Goal: Task Accomplishment & Management: Use online tool/utility

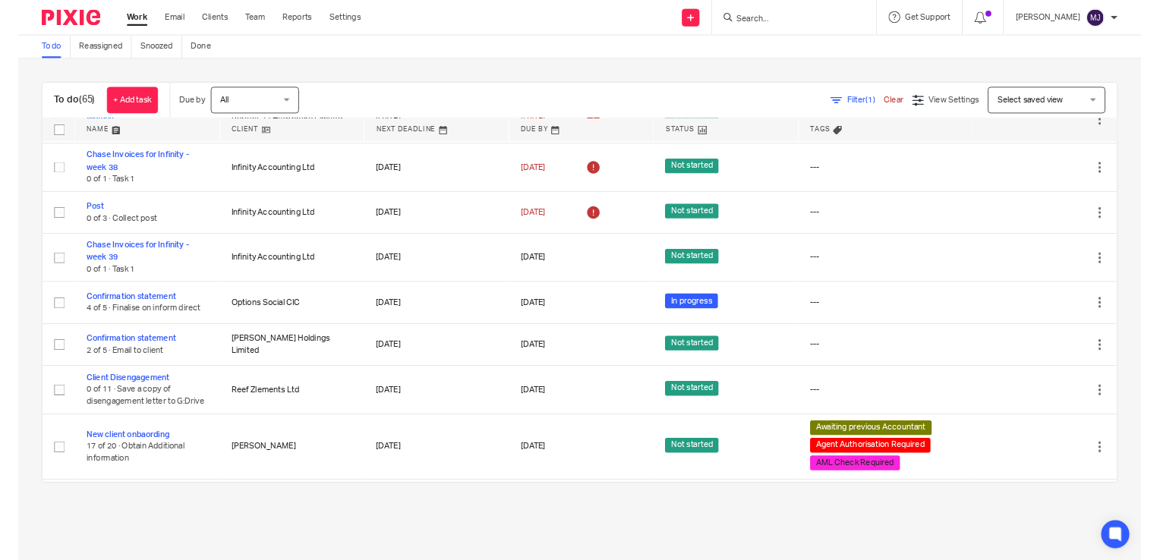
scroll to position [2984, 0]
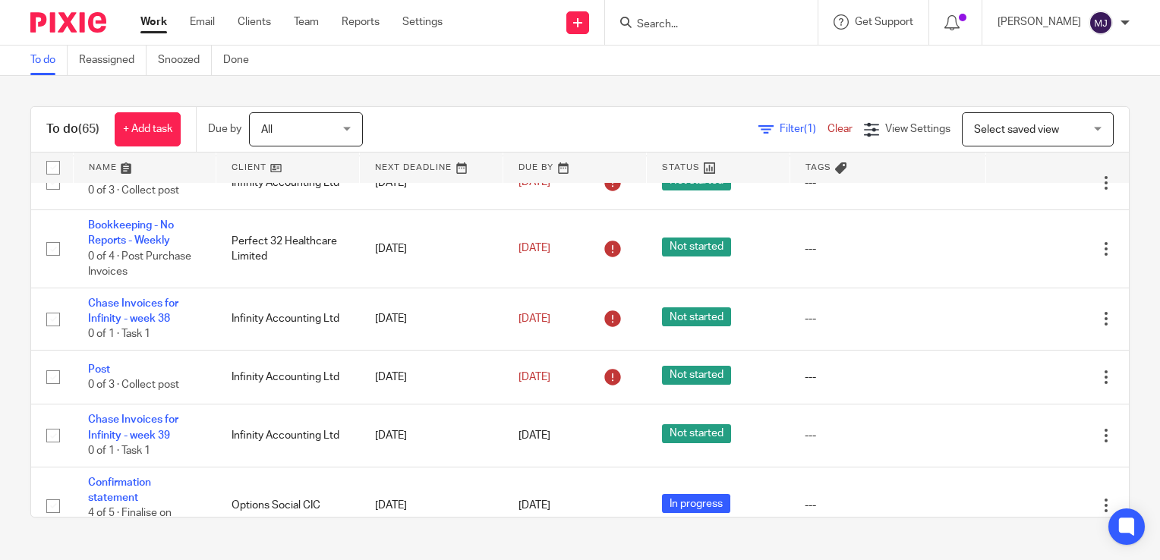
click at [735, 26] on input "Search" at bounding box center [703, 25] width 137 height 14
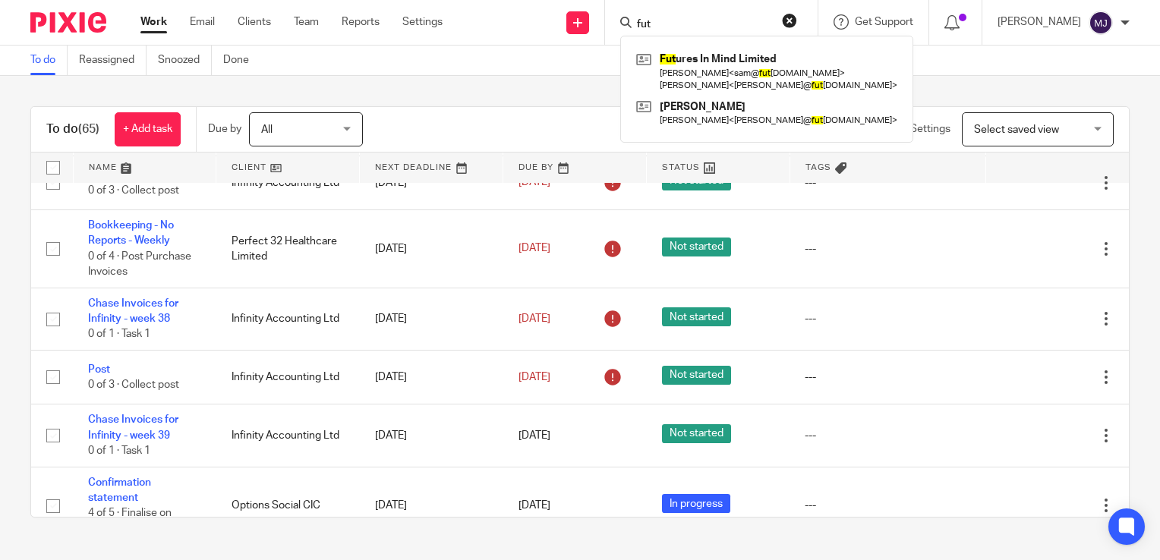
type input "futi"
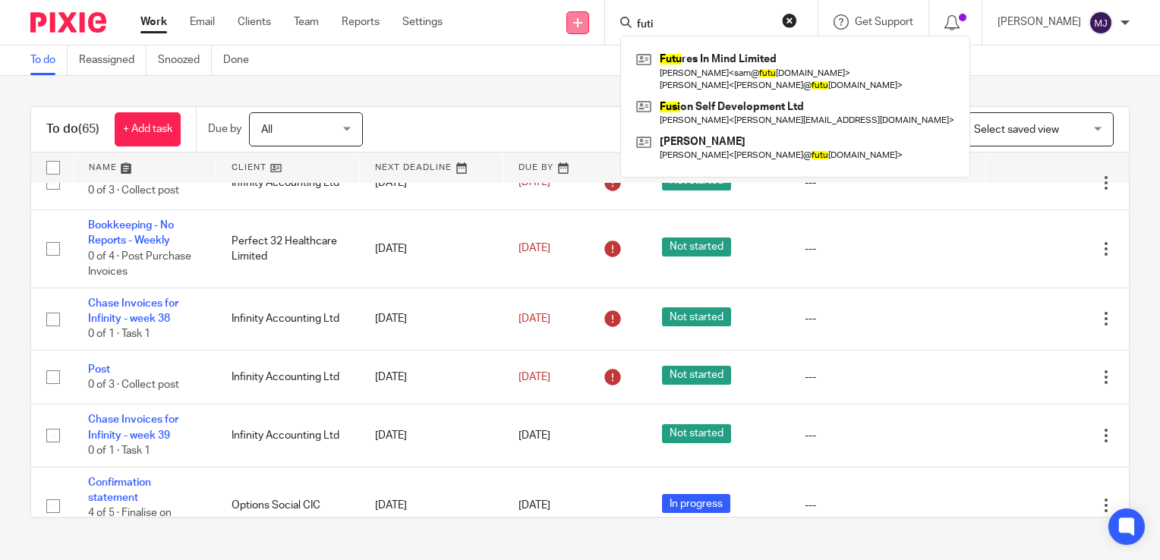
drag, startPoint x: 722, startPoint y: 23, endPoint x: 594, endPoint y: 13, distance: 127.9
click at [594, 13] on div "Send new email Create task Add client futi Futu res In Mind Limited Sam Steele …" at bounding box center [812, 22] width 695 height 45
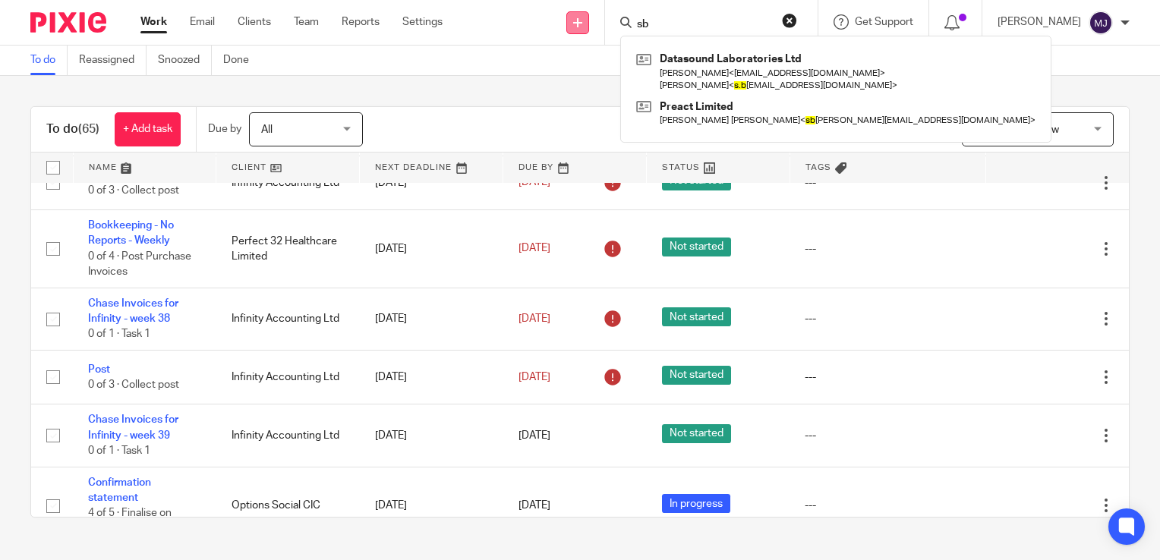
type input "s"
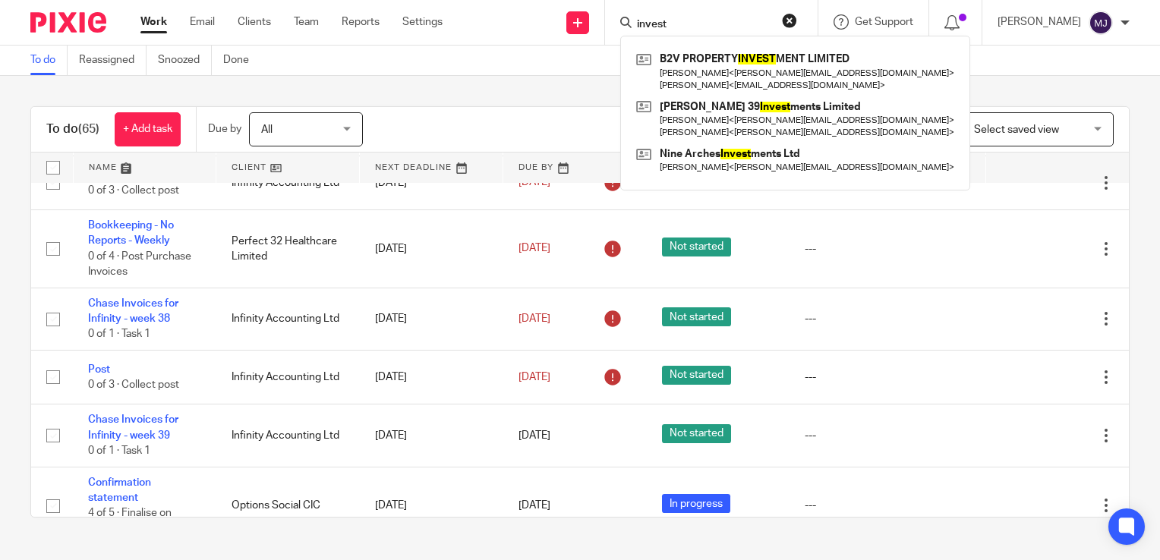
drag, startPoint x: 689, startPoint y: 21, endPoint x: 637, endPoint y: 26, distance: 52.6
click at [637, 26] on div "invest" at bounding box center [708, 22] width 177 height 19
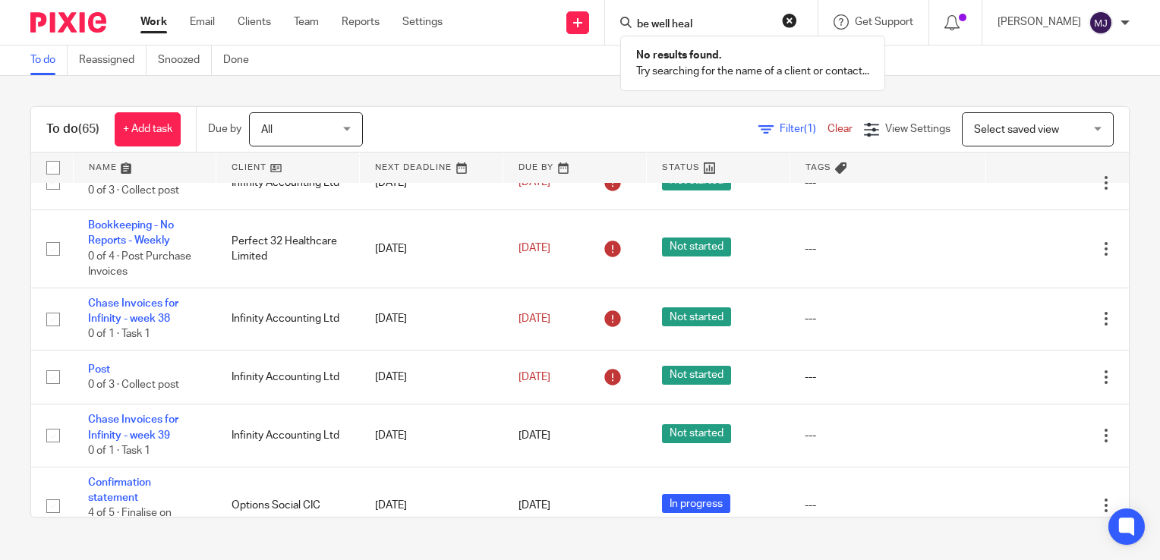
type input "be well heal"
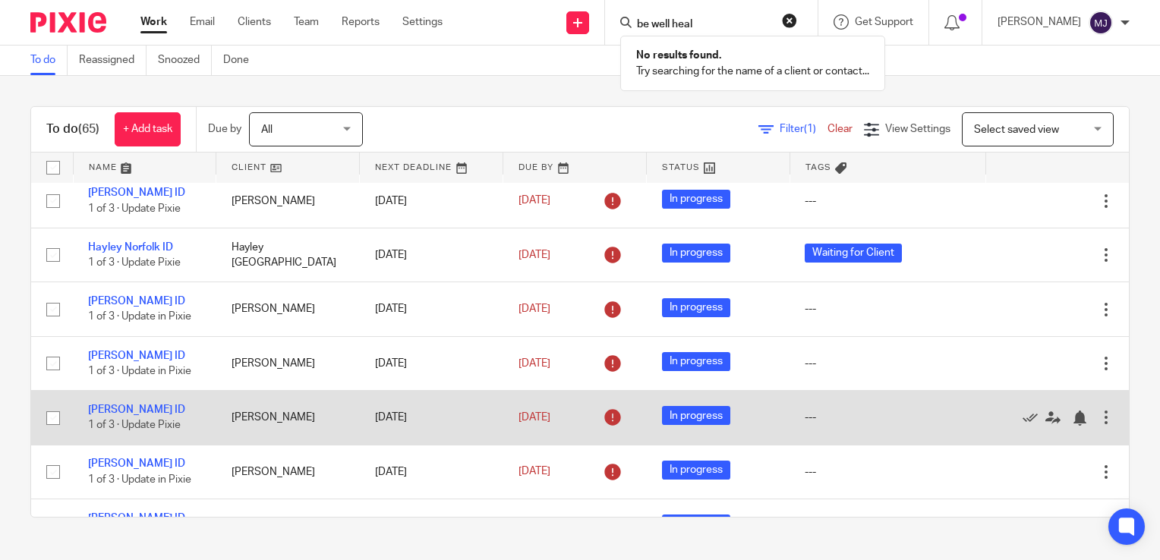
scroll to position [0, 0]
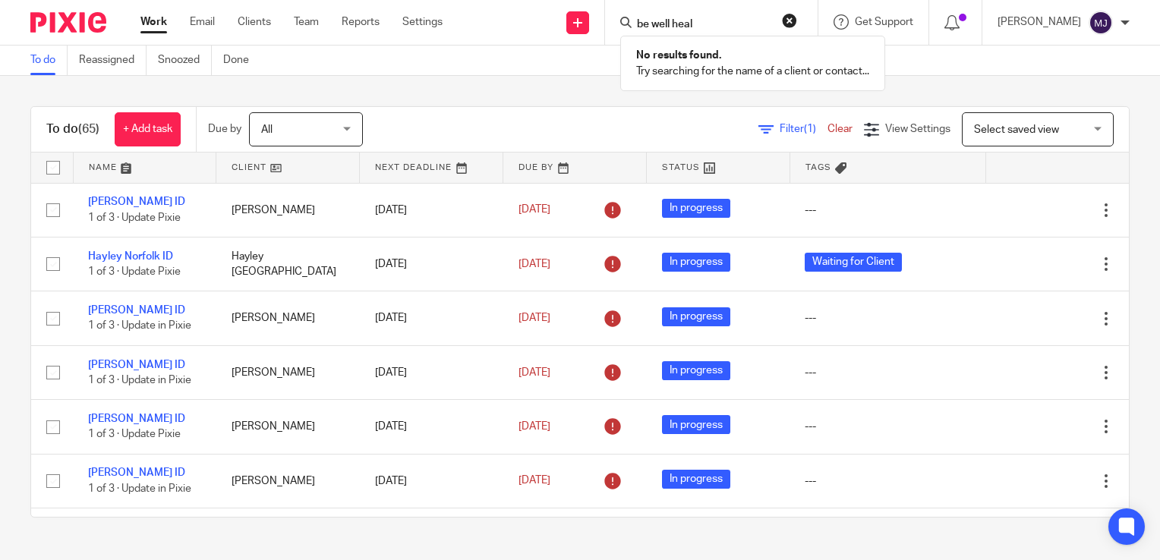
drag, startPoint x: 726, startPoint y: 22, endPoint x: 548, endPoint y: 26, distance: 177.7
click at [567, 24] on div "Send new email Create task Add client be well heal No results found. Try search…" at bounding box center [812, 22] width 695 height 45
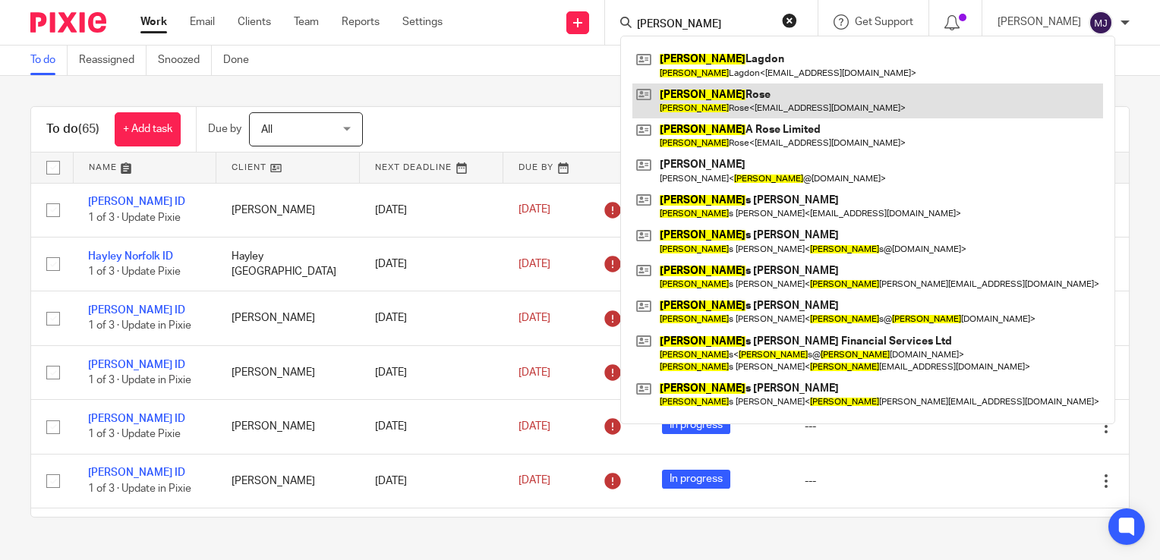
type input "jamie"
click at [817, 106] on link at bounding box center [867, 100] width 471 height 35
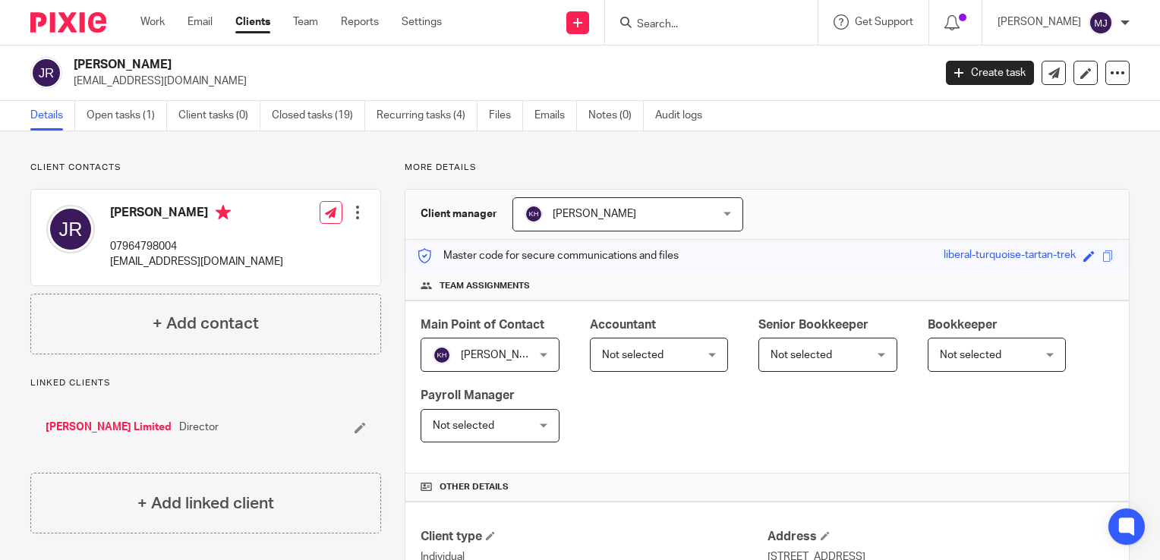
click at [124, 430] on link "[PERSON_NAME] Limited" at bounding box center [109, 427] width 126 height 15
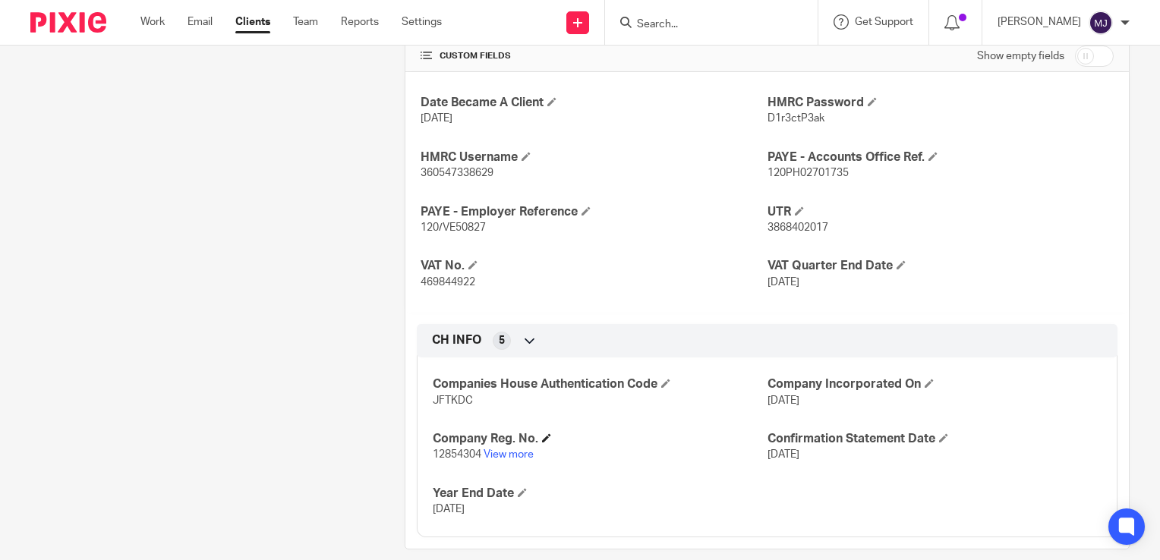
scroll to position [584, 0]
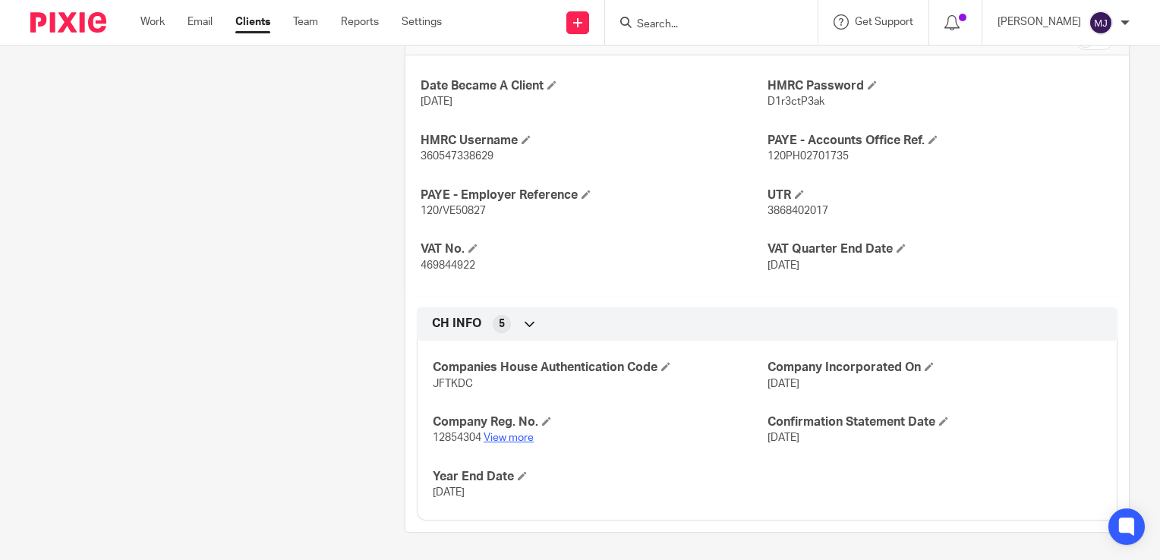
click at [528, 433] on link "View more" at bounding box center [508, 438] width 50 height 11
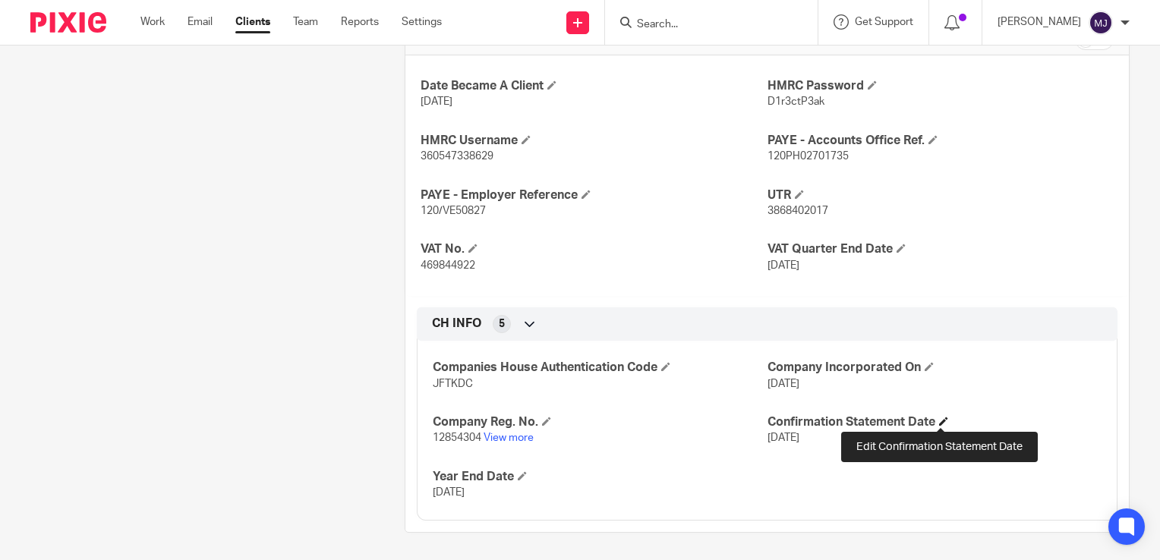
click at [939, 417] on span at bounding box center [943, 421] width 9 height 9
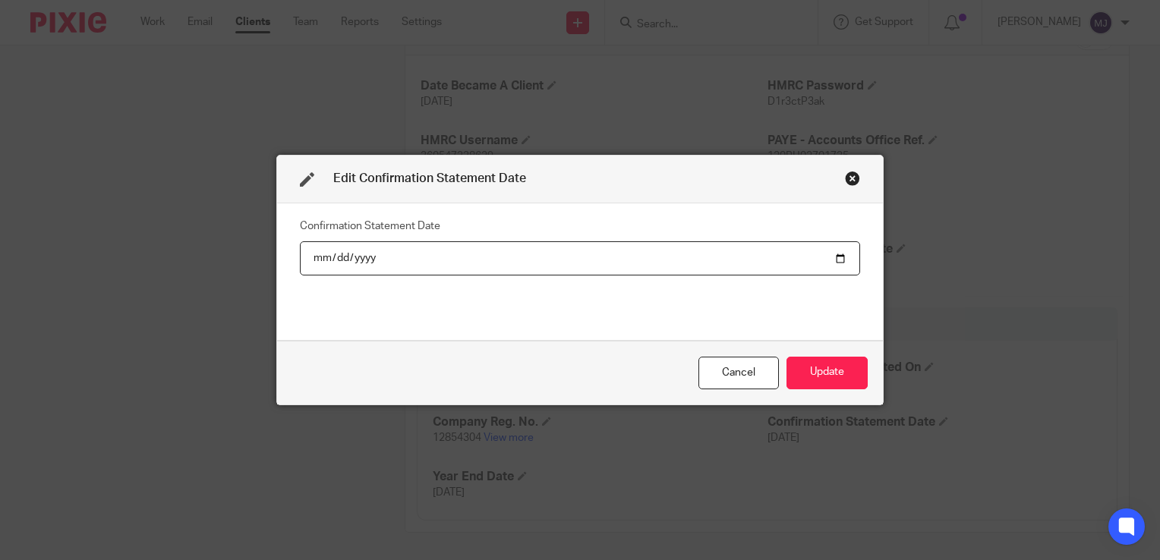
click at [352, 263] on input "2025-09-02" at bounding box center [580, 258] width 560 height 34
type input "2026-09-02"
click at [843, 373] on button "Update" at bounding box center [826, 373] width 81 height 33
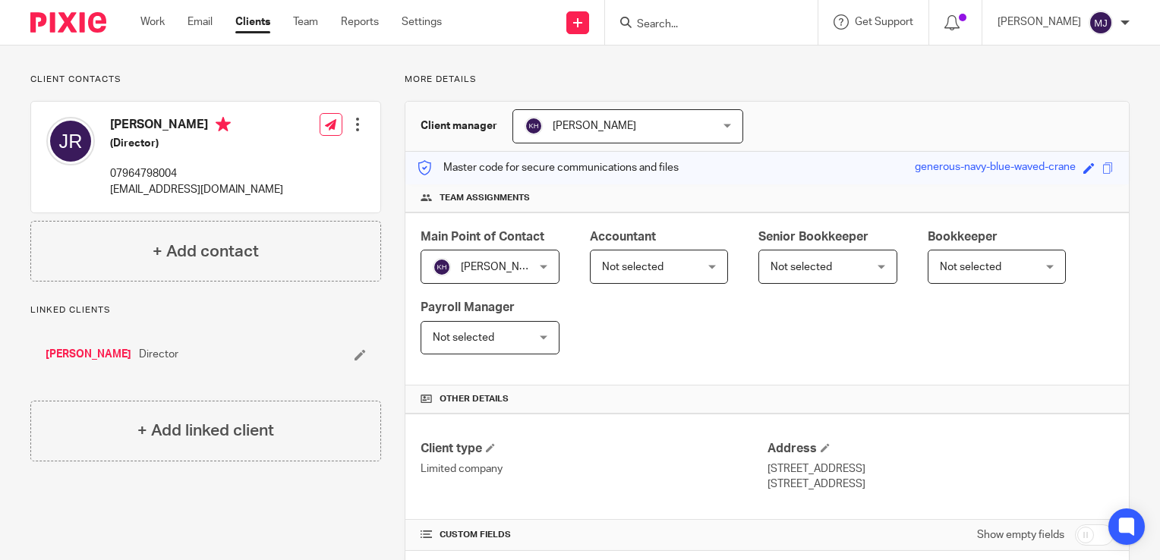
scroll to position [0, 0]
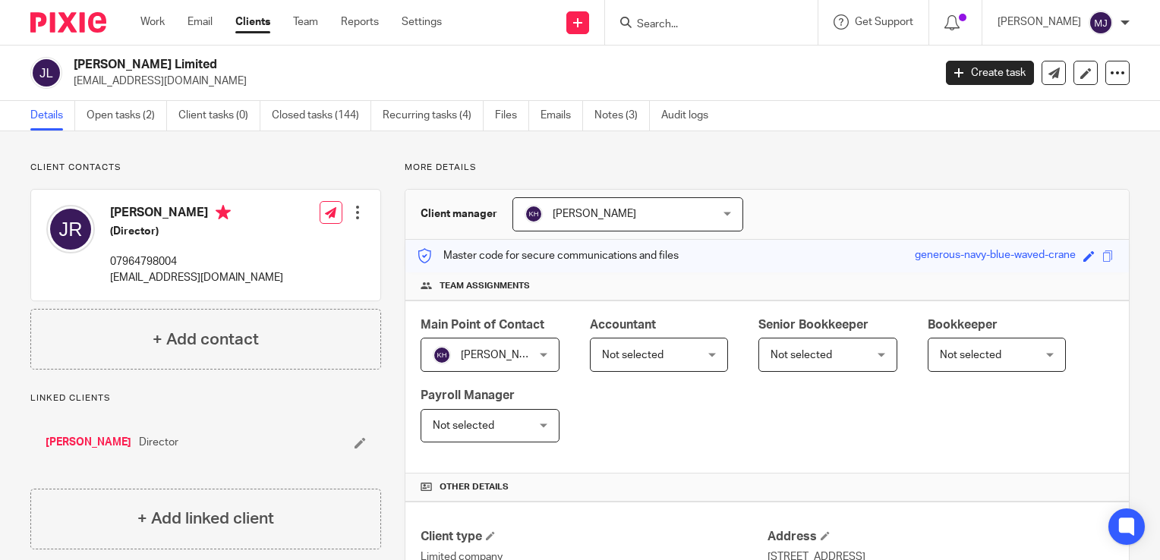
click img
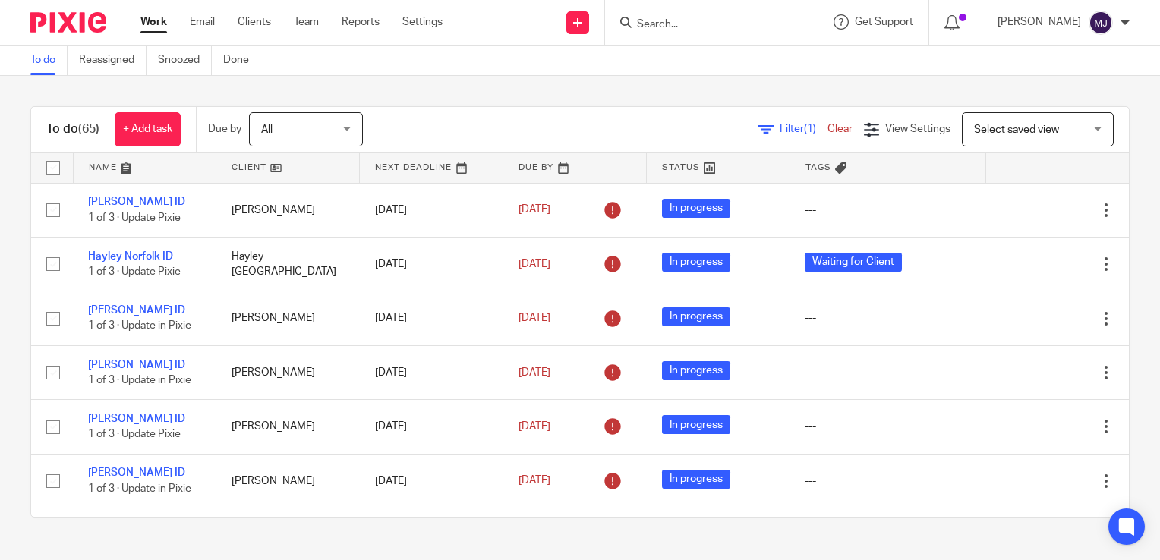
click at [677, 20] on input "Search" at bounding box center [703, 25] width 137 height 14
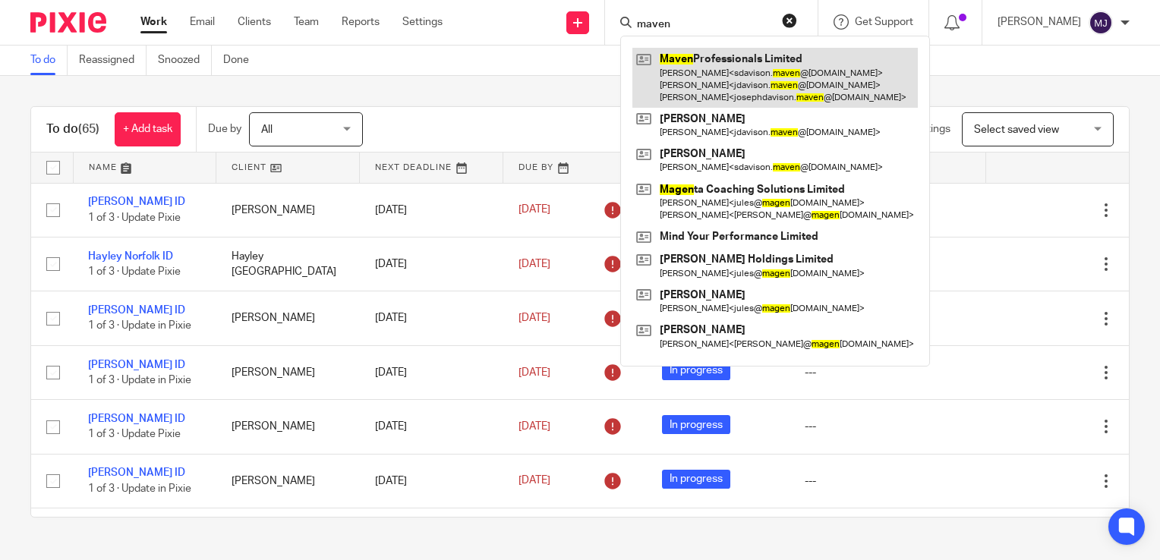
type input "maven"
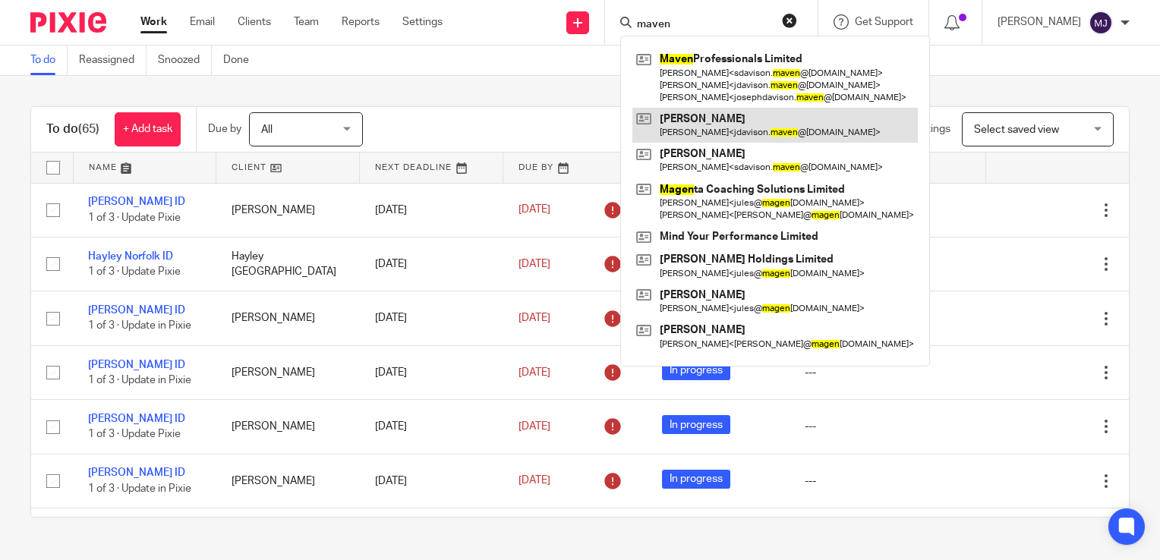
drag, startPoint x: 718, startPoint y: 74, endPoint x: 658, endPoint y: 110, distance: 69.8
click at [718, 74] on link at bounding box center [774, 78] width 285 height 60
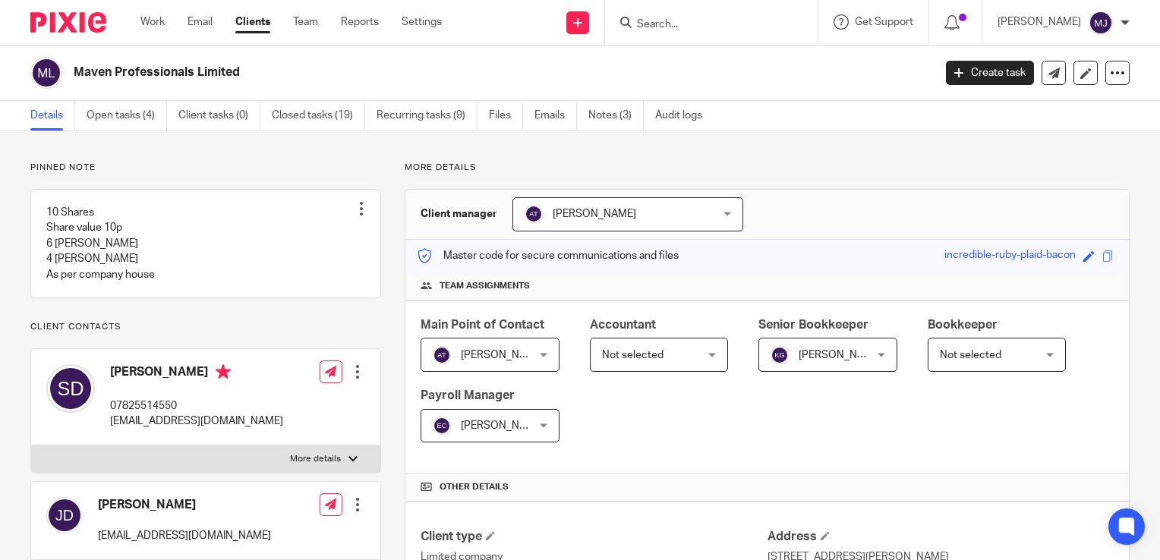
click at [723, 30] on input "Search" at bounding box center [703, 25] width 137 height 14
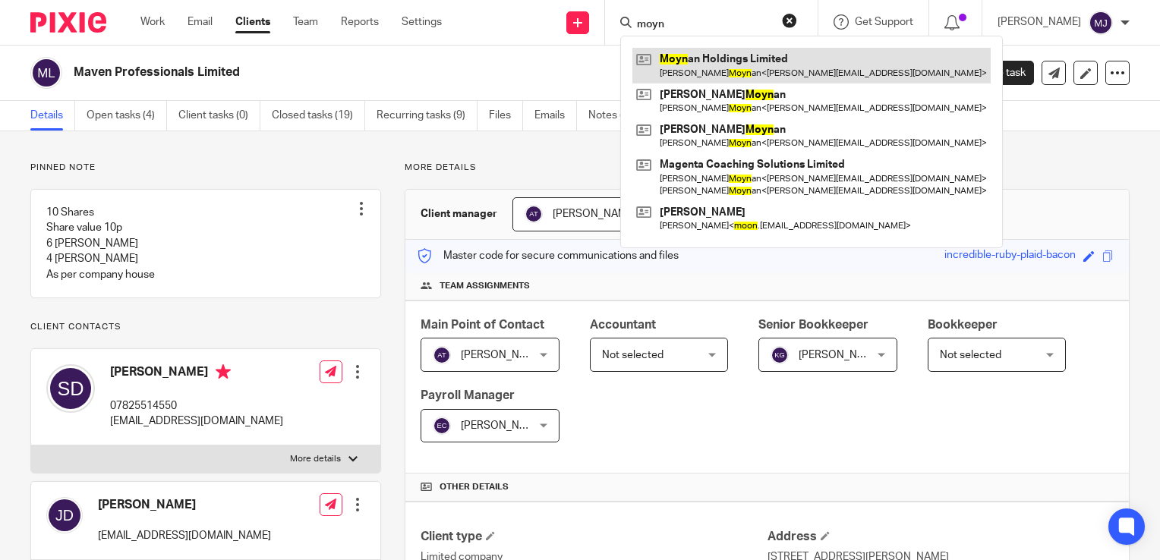
type input "moyn"
click at [771, 56] on link at bounding box center [811, 65] width 358 height 35
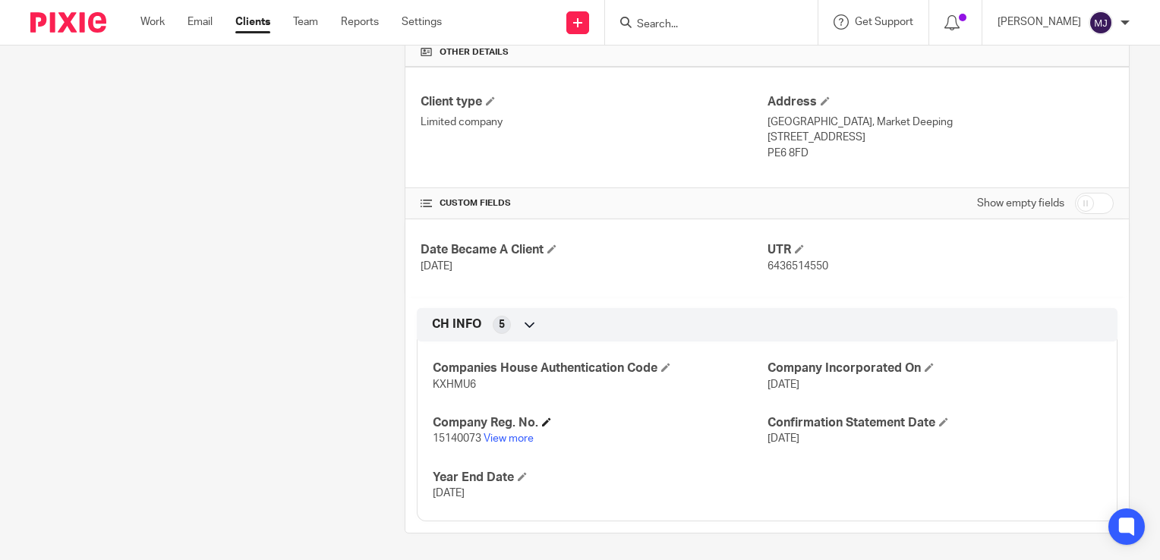
scroll to position [436, 0]
click at [518, 435] on link "View more" at bounding box center [508, 437] width 50 height 11
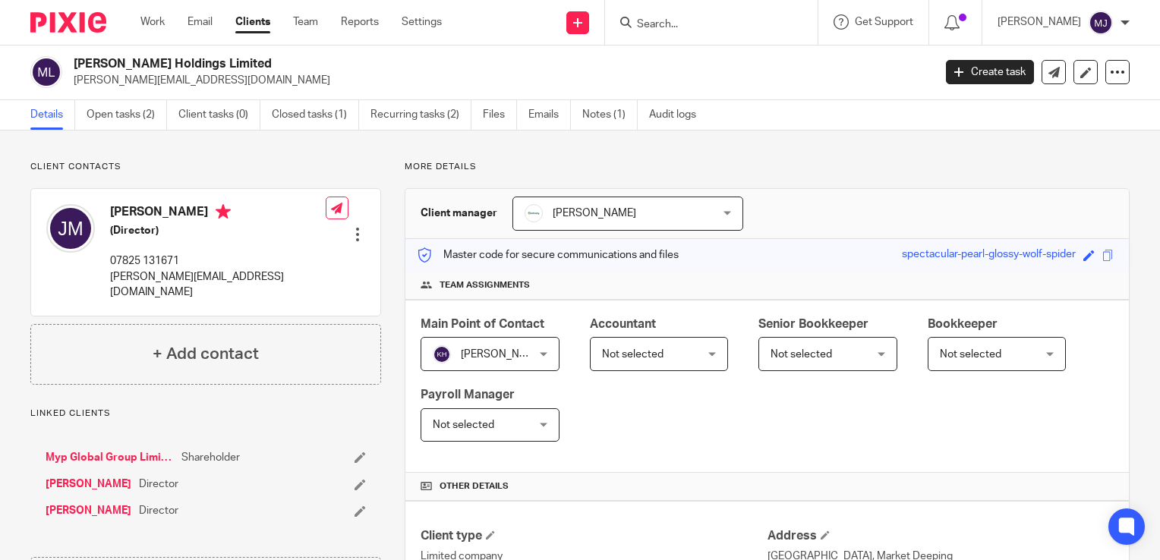
scroll to position [0, 0]
click at [153, 119] on link "Open tasks (2)" at bounding box center [127, 116] width 80 height 30
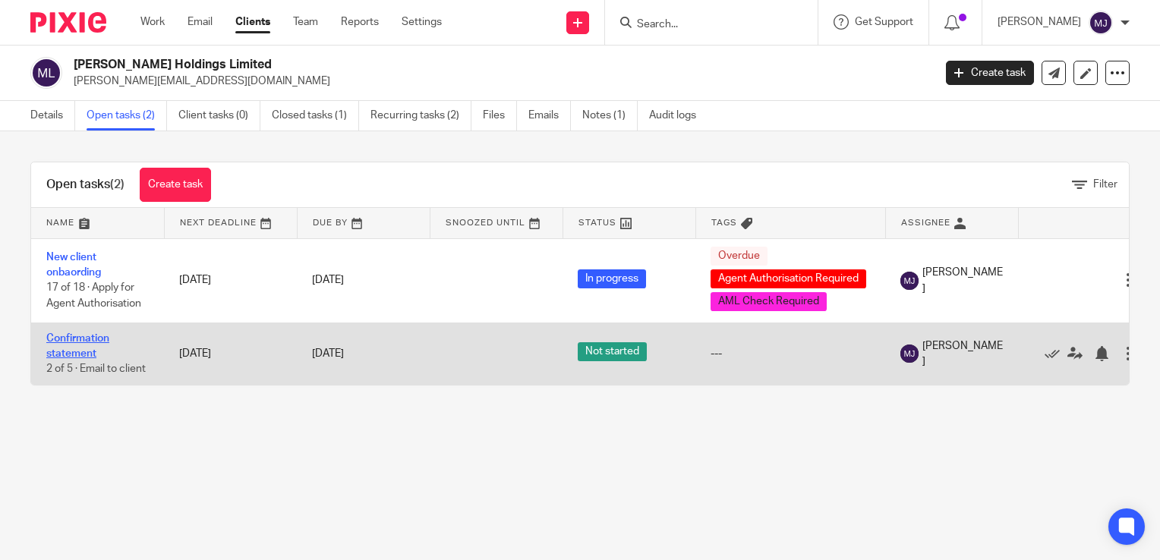
click at [82, 339] on link "Confirmation statement" at bounding box center [77, 346] width 63 height 26
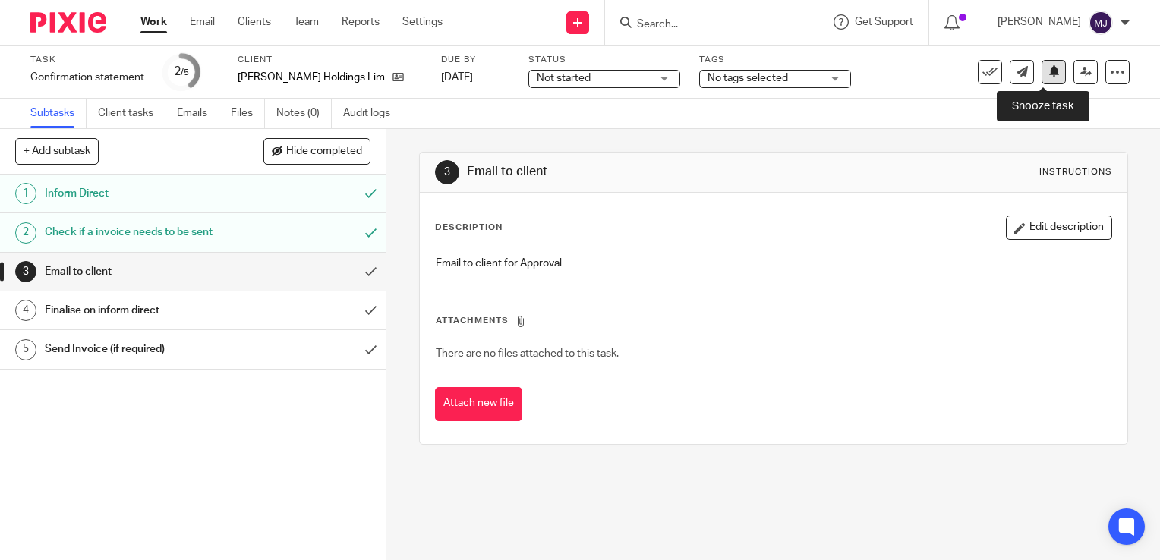
click at [1048, 76] on icon at bounding box center [1053, 70] width 11 height 11
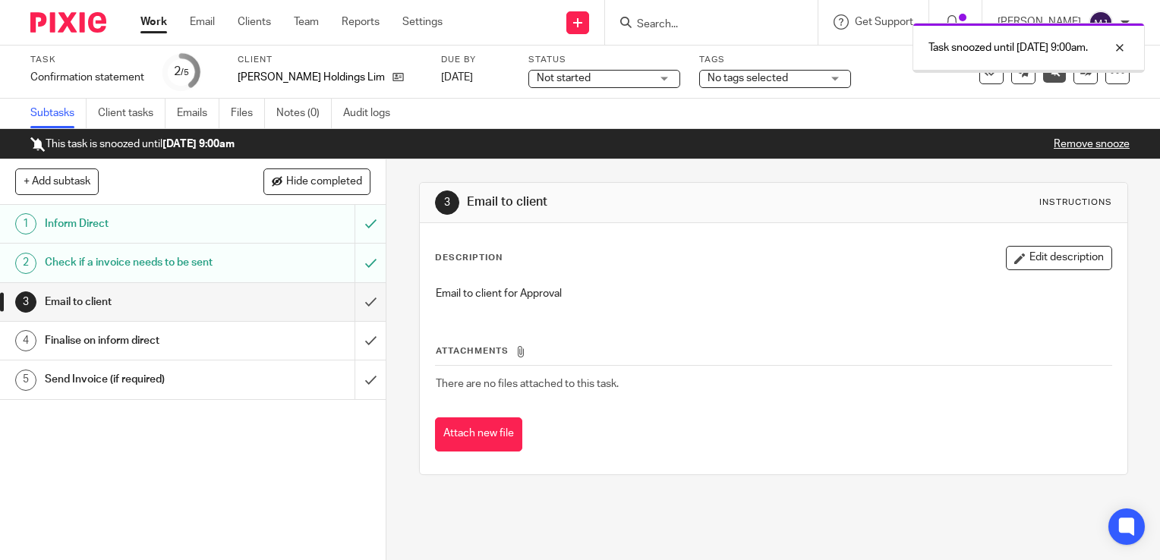
click at [71, 20] on img at bounding box center [68, 22] width 76 height 20
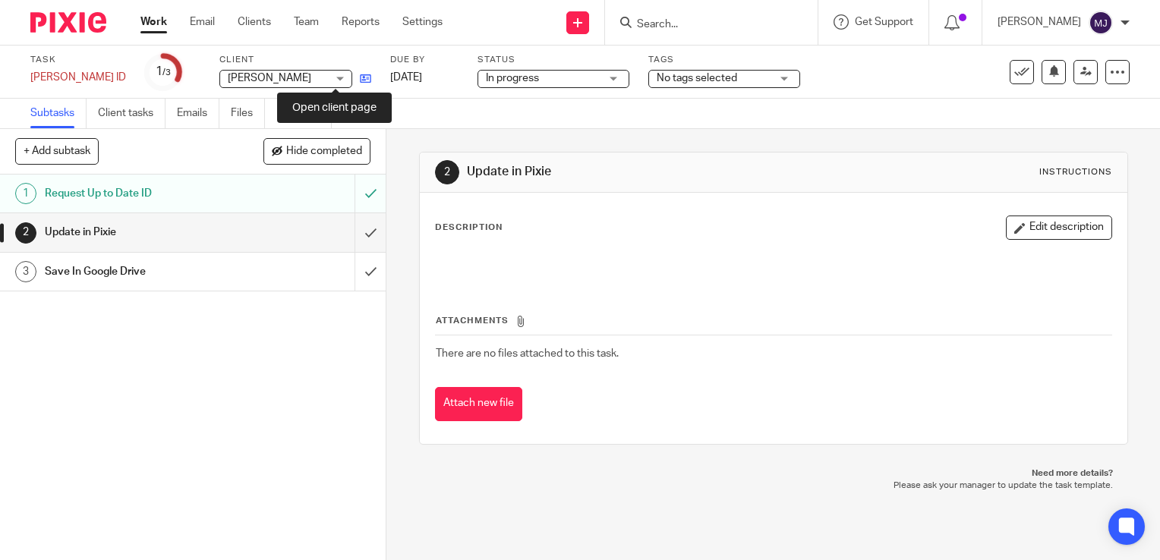
click at [360, 80] on icon at bounding box center [365, 78] width 11 height 11
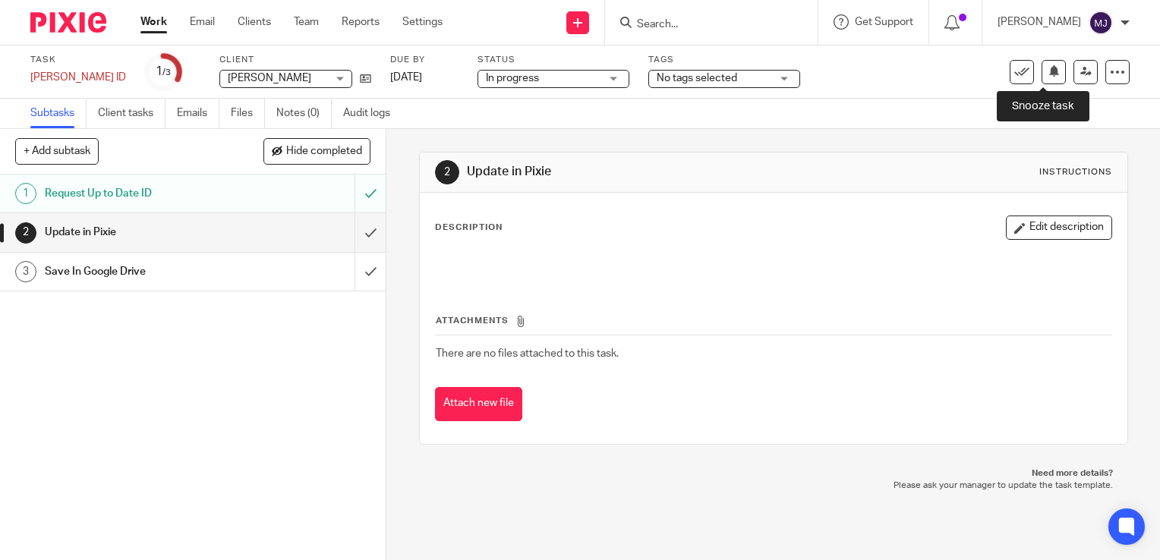
drag, startPoint x: 1044, startPoint y: 75, endPoint x: 1037, endPoint y: 87, distance: 13.7
click at [1048, 75] on icon at bounding box center [1053, 70] width 11 height 11
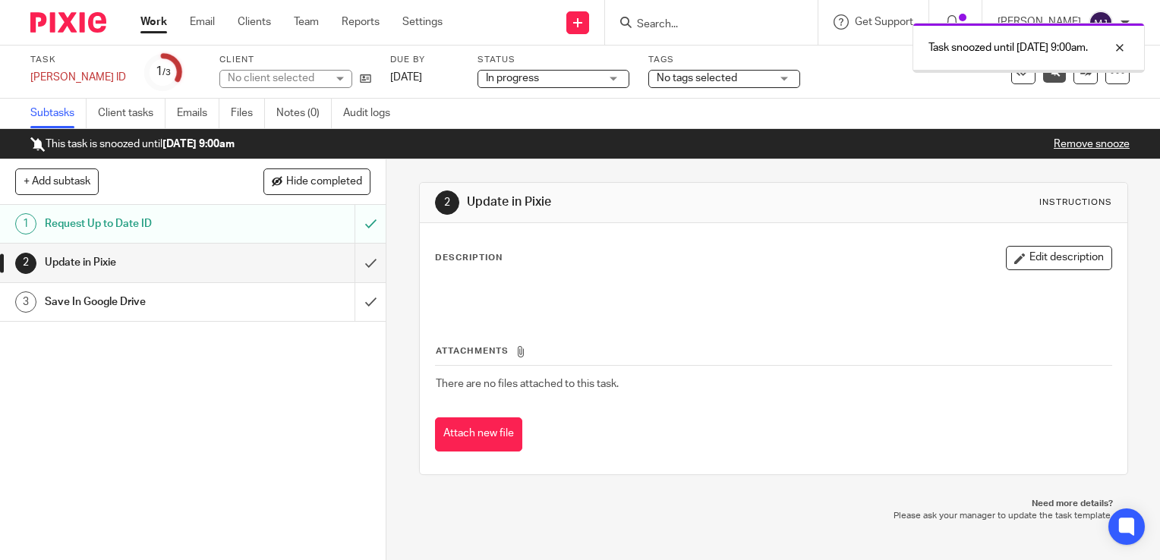
click at [44, 19] on img at bounding box center [68, 22] width 76 height 20
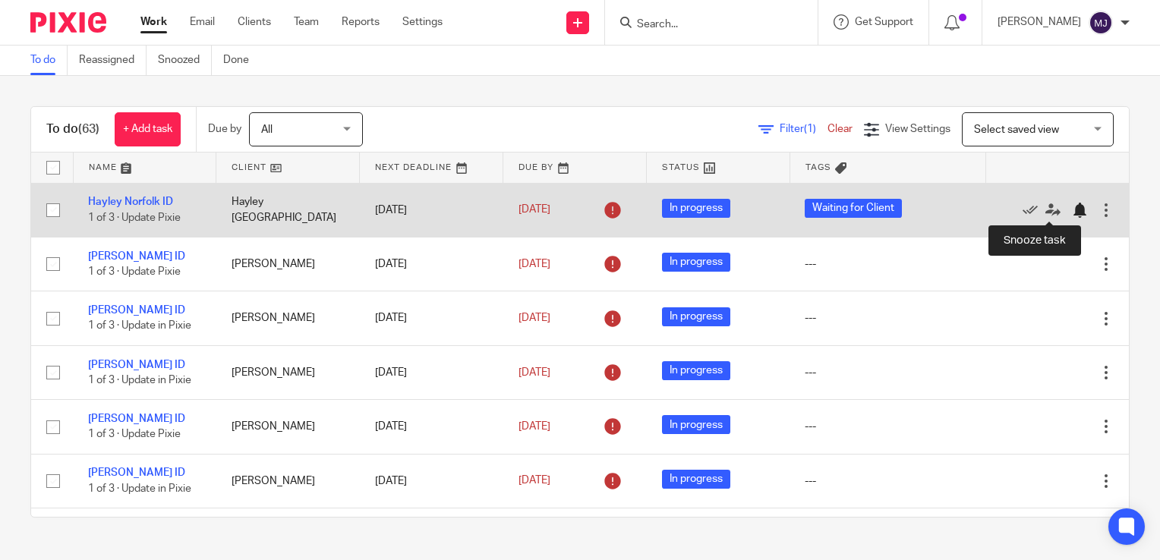
click at [1072, 216] on div at bounding box center [1079, 210] width 15 height 15
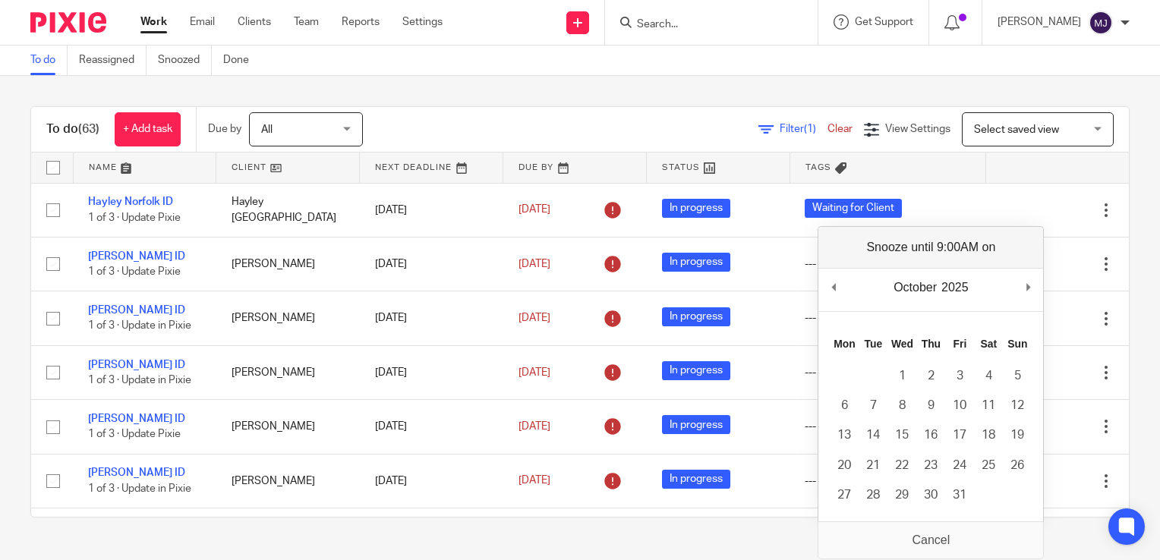
drag, startPoint x: 1036, startPoint y: 282, endPoint x: 934, endPoint y: 354, distance: 125.7
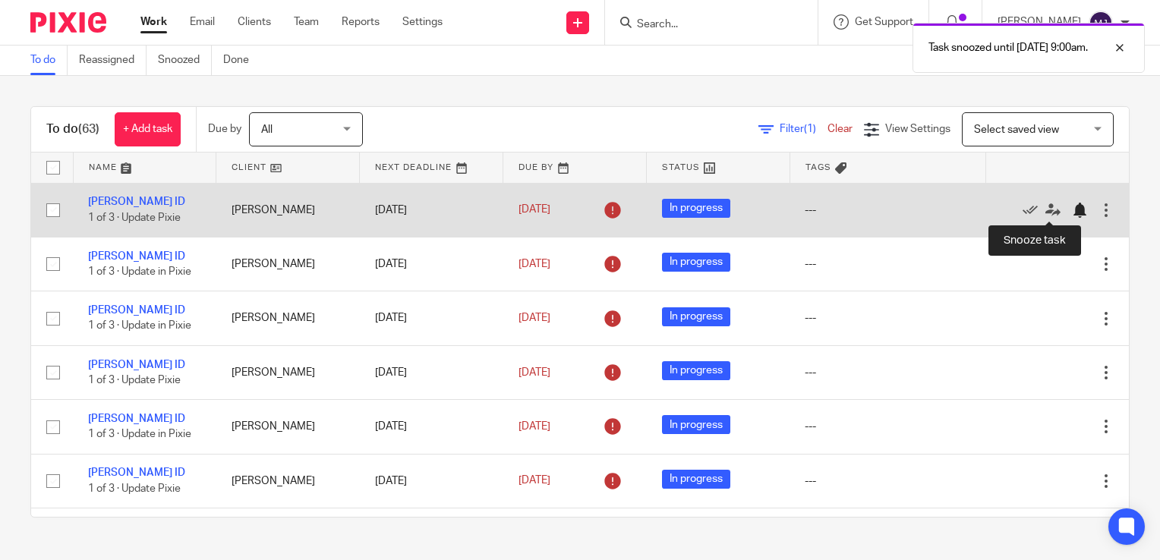
click at [1072, 211] on div at bounding box center [1079, 210] width 15 height 15
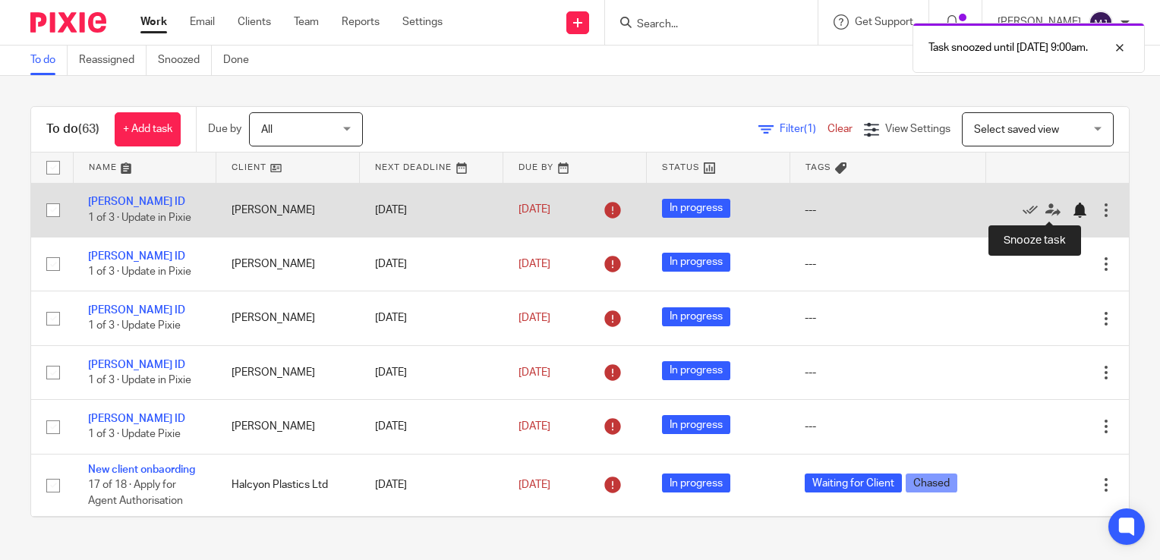
click at [1072, 206] on div at bounding box center [1079, 210] width 15 height 15
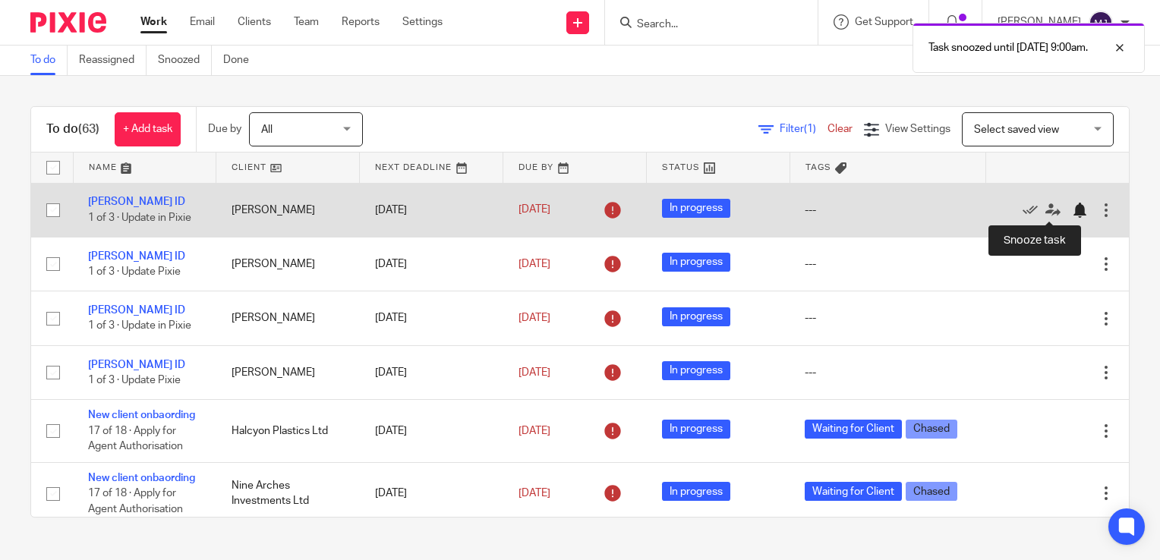
click at [1072, 207] on div at bounding box center [1079, 210] width 15 height 15
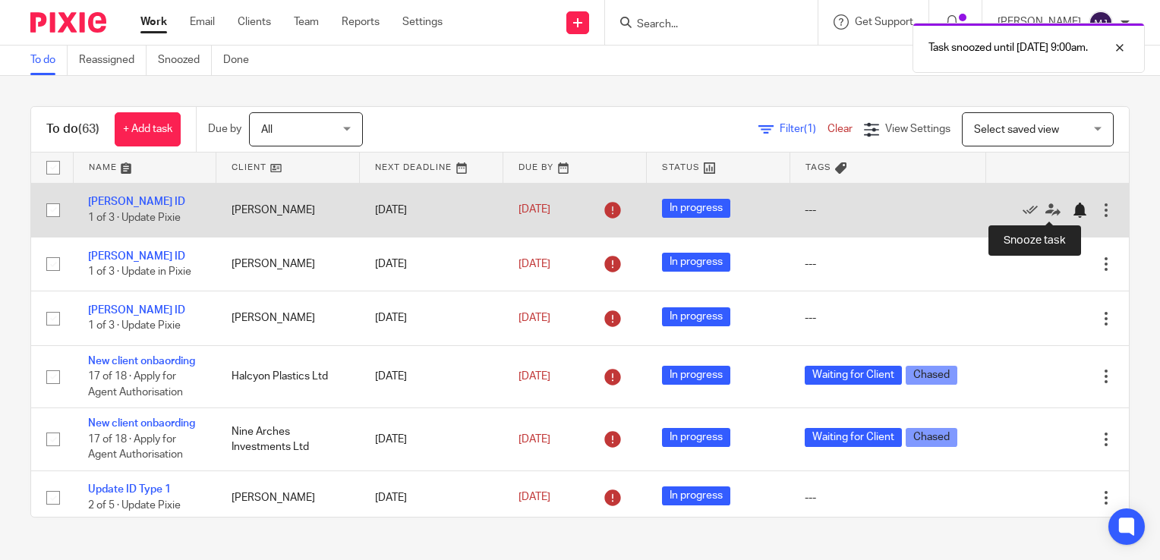
click at [1072, 205] on div at bounding box center [1079, 210] width 15 height 15
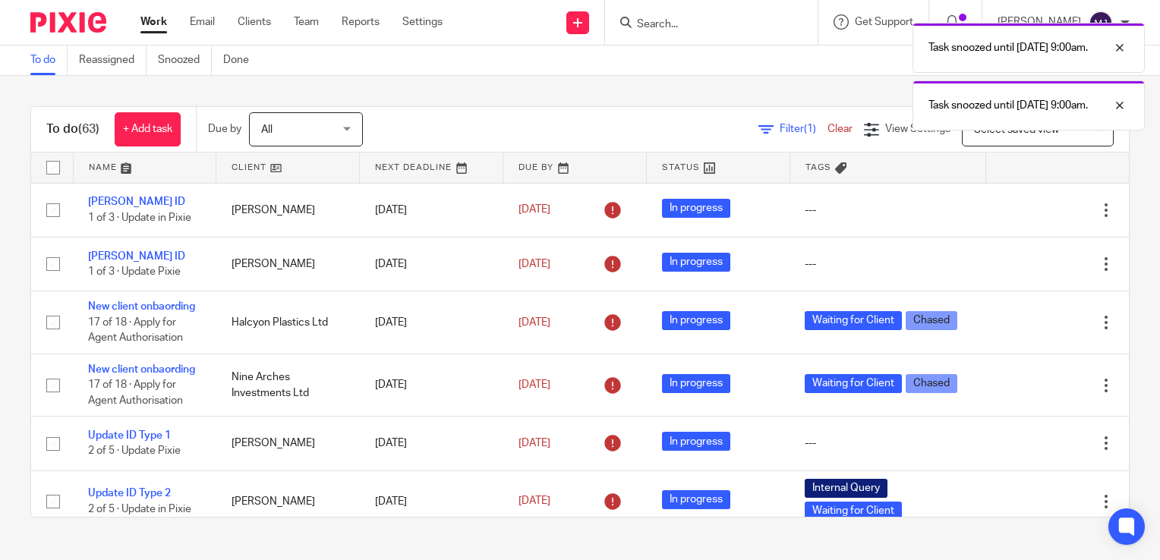
click at [465, 105] on div "To do (63) + Add task Due by All All Today Tomorrow This week Next week This mo…" at bounding box center [580, 312] width 1160 height 472
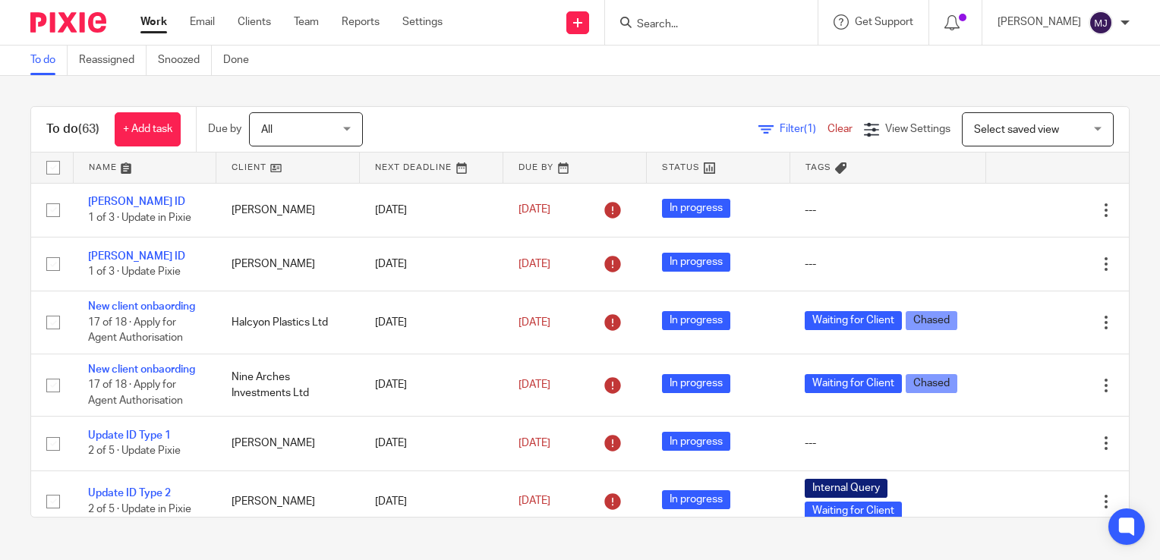
click at [705, 22] on input "Search" at bounding box center [703, 25] width 137 height 14
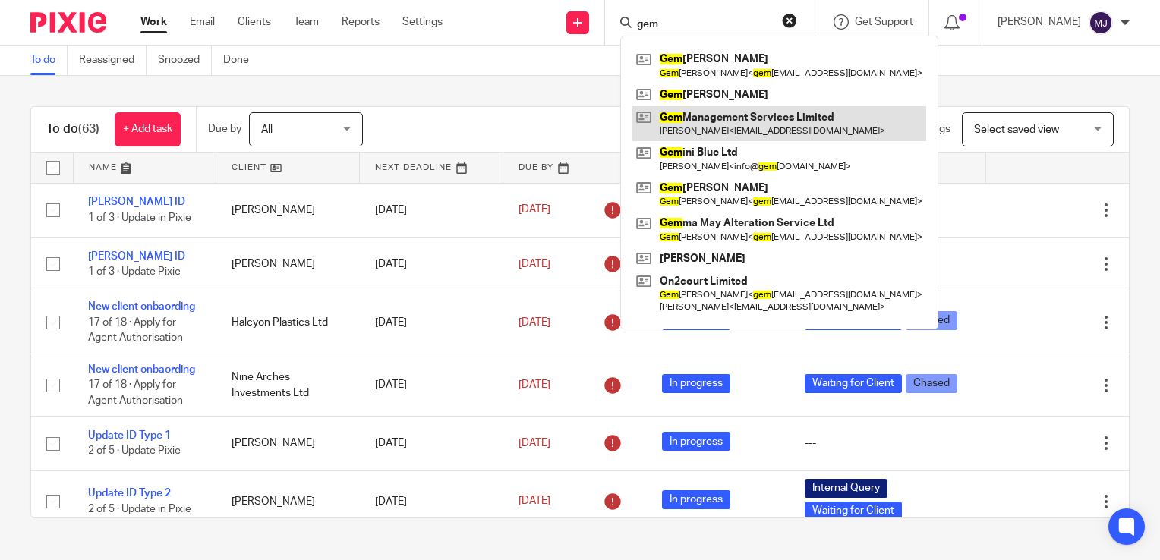
type input "gem"
click at [753, 123] on link at bounding box center [779, 123] width 294 height 35
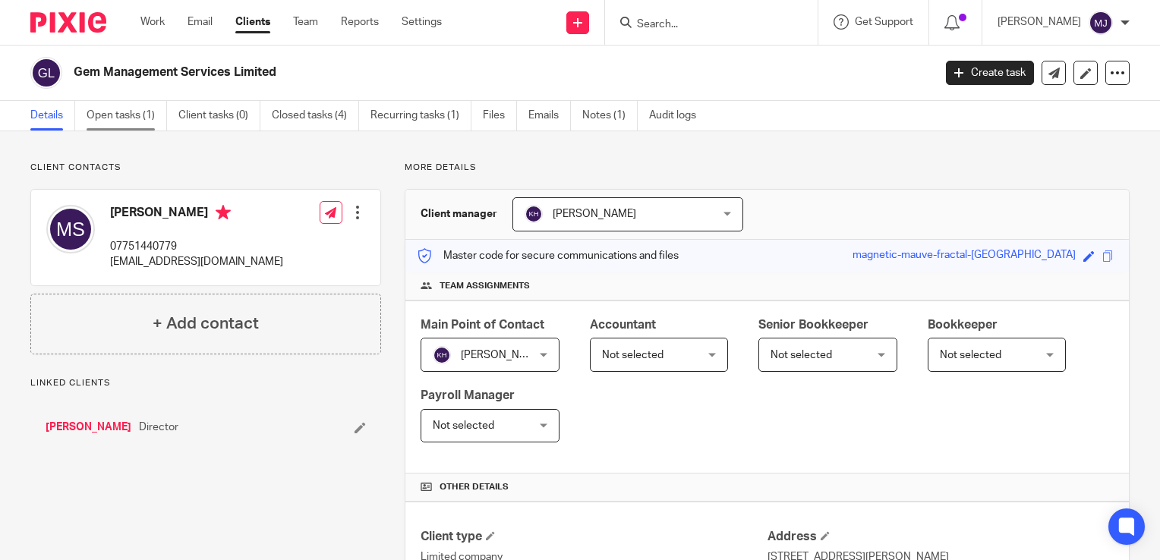
click at [117, 120] on link "Open tasks (1)" at bounding box center [127, 116] width 80 height 30
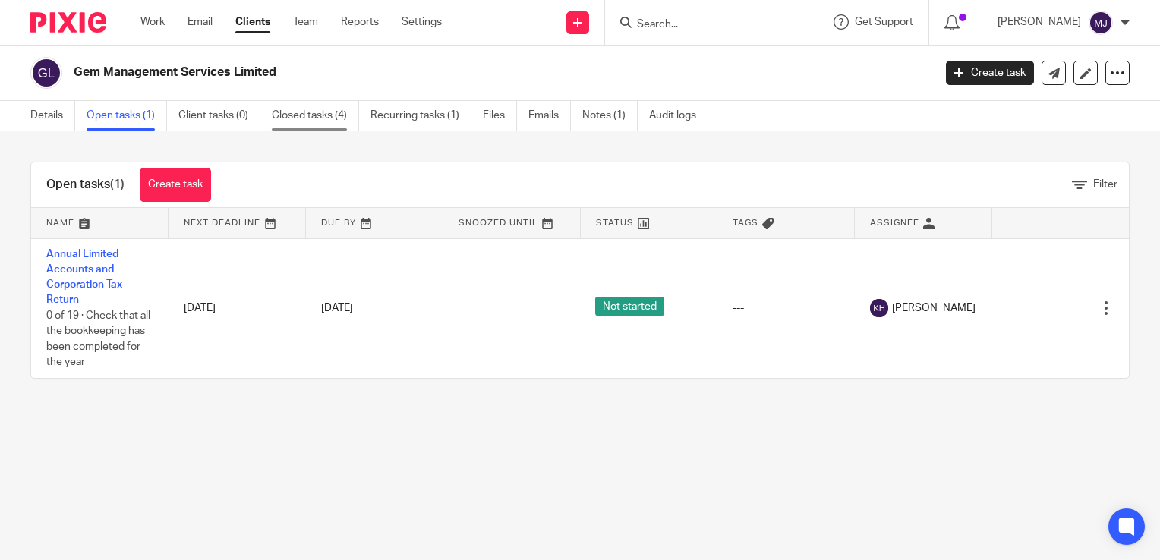
click at [291, 102] on link "Closed tasks (4)" at bounding box center [315, 116] width 87 height 30
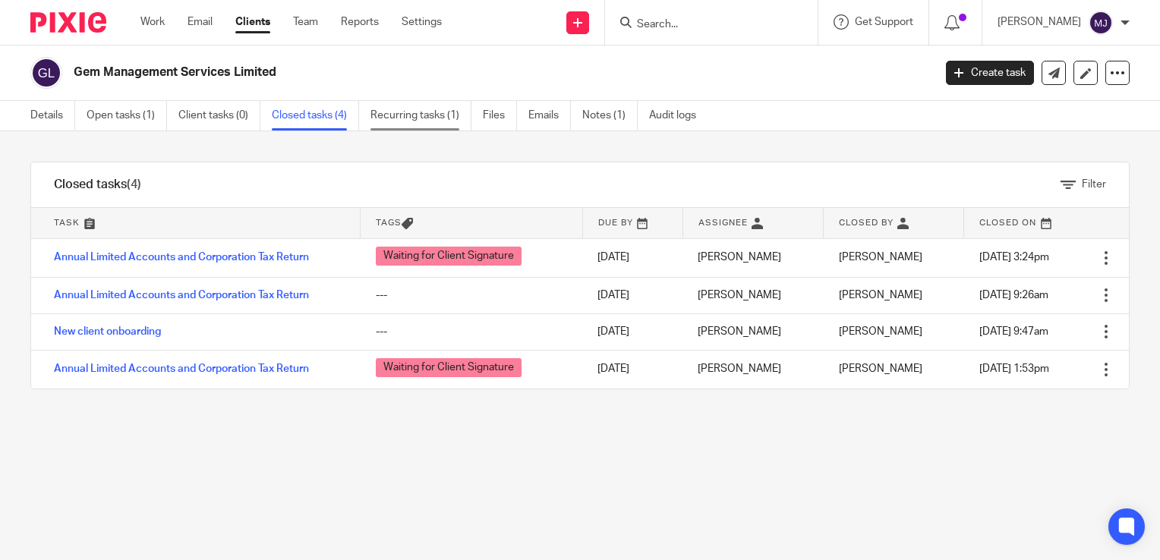
click at [394, 123] on link "Recurring tasks (1)" at bounding box center [420, 116] width 101 height 30
click at [410, 115] on link "Recurring tasks (1)" at bounding box center [420, 116] width 101 height 30
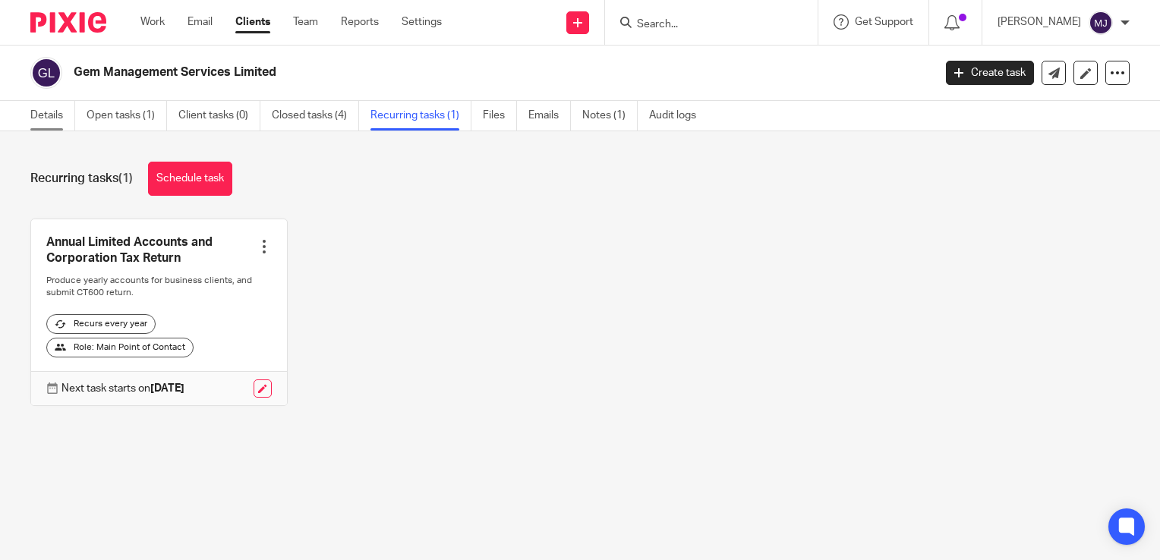
click at [52, 114] on link "Details" at bounding box center [52, 116] width 45 height 30
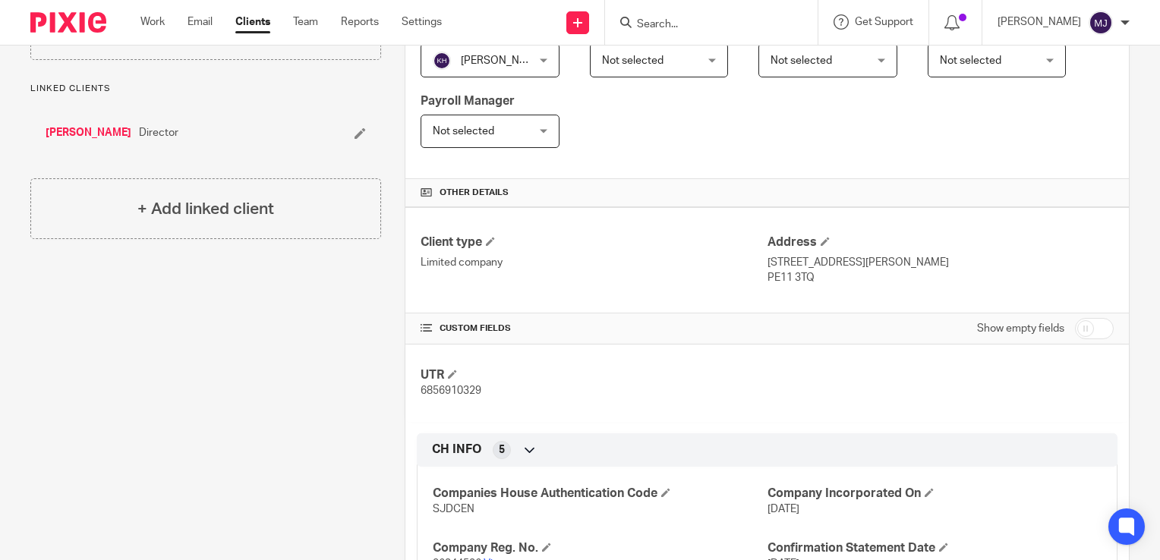
scroll to position [421, 0]
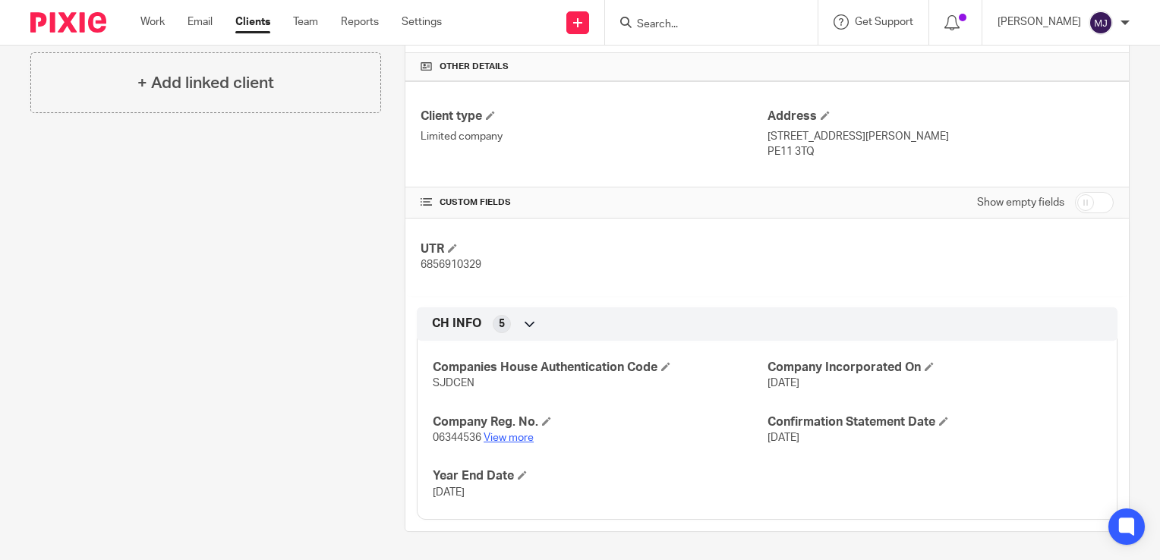
click at [512, 439] on link "View more" at bounding box center [508, 438] width 50 height 11
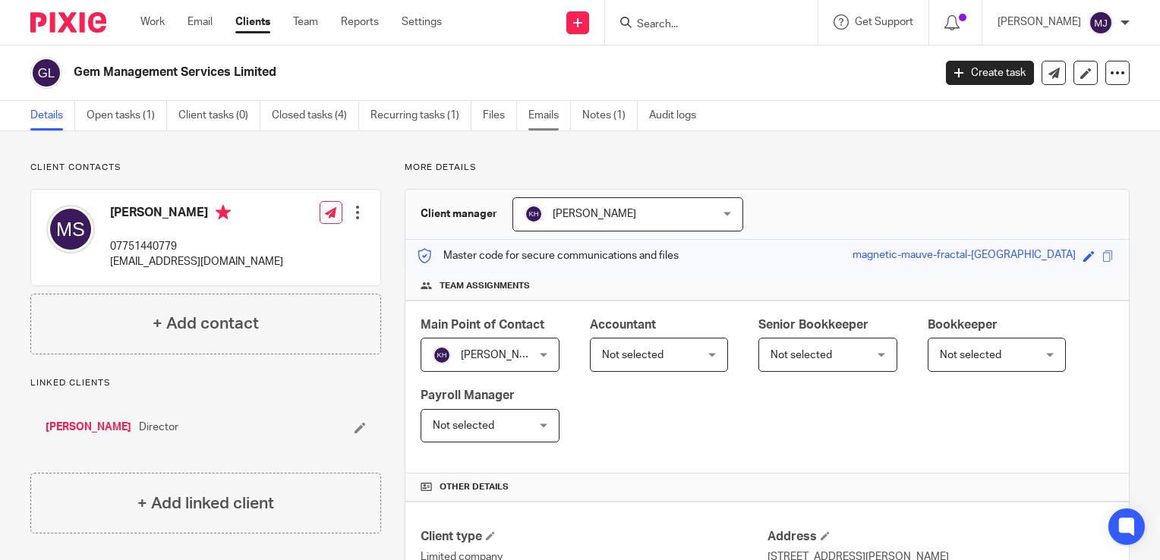
click at [543, 118] on link "Emails" at bounding box center [549, 116] width 43 height 30
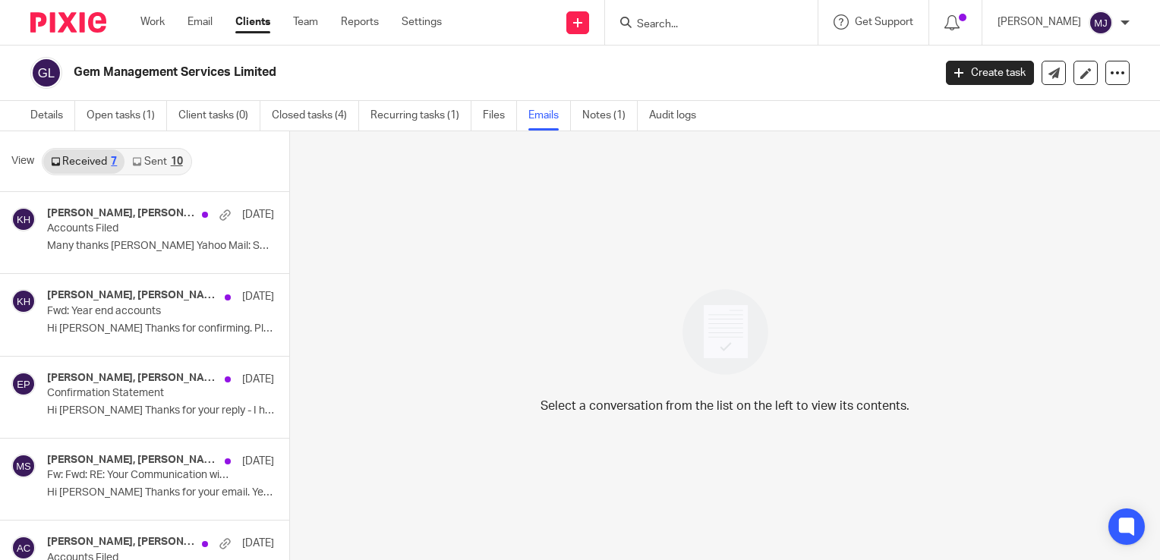
click at [164, 159] on link "Sent 10" at bounding box center [156, 162] width 65 height 24
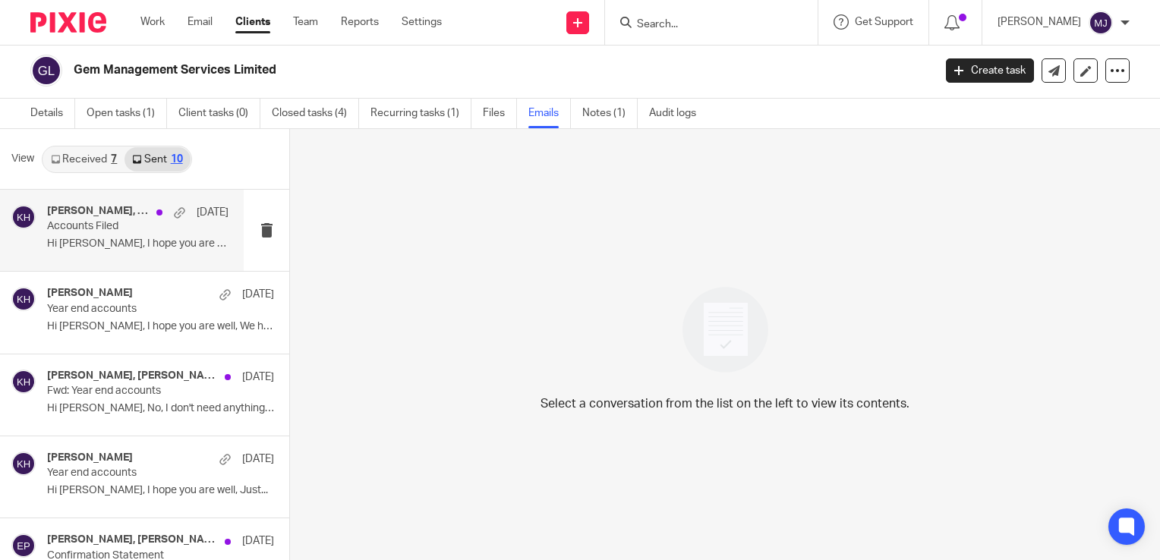
click at [100, 241] on p "Hi [PERSON_NAME], I hope you are well, Gem..." at bounding box center [137, 244] width 181 height 13
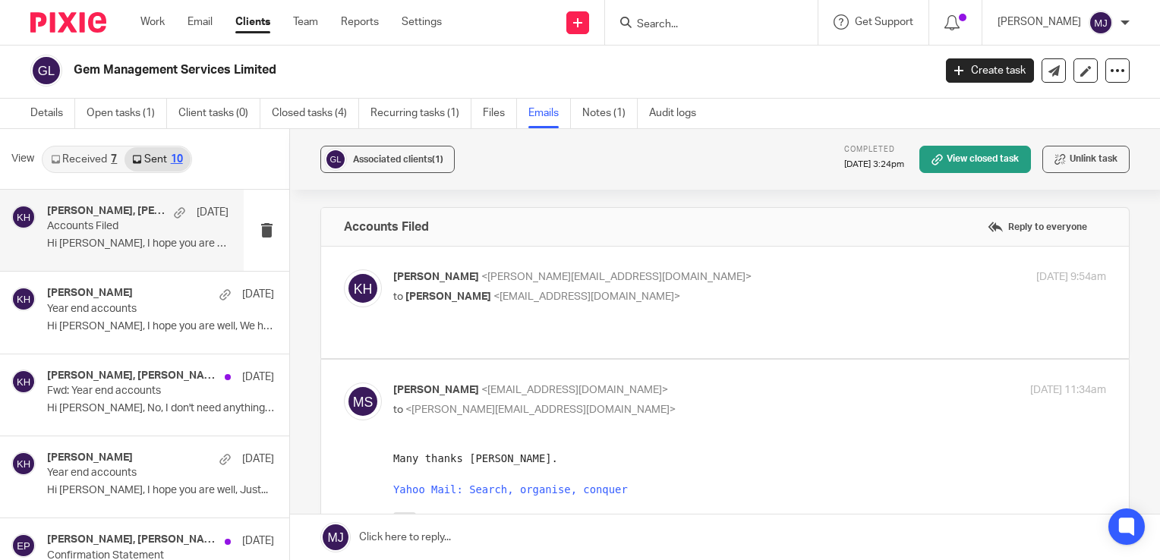
scroll to position [0, 0]
click at [678, 317] on div "[PERSON_NAME] <[PERSON_NAME][EMAIL_ADDRESS][DOMAIN_NAME]> to [PERSON_NAME] <[EM…" at bounding box center [725, 304] width 762 height 66
click at [657, 284] on p "[PERSON_NAME] <[PERSON_NAME][EMAIL_ADDRESS][DOMAIN_NAME]>" at bounding box center [630, 279] width 475 height 16
checkbox input "true"
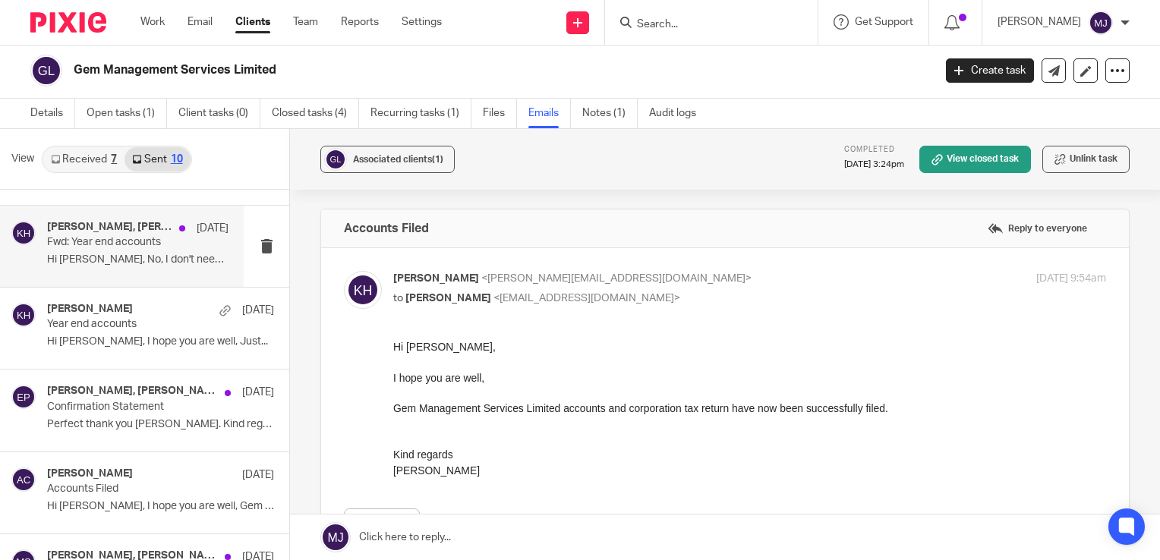
scroll to position [152, 0]
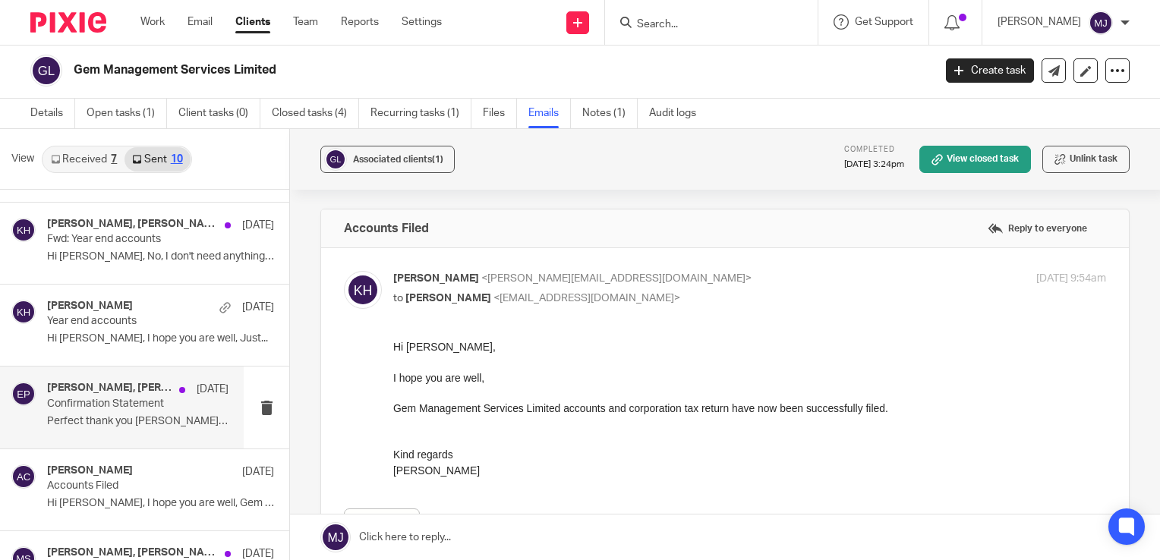
click at [57, 389] on h4 "[PERSON_NAME], [PERSON_NAME]" at bounding box center [109, 388] width 124 height 13
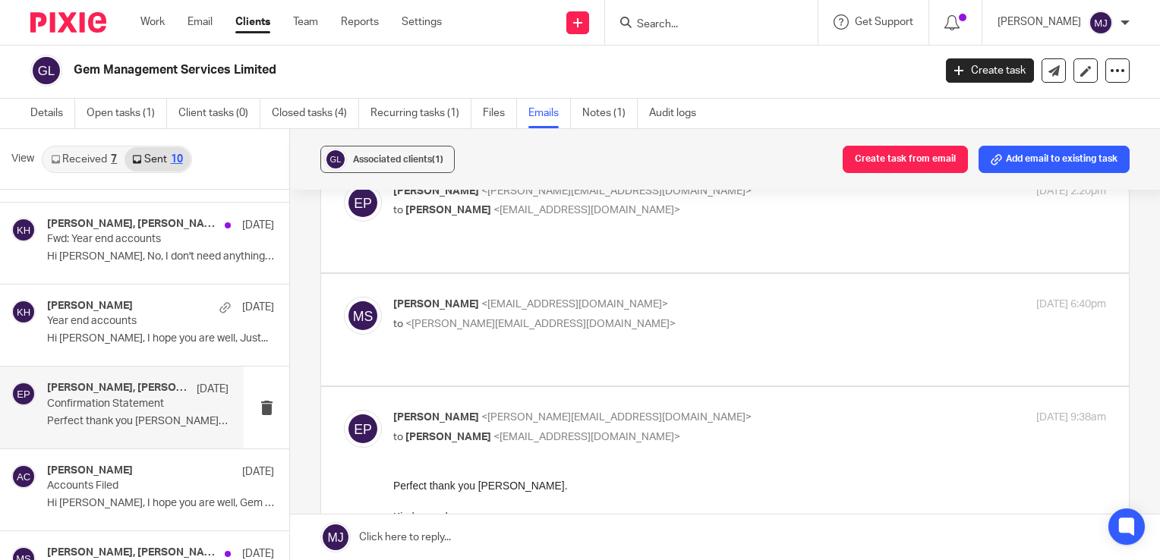
scroll to position [607, 0]
click at [582, 297] on div "[PERSON_NAME] <[EMAIL_ADDRESS][DOMAIN_NAME]> to <[PERSON_NAME][EMAIL_ADDRESS][D…" at bounding box center [725, 330] width 762 height 66
click at [582, 317] on p "to <[PERSON_NAME][EMAIL_ADDRESS][DOMAIN_NAME]>" at bounding box center [630, 325] width 475 height 16
checkbox input "true"
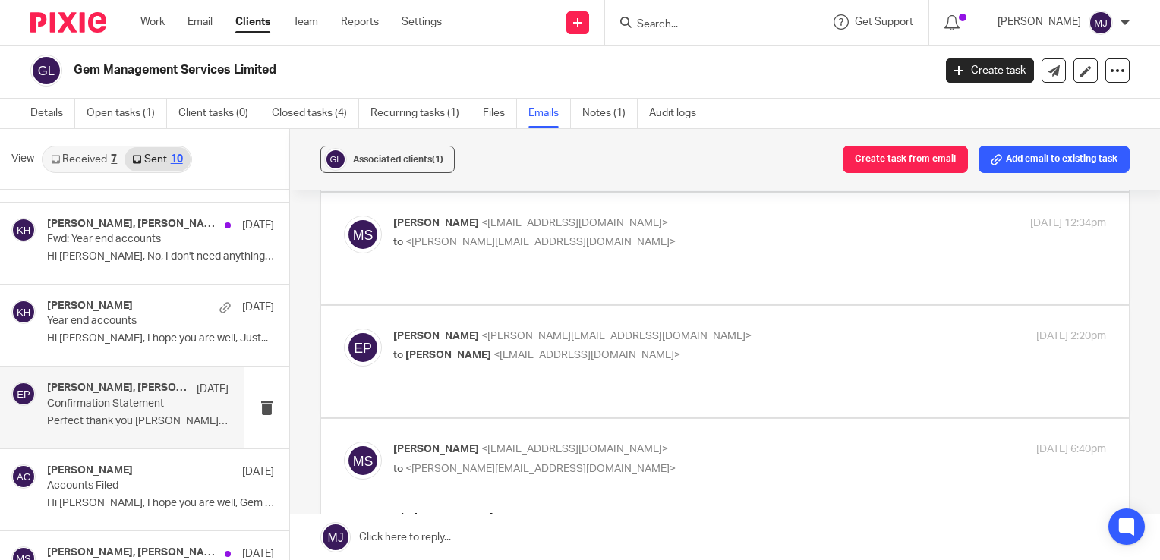
scroll to position [455, 0]
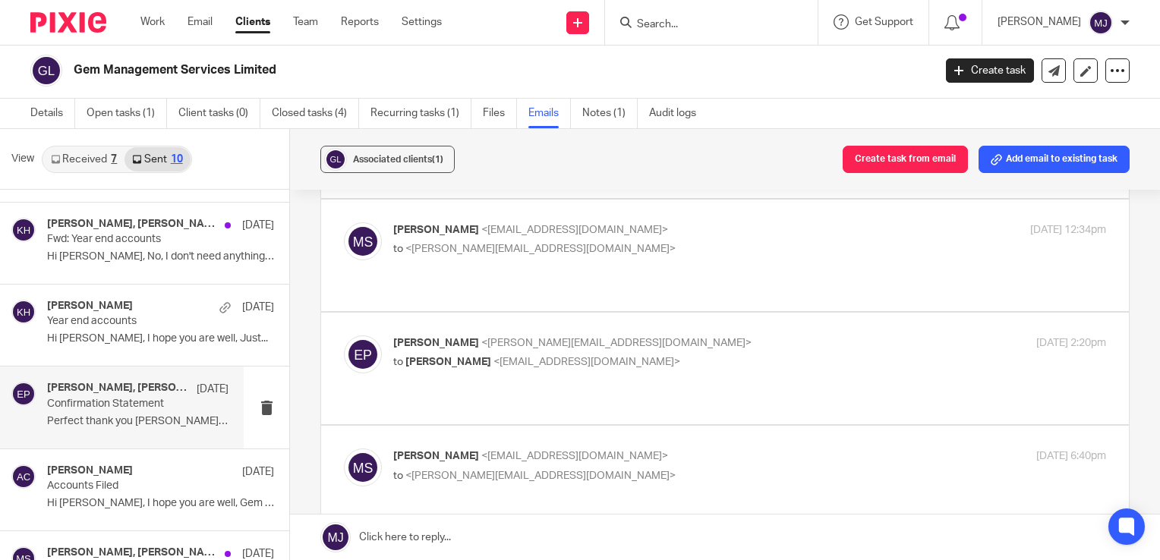
click at [679, 354] on p "to [PERSON_NAME] <[EMAIL_ADDRESS][DOMAIN_NAME]>" at bounding box center [630, 362] width 475 height 16
checkbox input "true"
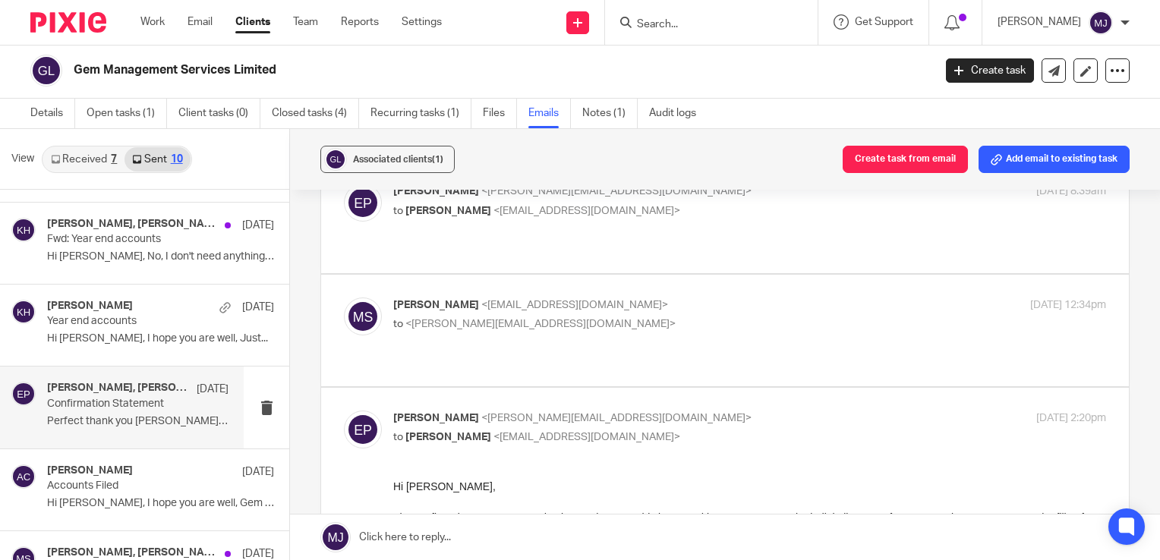
scroll to position [380, 0]
click at [651, 299] on div "[PERSON_NAME] <[EMAIL_ADDRESS][DOMAIN_NAME]> to <[PERSON_NAME][EMAIL_ADDRESS][D…" at bounding box center [630, 315] width 475 height 35
checkbox input "true"
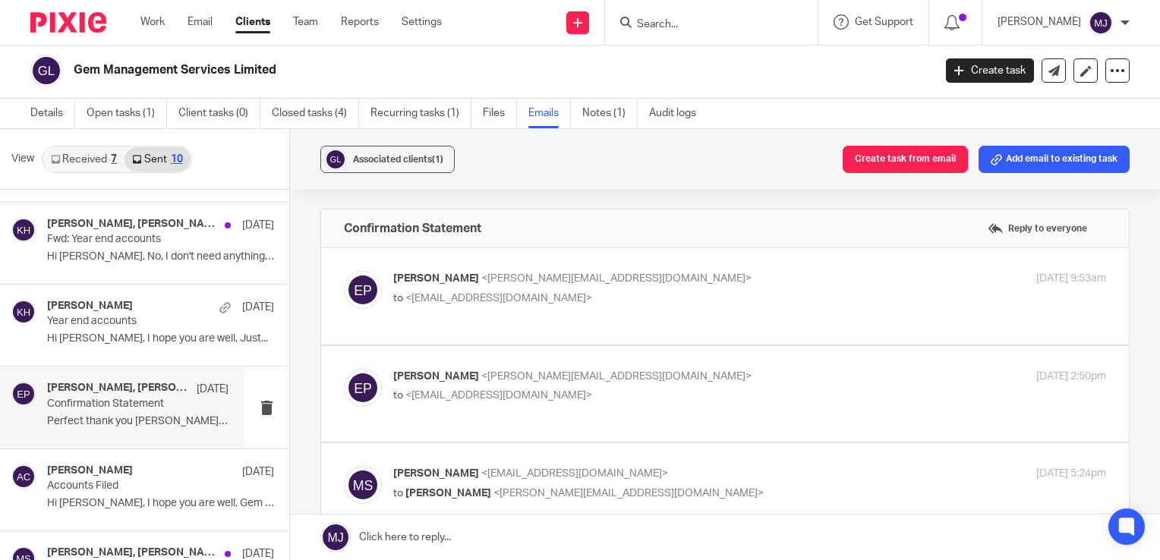
scroll to position [0, 0]
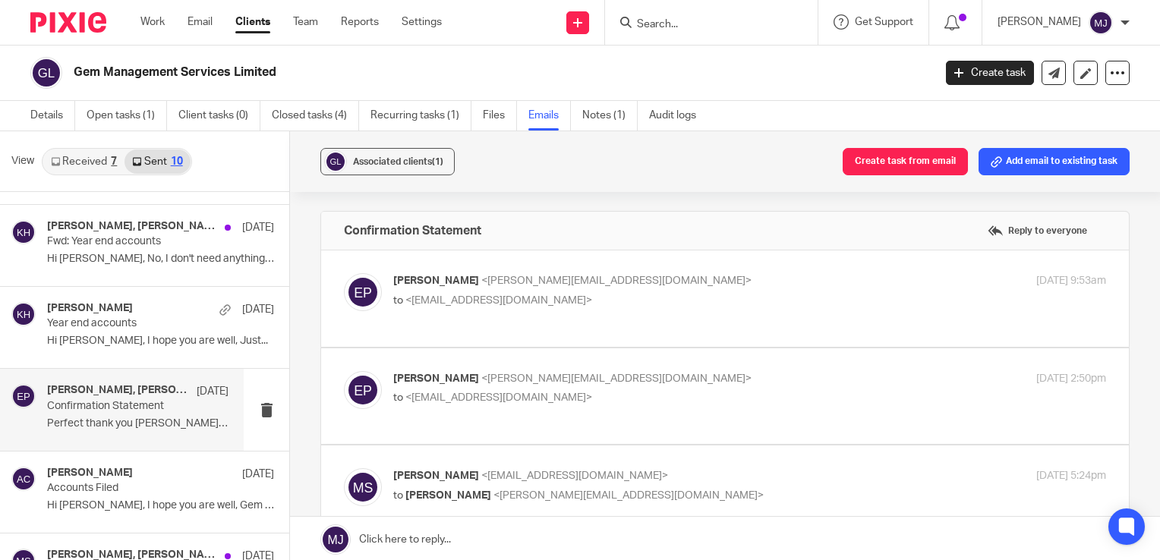
click at [608, 293] on p "to <[EMAIL_ADDRESS][DOMAIN_NAME]>" at bounding box center [630, 301] width 475 height 16
checkbox input "true"
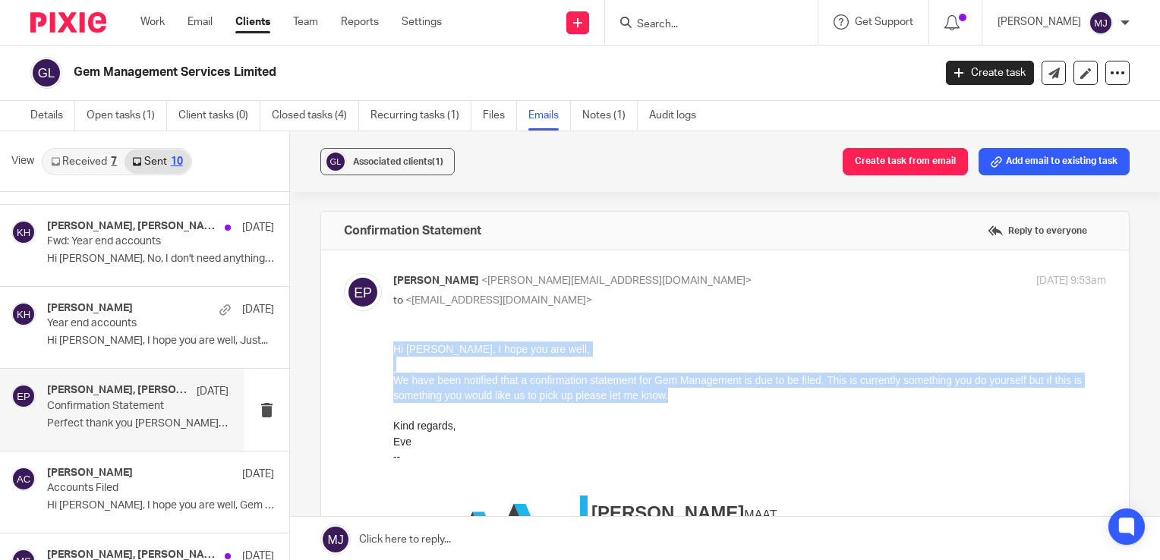
drag, startPoint x: 692, startPoint y: 402, endPoint x: 380, endPoint y: 352, distance: 315.8
click at [393, 352] on html "Hi Mark, I hope you are well, We have been notified that a confirmation stateme…" at bounding box center [749, 491] width 713 height 298
copy div "Hi Mark, I hope you are well, We have been notified that a confirmation stateme…"
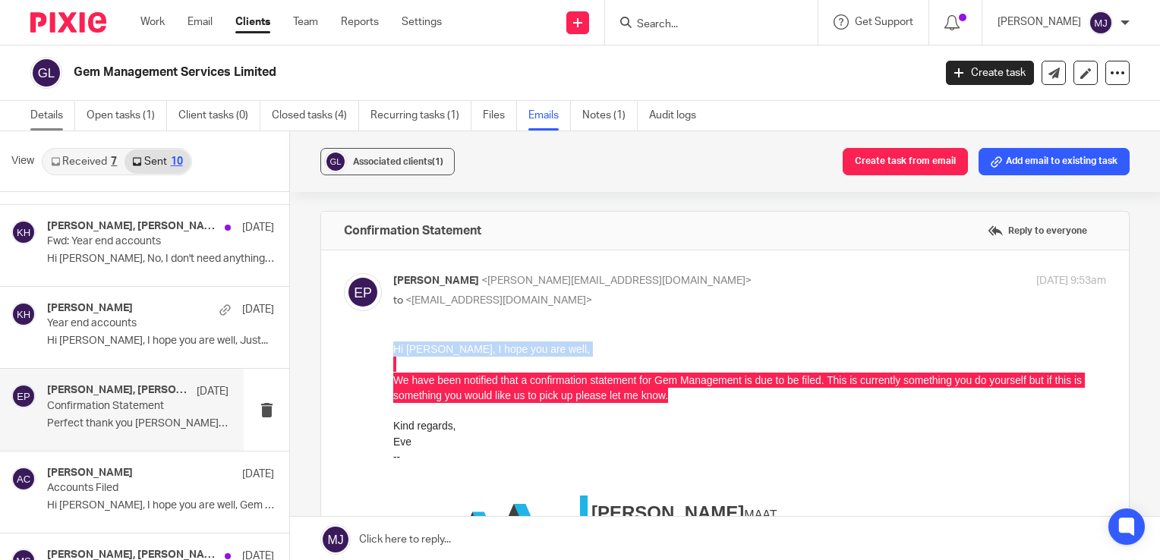
click at [44, 112] on link "Details" at bounding box center [52, 116] width 45 height 30
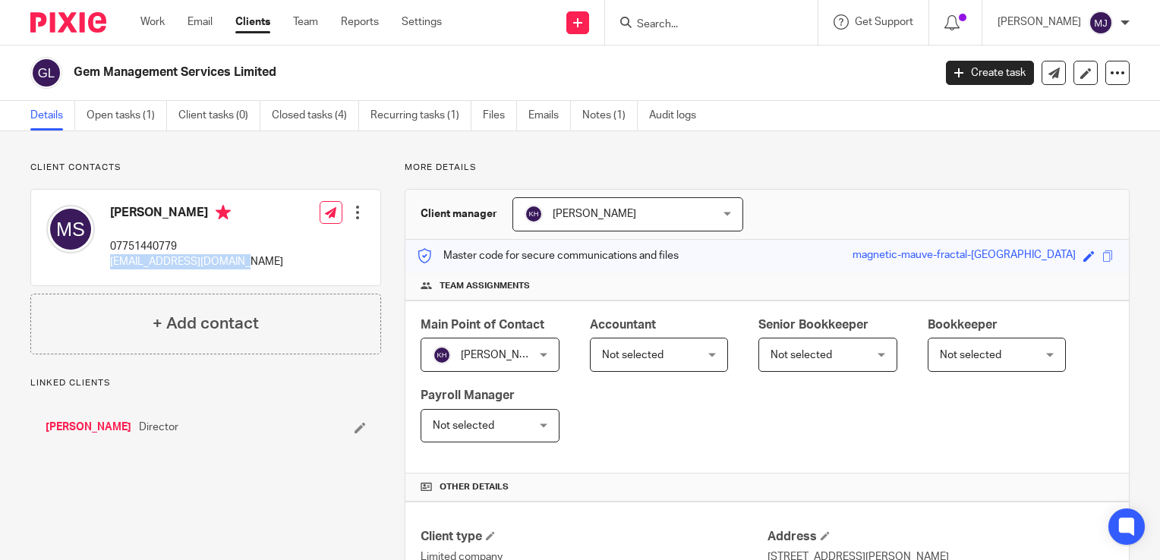
drag, startPoint x: 248, startPoint y: 267, endPoint x: 108, endPoint y: 277, distance: 140.8
click at [108, 277] on div "[PERSON_NAME] 07751440779 [EMAIL_ADDRESS][DOMAIN_NAME] Edit contact Create clie…" at bounding box center [205, 238] width 349 height 96
copy p "[EMAIL_ADDRESS][DOMAIN_NAME]"
click at [61, 17] on img at bounding box center [68, 22] width 76 height 20
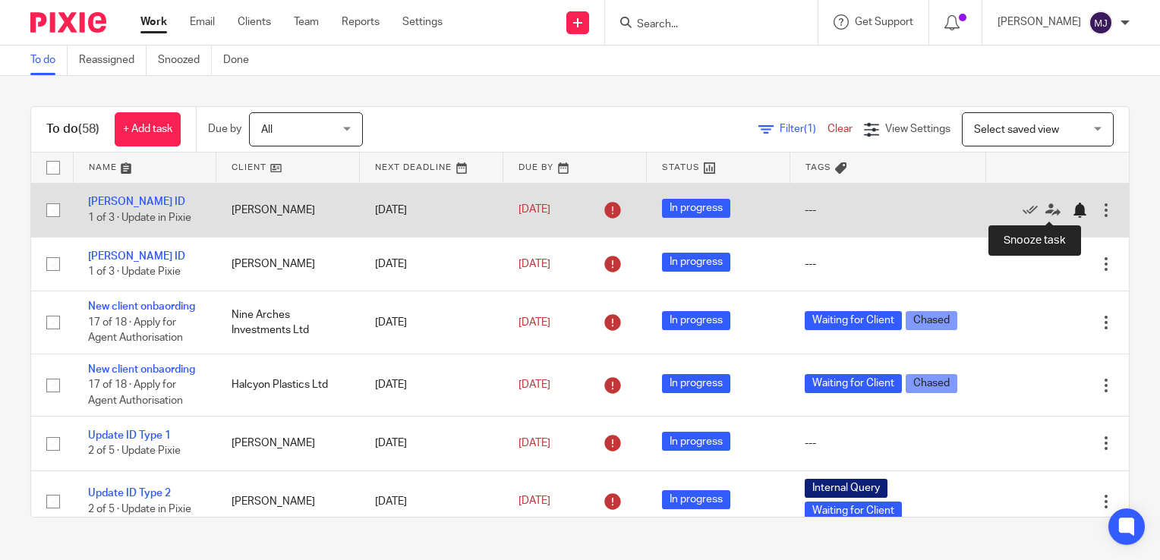
click at [1072, 212] on div at bounding box center [1079, 210] width 15 height 15
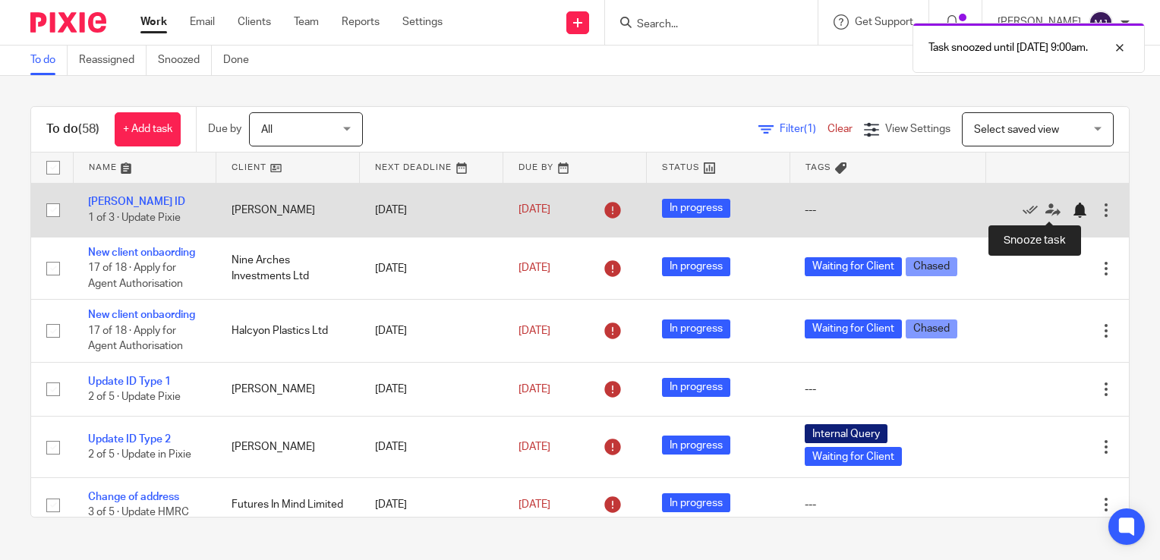
click at [1072, 208] on div at bounding box center [1079, 210] width 15 height 15
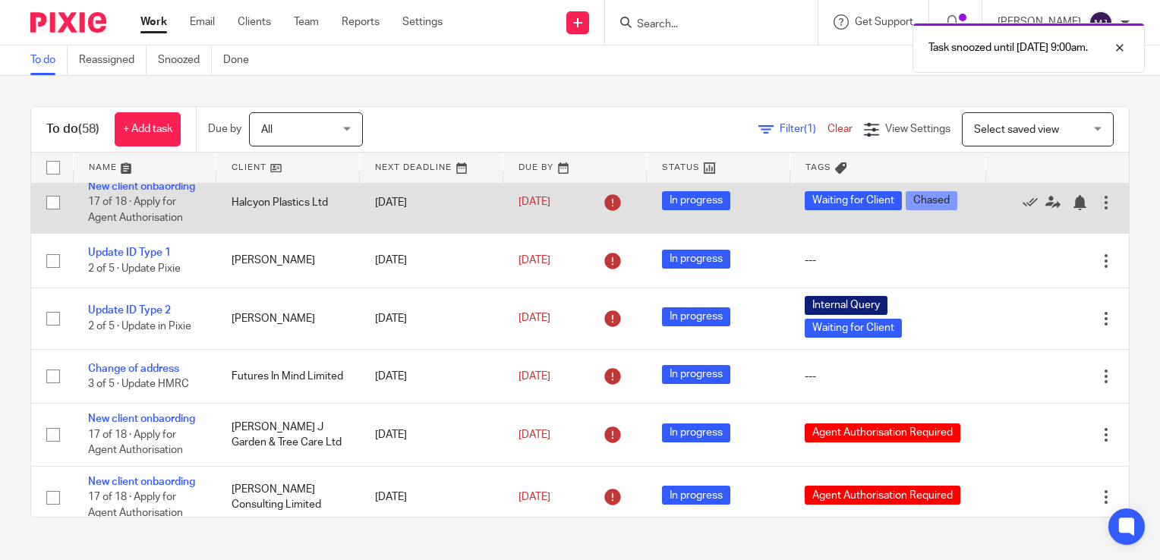
scroll to position [76, 0]
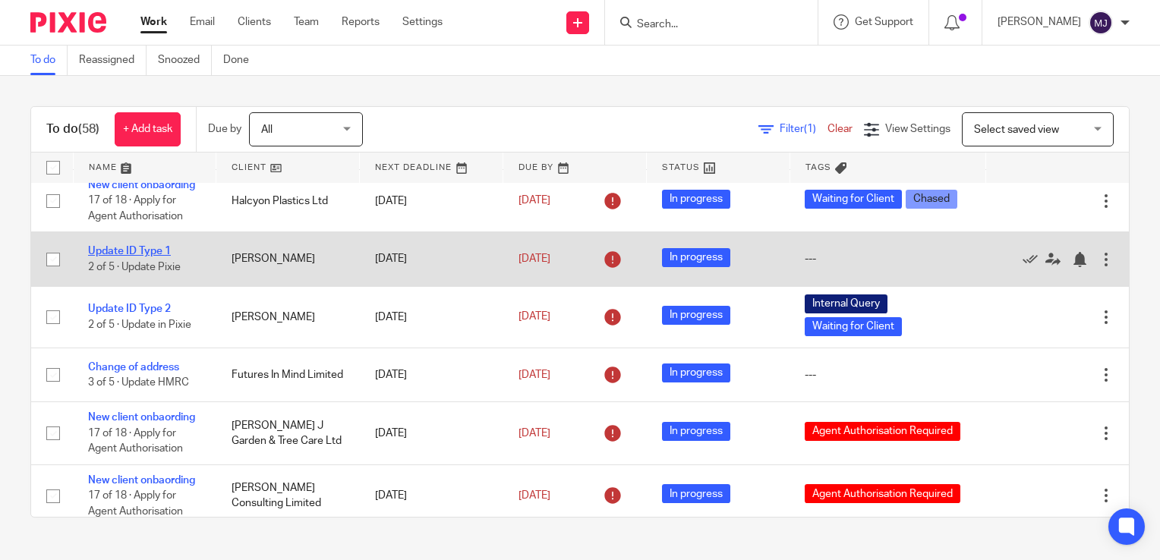
click at [118, 257] on link "Update ID Type 1" at bounding box center [129, 251] width 83 height 11
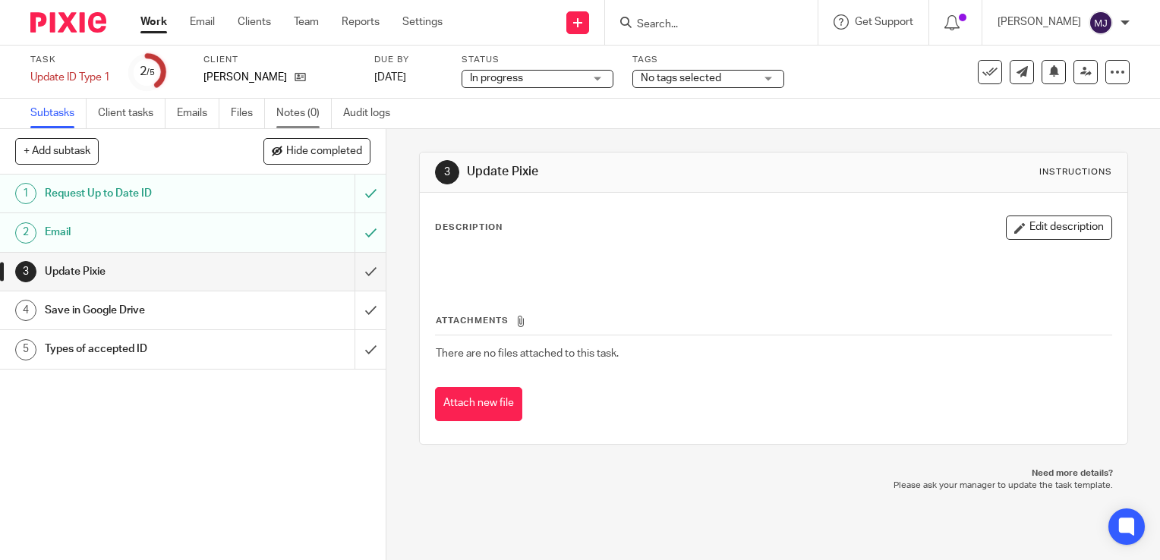
drag, startPoint x: 298, startPoint y: 83, endPoint x: 284, endPoint y: 104, distance: 24.6
click at [297, 83] on link at bounding box center [296, 77] width 19 height 15
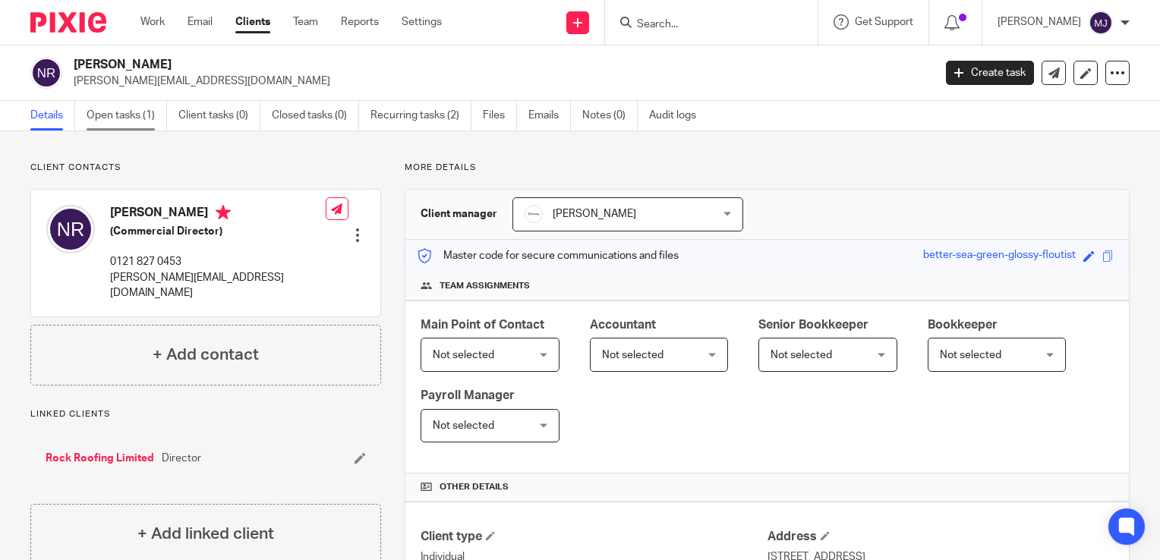
click at [108, 105] on link "Open tasks (1)" at bounding box center [127, 116] width 80 height 30
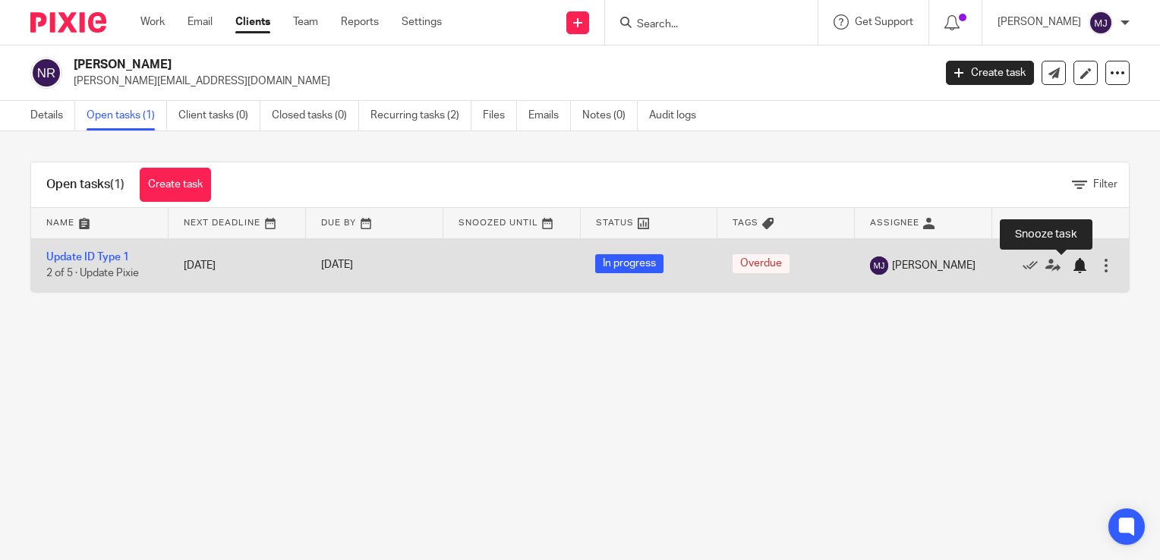
click at [1072, 272] on div at bounding box center [1079, 265] width 15 height 15
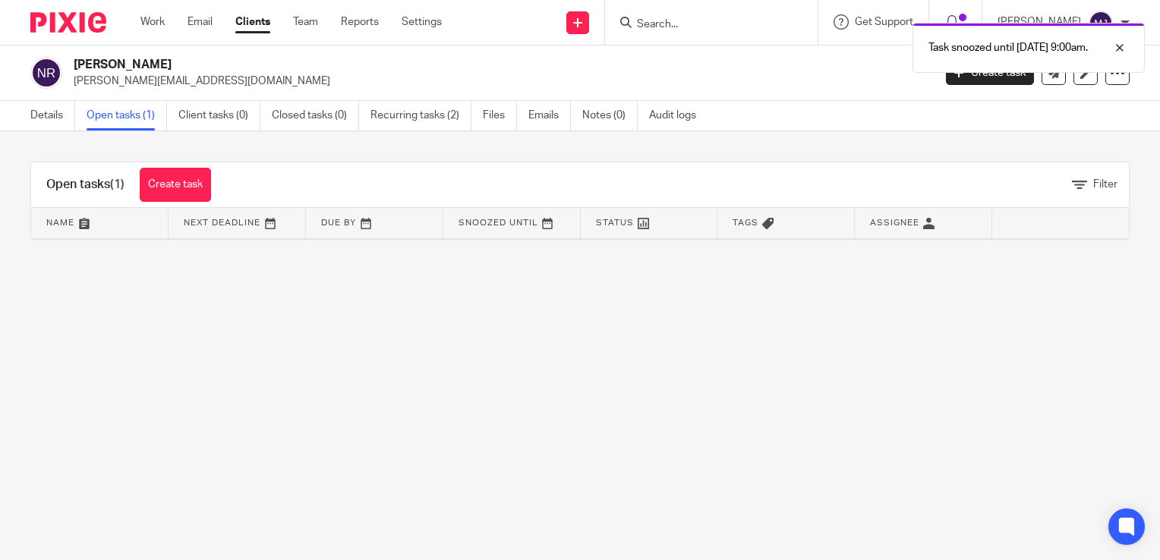
click at [46, 23] on img at bounding box center [68, 22] width 76 height 20
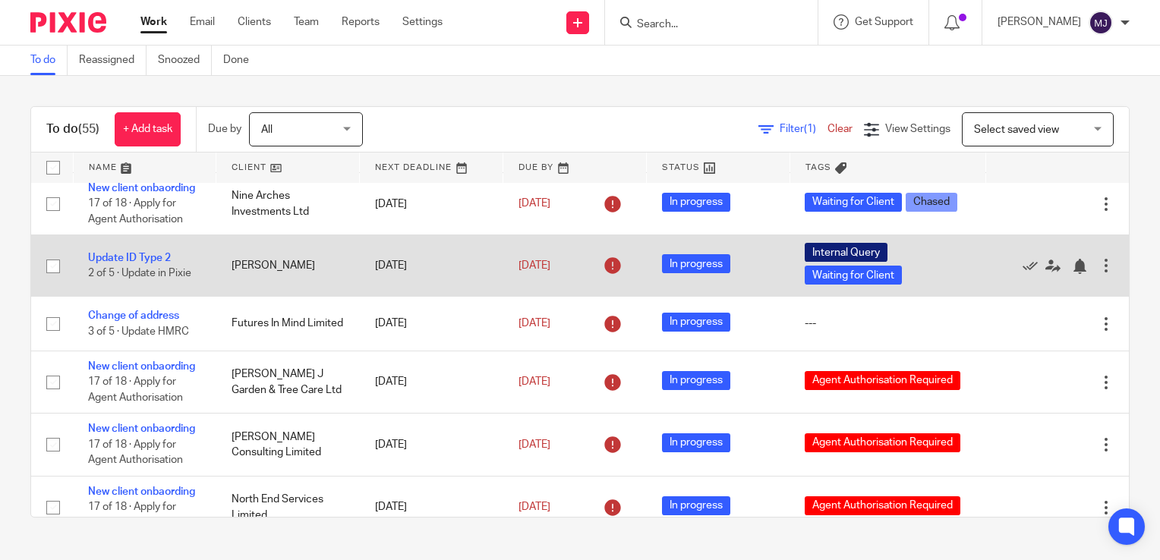
scroll to position [76, 0]
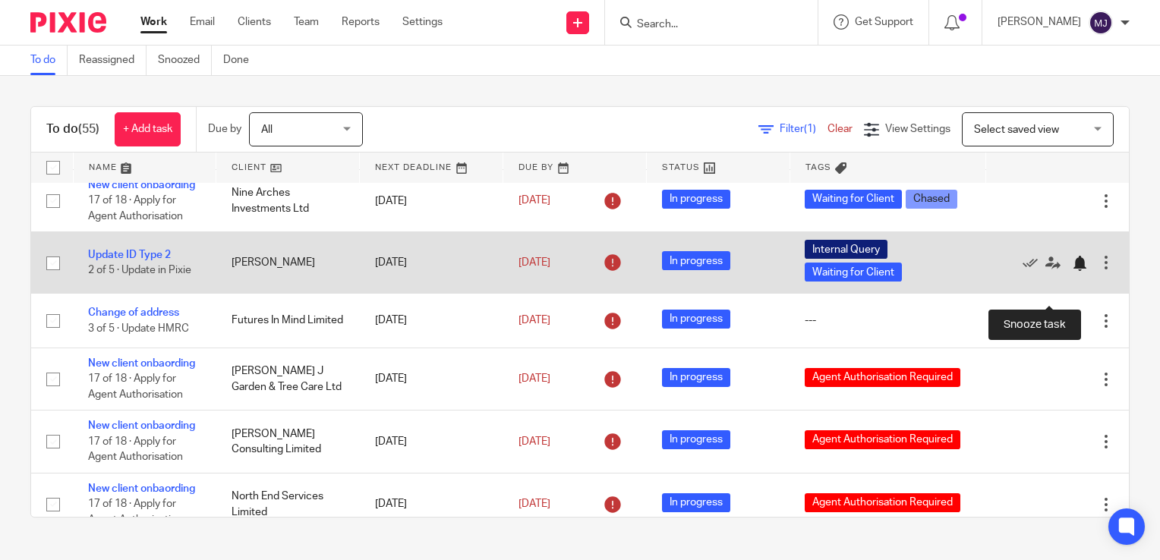
click at [1072, 271] on div at bounding box center [1079, 263] width 15 height 15
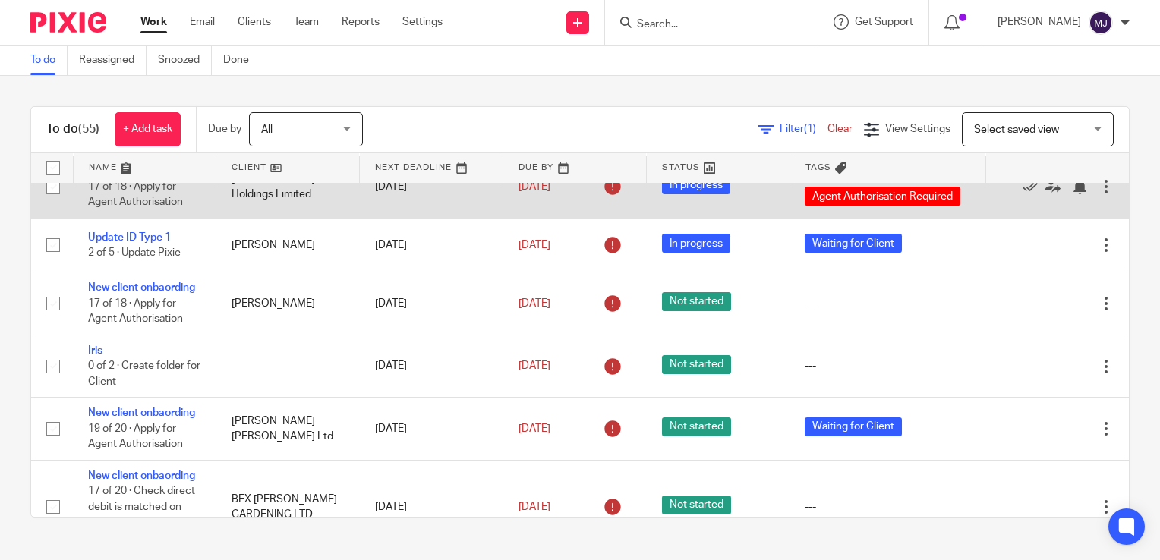
scroll to position [911, 0]
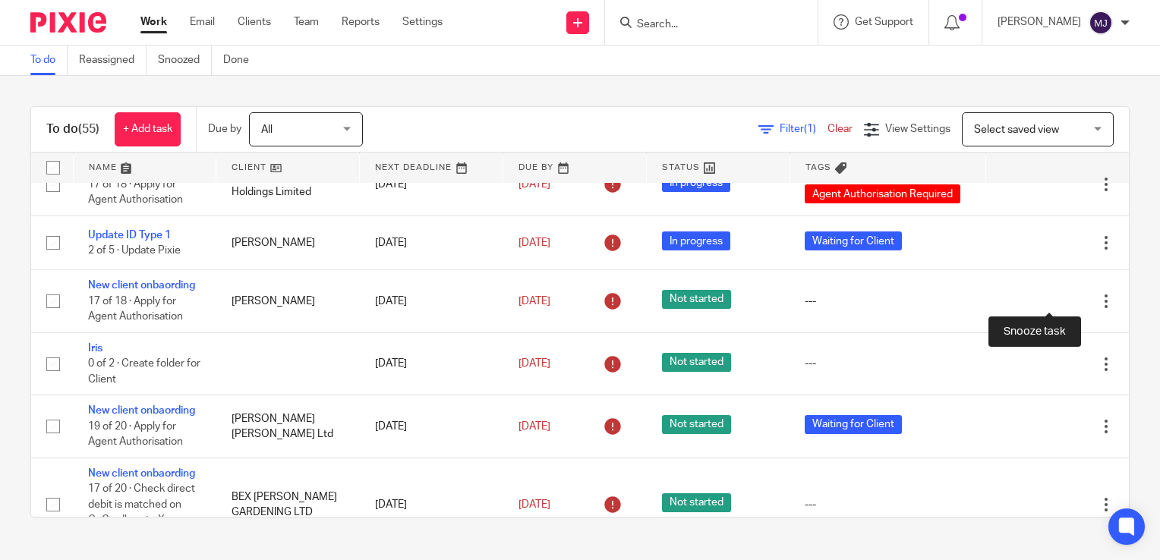
click at [1072, 134] on div at bounding box center [1079, 126] width 15 height 15
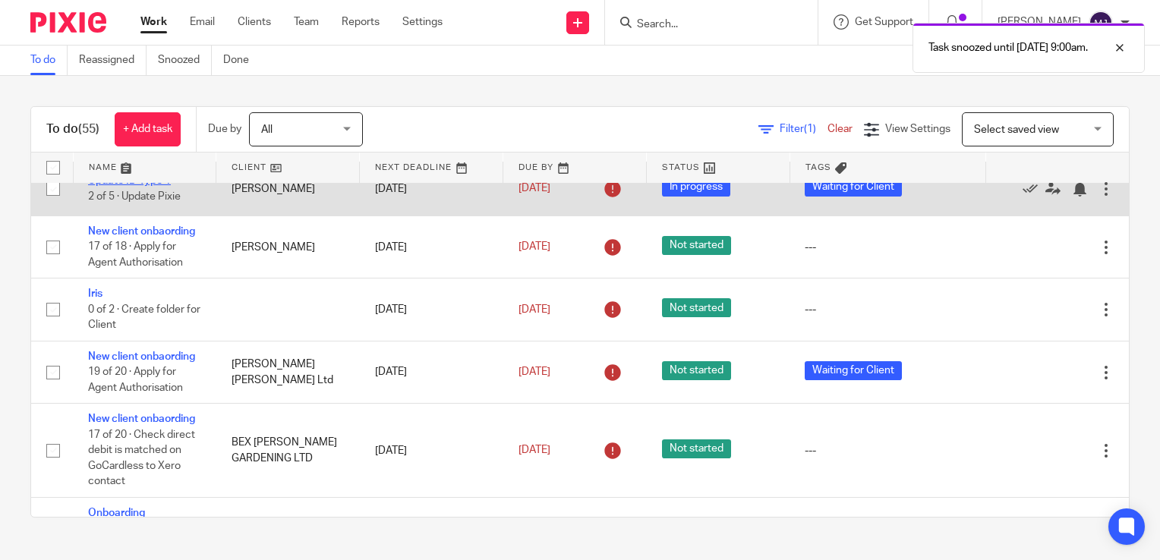
click at [146, 186] on link "Update ID Type 1" at bounding box center [129, 180] width 83 height 11
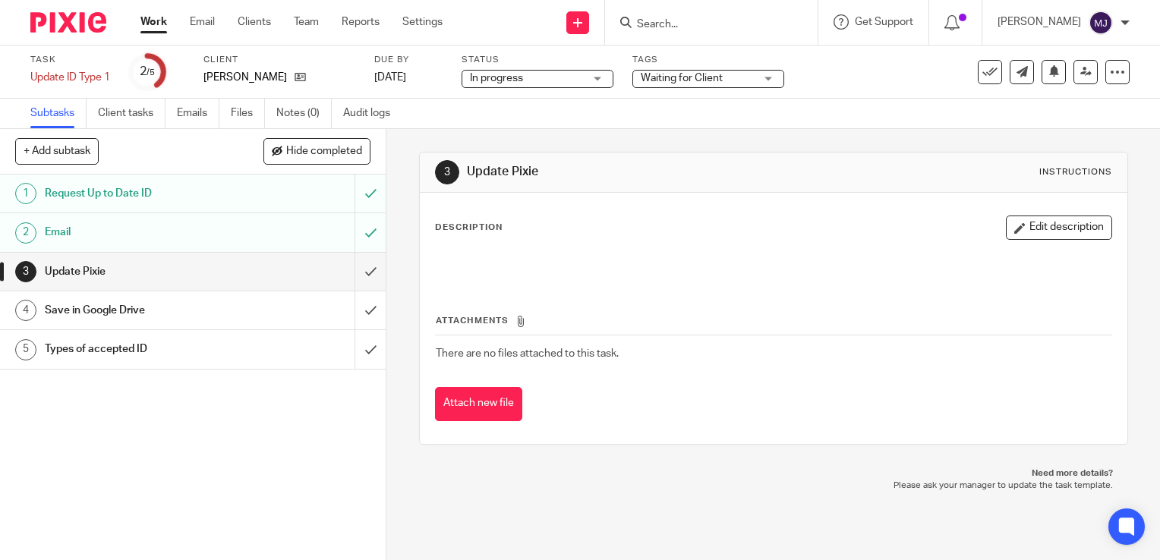
click at [729, 23] on input "Search" at bounding box center [703, 25] width 137 height 14
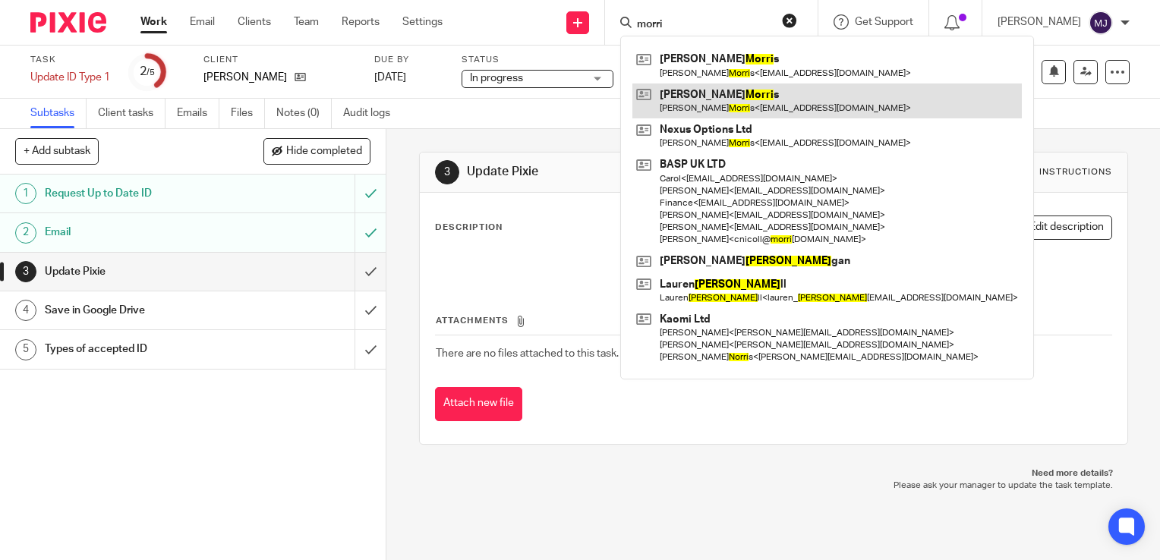
type input "morri"
click at [814, 106] on link at bounding box center [826, 100] width 389 height 35
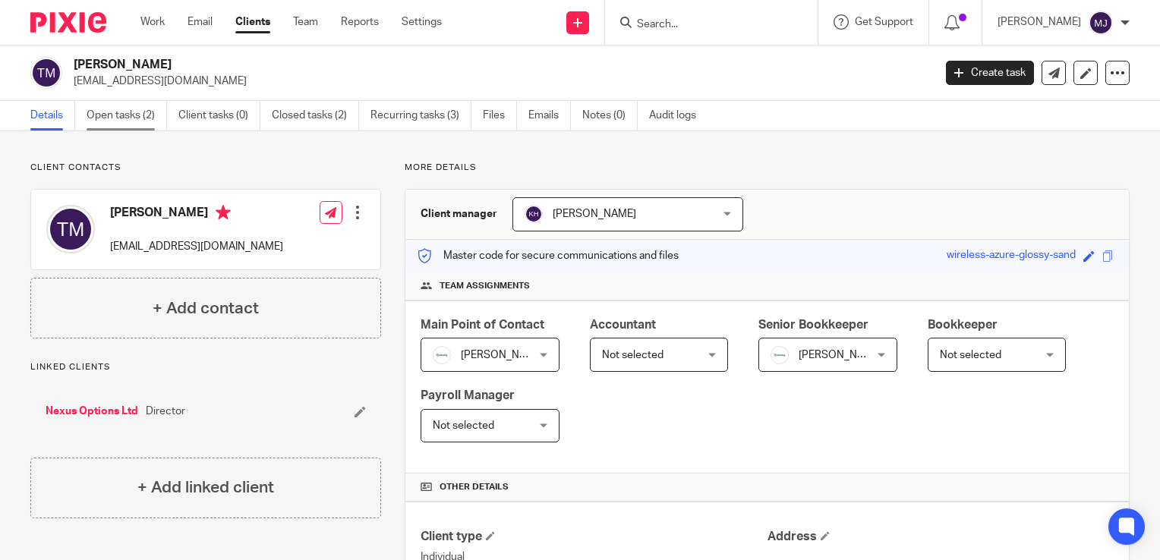
click at [128, 112] on link "Open tasks (2)" at bounding box center [127, 116] width 80 height 30
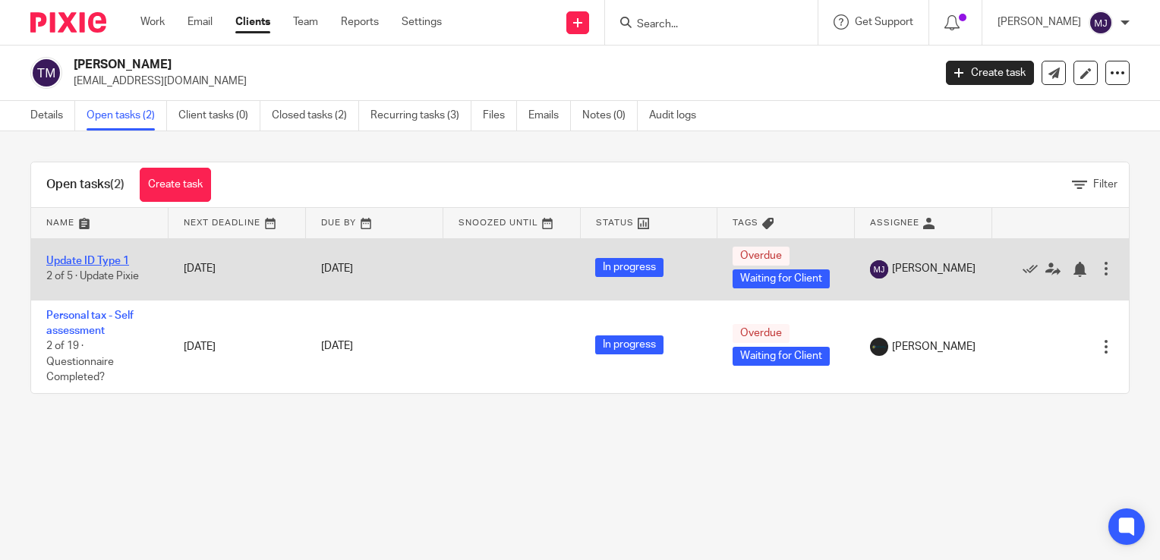
click at [106, 263] on link "Update ID Type 1" at bounding box center [87, 261] width 83 height 11
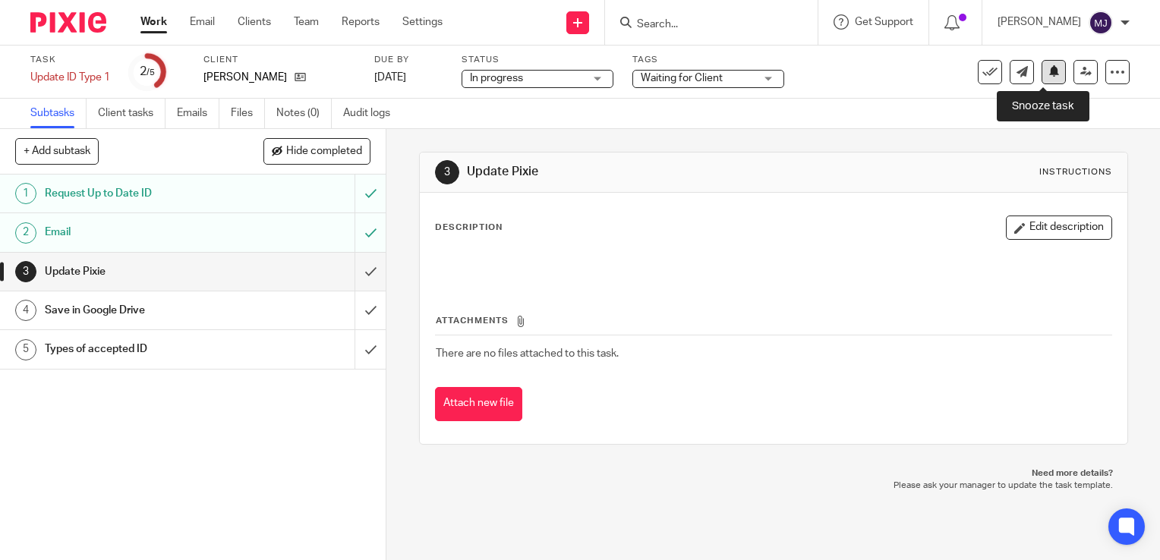
click at [1047, 75] on button at bounding box center [1053, 72] width 24 height 24
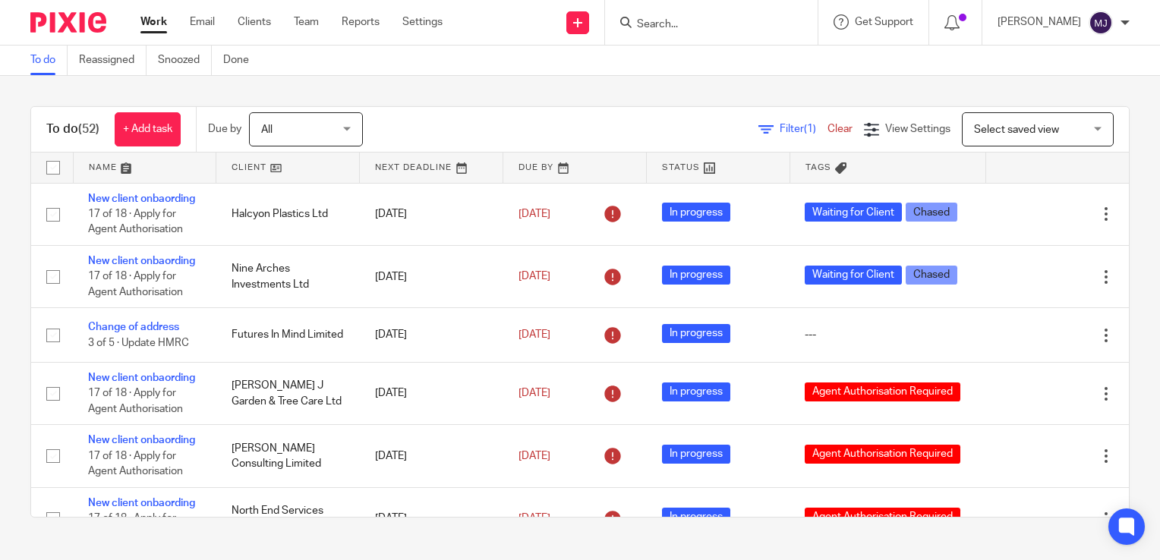
click at [686, 23] on input "Search" at bounding box center [703, 25] width 137 height 14
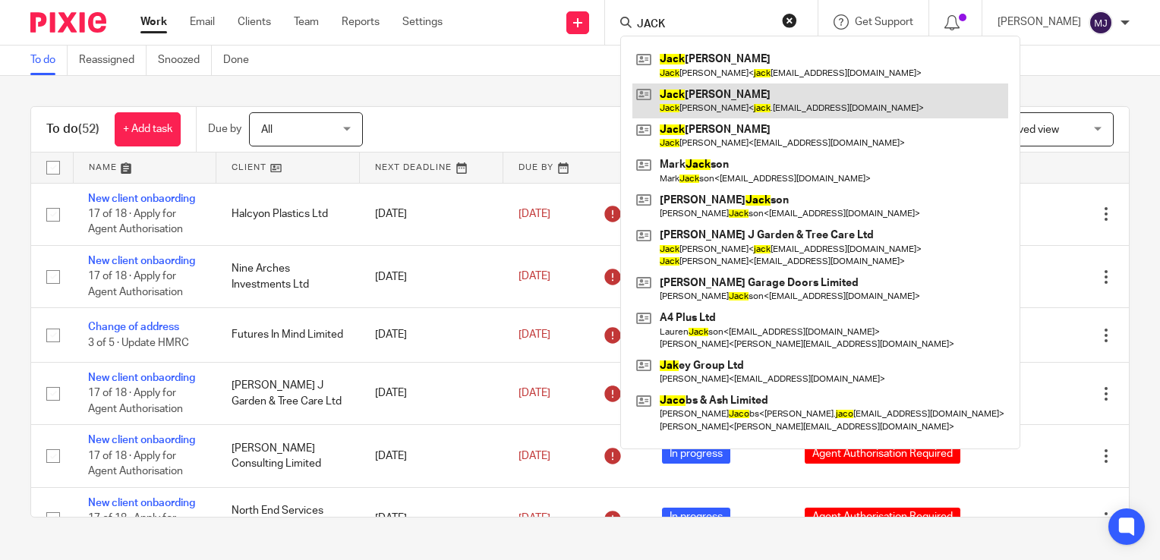
type input "JACK"
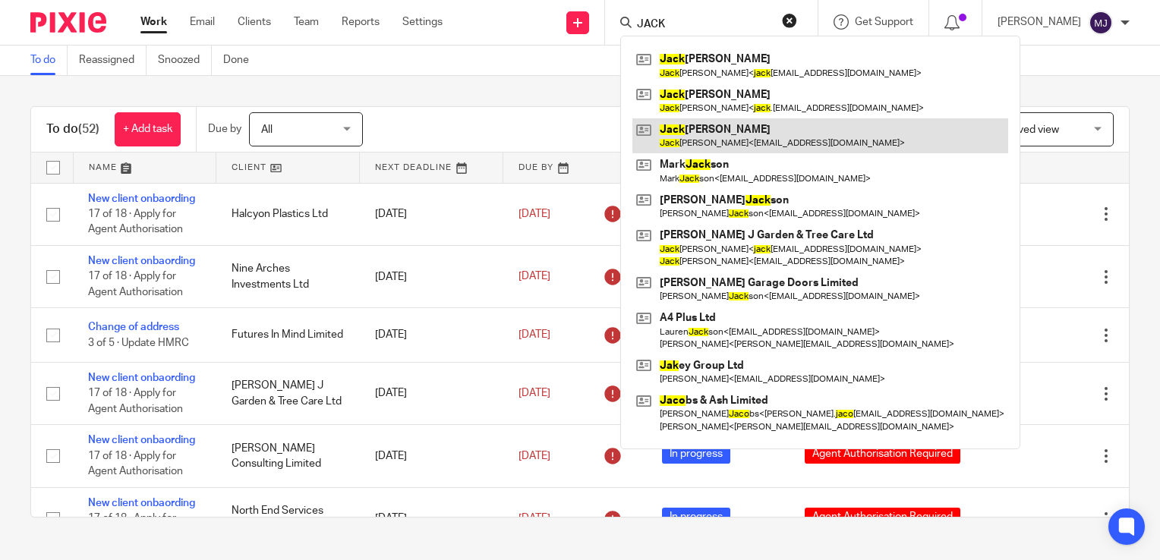
drag, startPoint x: 792, startPoint y: 113, endPoint x: 750, endPoint y: 128, distance: 45.1
click at [792, 113] on link at bounding box center [820, 100] width 376 height 35
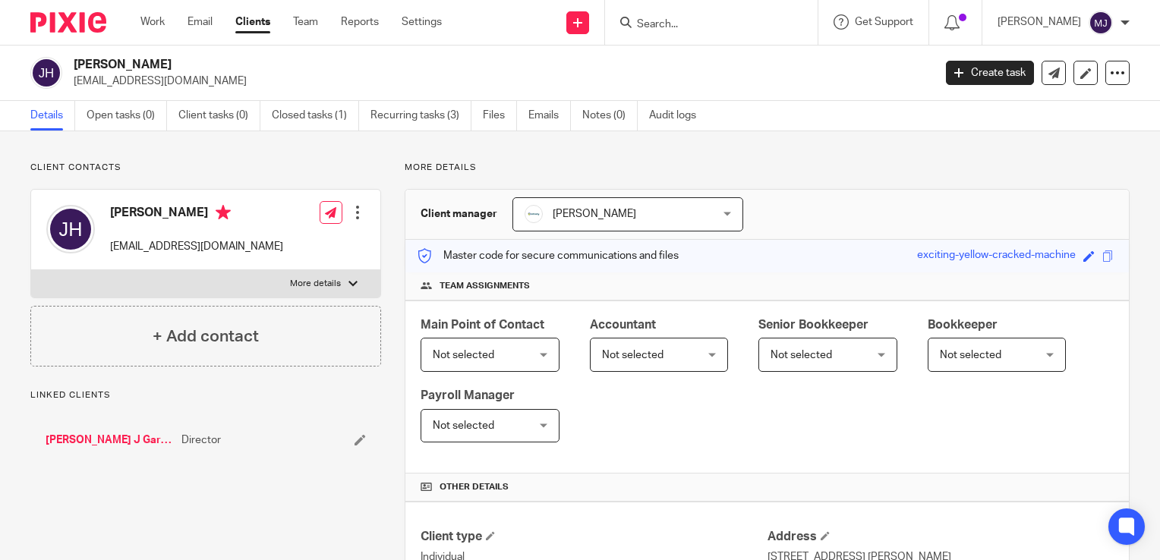
click at [697, 25] on input "Search" at bounding box center [703, 25] width 137 height 14
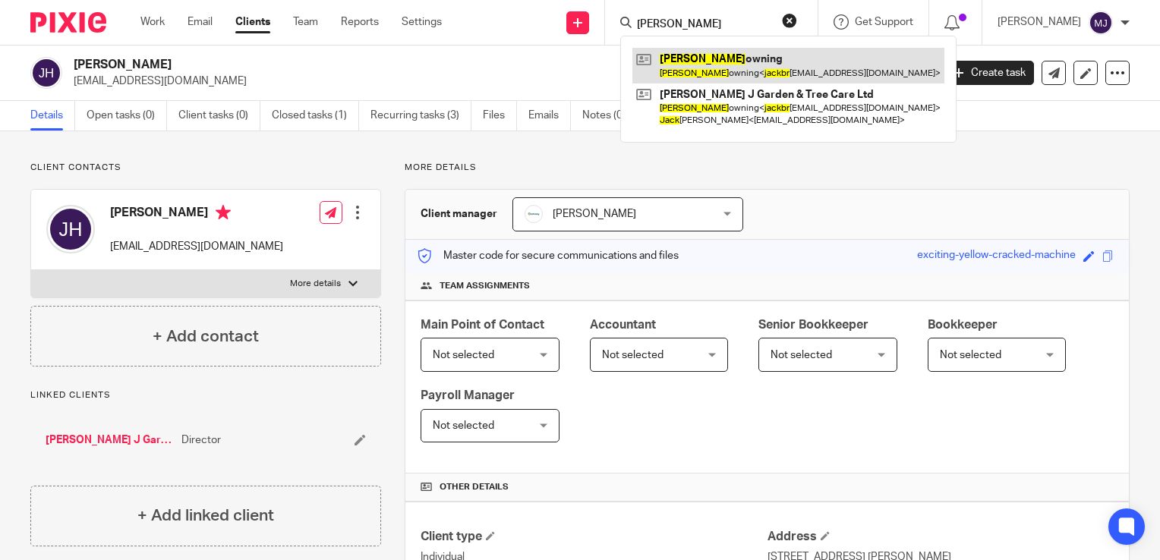
type input "JACK BR"
click at [777, 52] on link at bounding box center [788, 65] width 312 height 35
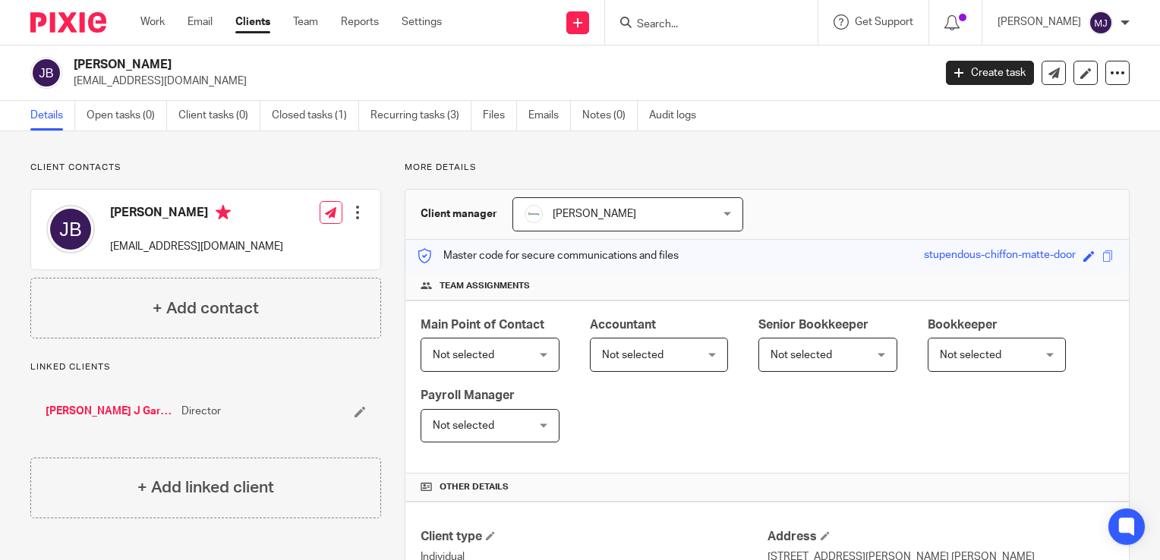
click at [88, 15] on img at bounding box center [68, 22] width 76 height 20
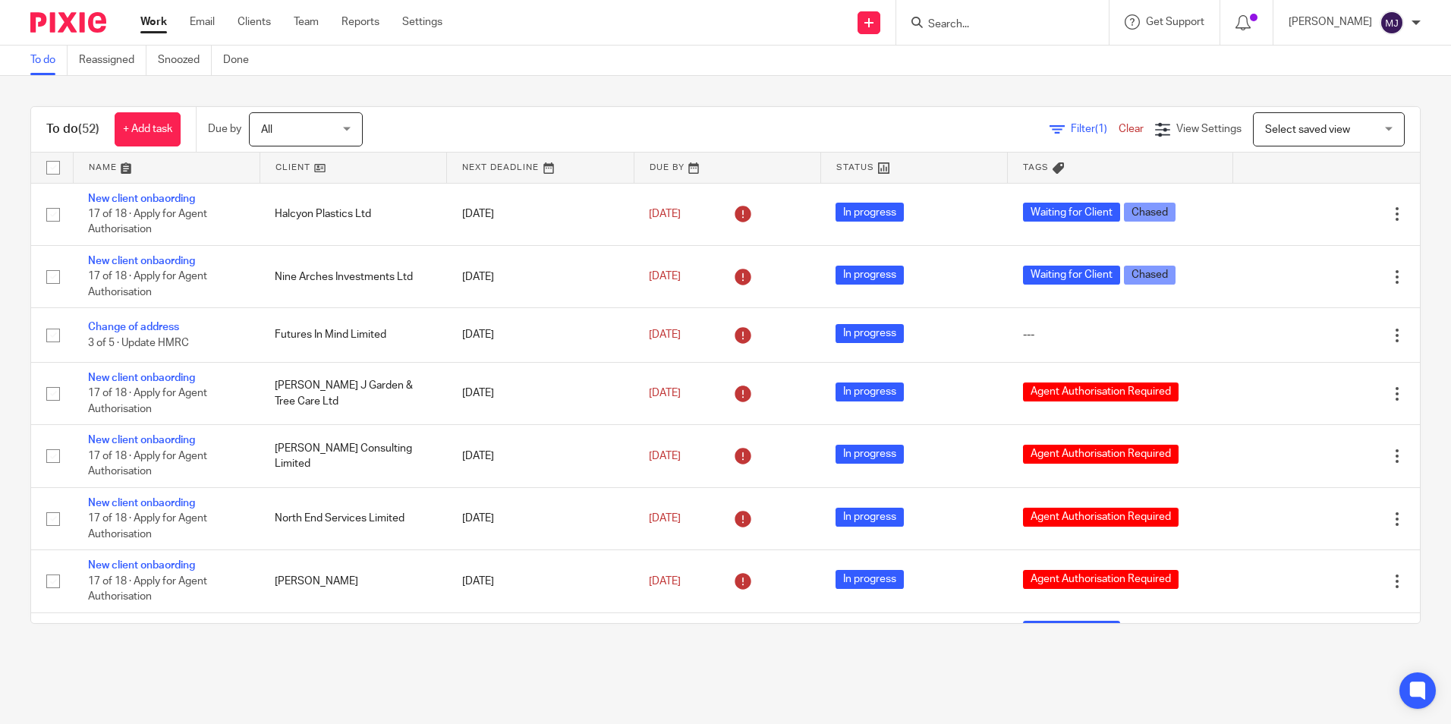
drag, startPoint x: 732, startPoint y: 35, endPoint x: 751, endPoint y: 69, distance: 39.4
click at [732, 36] on div "Send new email Create task Add client Get Support Contact Support Help Document…" at bounding box center [958, 22] width 986 height 45
click at [1011, 18] on input "Search" at bounding box center [995, 25] width 137 height 14
type input "JJ"
drag, startPoint x: 1016, startPoint y: 65, endPoint x: 884, endPoint y: 129, distance: 147.0
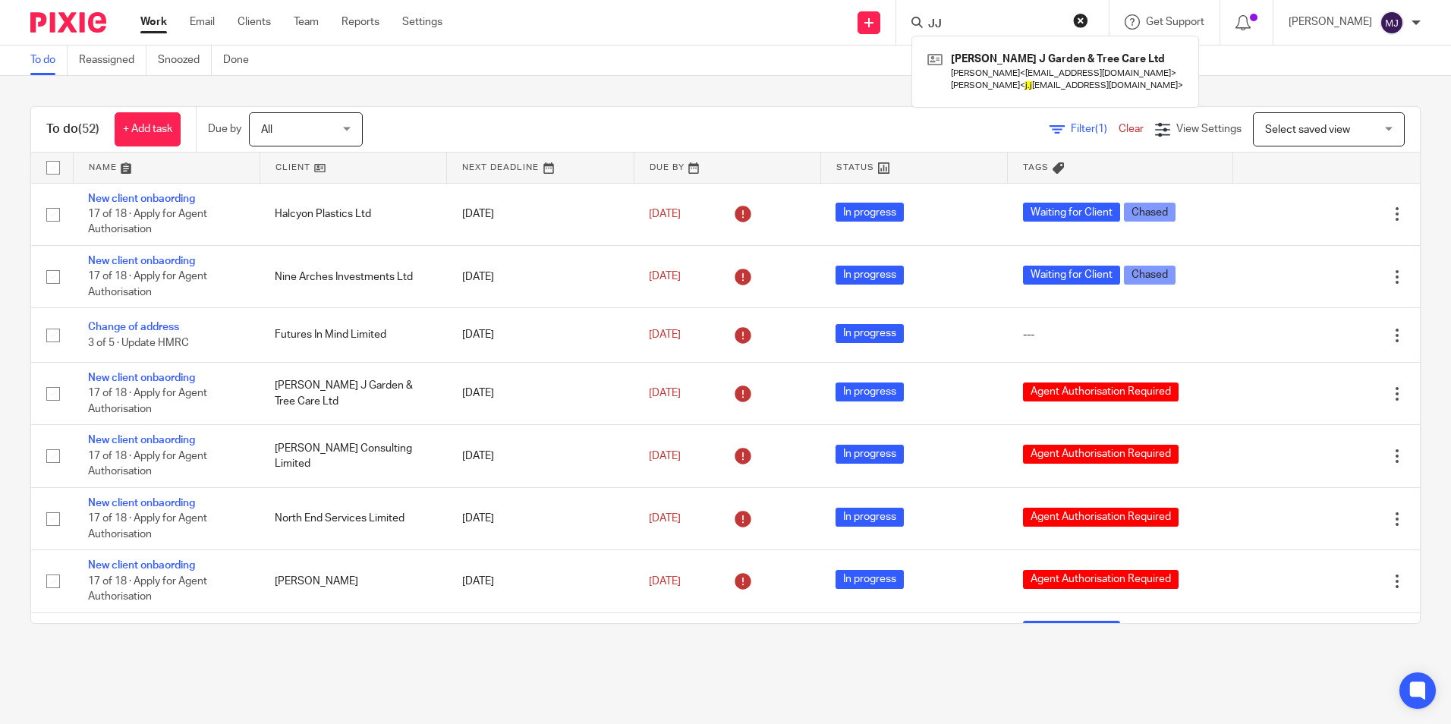
click at [1016, 63] on link at bounding box center [1055, 71] width 263 height 47
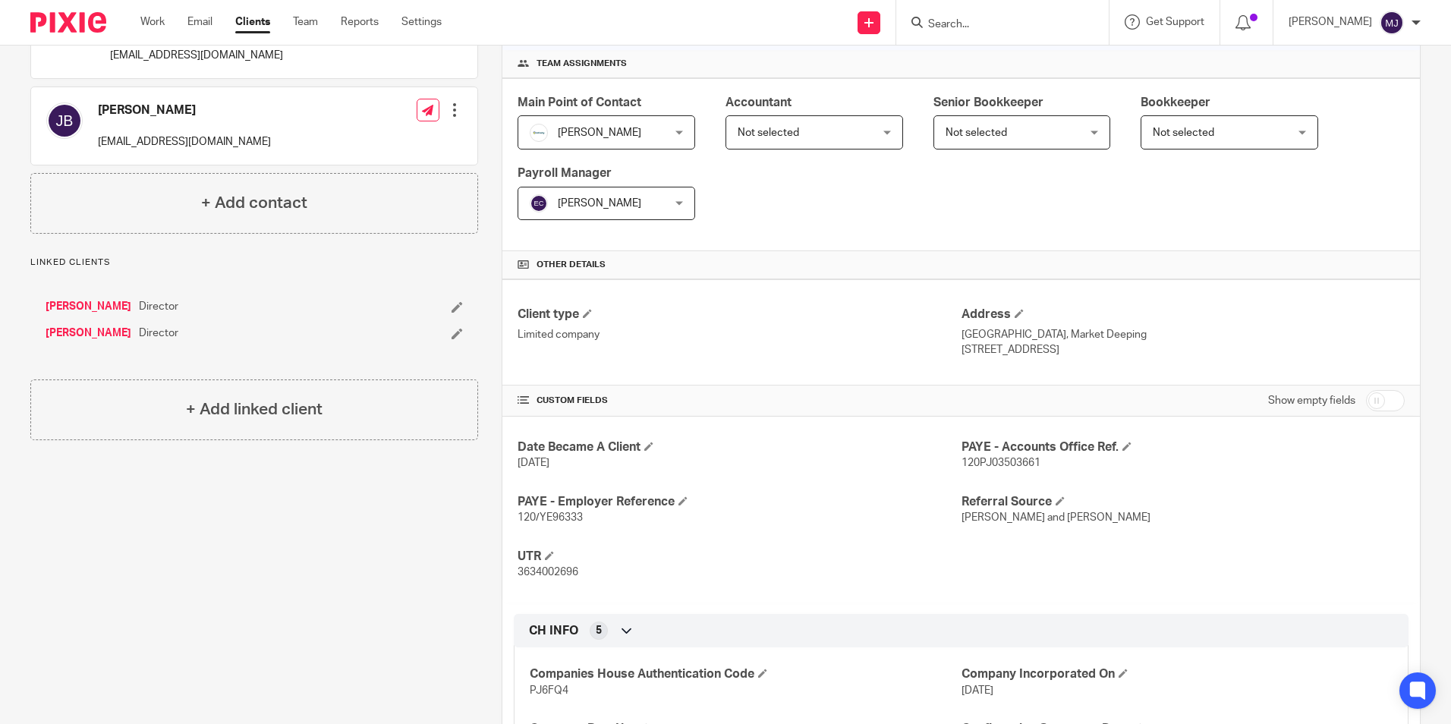
scroll to position [228, 0]
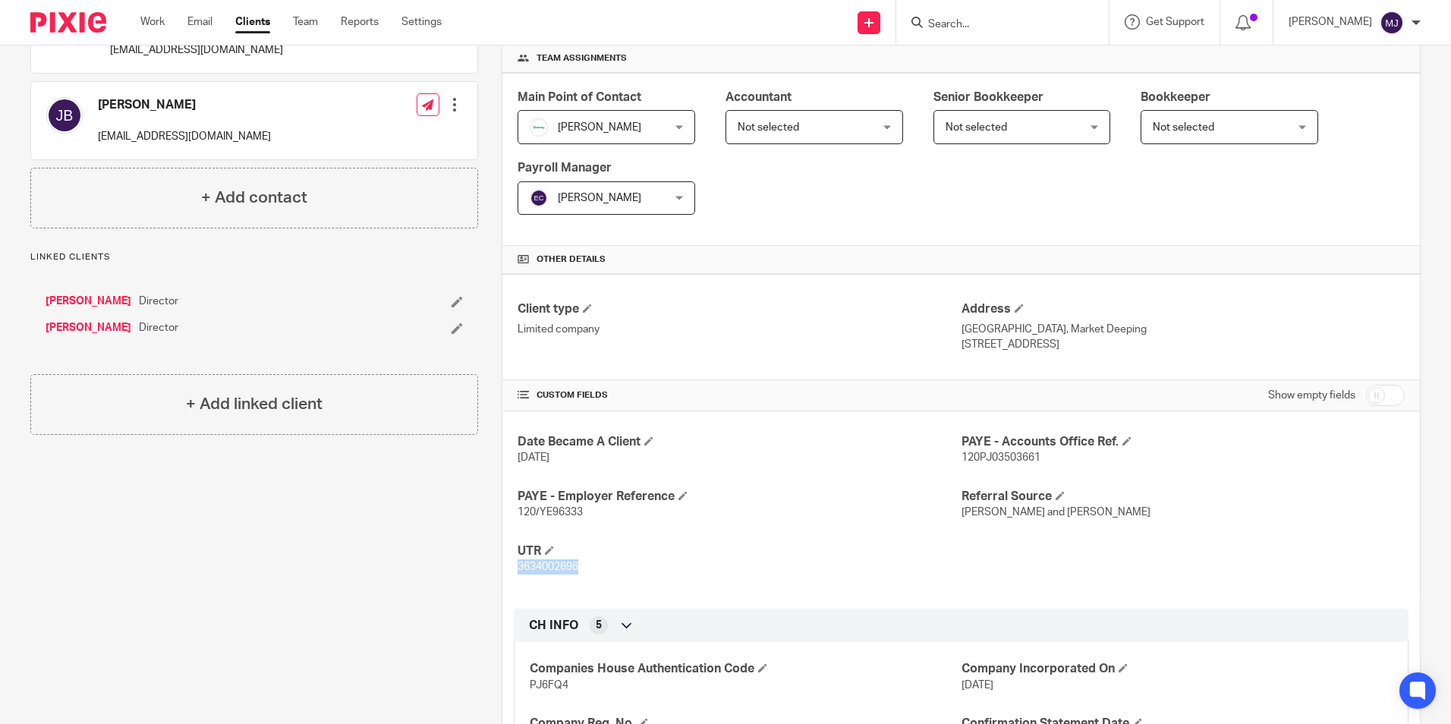
drag, startPoint x: 591, startPoint y: 569, endPoint x: 506, endPoint y: 570, distance: 85.0
click at [506, 570] on div "Date Became A Client [DATE] PAYE - Accounts Office Ref. 120PJ03503661 PAYE - Em…" at bounding box center [961, 504] width 918 height 186
copy span "3634002696"
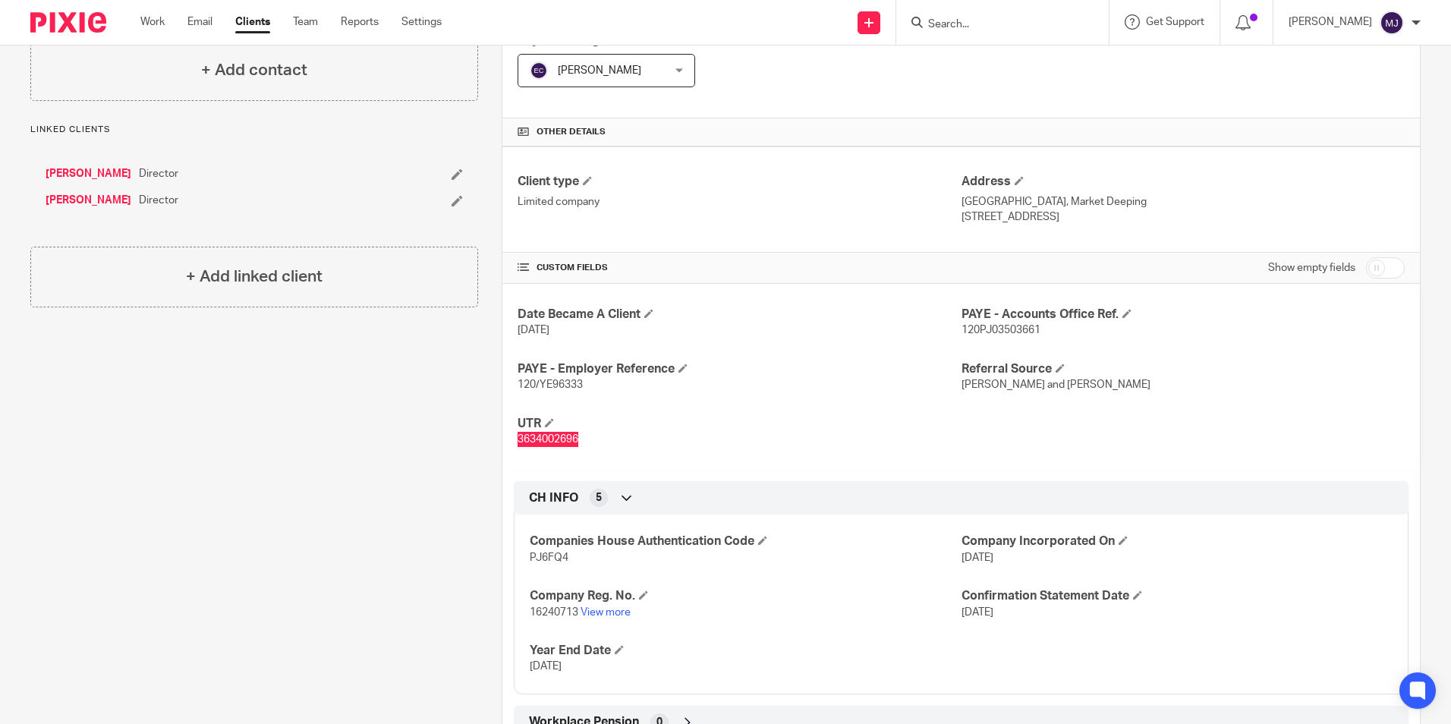
scroll to position [380, 0]
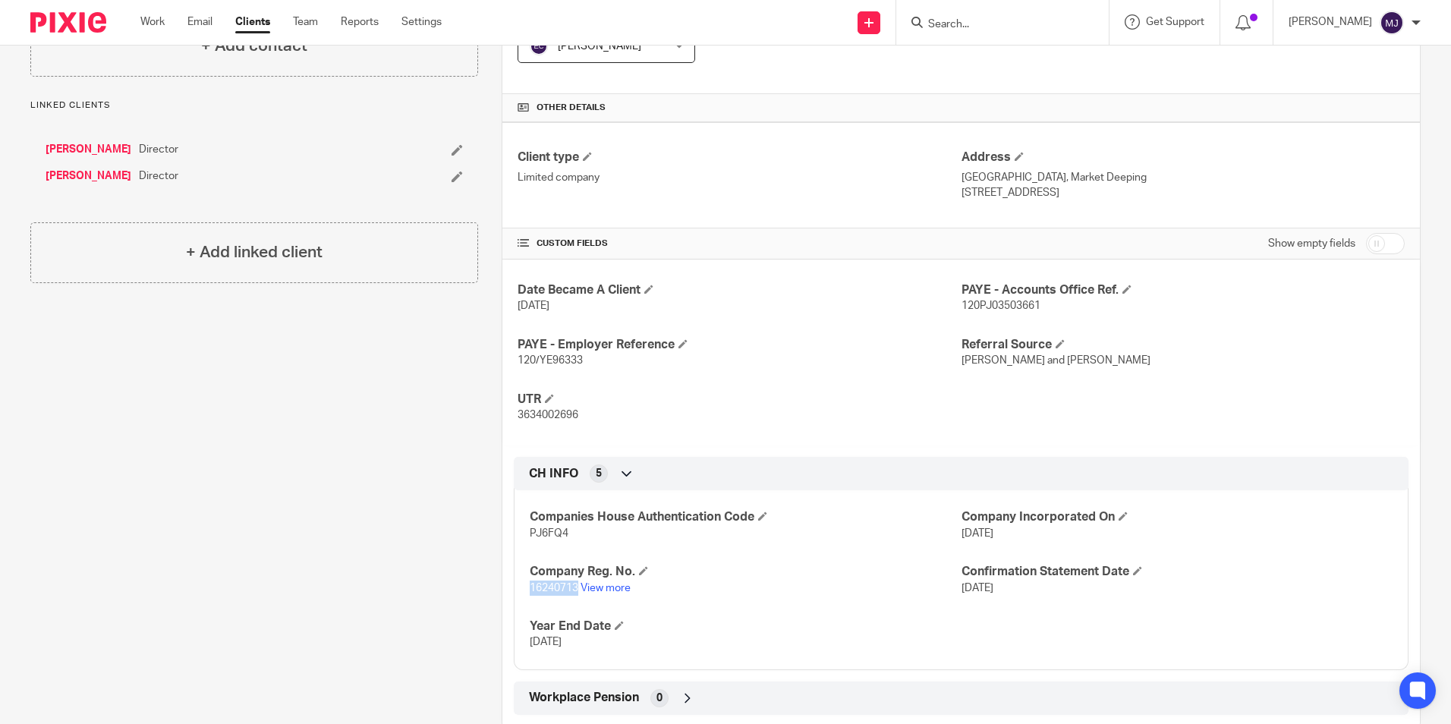
drag, startPoint x: 575, startPoint y: 588, endPoint x: 527, endPoint y: 591, distance: 47.9
click at [530, 591] on span "16240713" at bounding box center [554, 588] width 49 height 11
copy span "16240713"
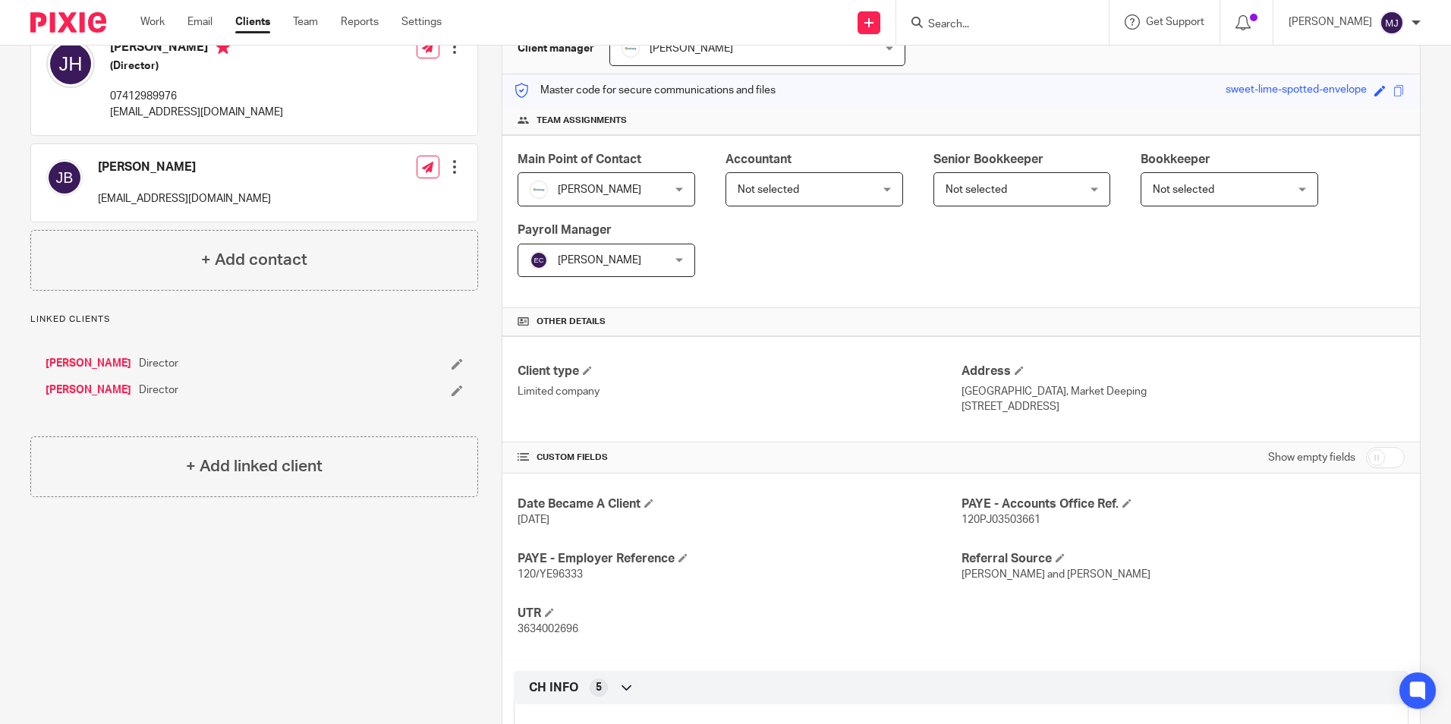
scroll to position [0, 0]
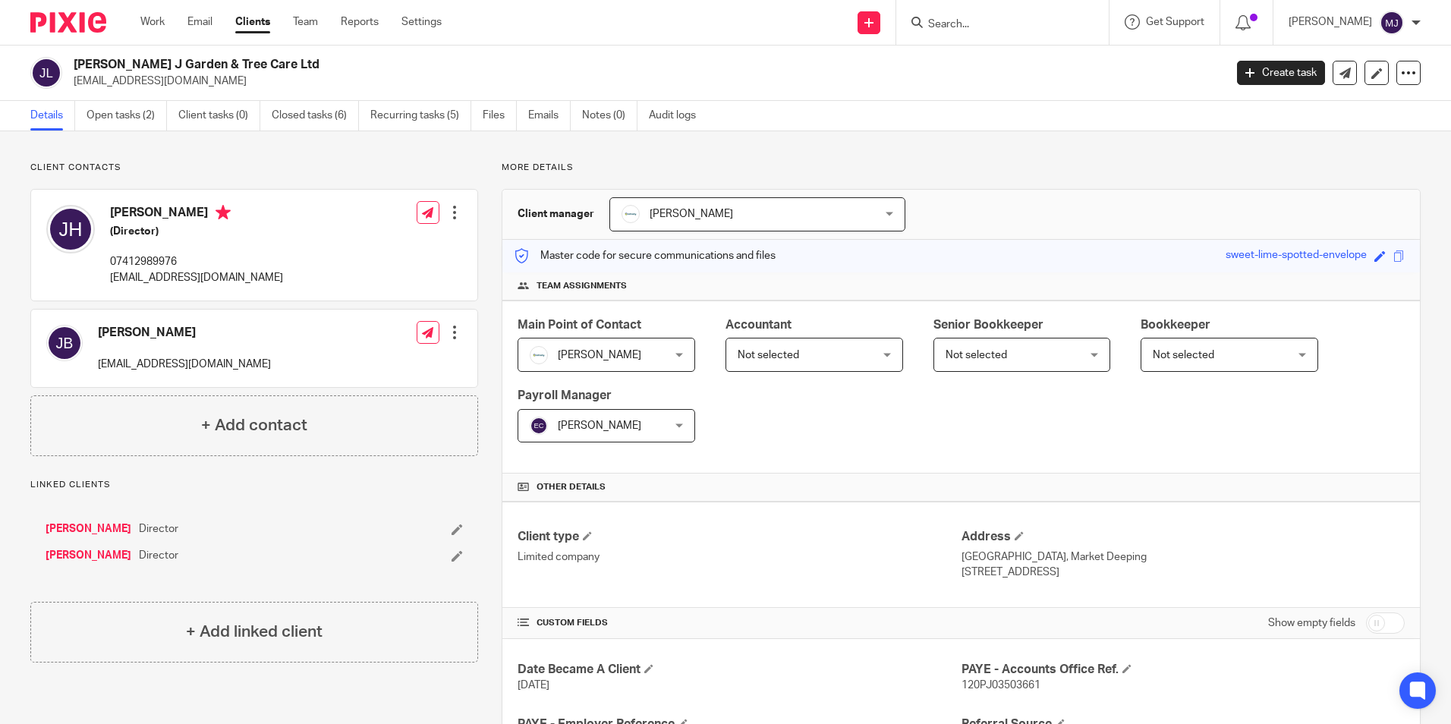
drag, startPoint x: 237, startPoint y: 61, endPoint x: 69, endPoint y: 68, distance: 167.9
click at [69, 68] on div "[PERSON_NAME] J Garden & Tree Care Ltd [EMAIL_ADDRESS][DOMAIN_NAME]" at bounding box center [622, 73] width 1184 height 32
copy h2 "[PERSON_NAME] J Garden & Tree Care Ltd"
click at [61, 26] on img at bounding box center [68, 22] width 76 height 20
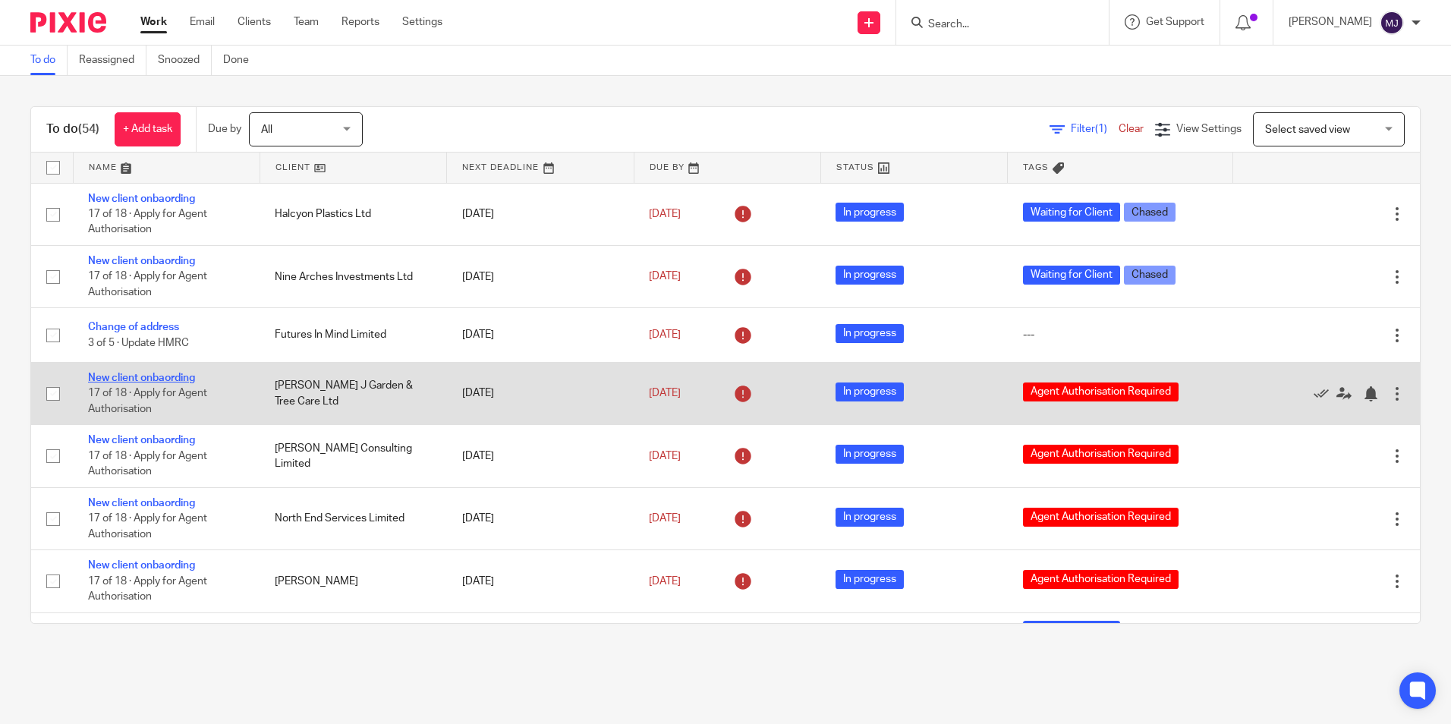
click at [187, 382] on link "New client onbaording" at bounding box center [141, 378] width 107 height 11
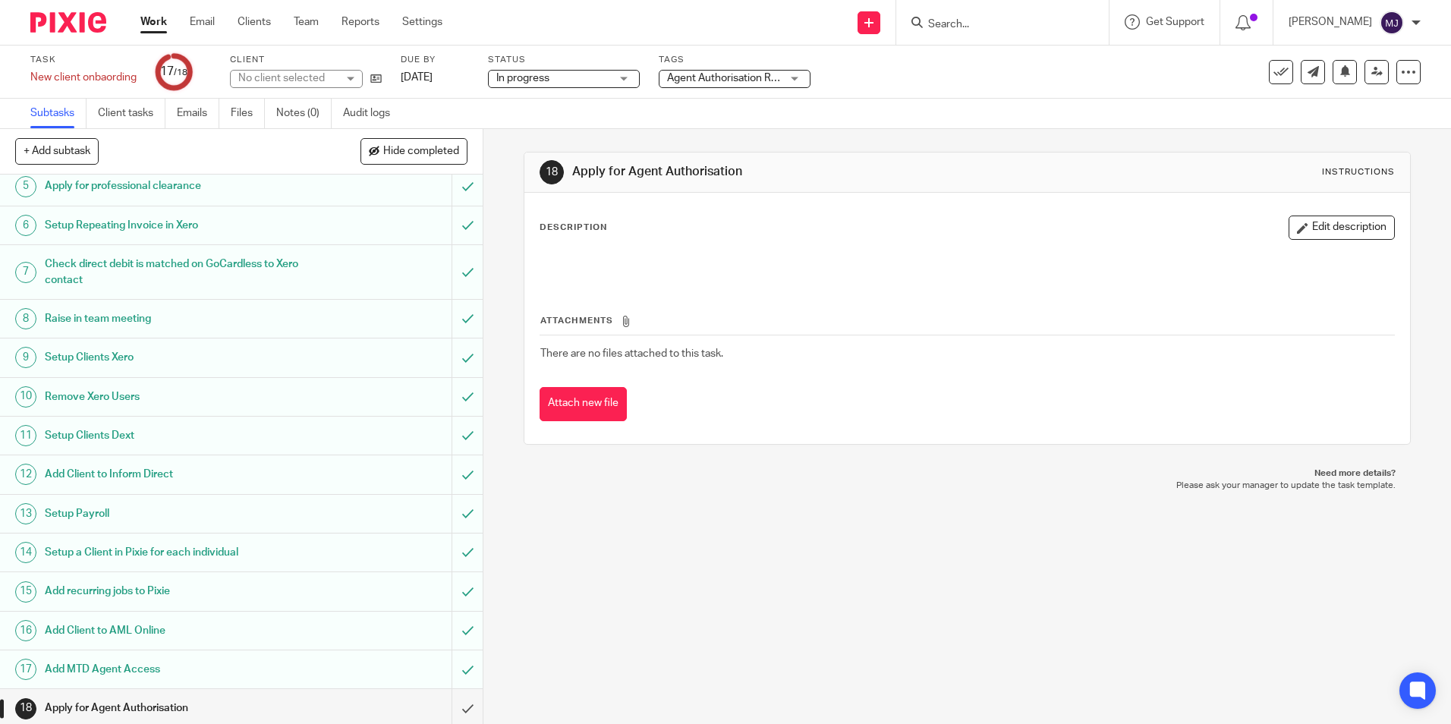
scroll to position [168, 0]
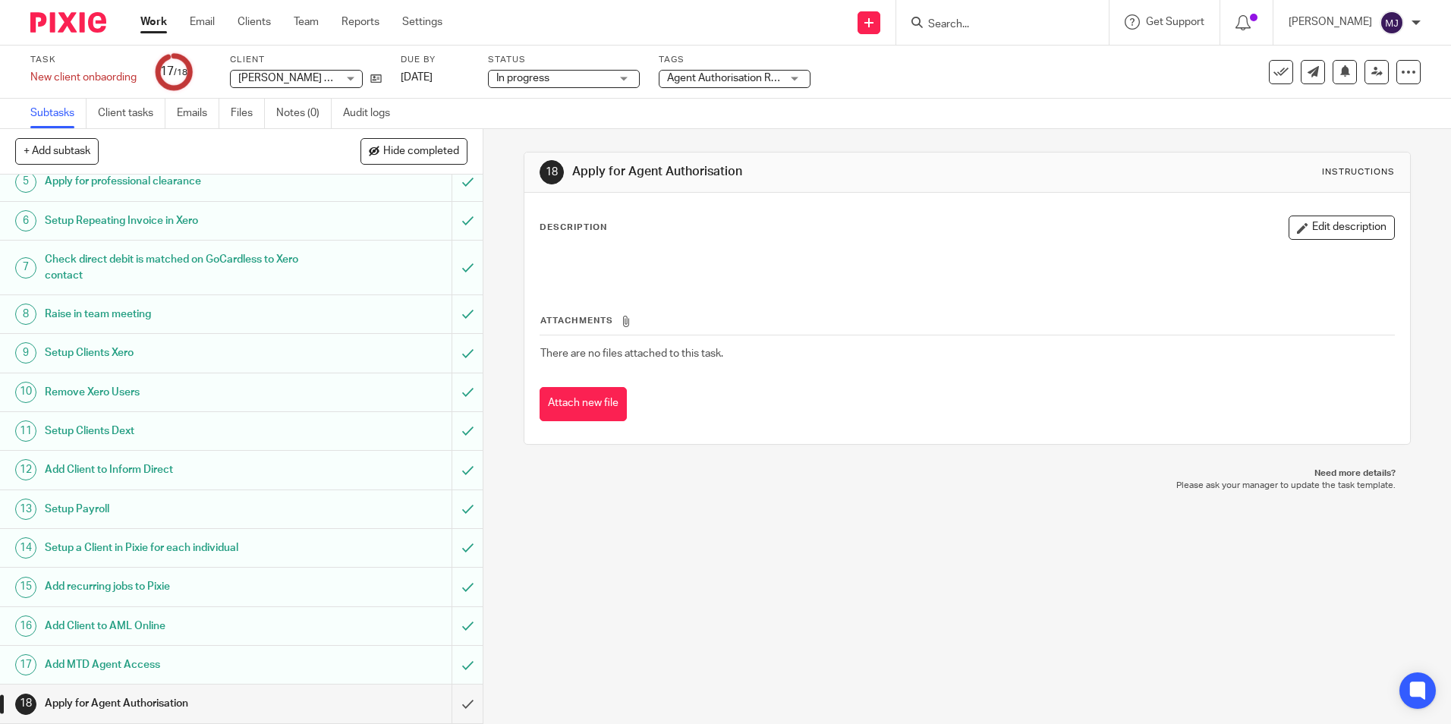
drag, startPoint x: 883, startPoint y: 26, endPoint x: 884, endPoint y: 43, distance: 16.7
click at [874, 27] on icon at bounding box center [869, 22] width 9 height 9
click at [907, 96] on link "Create task" at bounding box center [882, 93] width 93 height 22
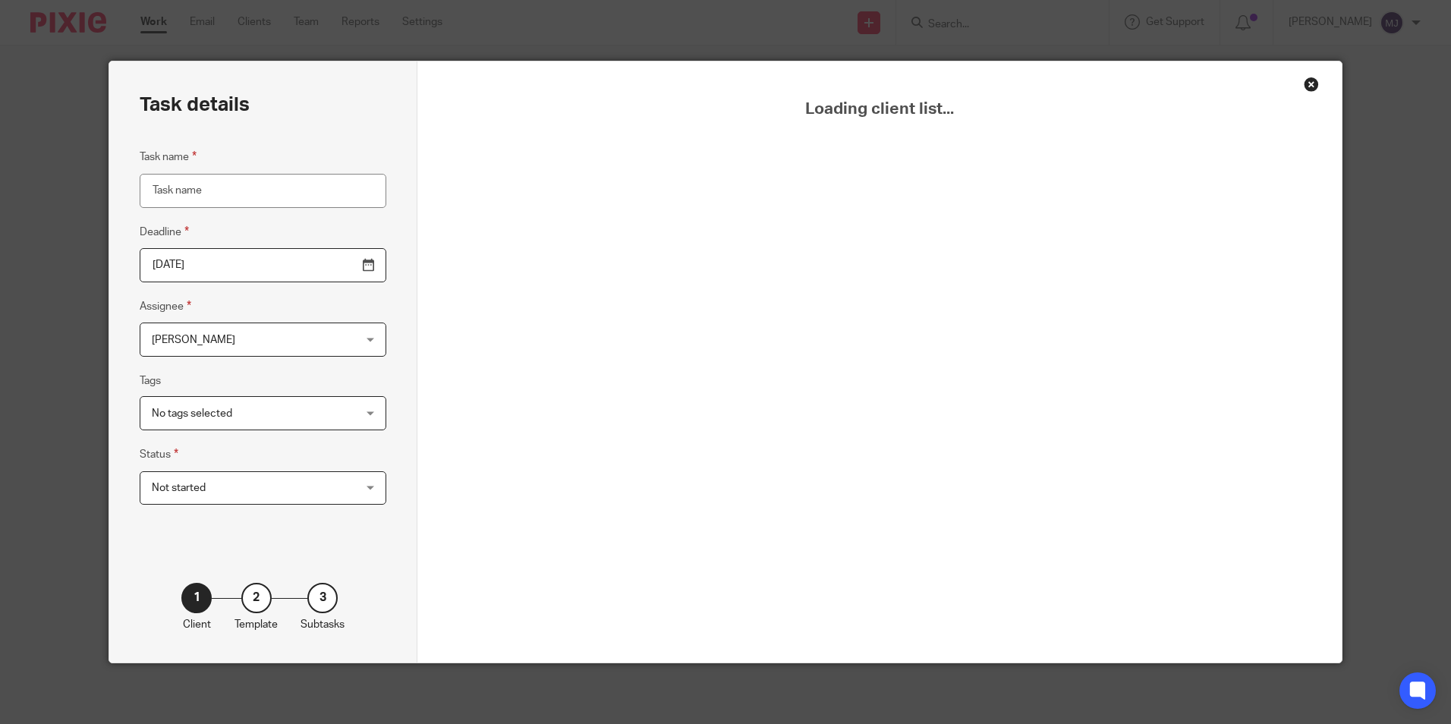
click at [1308, 83] on div "Close this dialog window" at bounding box center [1311, 84] width 15 height 15
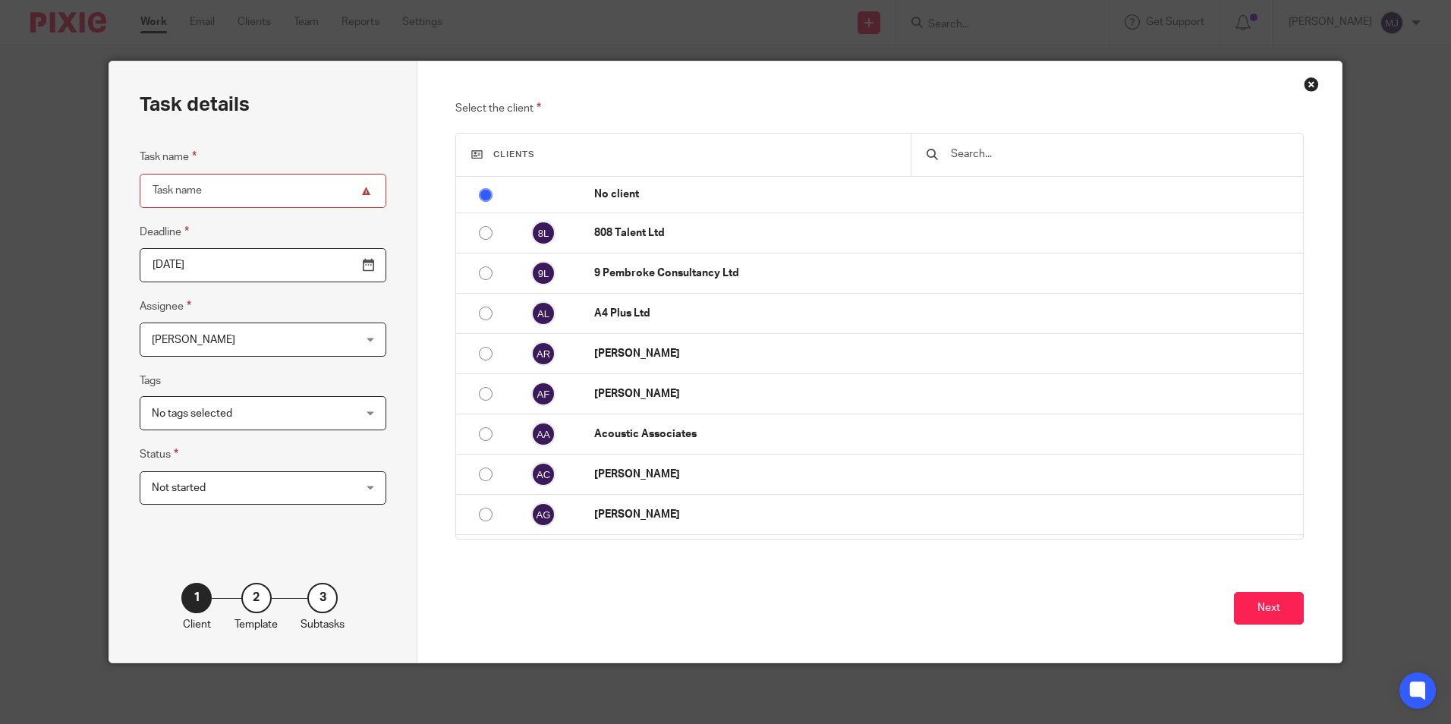
click at [1307, 84] on div "Close this dialog window" at bounding box center [1311, 84] width 15 height 15
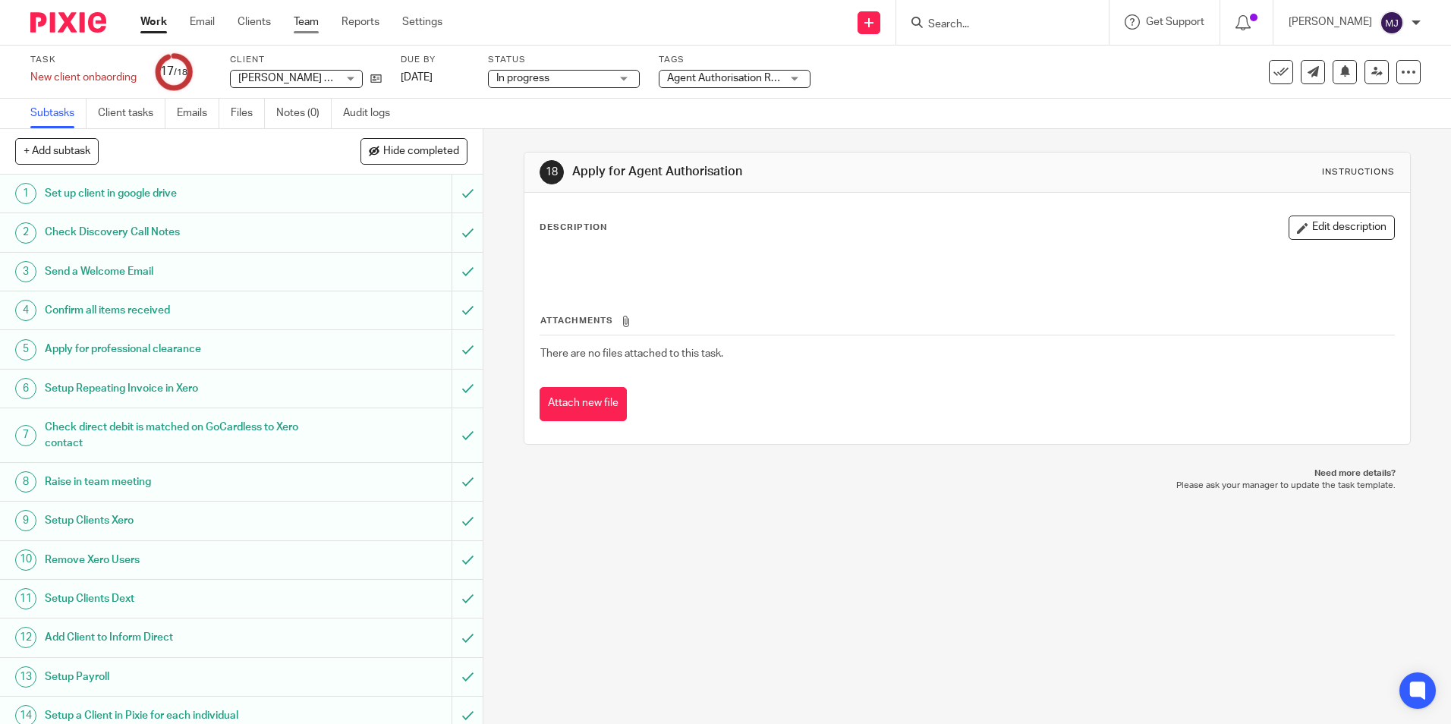
click at [315, 25] on link "Team" at bounding box center [306, 21] width 25 height 15
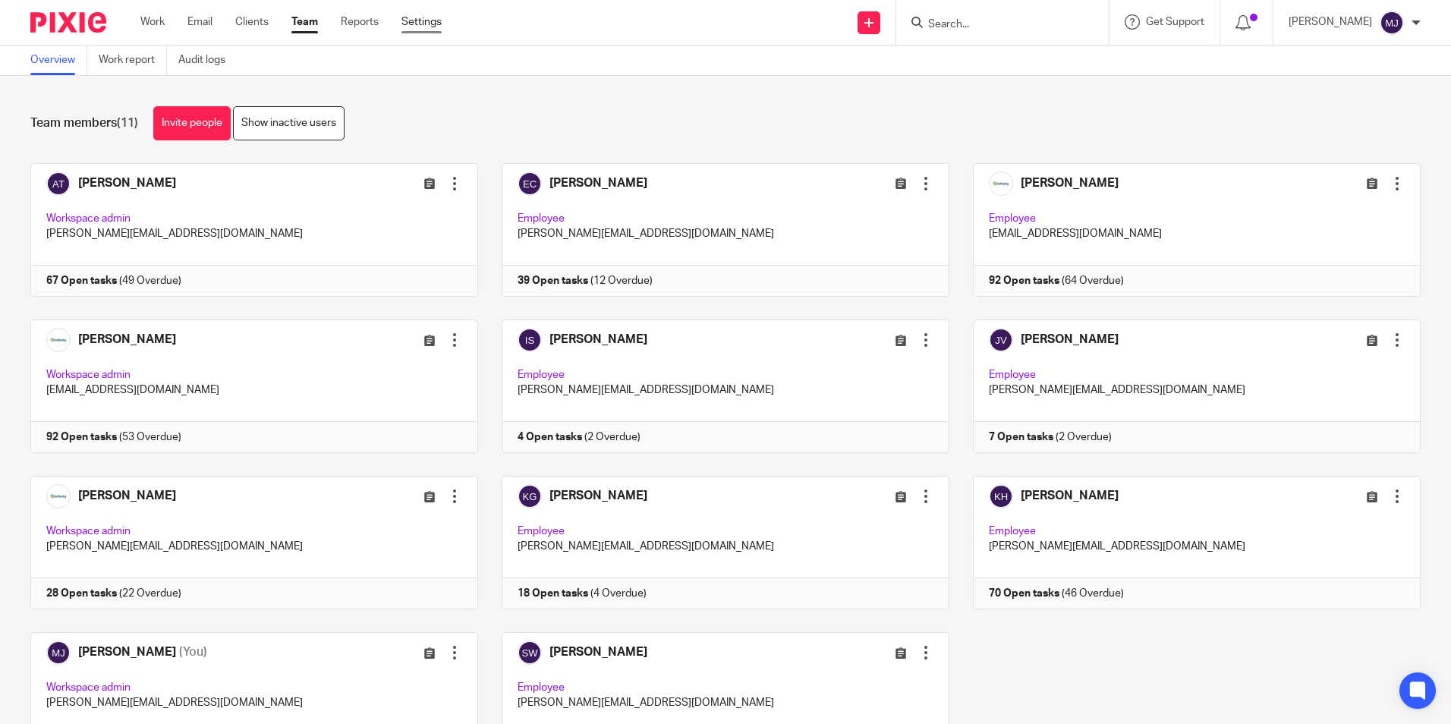
click at [417, 21] on link "Settings" at bounding box center [422, 21] width 40 height 15
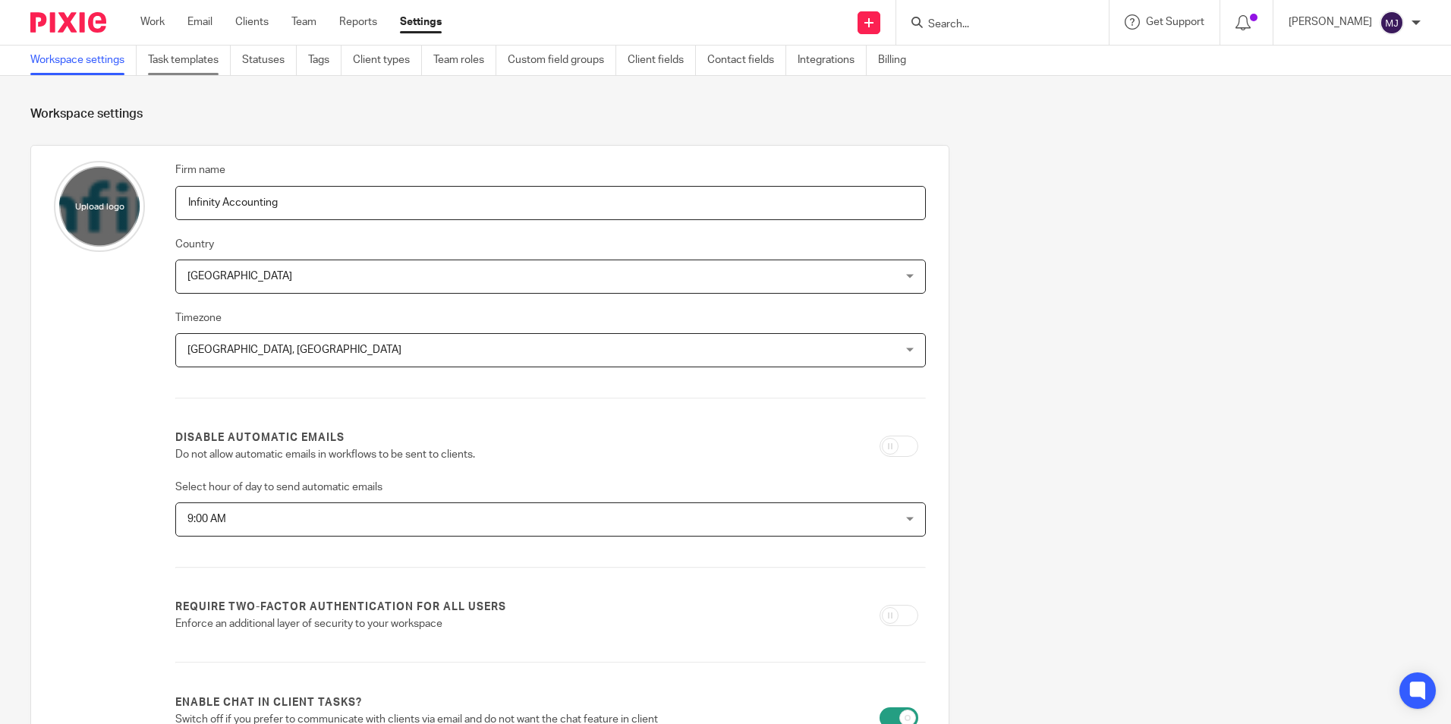
click at [205, 63] on link "Task templates" at bounding box center [189, 61] width 83 height 30
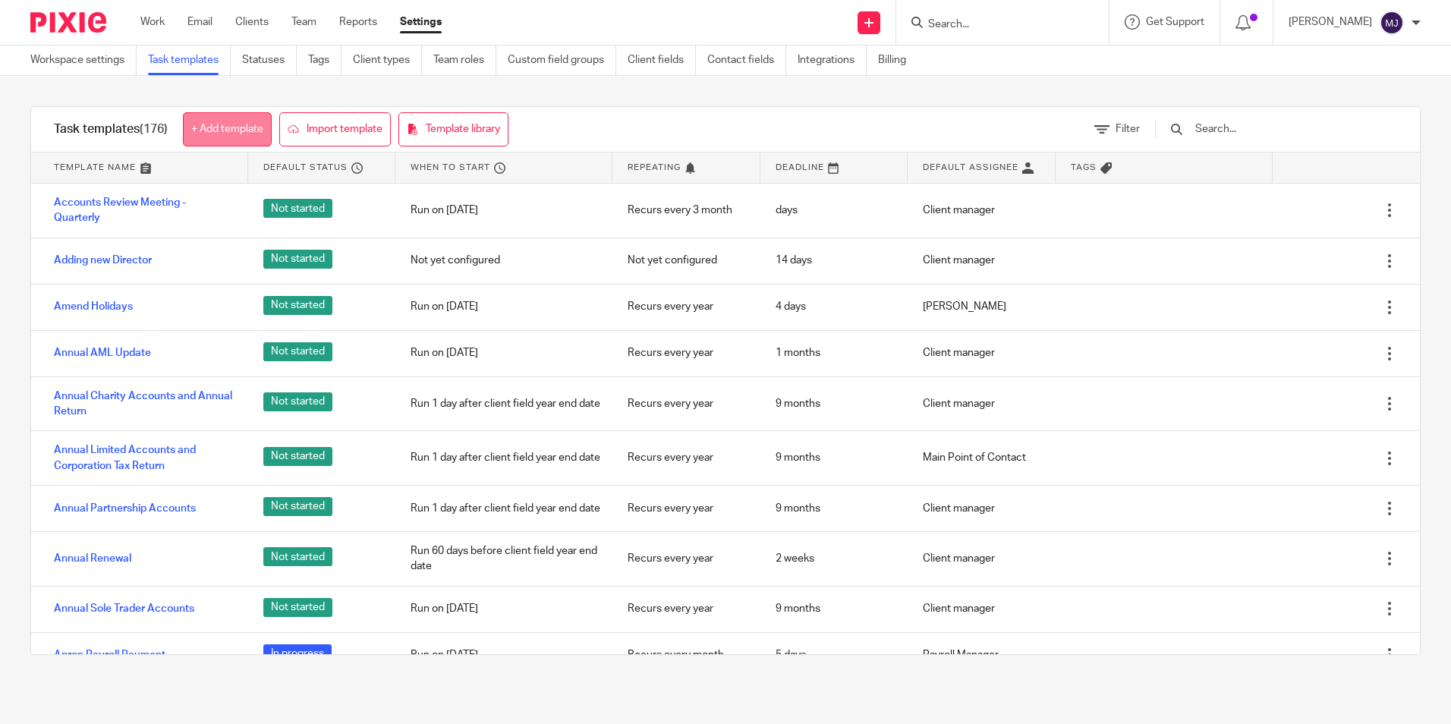
click at [241, 137] on link "+ Add template" at bounding box center [227, 129] width 89 height 34
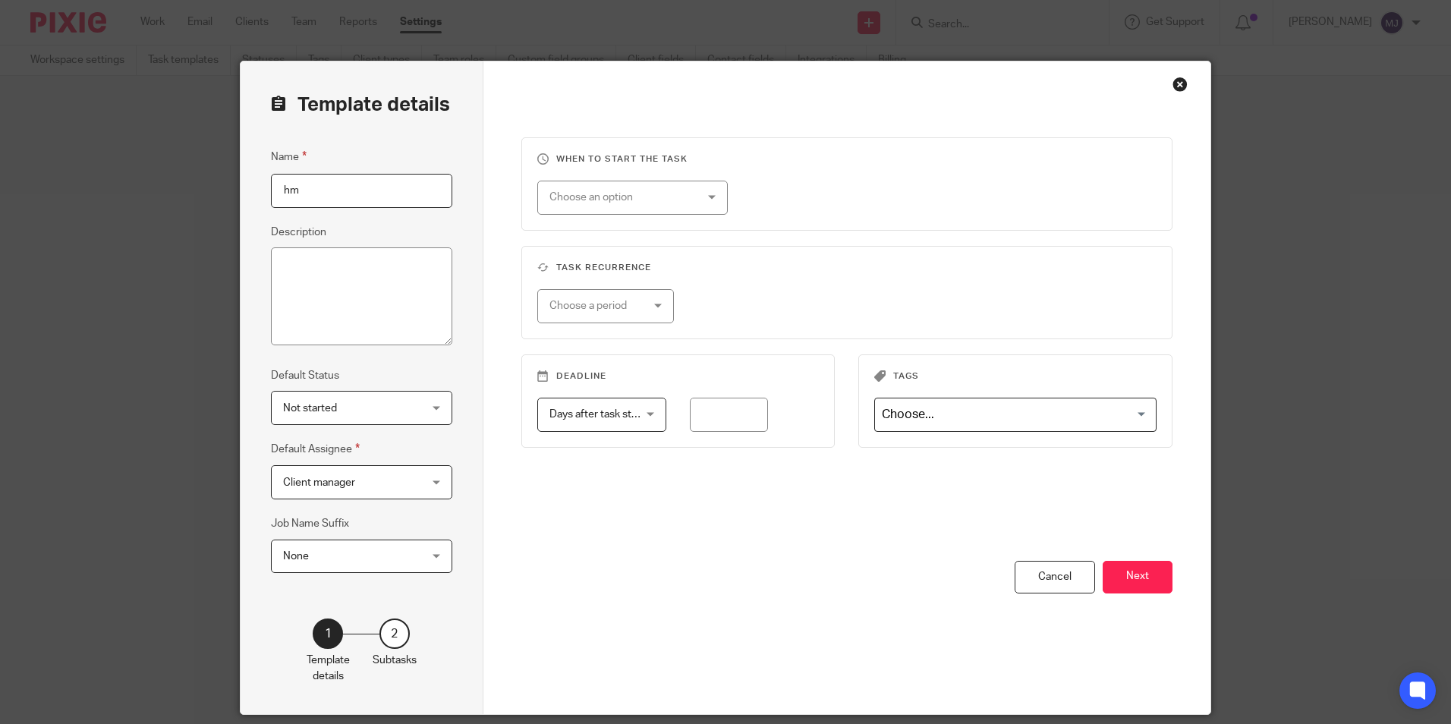
type input "h"
type input "HMRC CODES"
click at [1129, 577] on button "Next" at bounding box center [1138, 577] width 70 height 33
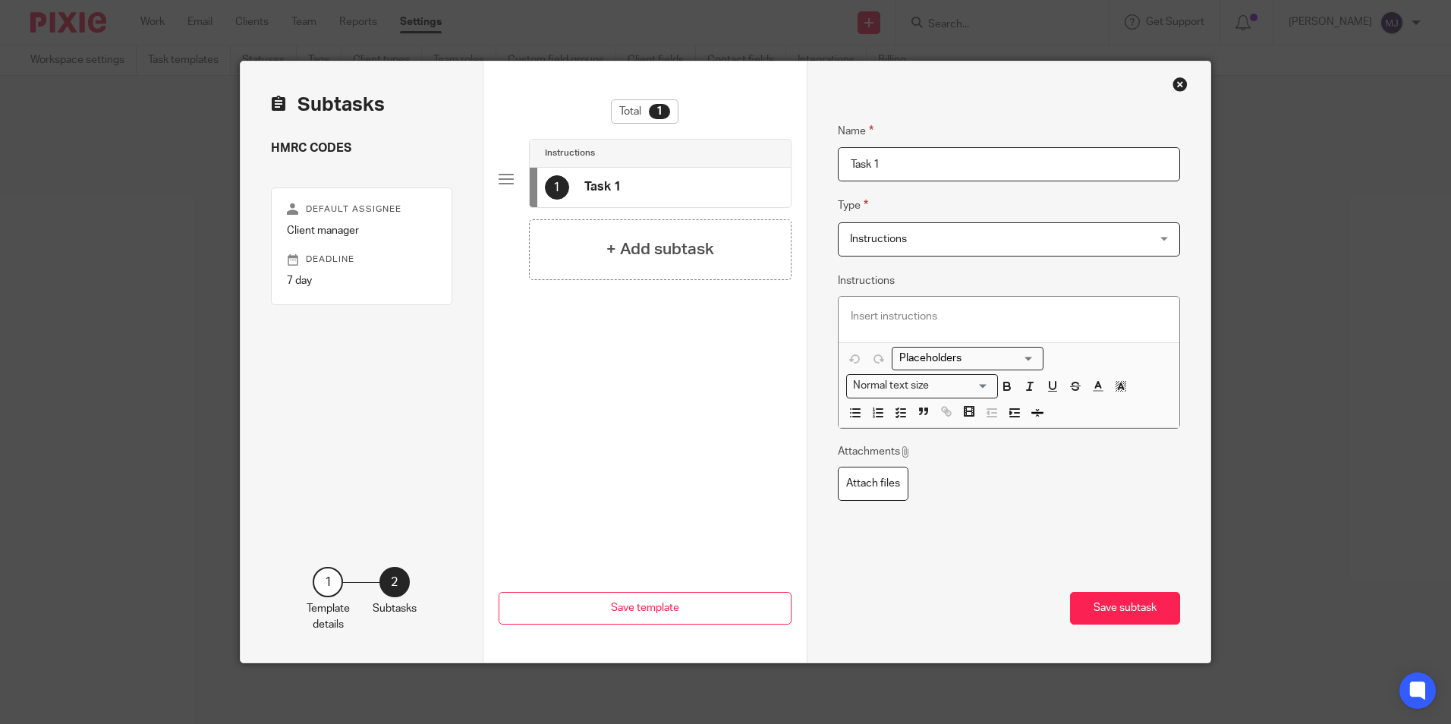
drag, startPoint x: 927, startPoint y: 168, endPoint x: 711, endPoint y: 178, distance: 215.8
click at [742, 176] on div "Subtasks HMRC CODES Default assignee Client manager Deadline 7 day 1 Template d…" at bounding box center [726, 361] width 970 height 601
type input "r"
type input "Requested Codes"
click at [682, 249] on h4 "+ Add subtask" at bounding box center [660, 250] width 108 height 24
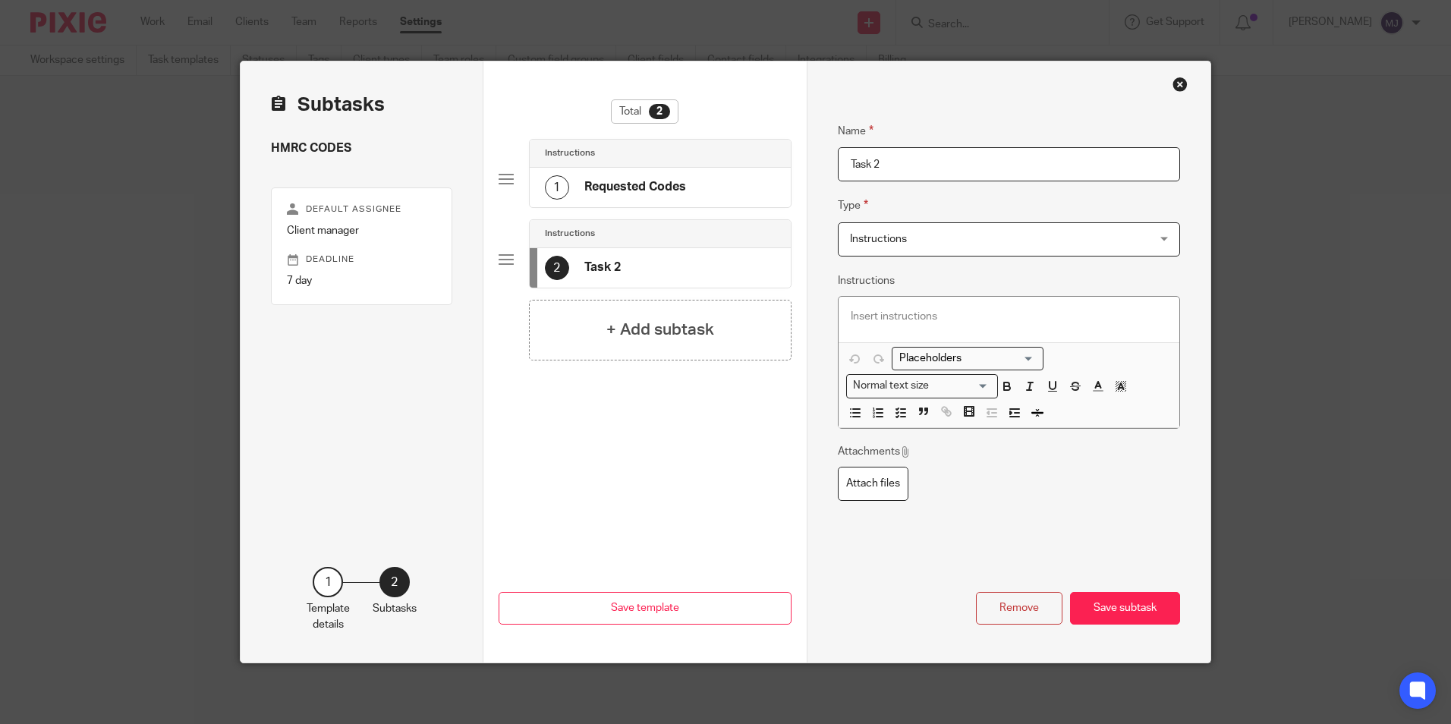
drag, startPoint x: 902, startPoint y: 162, endPoint x: 694, endPoint y: 135, distance: 209.8
click at [695, 135] on div "Subtasks HMRC CODES Default assignee Client manager Deadline 7 day 1 Template d…" at bounding box center [726, 361] width 970 height 601
type input "Chase Codes"
click at [642, 335] on h4 "+ Add subtask" at bounding box center [660, 330] width 108 height 24
drag, startPoint x: 894, startPoint y: 169, endPoint x: 698, endPoint y: 168, distance: 195.8
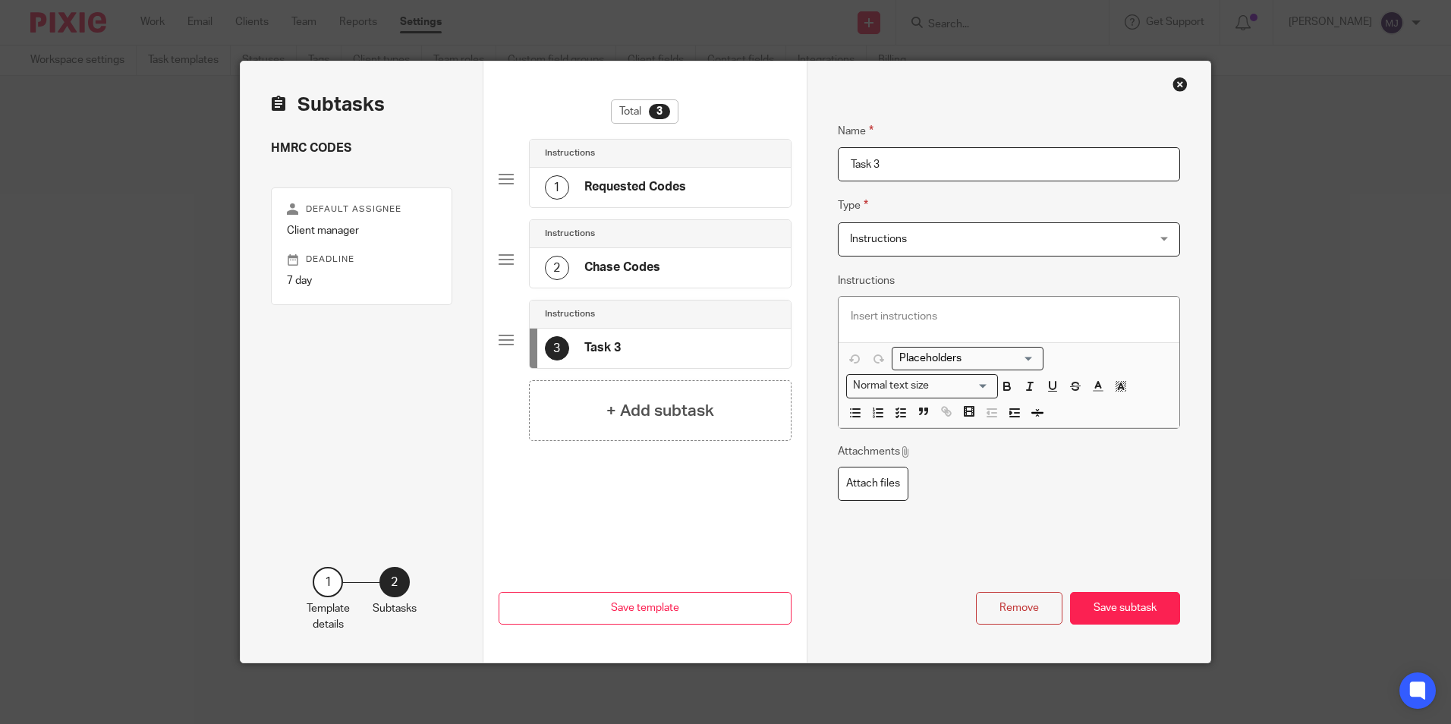
click at [758, 168] on div "Subtasks HMRC CODES Default assignee Client manager Deadline 7 day 1 Template d…" at bounding box center [726, 361] width 970 height 601
type input "Chase Codes"
click at [635, 415] on h4 "+ Add subtask" at bounding box center [660, 411] width 108 height 24
drag, startPoint x: 894, startPoint y: 171, endPoint x: 647, endPoint y: 164, distance: 247.5
click at [779, 165] on div "Subtasks HMRC CODES Default assignee Client manager Deadline 7 day 1 Template d…" at bounding box center [726, 361] width 970 height 601
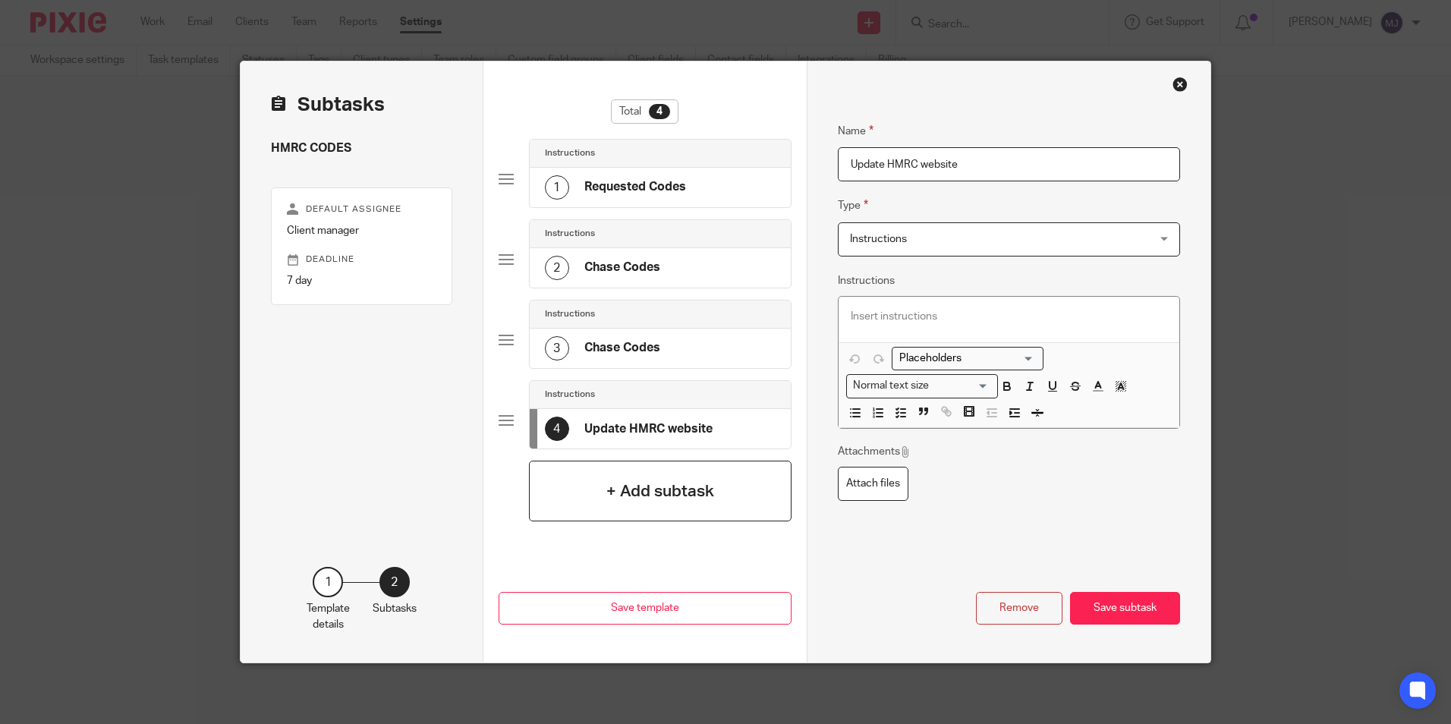
type input "Update HMRC website"
click at [669, 487] on h4 "+ Add subtask" at bounding box center [660, 492] width 108 height 24
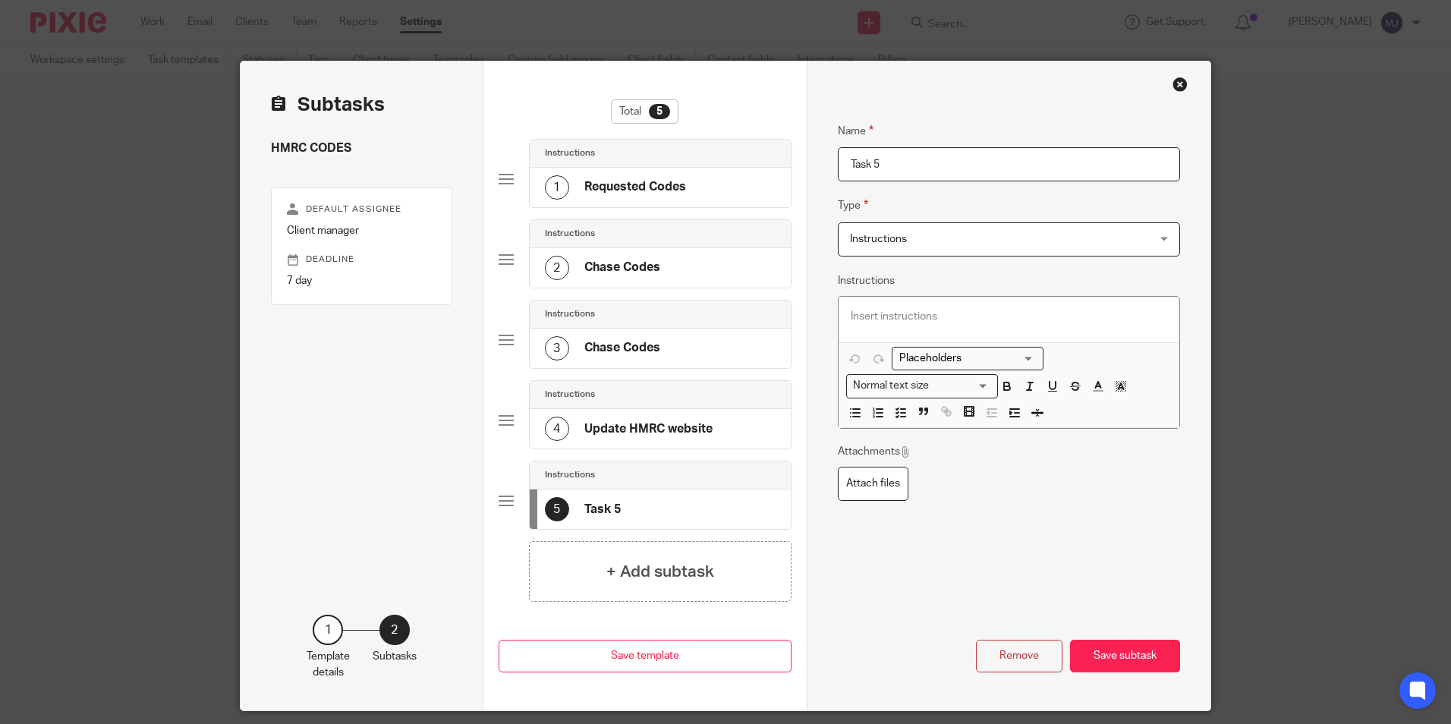
drag, startPoint x: 871, startPoint y: 165, endPoint x: 748, endPoint y: 162, distance: 123.8
click at [777, 162] on div "Subtasks HMRC CODES Default assignee Client manager Deadline 7 day 1 Template d…" at bounding box center [726, 385] width 970 height 649
type input "Update Pixie"
click at [725, 265] on div "2 Chase Codes" at bounding box center [660, 267] width 261 height 39
drag, startPoint x: 953, startPoint y: 182, endPoint x: 766, endPoint y: 194, distance: 187.8
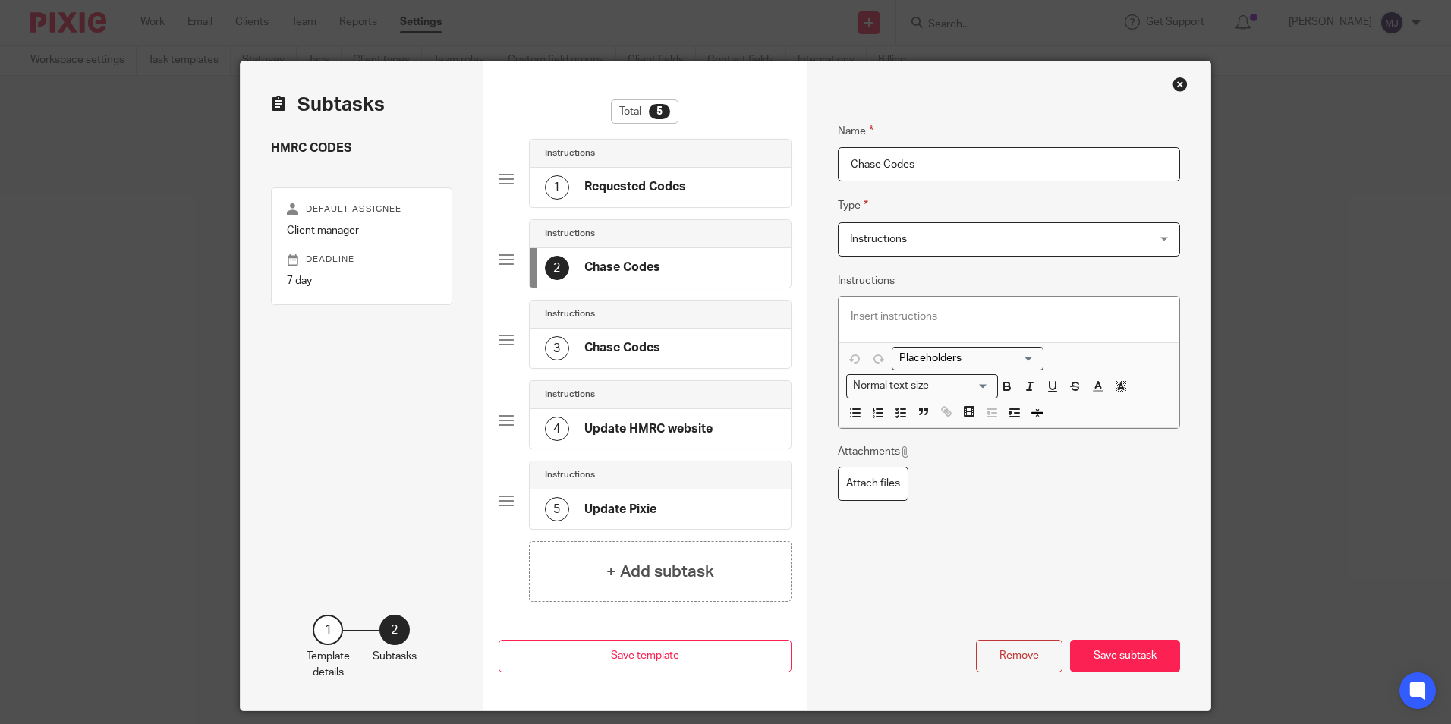
click at [767, 194] on div "Subtasks HMRC CODES Default assignee Client manager Deadline 7 day 1 Template d…" at bounding box center [726, 385] width 970 height 649
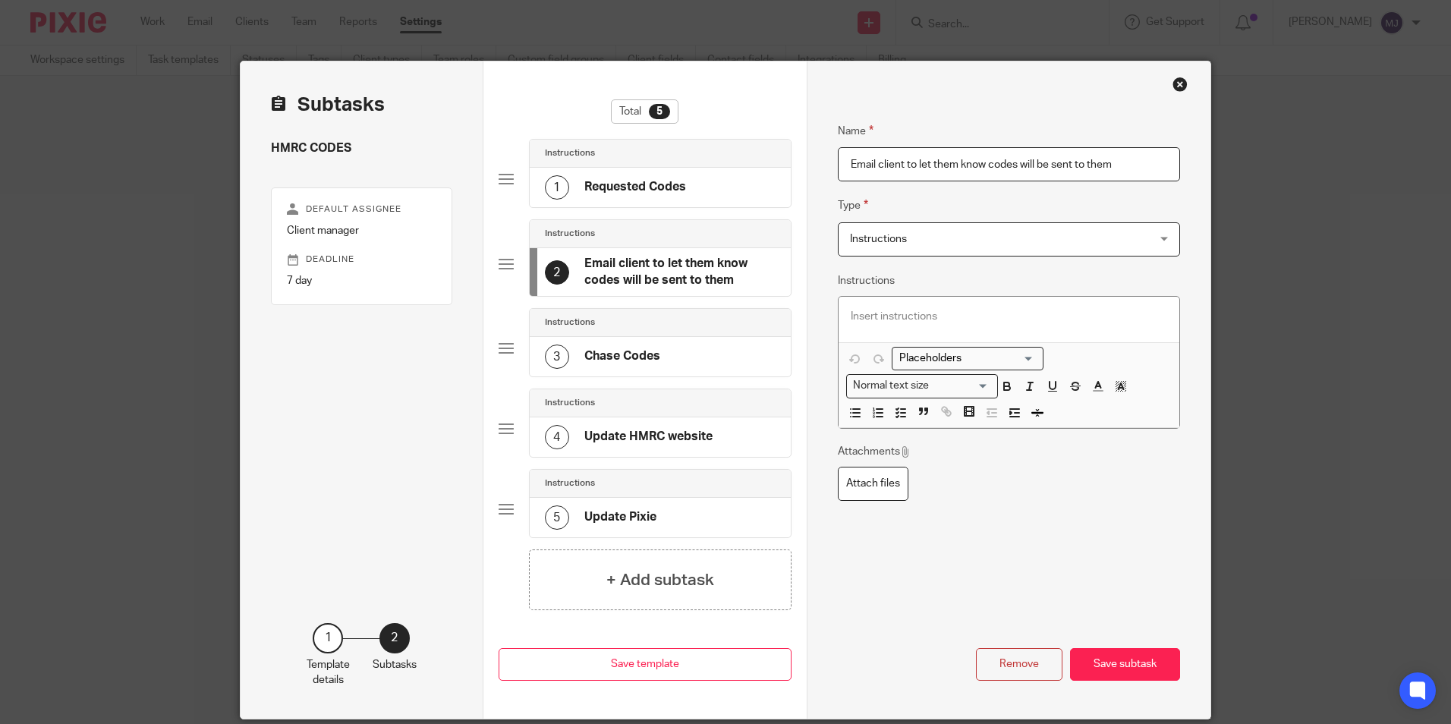
type input "Email client to let them know codes will be sent to them"
click at [678, 352] on div "3 Chase Codes" at bounding box center [660, 356] width 261 height 39
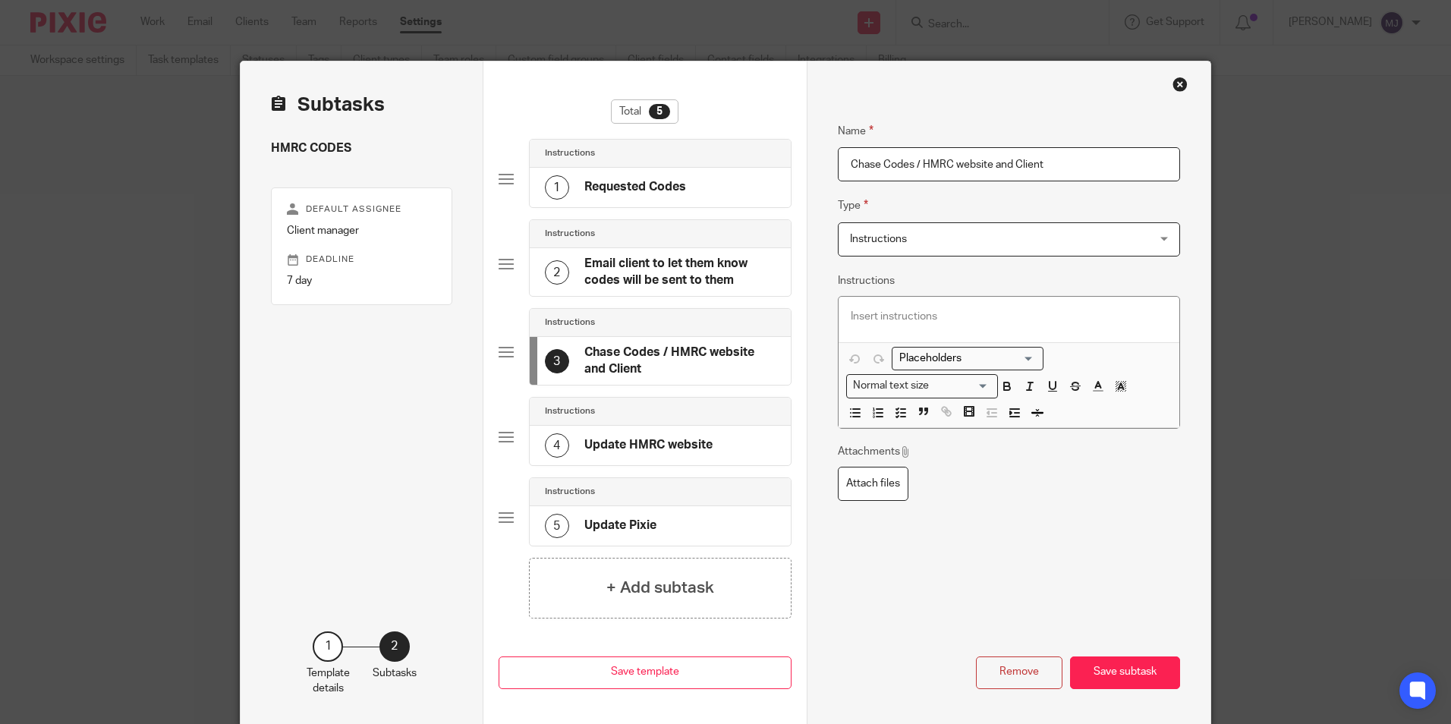
type input "Chase Codes / HMRC website and Client"
click at [1076, 436] on div "Name Chase Codes / HMRC website and Client Type Instructions Instructions Instr…" at bounding box center [1009, 346] width 343 height 495
click at [1074, 520] on div "Name Chase Codes / HMRC website and Client Type Instructions Instructions Instr…" at bounding box center [1009, 346] width 343 height 495
click at [1143, 676] on button "Save subtask" at bounding box center [1125, 673] width 110 height 33
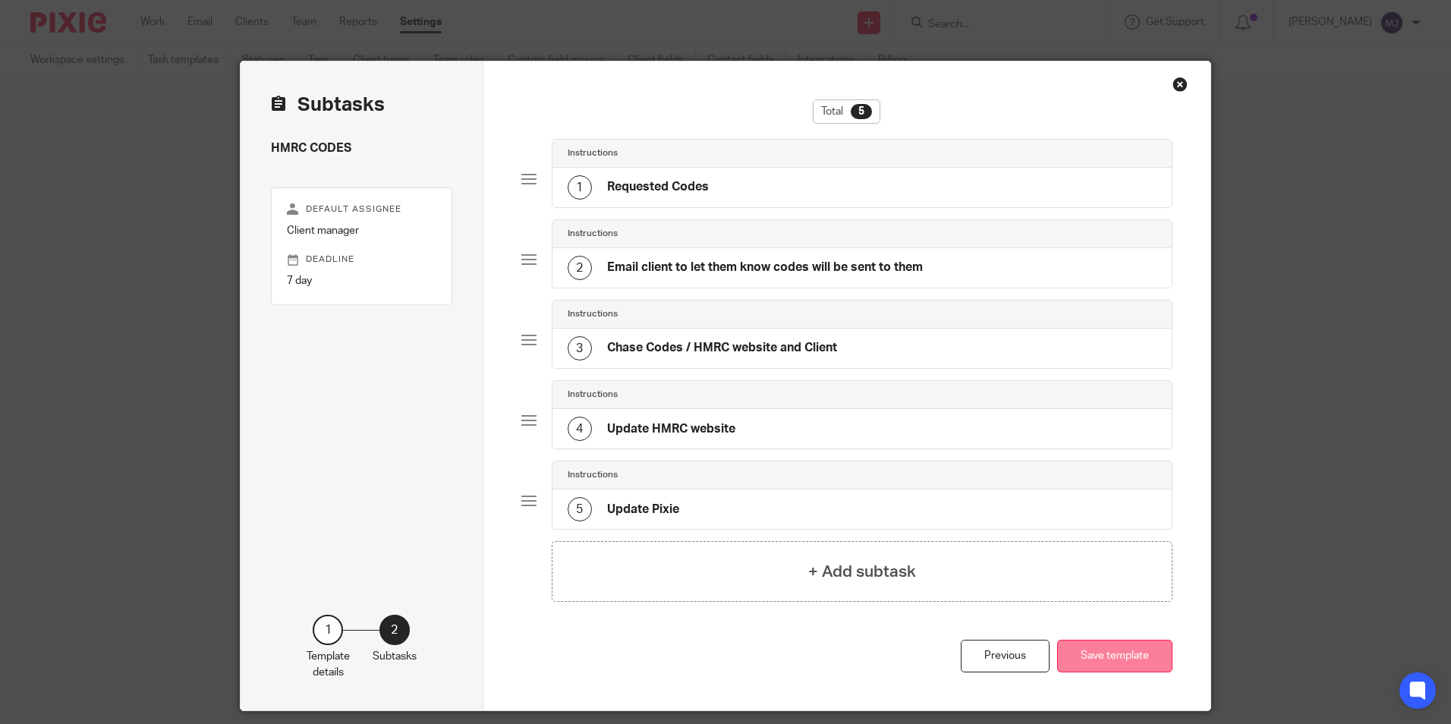
click at [1136, 648] on button "Save template" at bounding box center [1114, 656] width 115 height 33
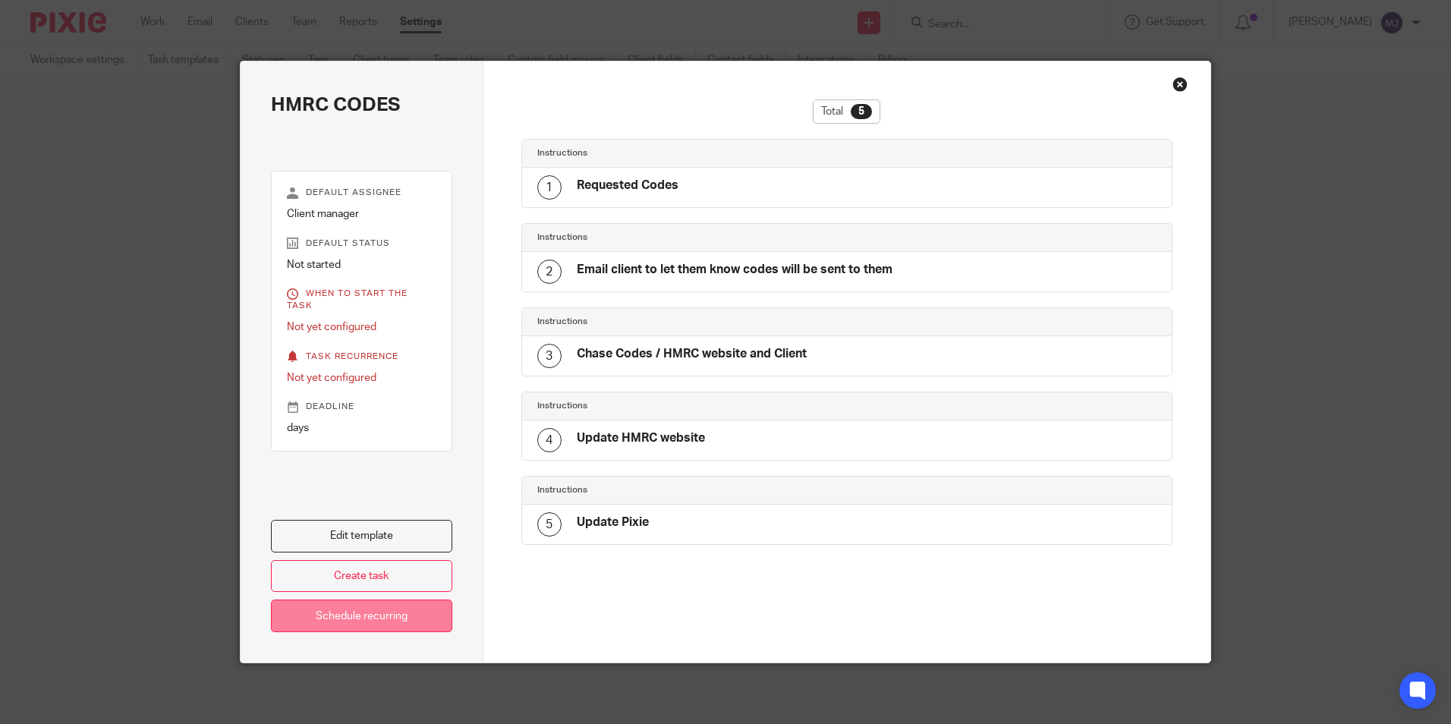
click at [384, 611] on link "Schedule recurring" at bounding box center [361, 616] width 181 height 33
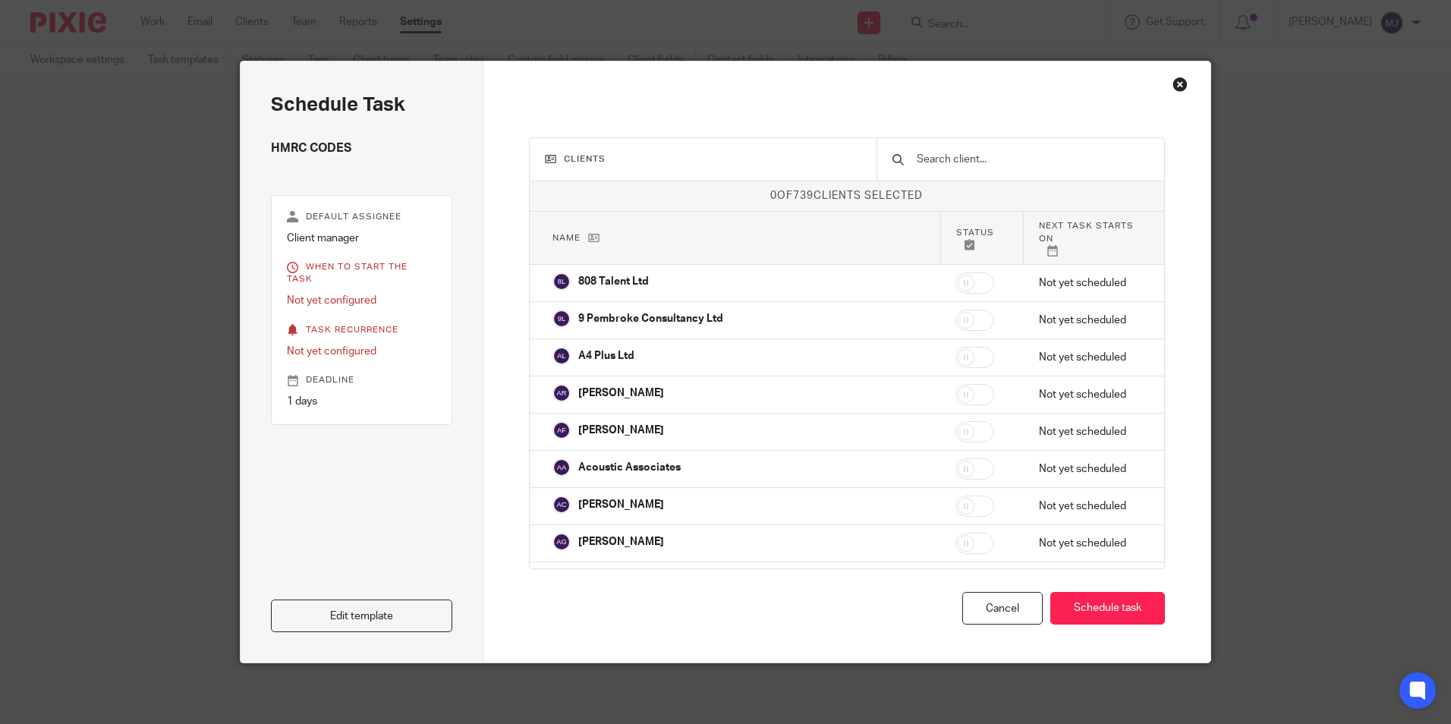
click at [1182, 84] on div "Close this dialog window" at bounding box center [1180, 84] width 15 height 15
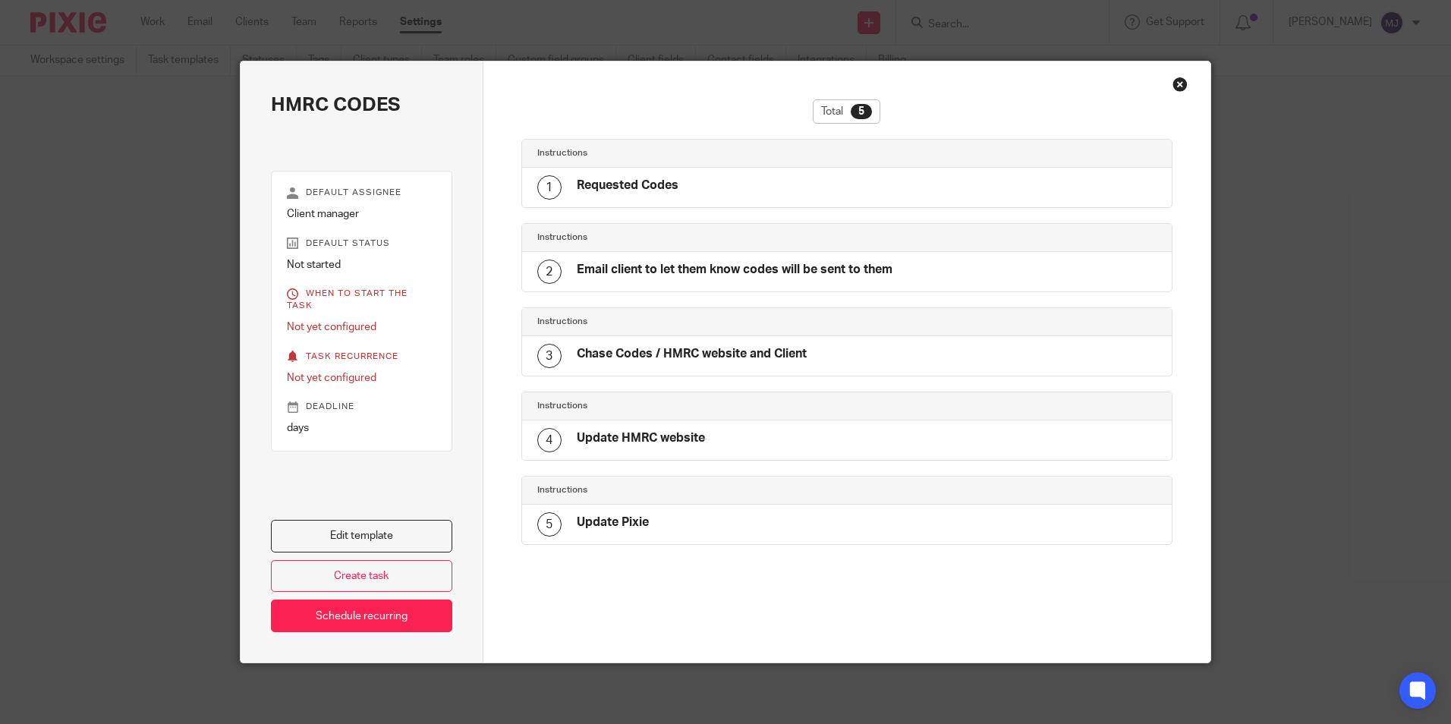
click at [1163, 84] on div "Total 5 Instructions 1 Requested Codes Instructions 2 Email client to let them …" at bounding box center [847, 361] width 728 height 601
click at [1176, 87] on div "Close this dialog window" at bounding box center [1180, 84] width 15 height 15
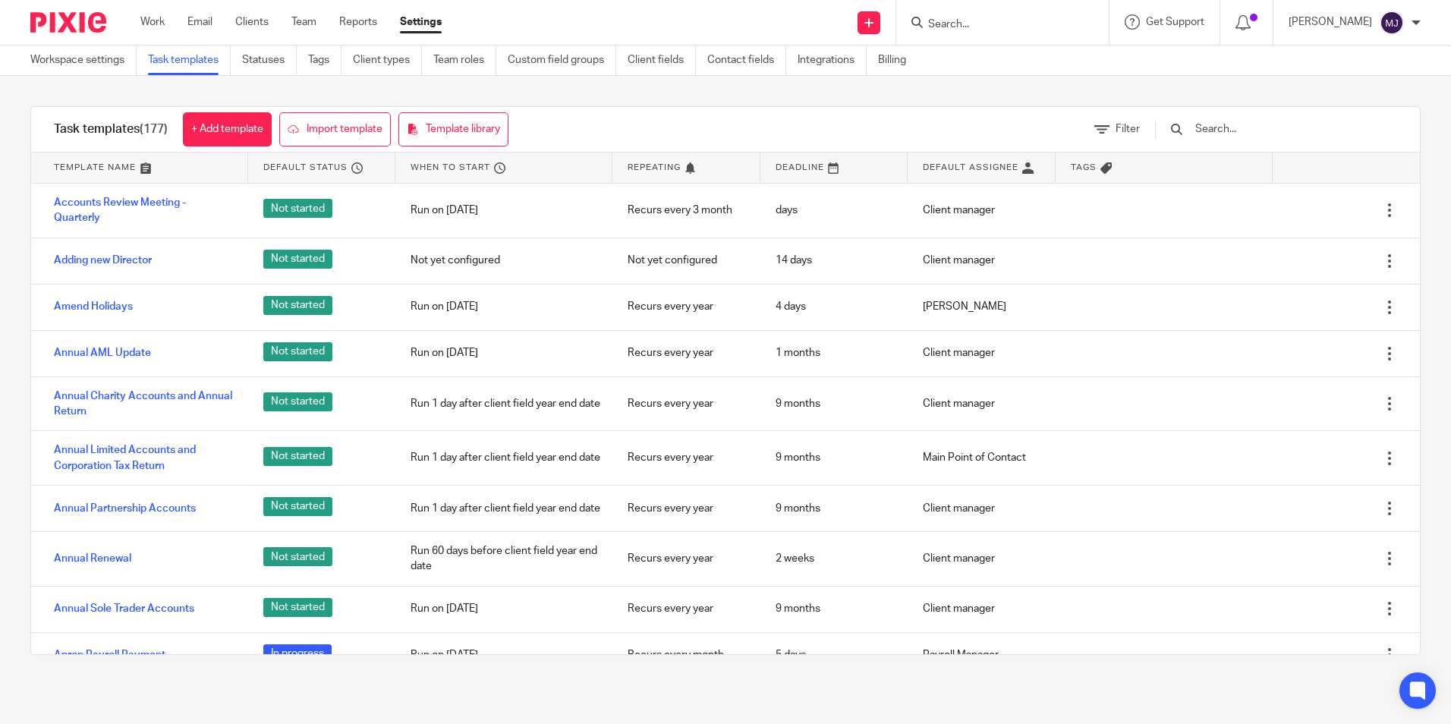
click at [57, 11] on div at bounding box center [62, 22] width 125 height 45
click at [90, 26] on img at bounding box center [68, 22] width 76 height 20
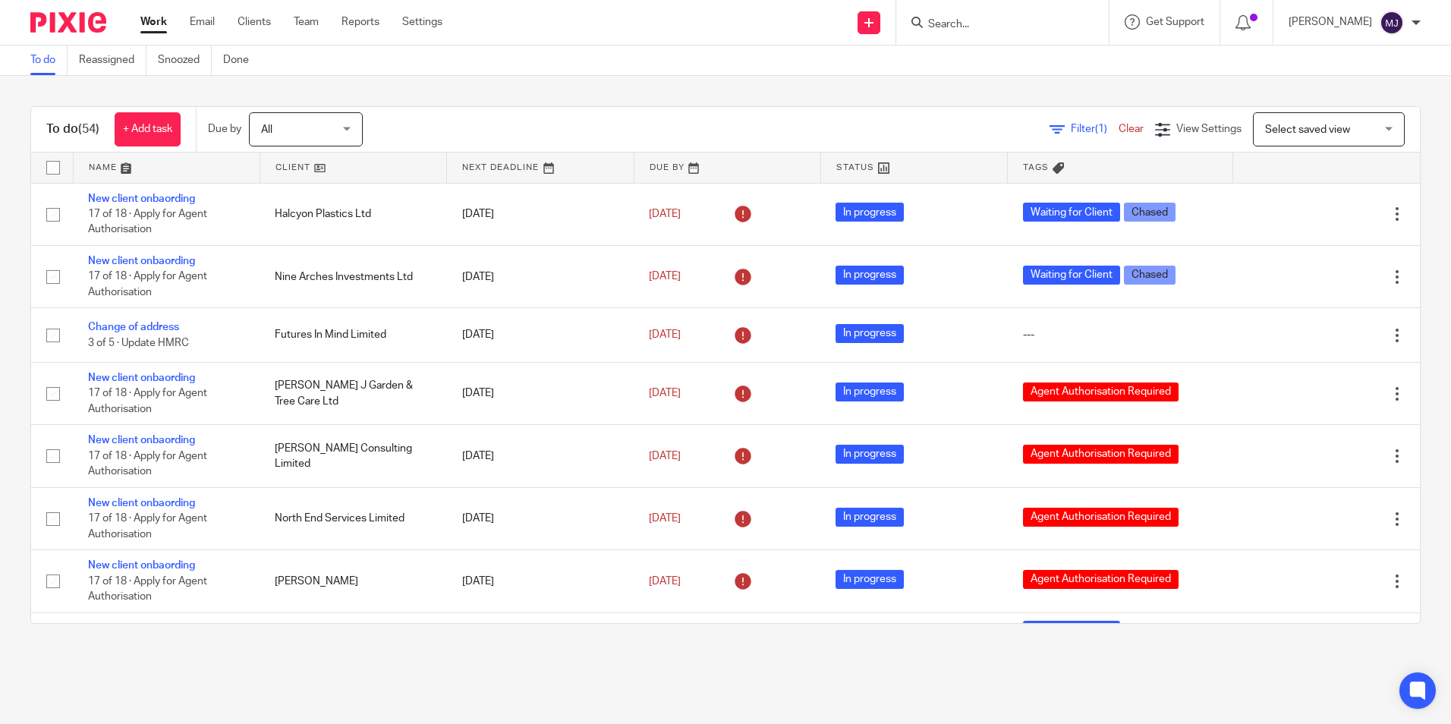
click at [988, 18] on input "Search" at bounding box center [995, 25] width 137 height 14
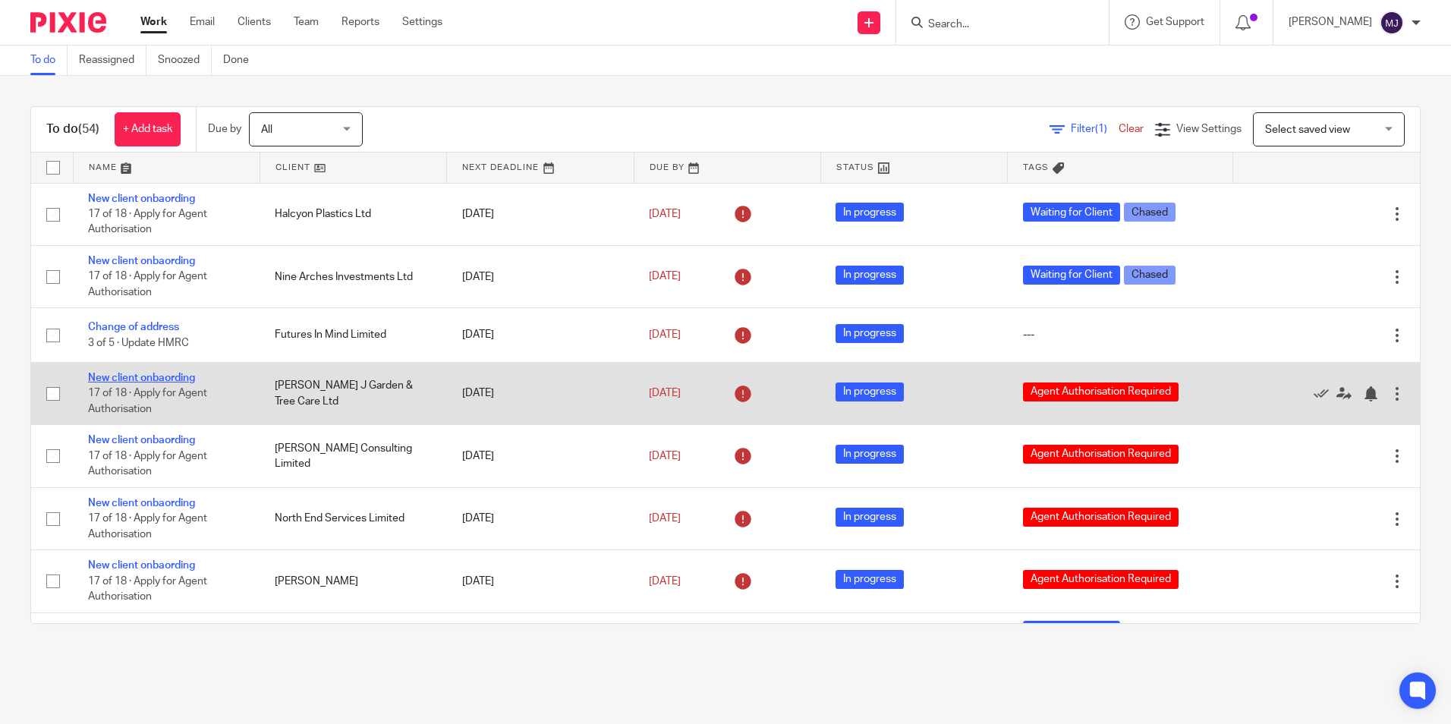
click at [154, 377] on link "New client onbaording" at bounding box center [141, 378] width 107 height 11
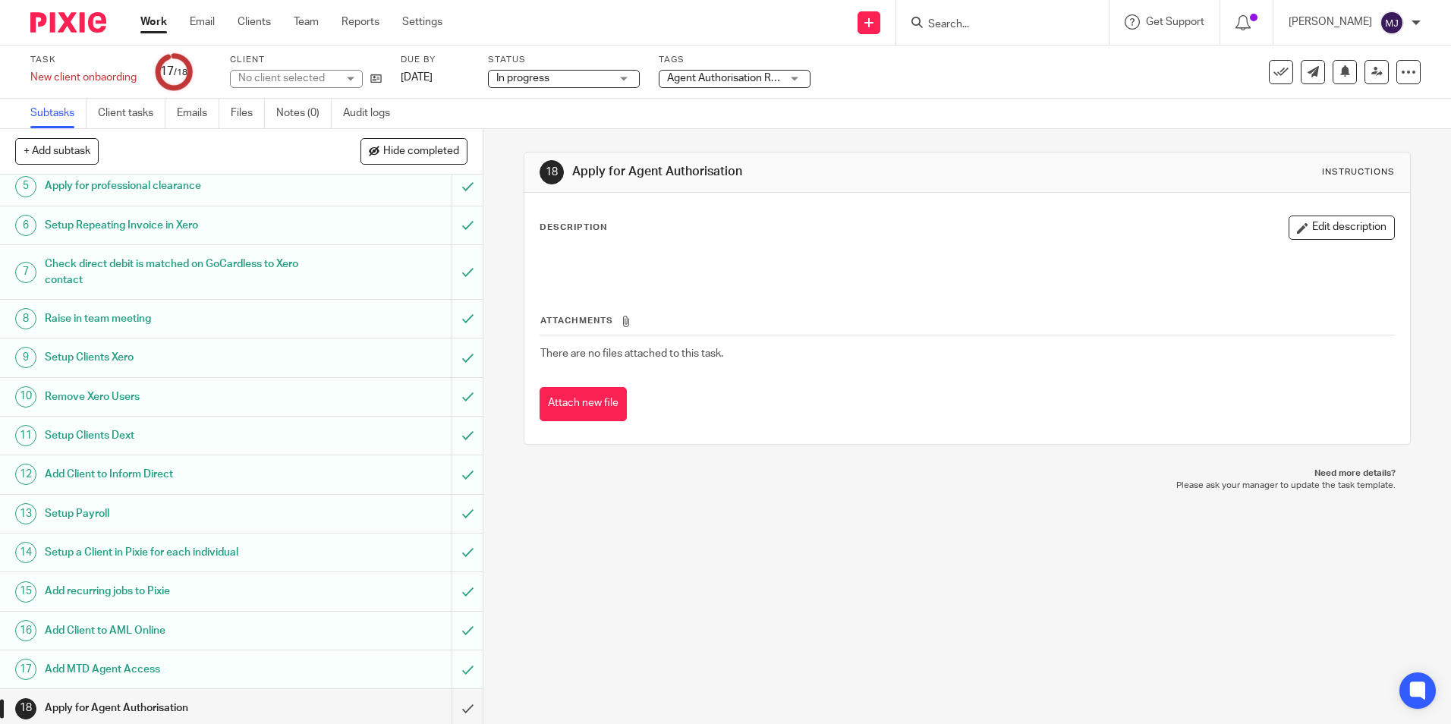
scroll to position [168, 0]
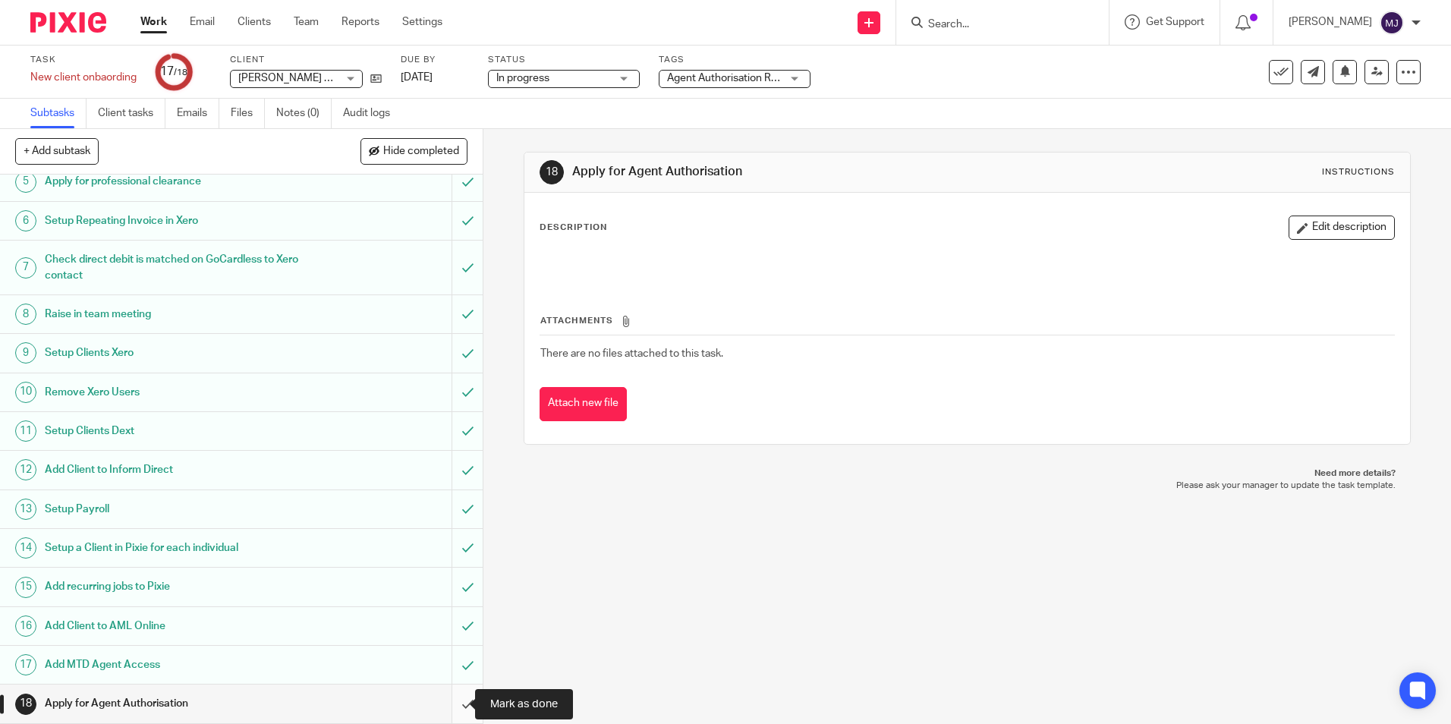
click at [451, 703] on input "submit" at bounding box center [241, 704] width 483 height 38
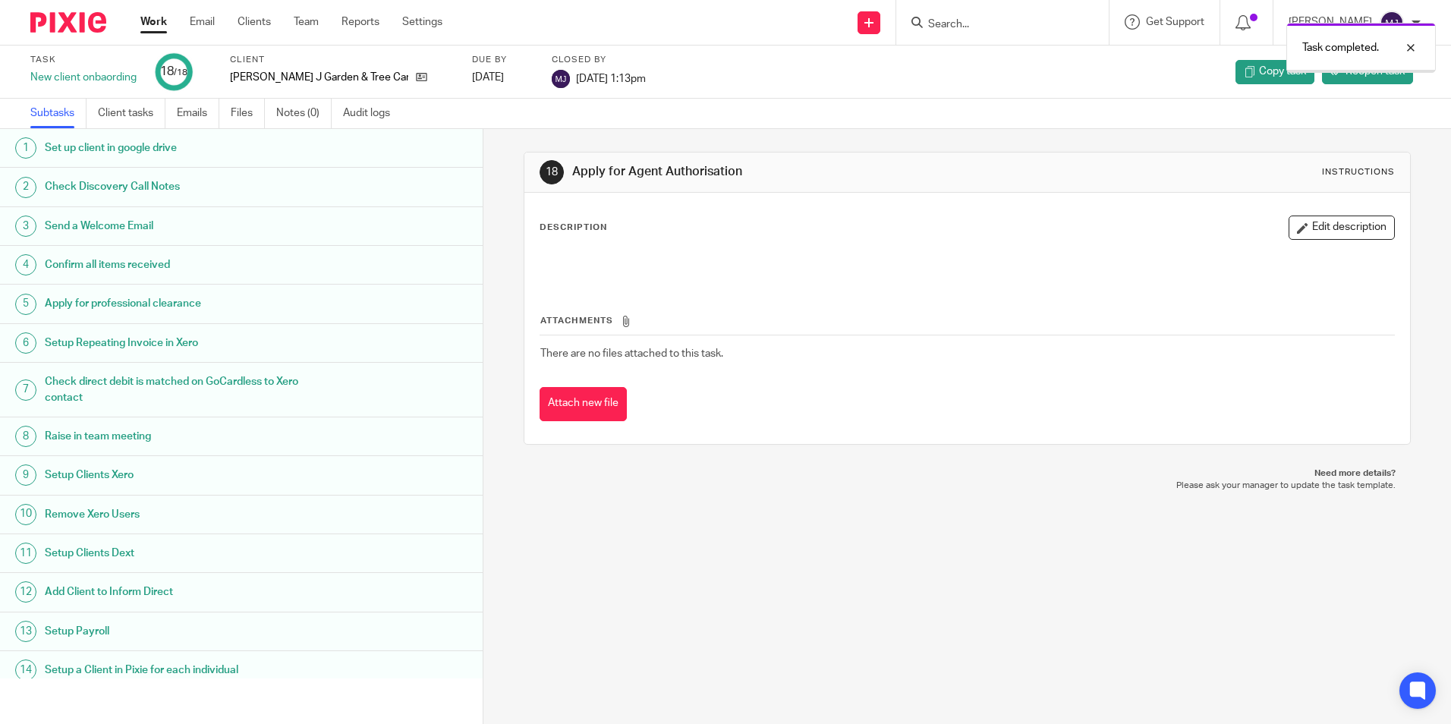
click at [973, 23] on div "Task completed." at bounding box center [1081, 44] width 710 height 58
click at [978, 25] on input "Search" at bounding box center [995, 25] width 137 height 14
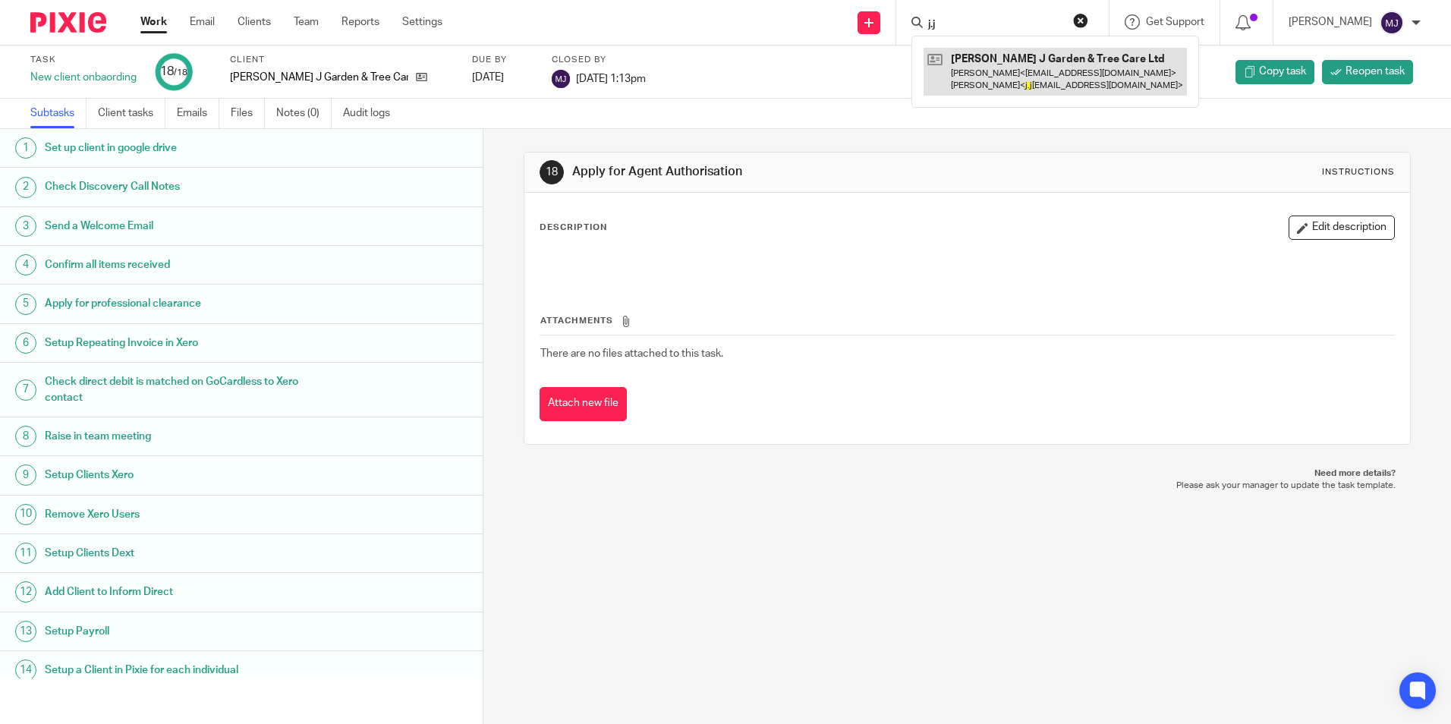
type input "j.j"
click at [1010, 79] on link at bounding box center [1055, 71] width 263 height 47
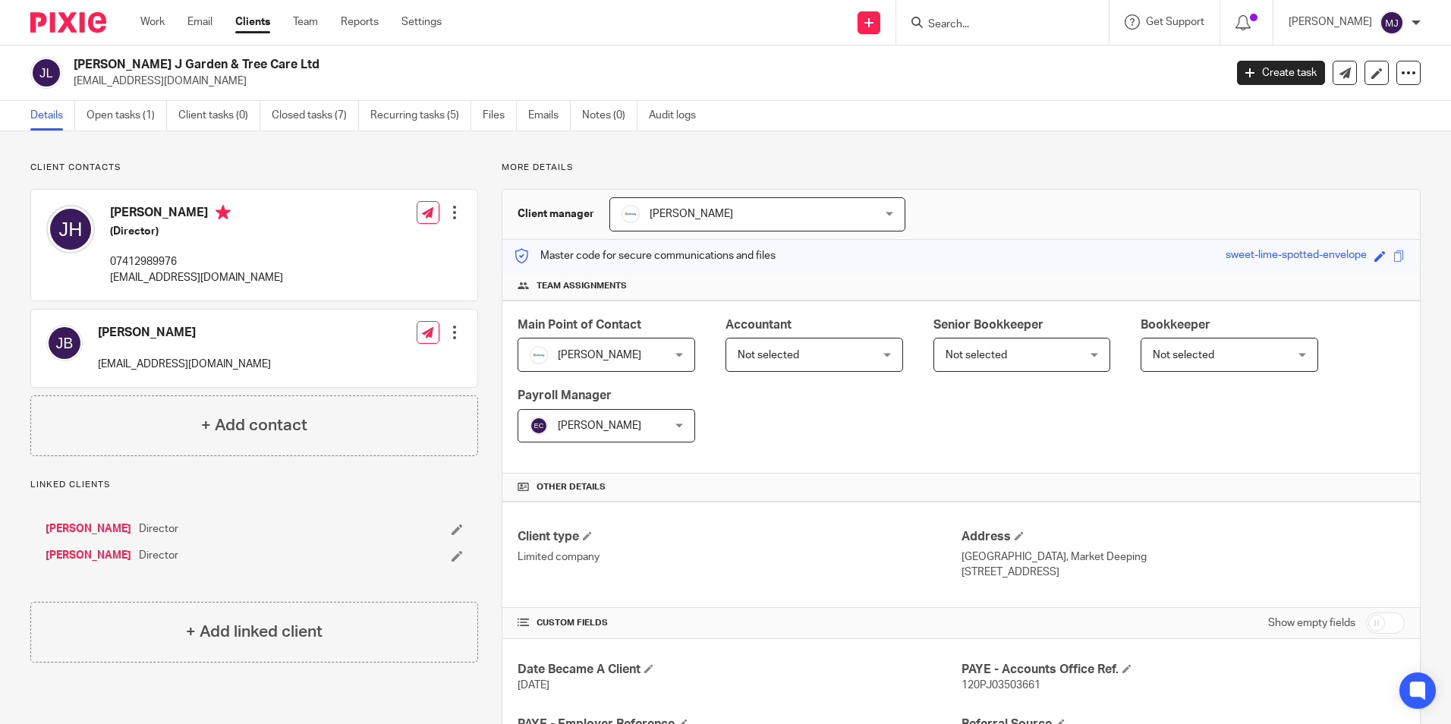
click at [1022, 14] on form at bounding box center [1008, 22] width 162 height 19
click at [1018, 18] on input "Search" at bounding box center [995, 25] width 137 height 14
click at [1276, 77] on link "Create task" at bounding box center [1281, 73] width 88 height 24
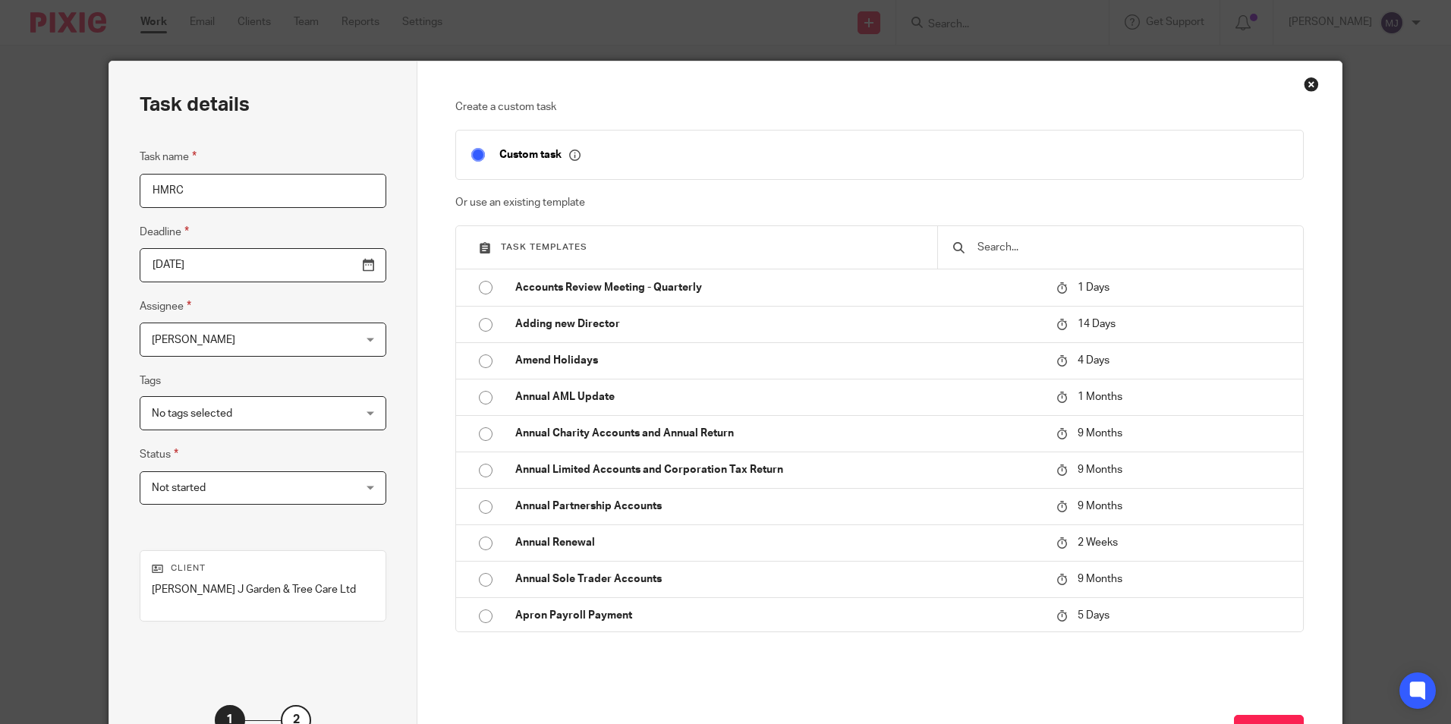
type input "HMRC"
click at [990, 250] on input "text" at bounding box center [1132, 247] width 312 height 17
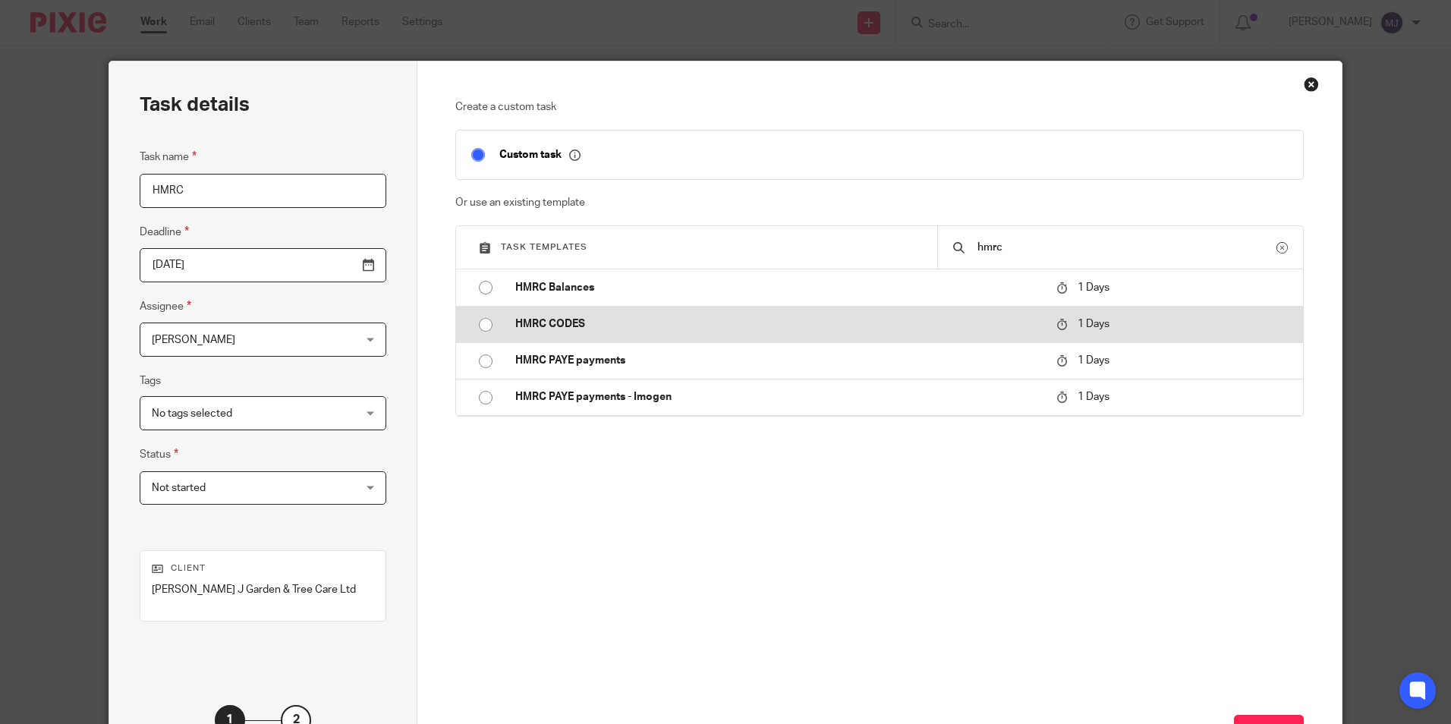
type input "hmrc"
click at [761, 332] on td "HMRC CODES" at bounding box center [774, 324] width 549 height 36
type input "[DATE]"
checkbox input "false"
radio input "true"
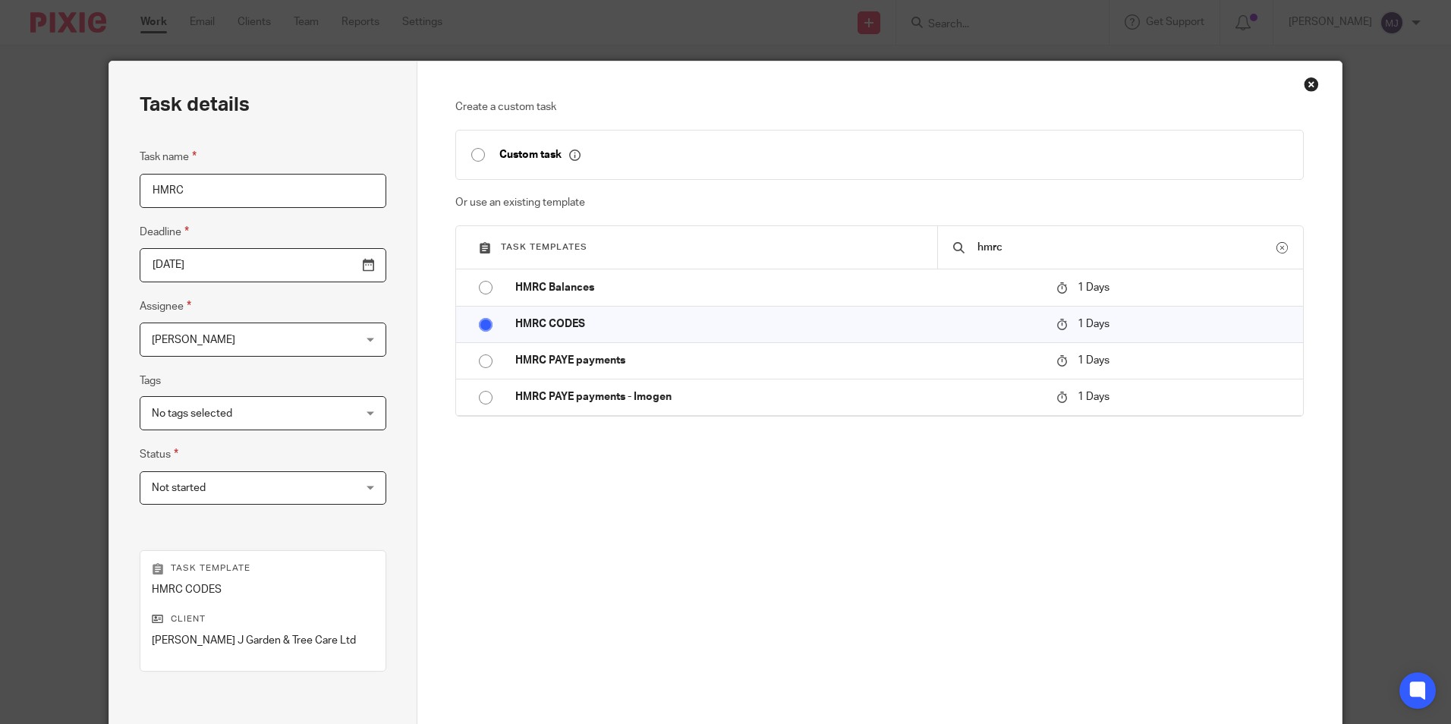
click at [286, 417] on span "No tags selected" at bounding box center [245, 413] width 187 height 32
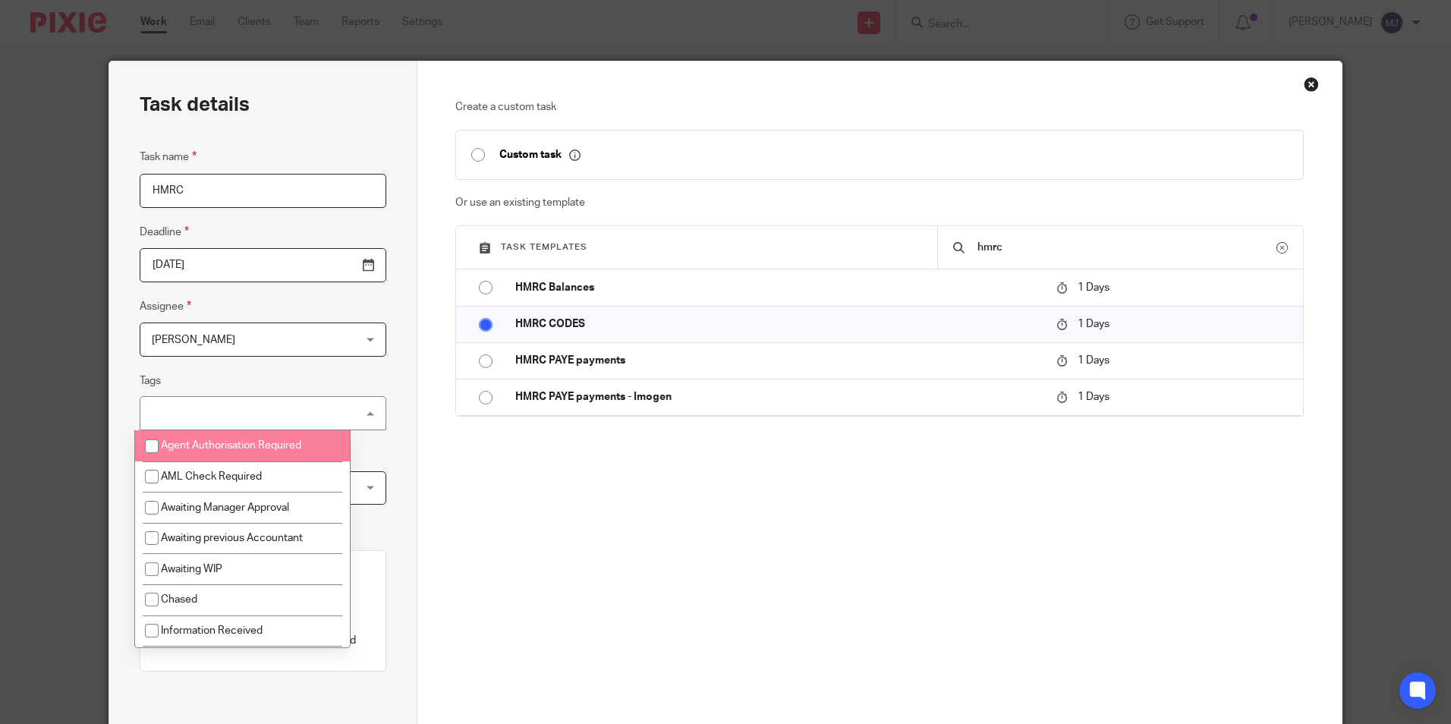
click at [287, 400] on div "No tags selected" at bounding box center [263, 413] width 247 height 34
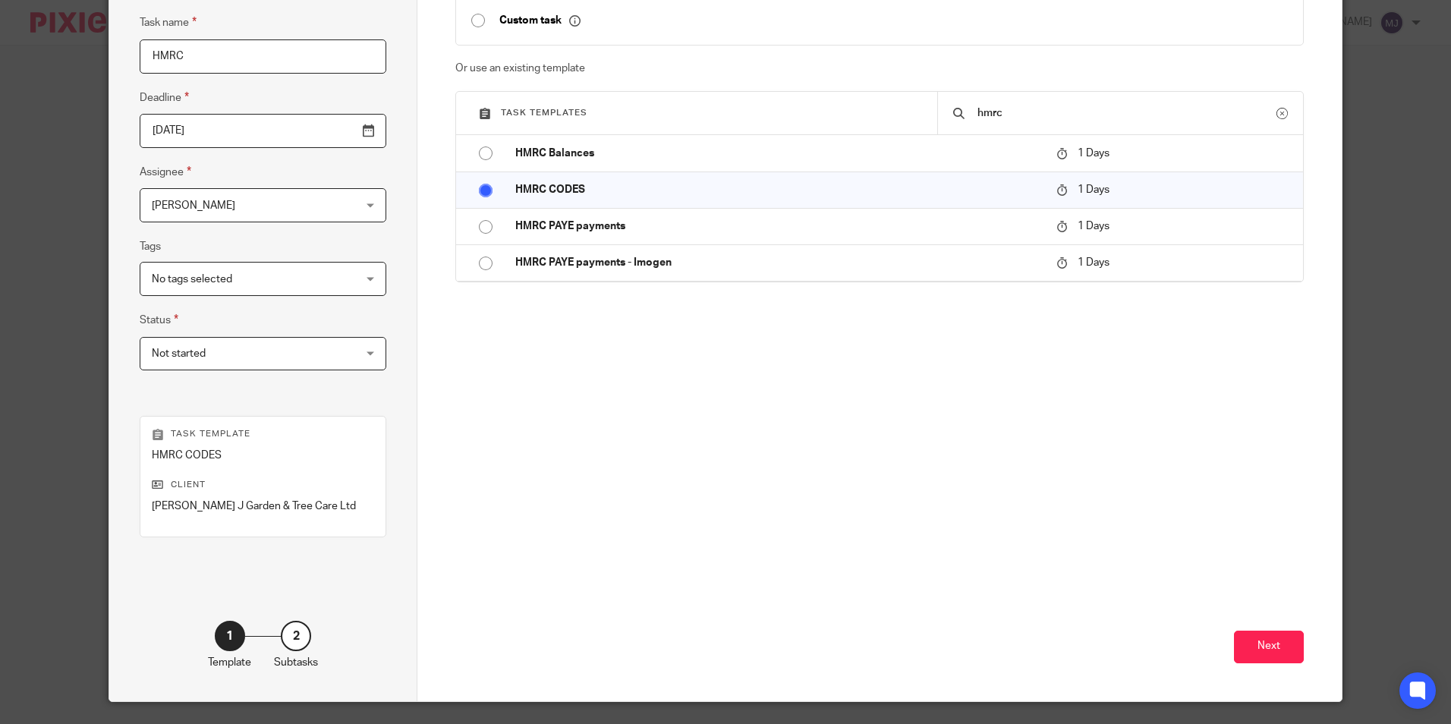
scroll to position [152, 0]
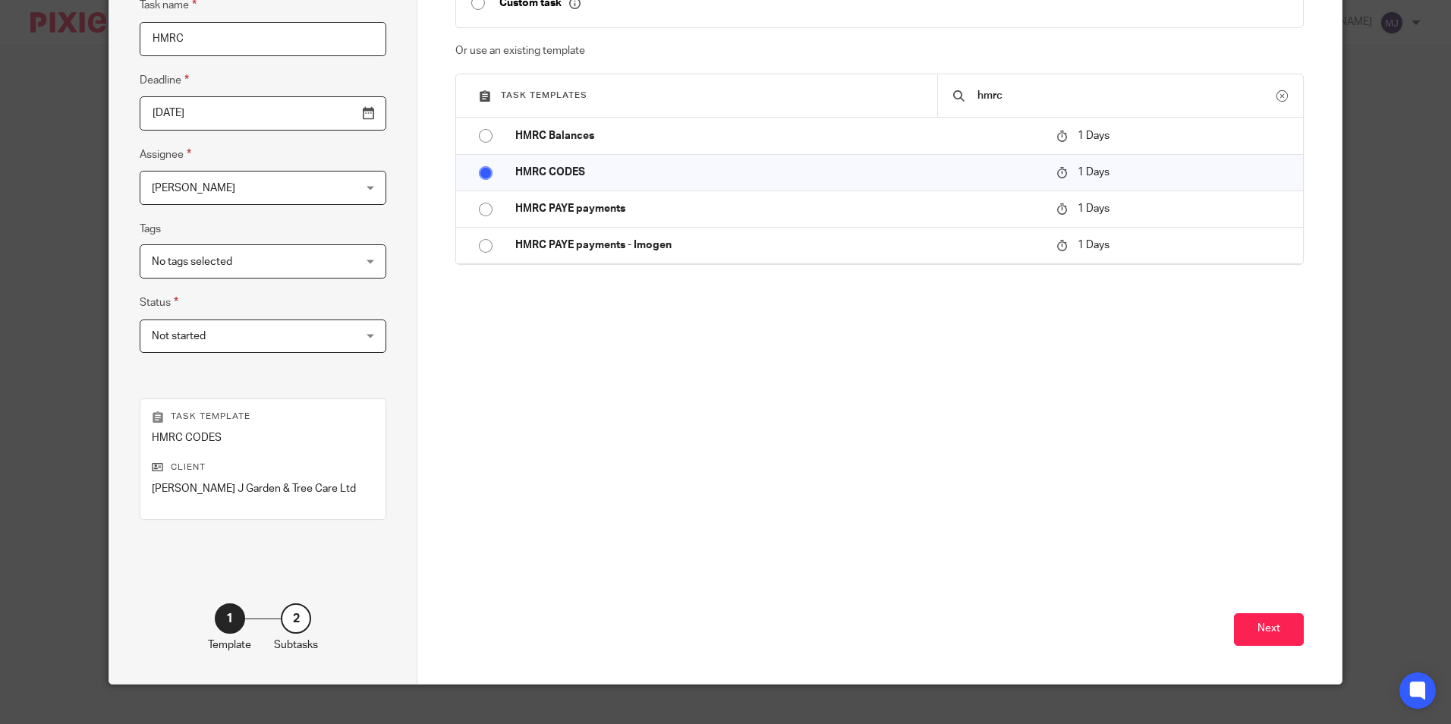
drag, startPoint x: 1271, startPoint y: 627, endPoint x: 842, endPoint y: 717, distance: 438.3
click at [1271, 628] on button "Next" at bounding box center [1269, 629] width 70 height 33
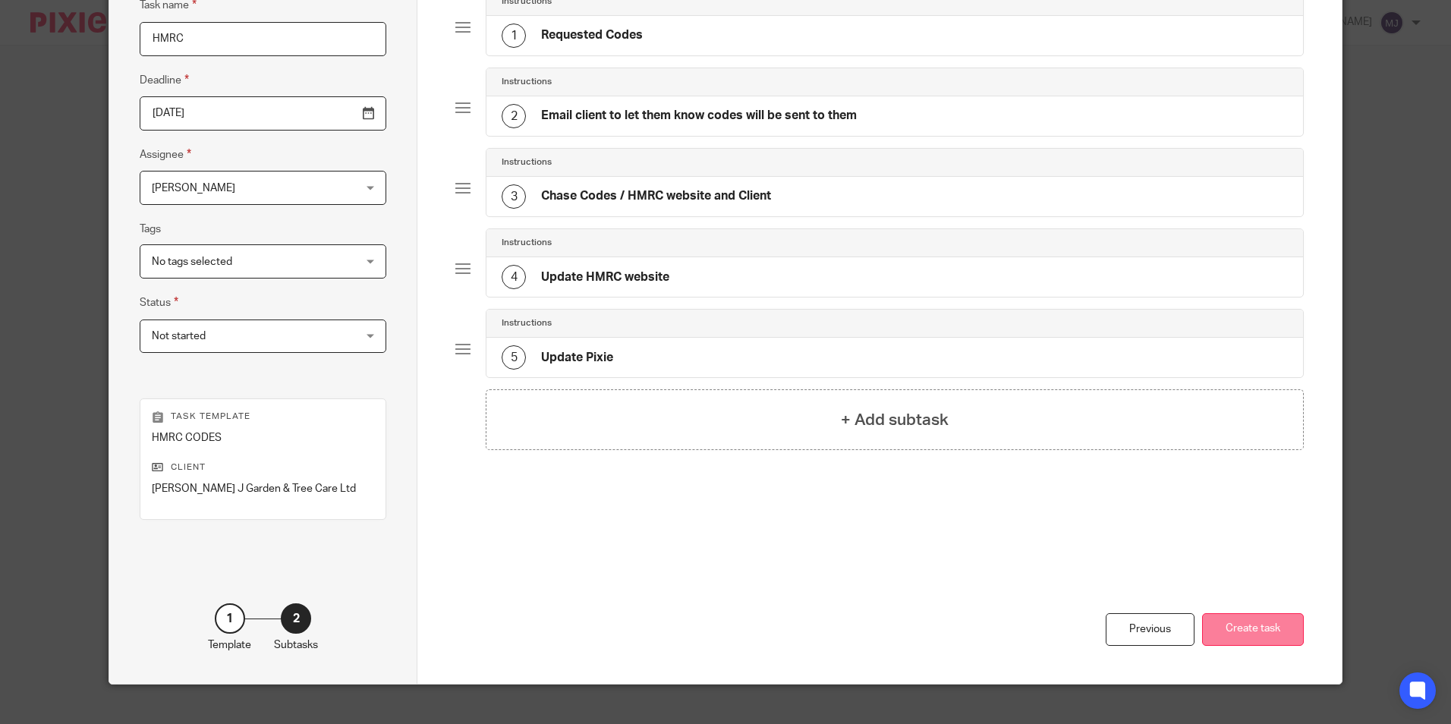
click at [1256, 642] on button "Create task" at bounding box center [1253, 629] width 102 height 33
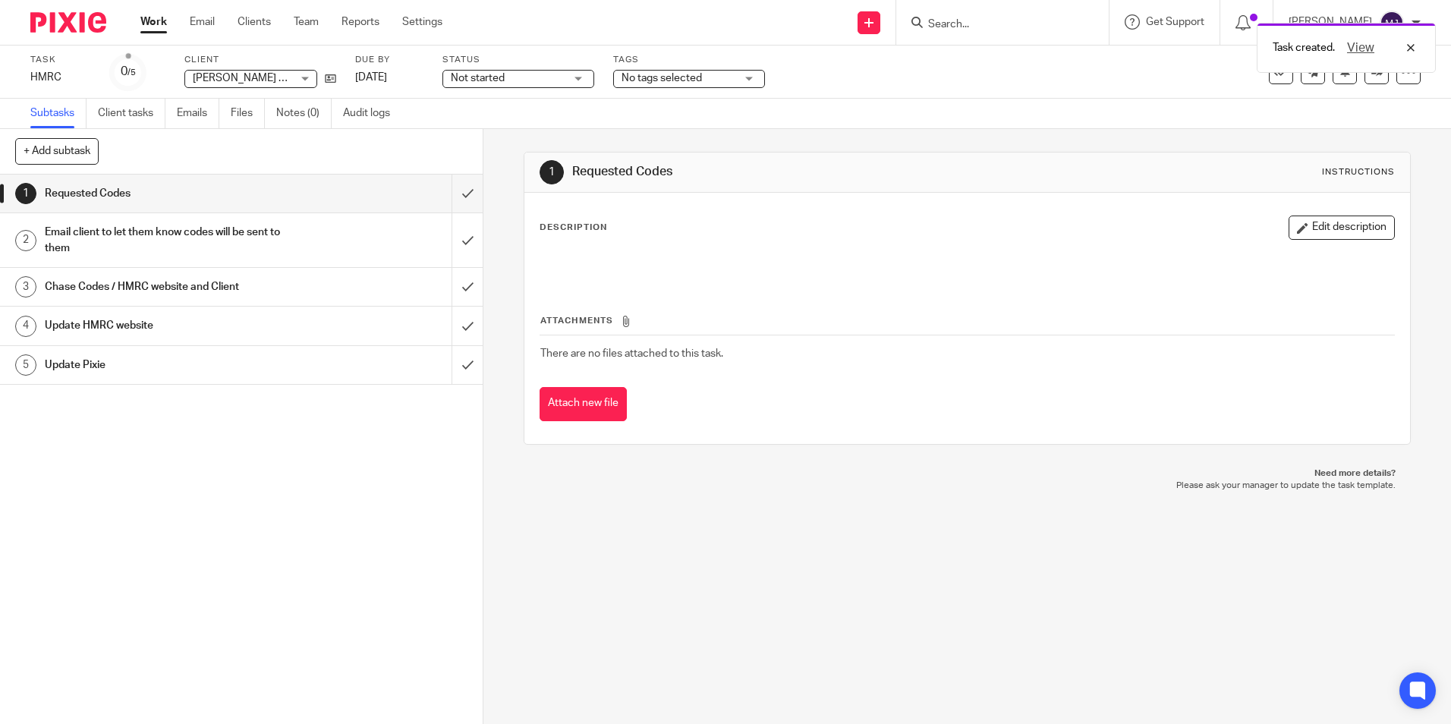
click at [71, 30] on img at bounding box center [68, 22] width 76 height 20
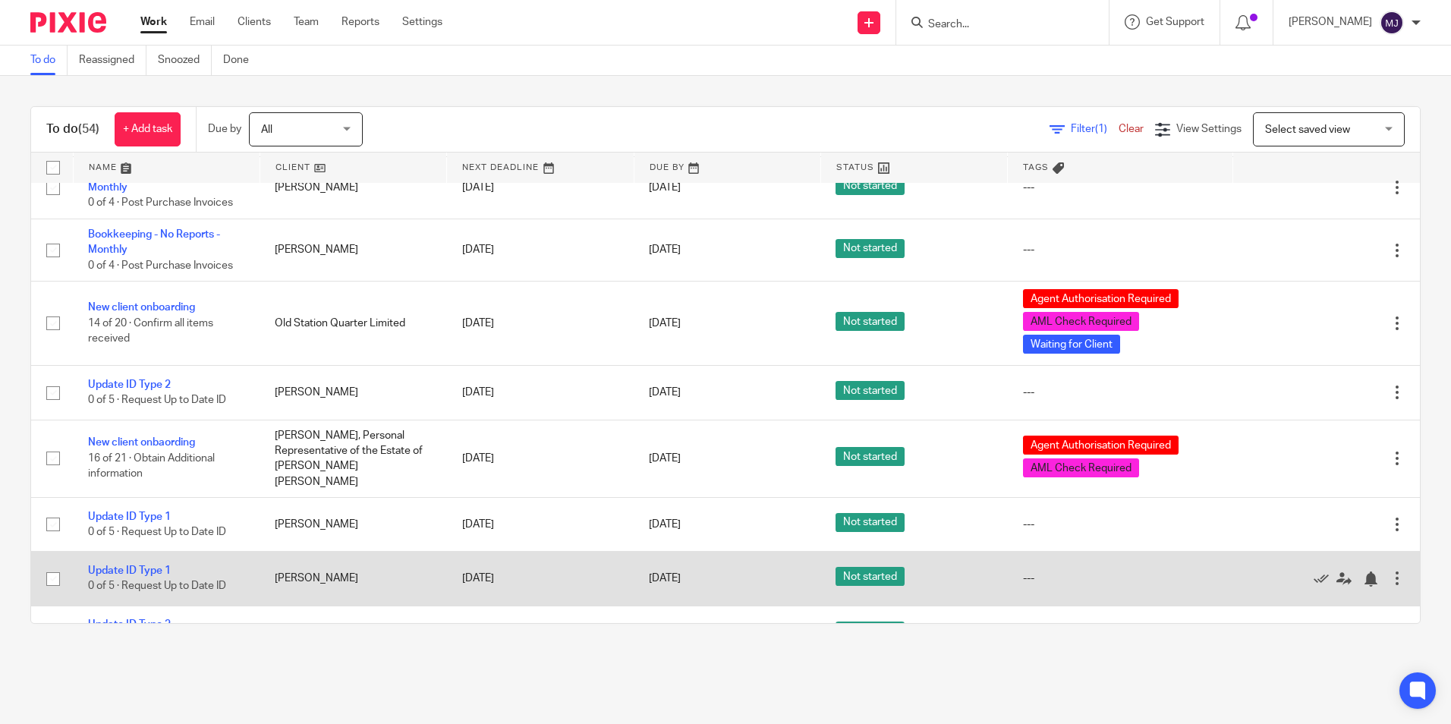
scroll to position [3035, 0]
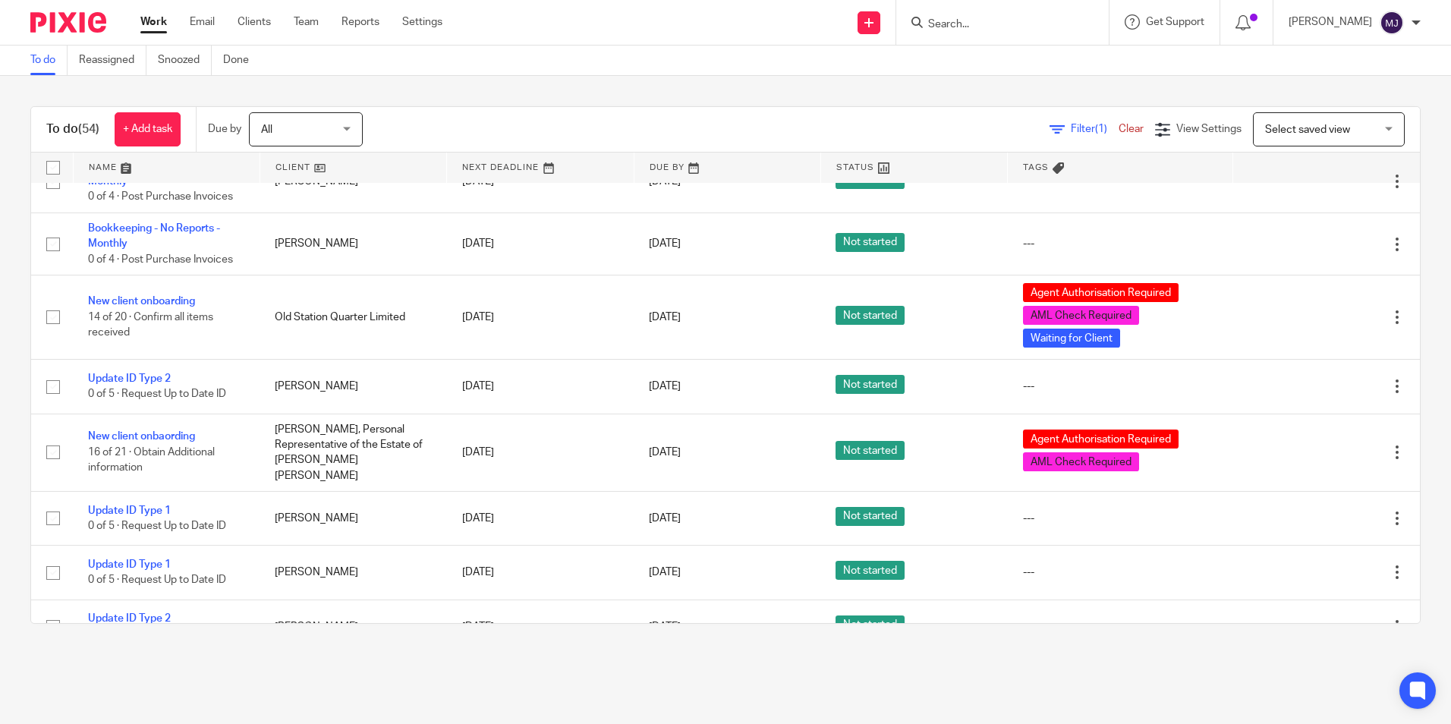
click at [1019, 17] on form at bounding box center [1008, 22] width 162 height 19
click at [1013, 17] on form at bounding box center [1008, 22] width 162 height 19
click at [1007, 18] on input "Search" at bounding box center [995, 25] width 137 height 14
type input "j.j"
click at [1035, 72] on link at bounding box center [1055, 71] width 263 height 47
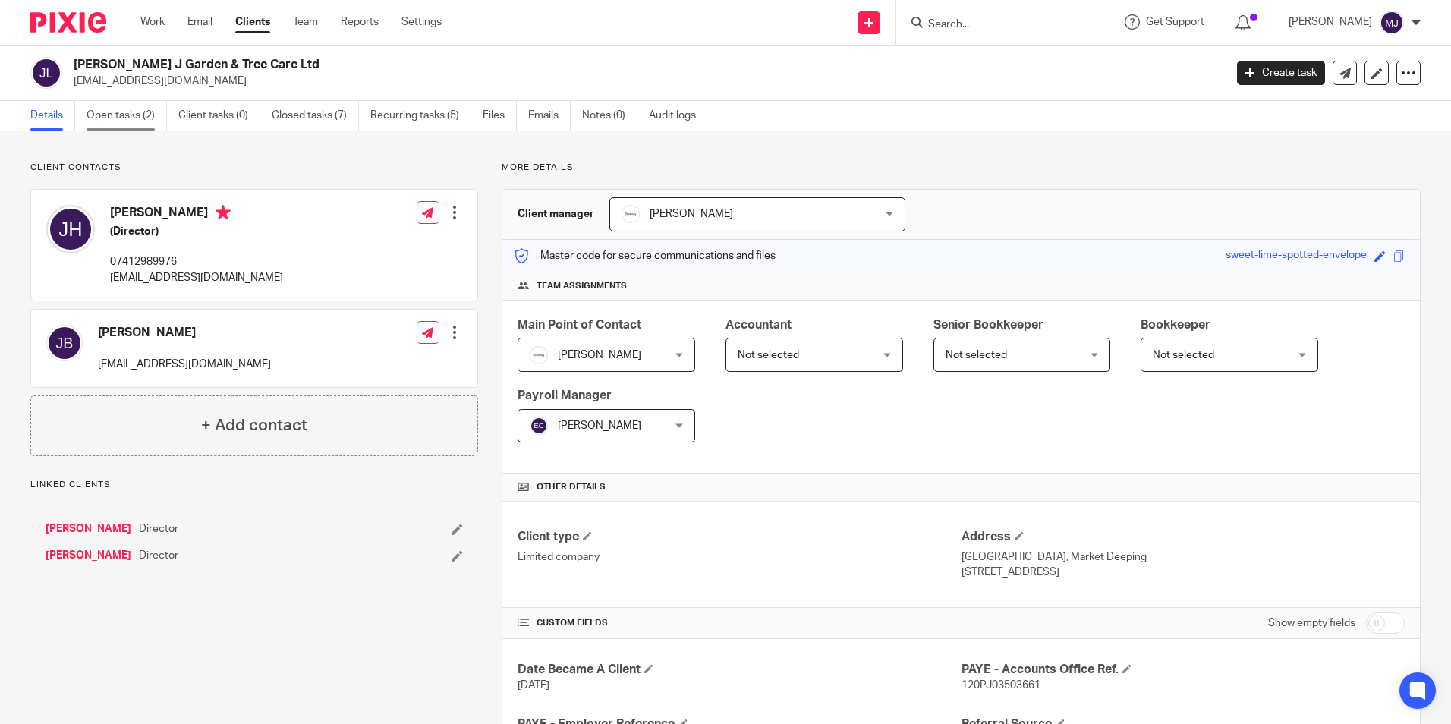
click at [145, 115] on link "Open tasks (2)" at bounding box center [127, 116] width 80 height 30
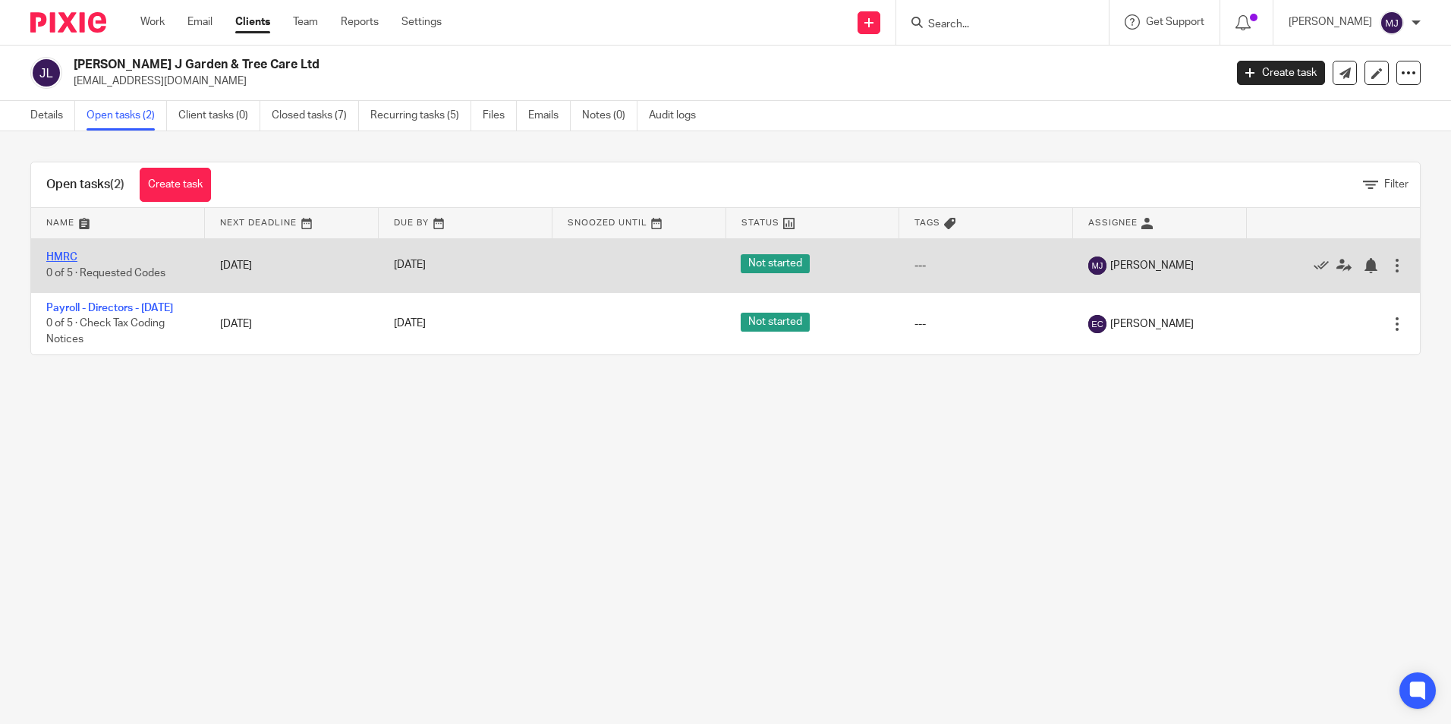
click at [62, 257] on link "HMRC" at bounding box center [61, 257] width 31 height 11
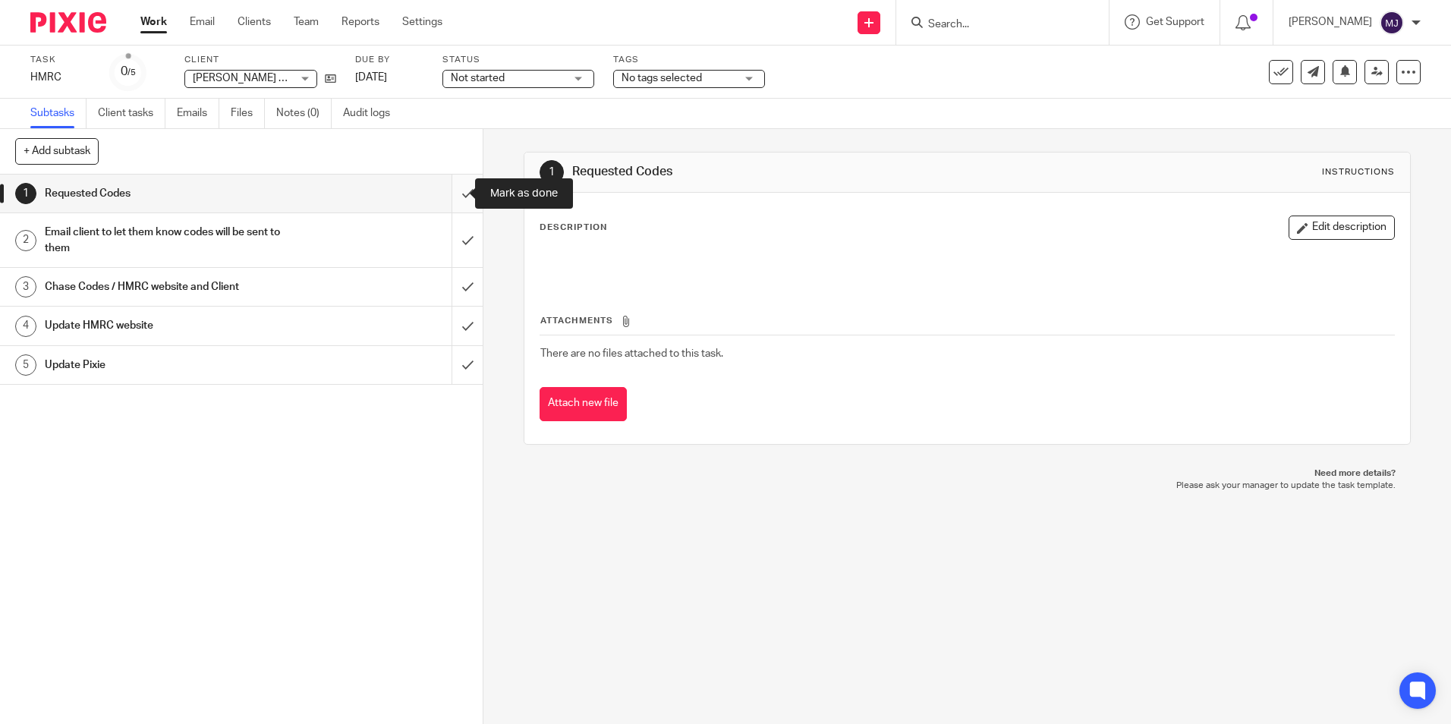
click at [449, 193] on input "submit" at bounding box center [241, 194] width 483 height 38
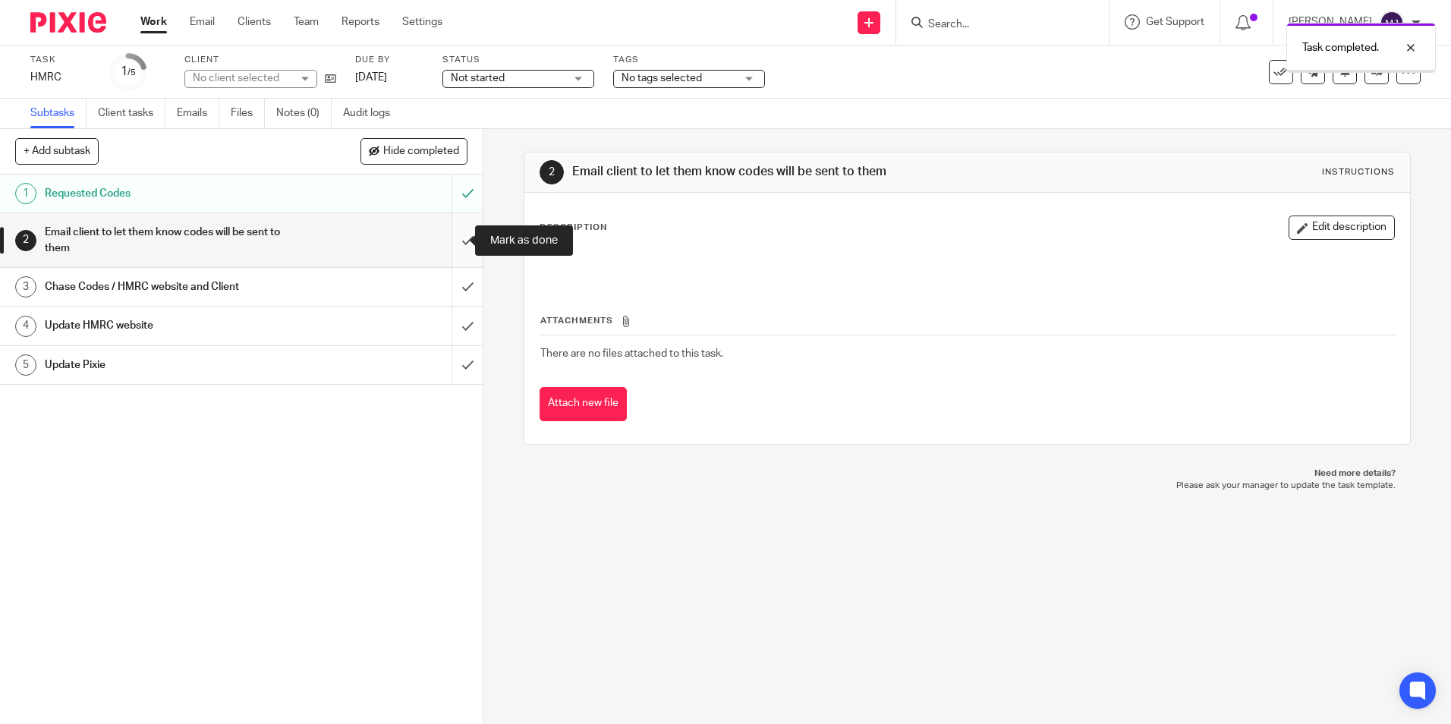
click at [452, 243] on input "submit" at bounding box center [241, 240] width 483 height 54
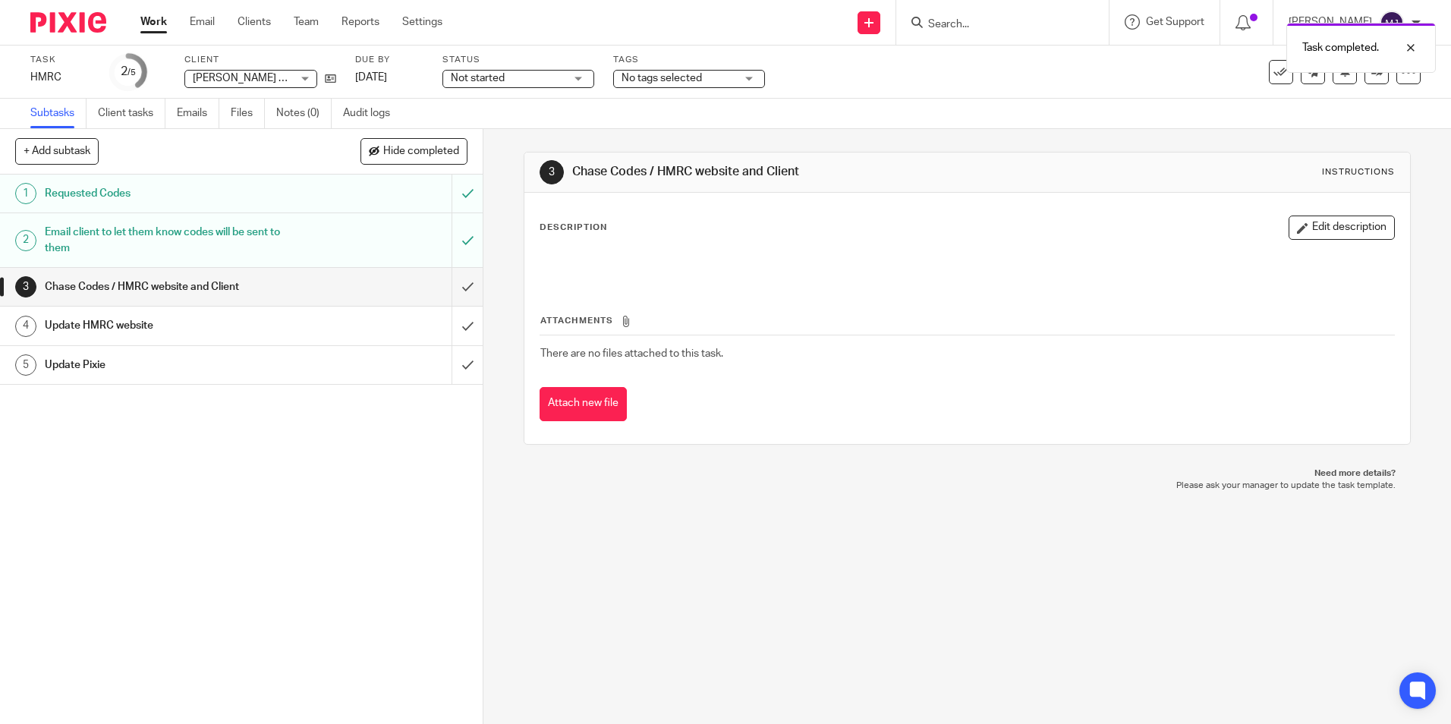
click at [541, 83] on span "Not started" at bounding box center [508, 79] width 114 height 16
click at [531, 129] on li "In progress" at bounding box center [518, 133] width 150 height 31
click at [1337, 82] on button at bounding box center [1345, 72] width 24 height 24
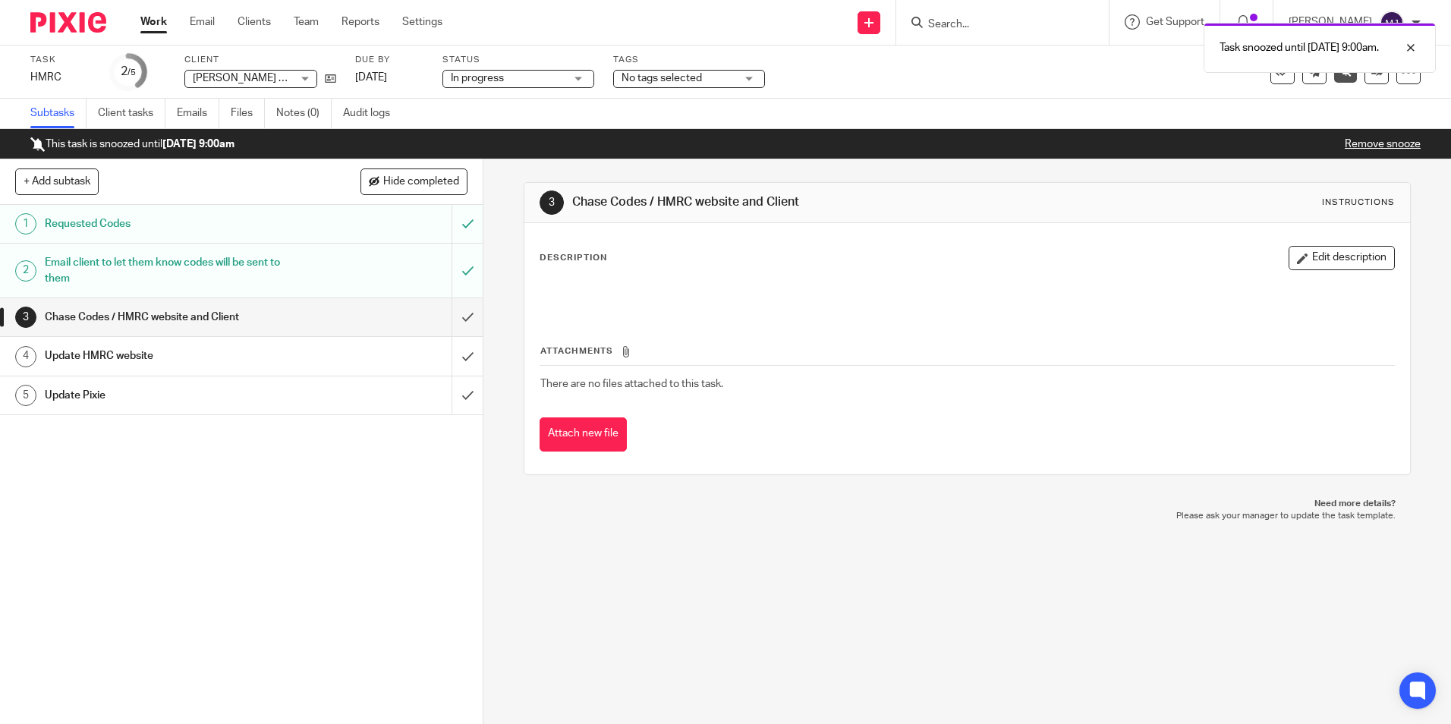
click at [77, 20] on img at bounding box center [68, 22] width 76 height 20
click at [85, 32] on img at bounding box center [68, 22] width 76 height 20
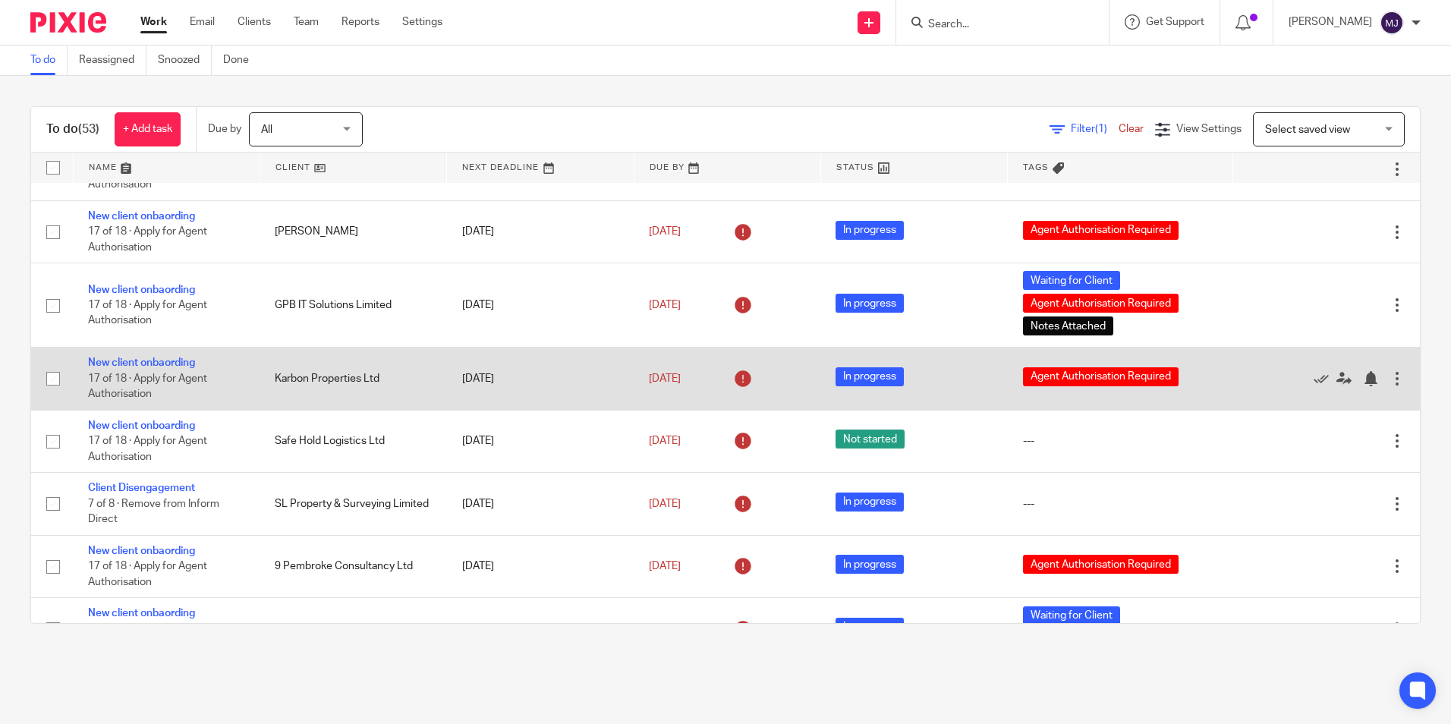
scroll to position [304, 0]
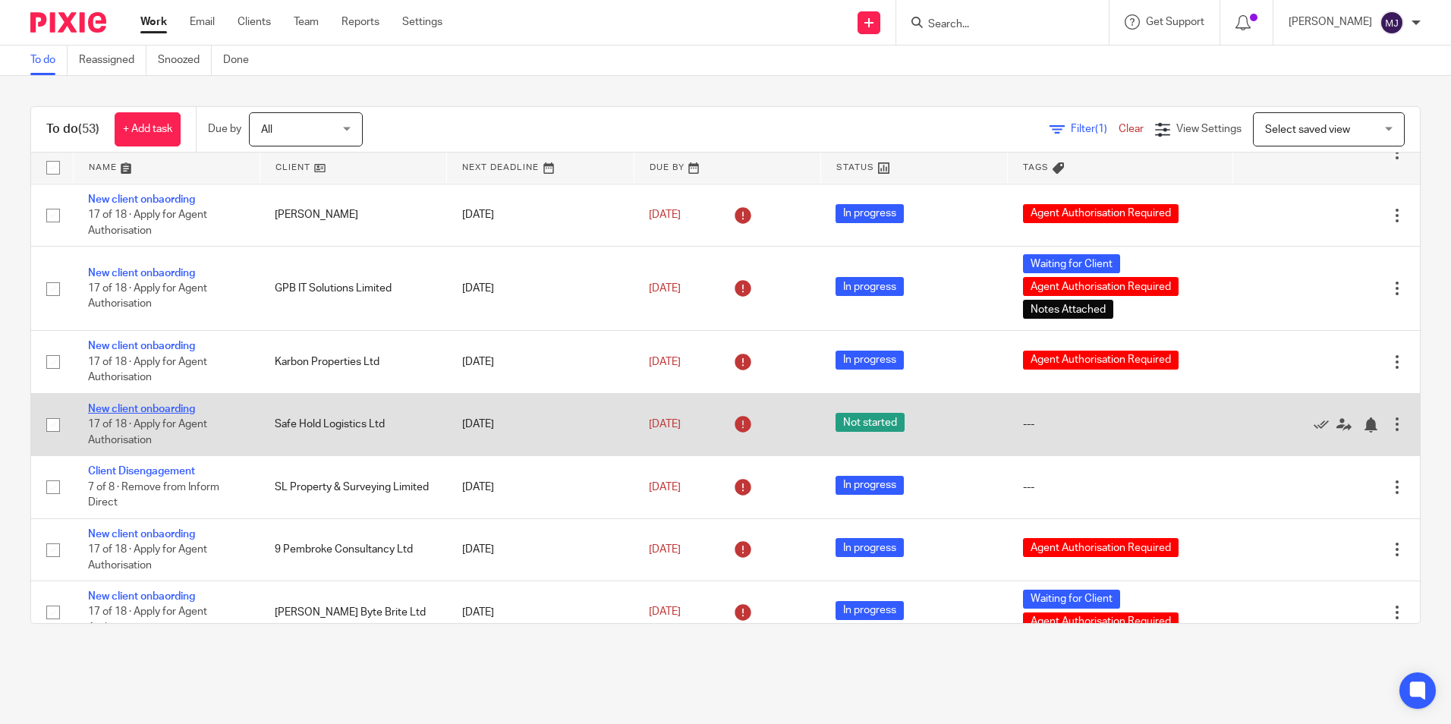
click at [167, 406] on link "New client onboarding" at bounding box center [141, 409] width 107 height 11
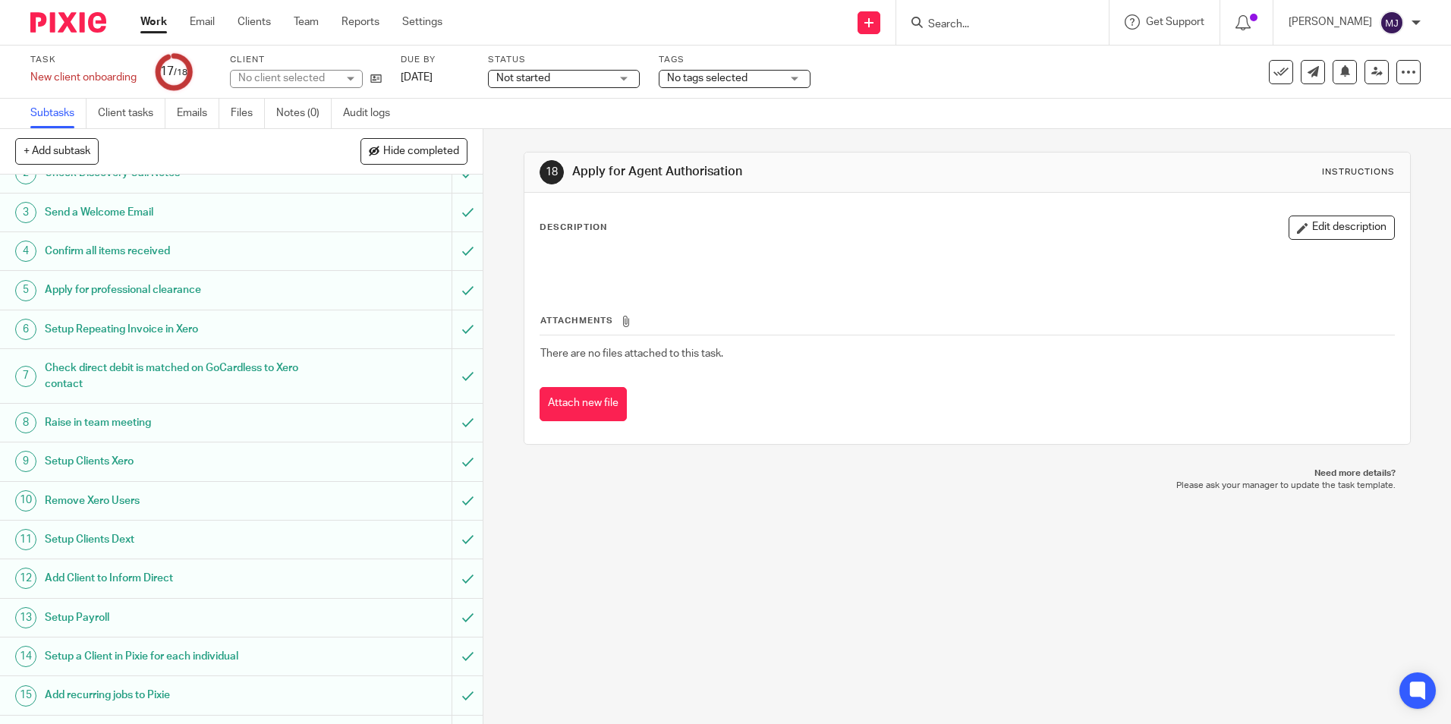
scroll to position [168, 0]
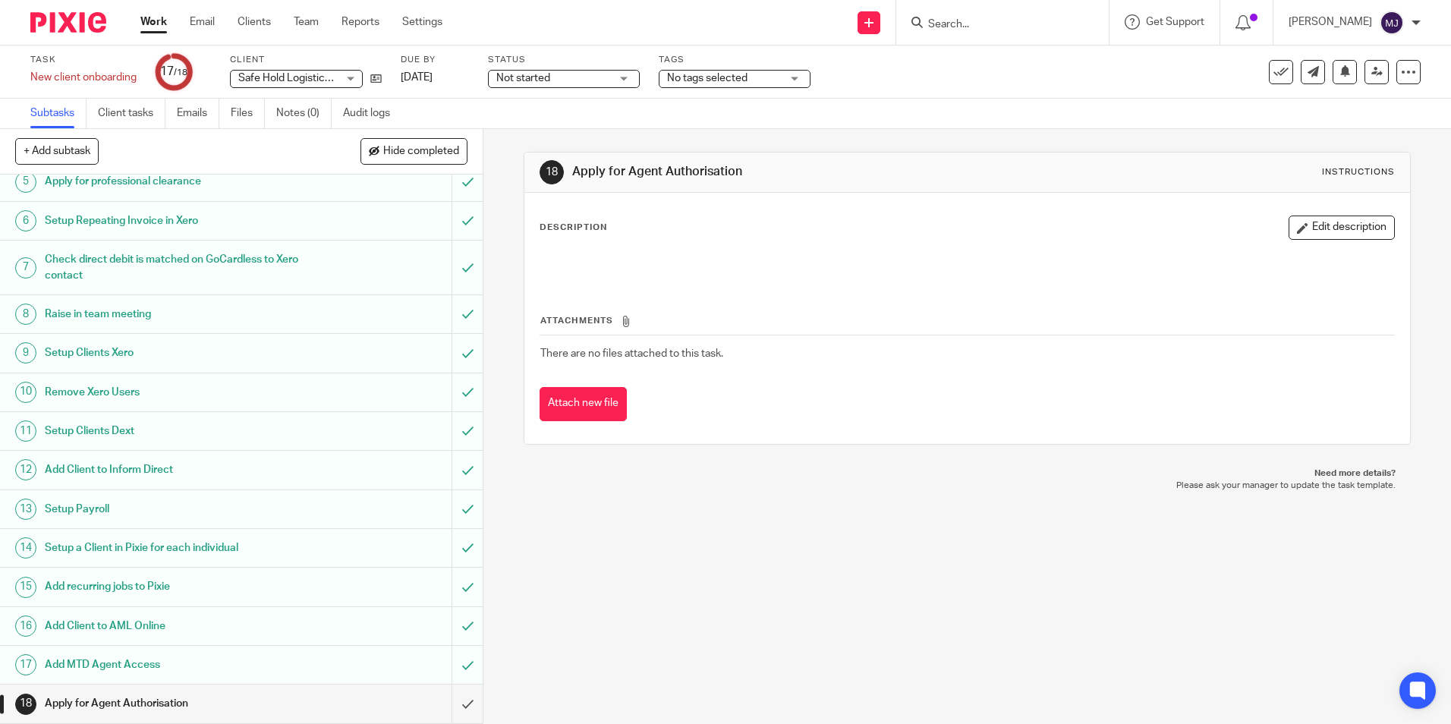
click at [383, 77] on div "Task New client onboarding Save New client onboarding 17 /18 Client Safe Hold L…" at bounding box center [609, 72] width 1159 height 36
click at [385, 78] on div "Task New client onboarding Save New client onboarding 17 /18 Client Safe Hold L…" at bounding box center [609, 72] width 1159 height 36
click at [380, 79] on icon at bounding box center [375, 78] width 11 height 11
click at [380, 77] on icon at bounding box center [375, 78] width 11 height 11
click at [530, 130] on div "18 Apply for Agent Authorisation Instructions Description Edit description Atta…" at bounding box center [967, 298] width 887 height 339
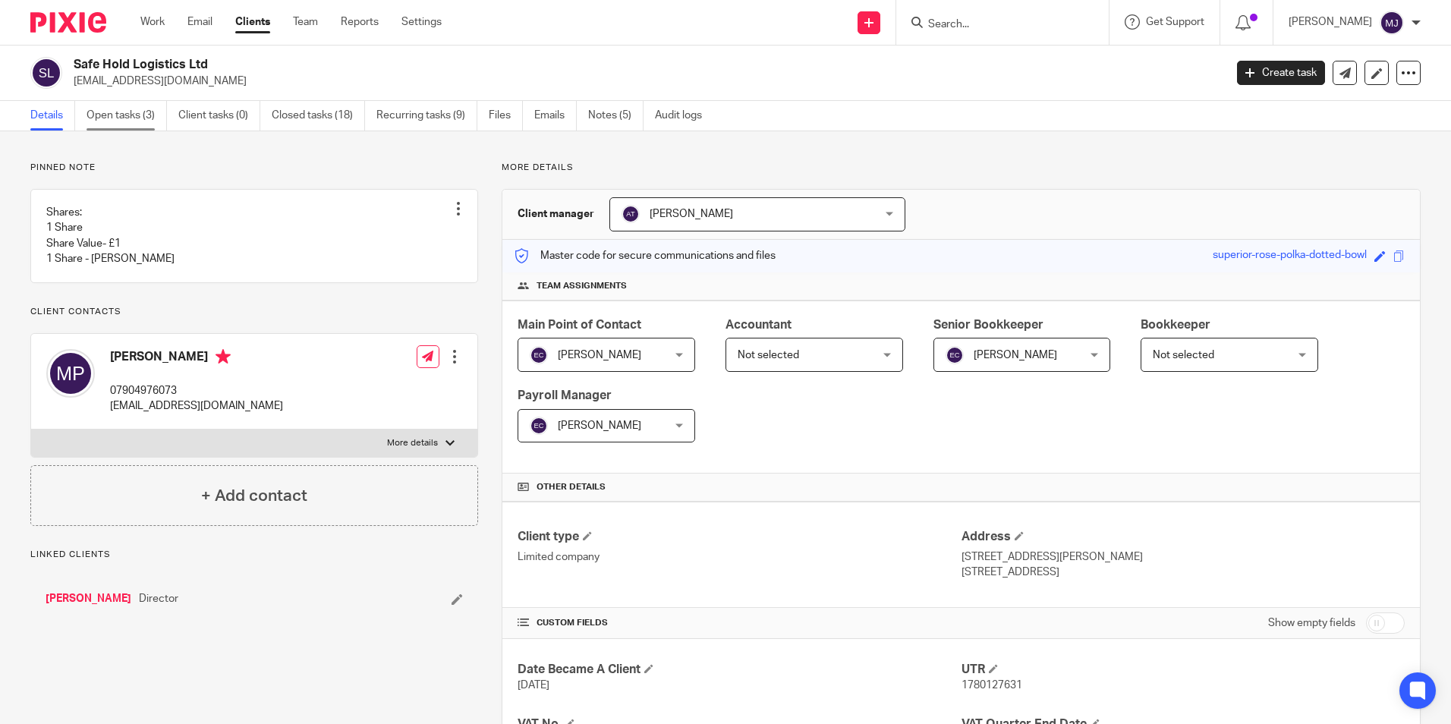
click at [153, 118] on link "Open tasks (3)" at bounding box center [127, 116] width 80 height 30
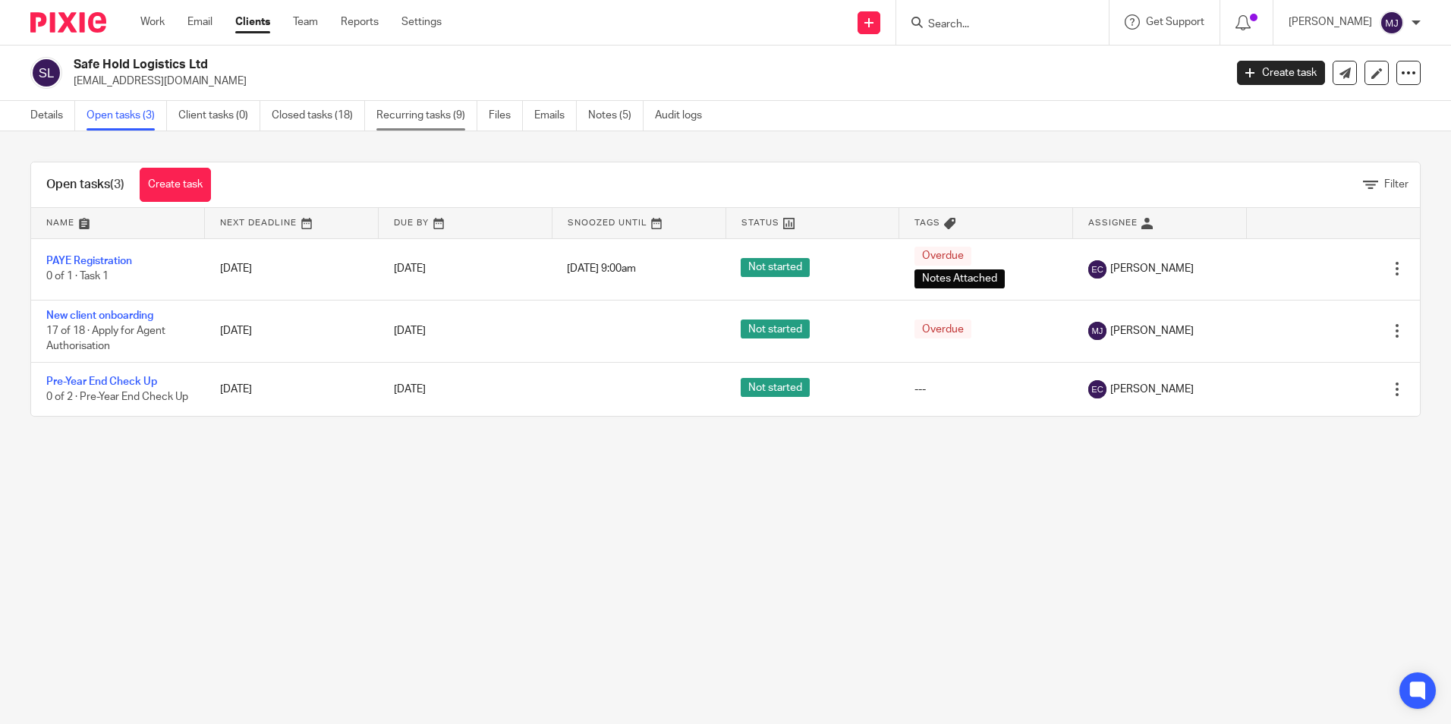
click at [424, 124] on link "Recurring tasks (9)" at bounding box center [426, 116] width 101 height 30
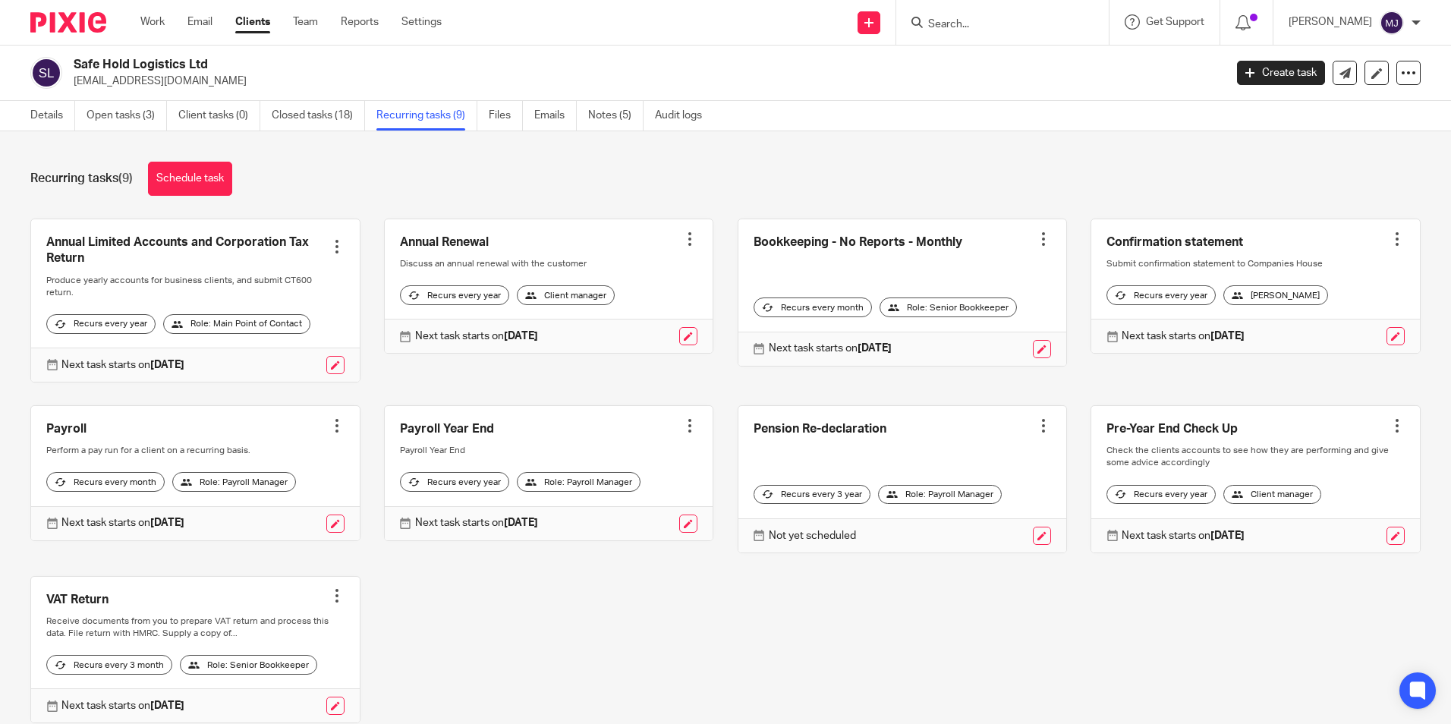
click at [38, 118] on link "Details" at bounding box center [52, 116] width 45 height 30
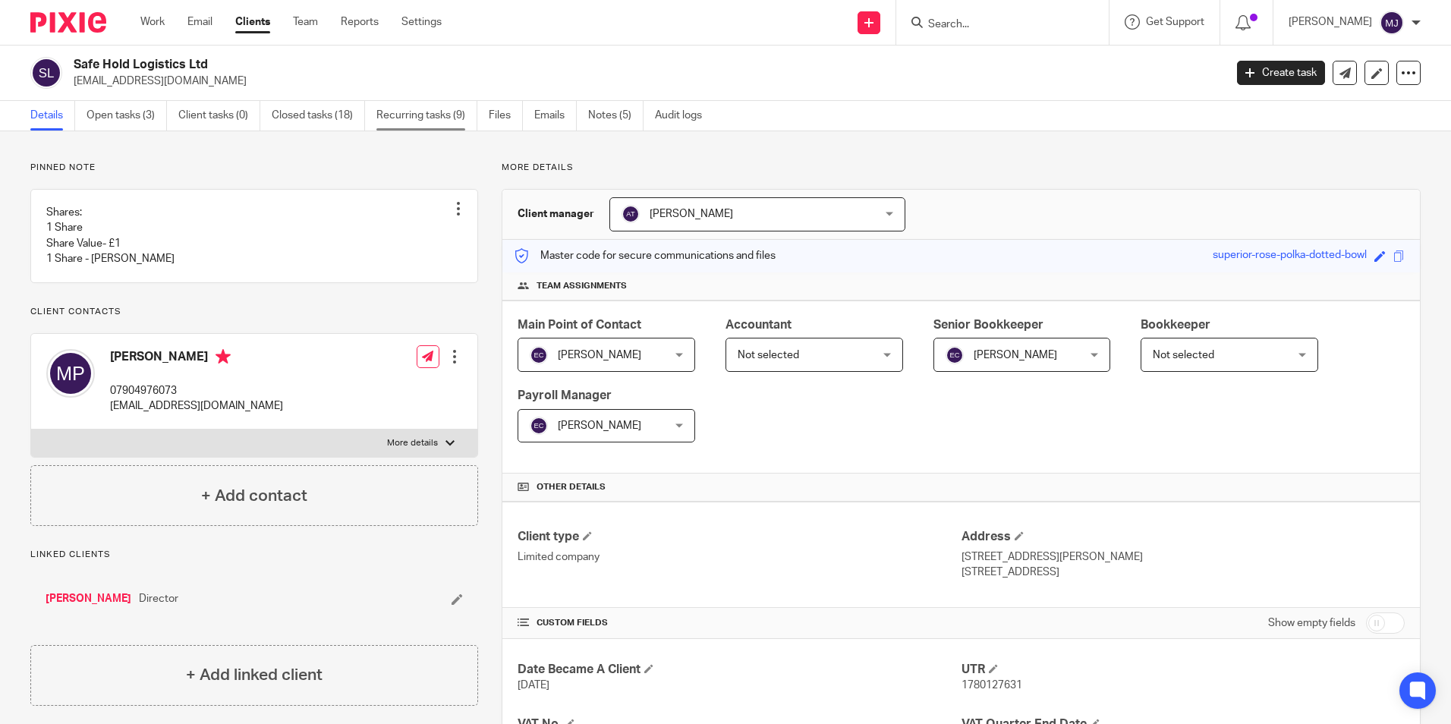
click at [437, 112] on link "Recurring tasks (9)" at bounding box center [426, 116] width 101 height 30
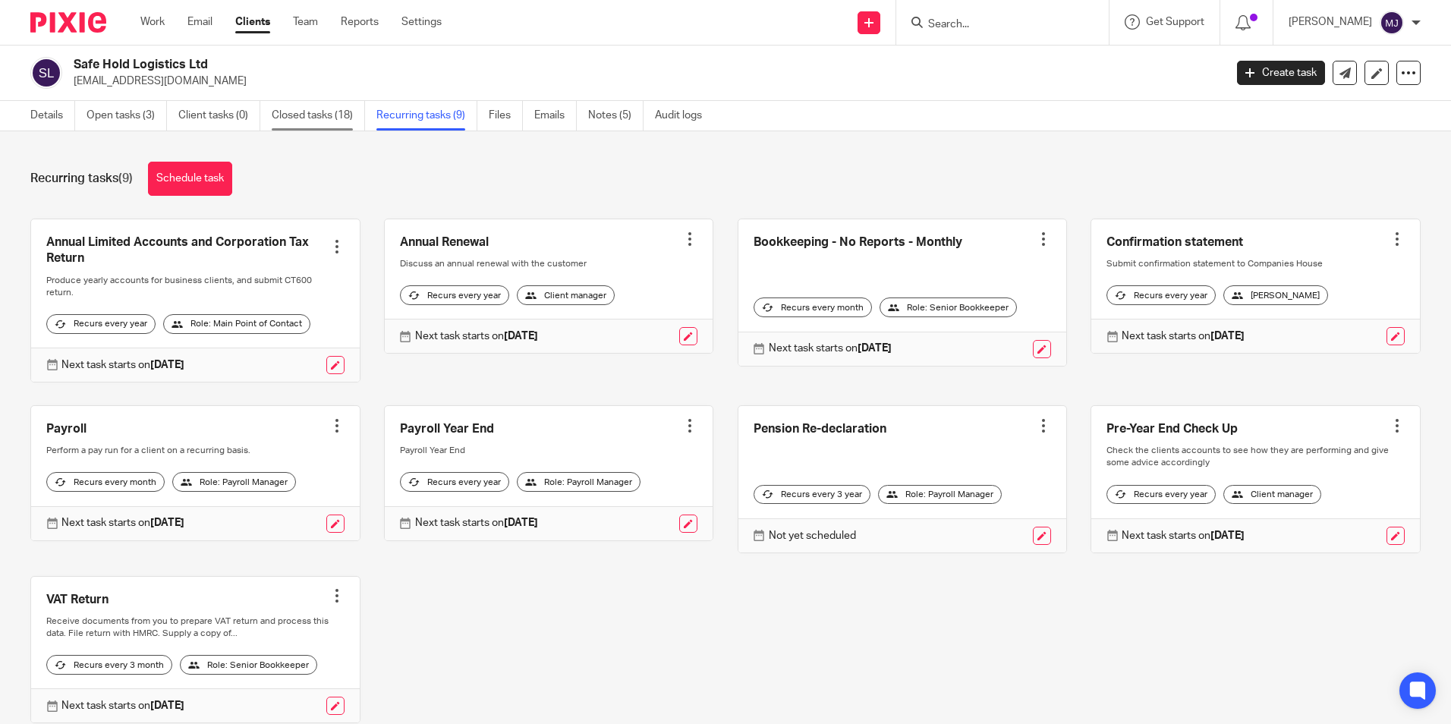
click at [327, 108] on link "Closed tasks (18)" at bounding box center [318, 116] width 93 height 30
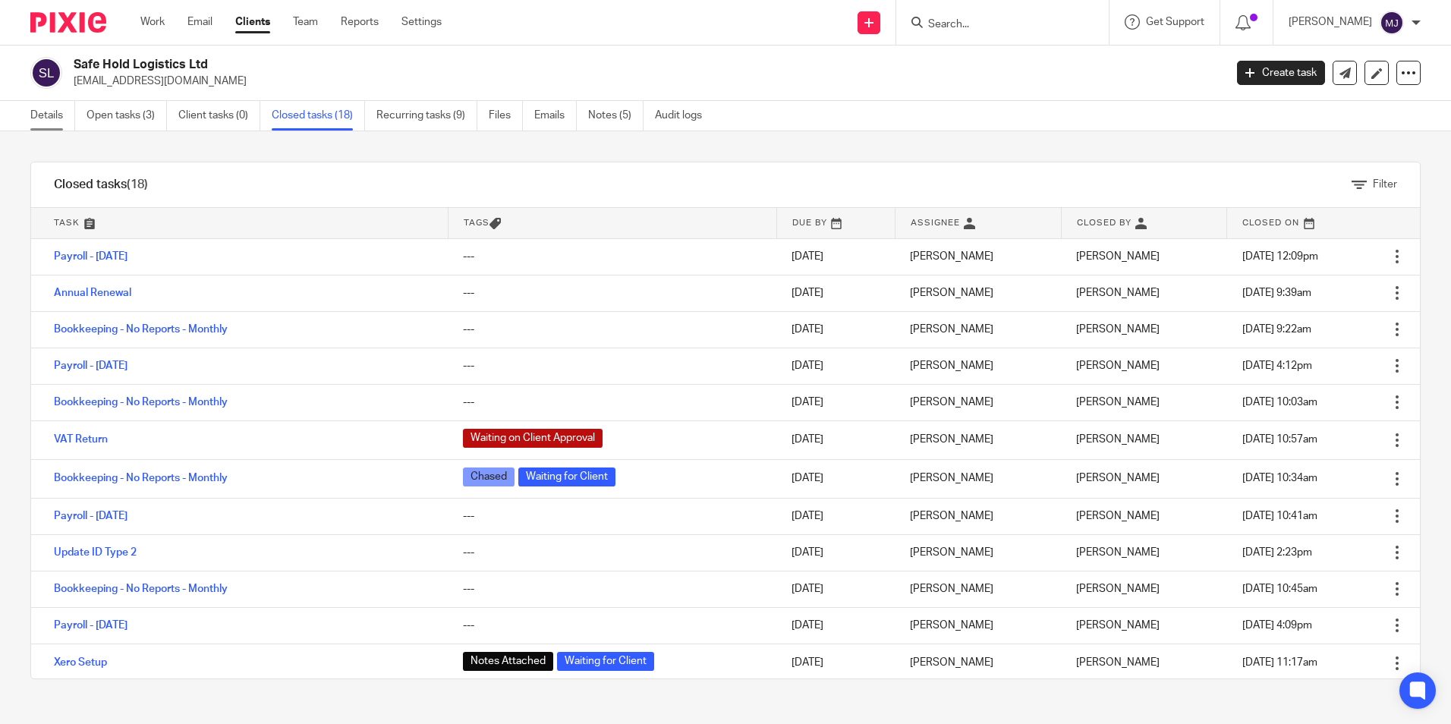
click at [33, 115] on link "Details" at bounding box center [52, 116] width 45 height 30
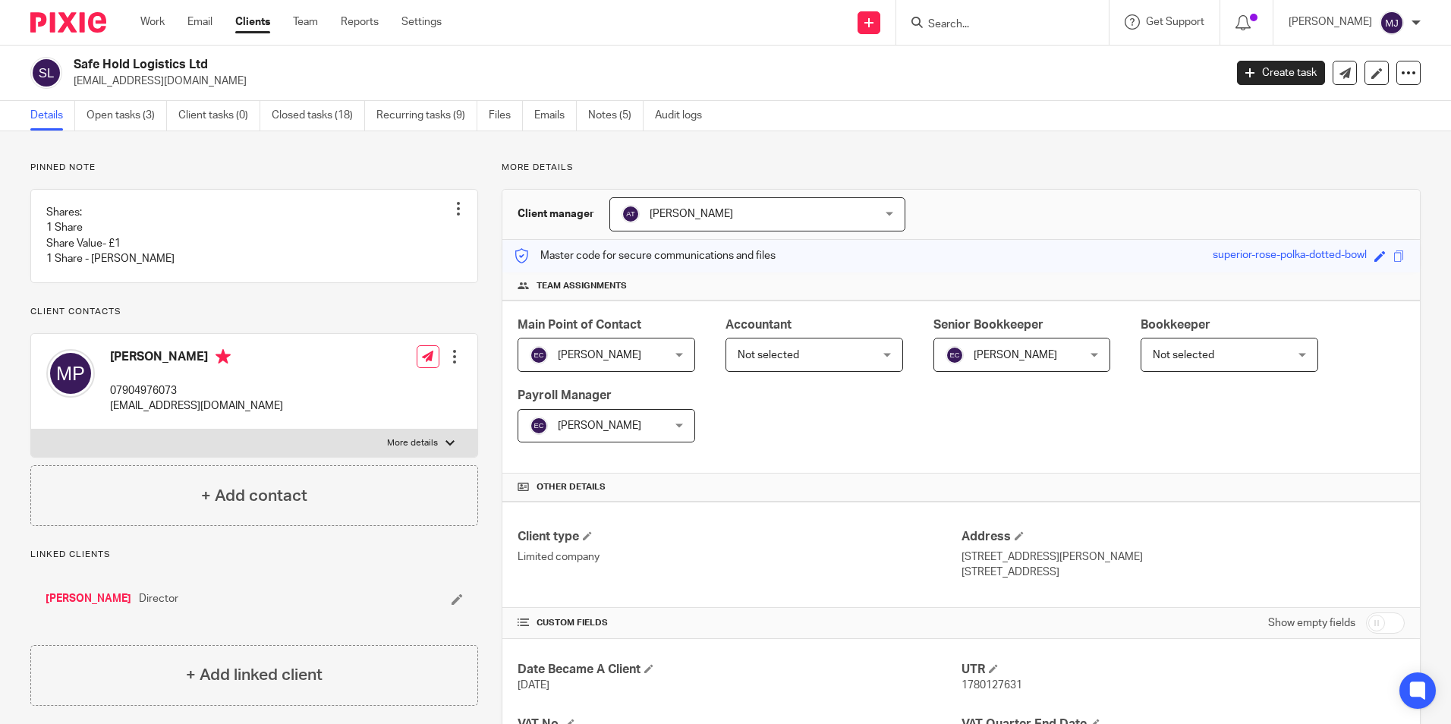
click at [1012, 16] on form at bounding box center [1008, 22] width 162 height 19
click at [978, 26] on input "Search" at bounding box center [995, 25] width 137 height 14
click at [880, 32] on link at bounding box center [869, 22] width 23 height 23
click at [882, 95] on link "Create task" at bounding box center [882, 93] width 93 height 22
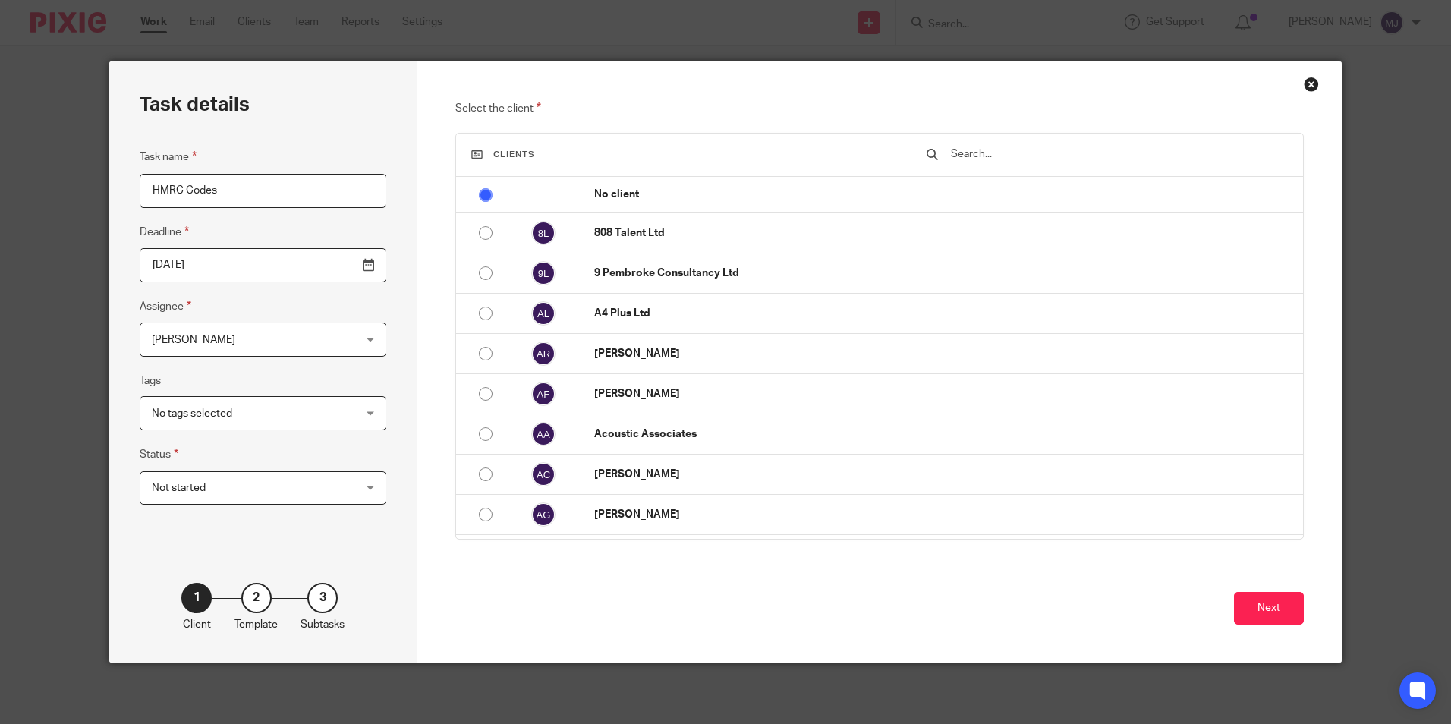
type input "HMRC Codes"
click at [1001, 156] on input "text" at bounding box center [1119, 154] width 338 height 17
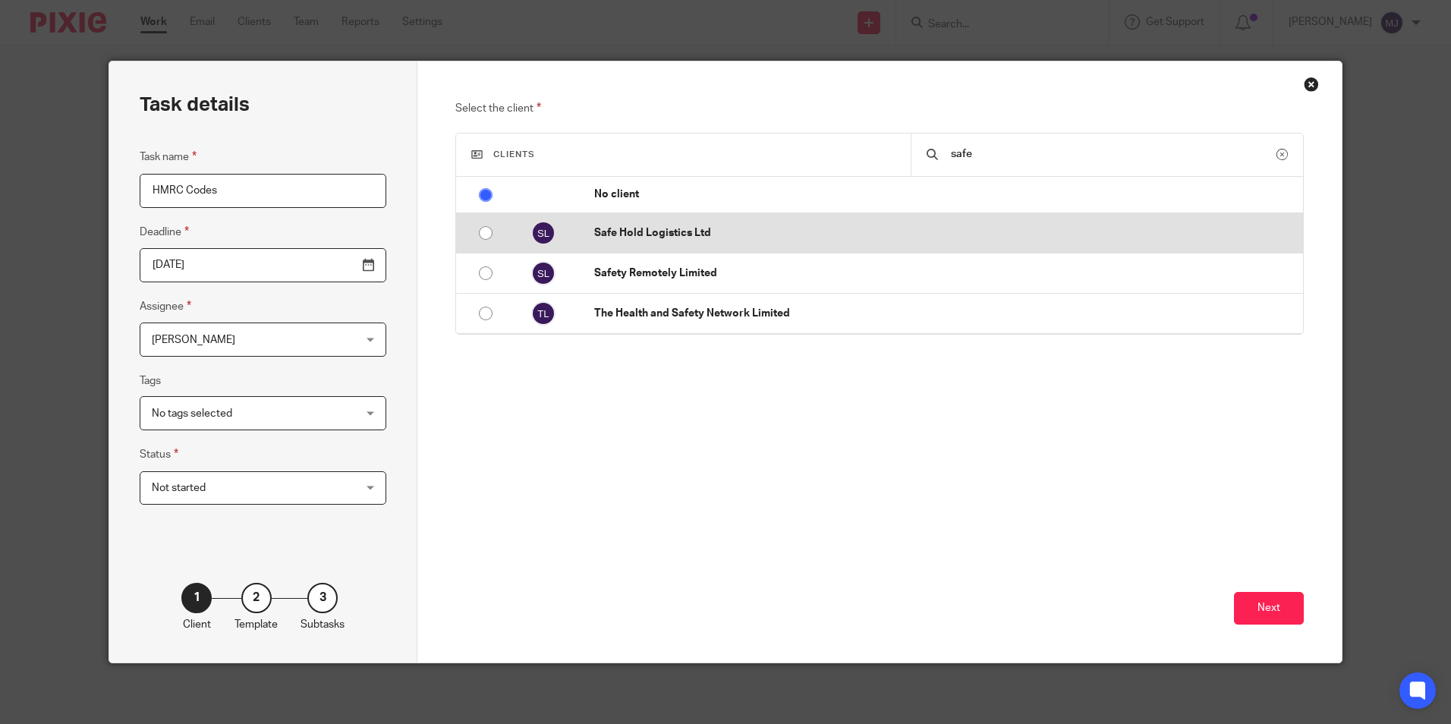
type input "safe"
click at [730, 238] on p "Safe Hold Logistics Ltd" at bounding box center [944, 232] width 701 height 15
radio input "false"
radio input "true"
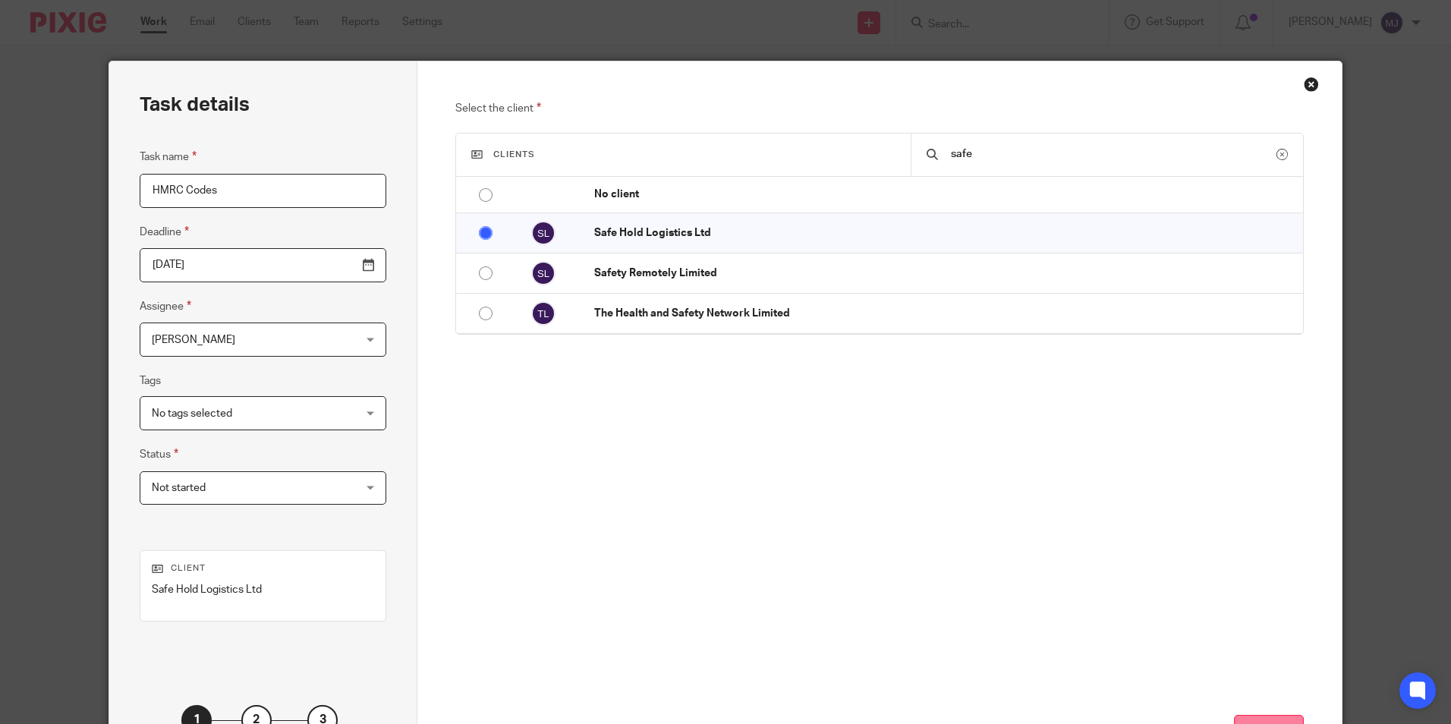
click at [1274, 722] on button "Next" at bounding box center [1269, 731] width 70 height 33
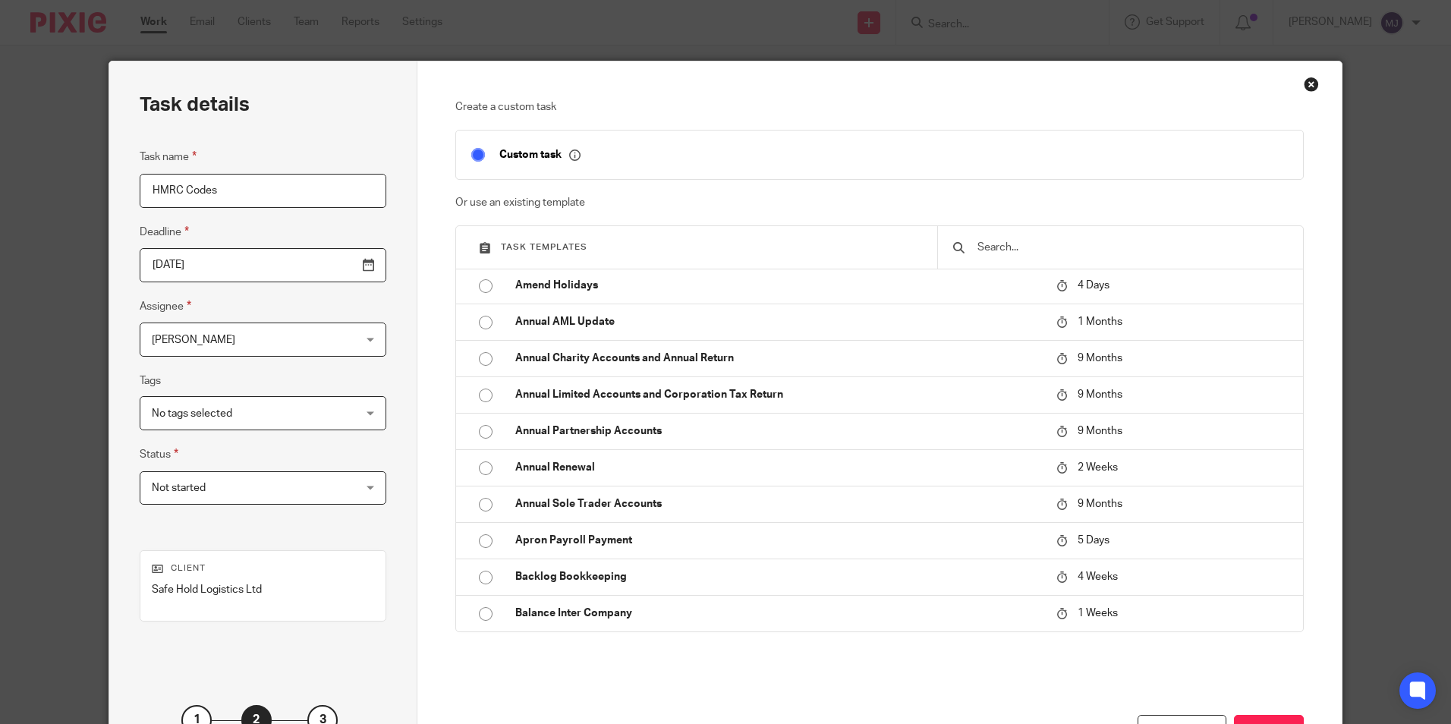
scroll to position [76, 0]
click at [1022, 253] on input "text" at bounding box center [1132, 247] width 312 height 17
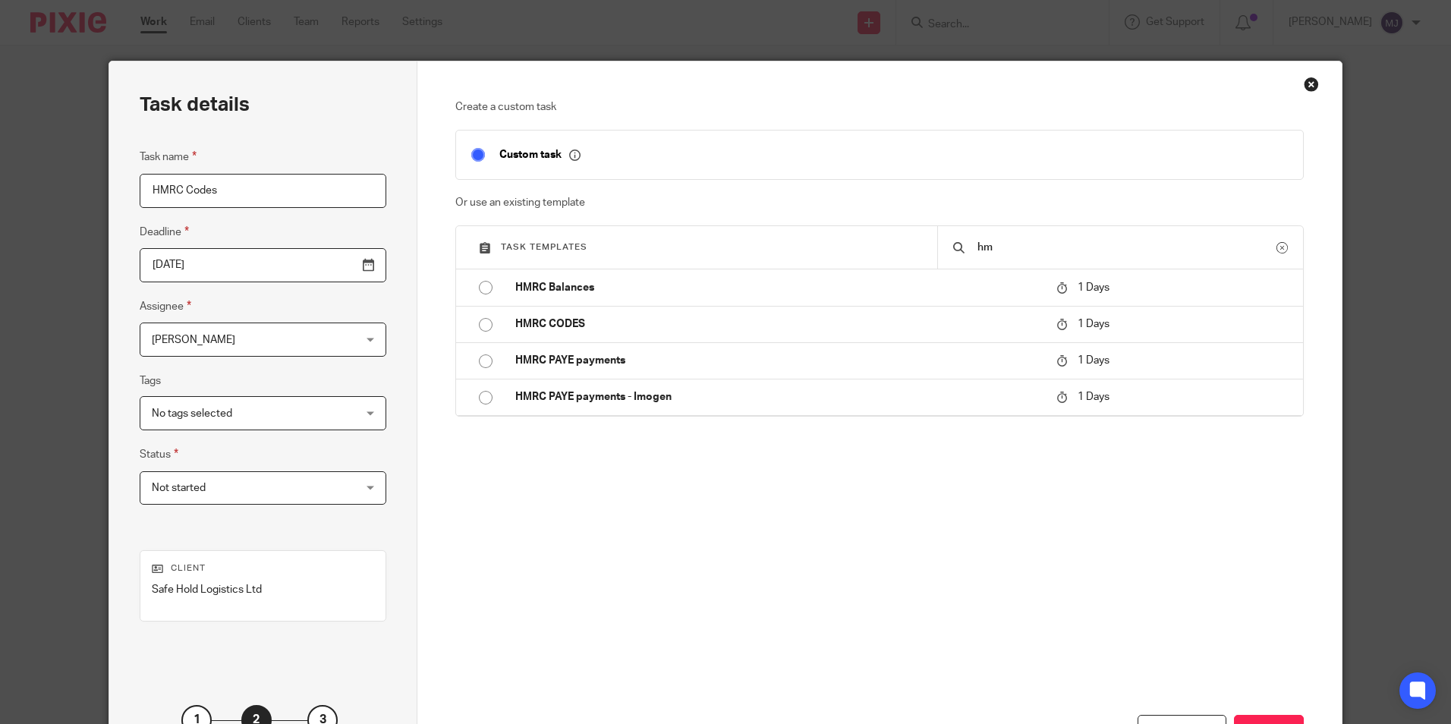
scroll to position [0, 0]
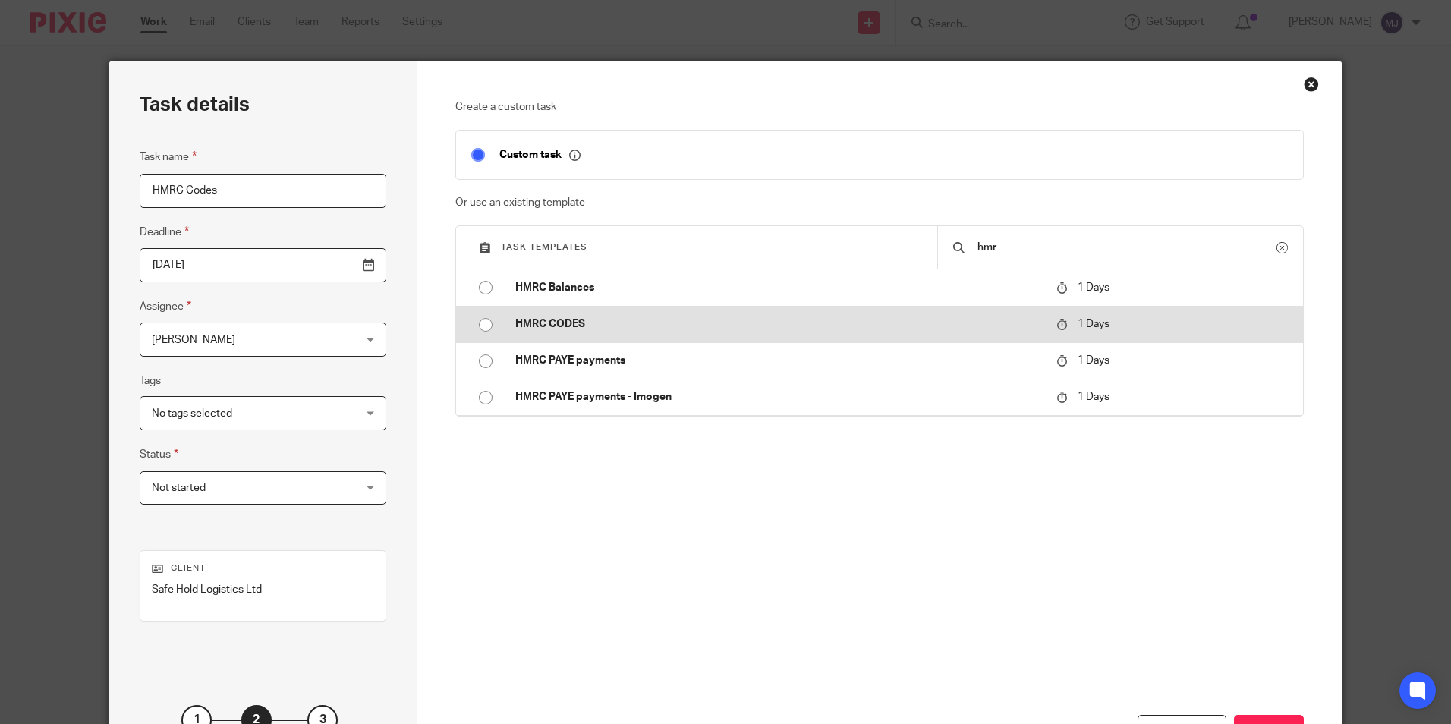
type input "hmr"
click at [979, 323] on p "HMRC CODES" at bounding box center [778, 324] width 526 height 15
type input "2025-09-23"
checkbox input "false"
radio input "true"
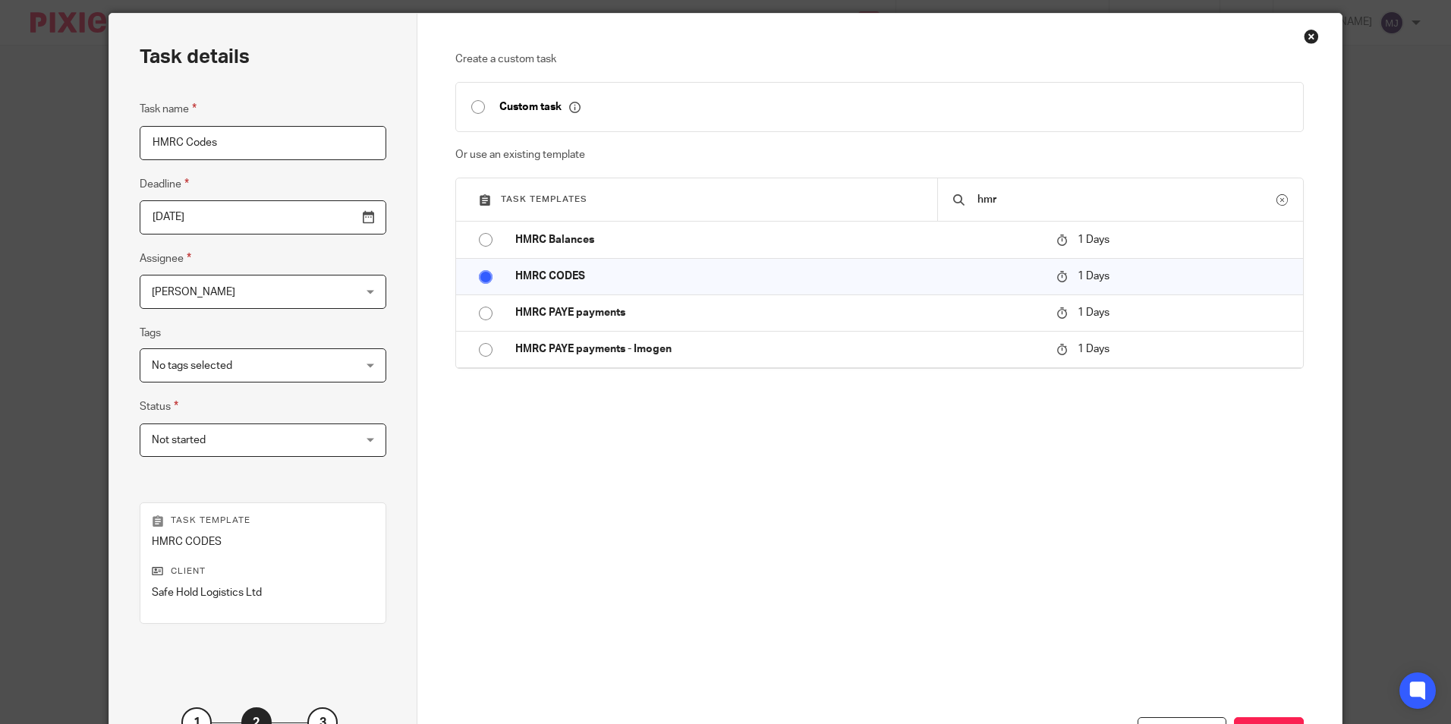
scroll to position [173, 0]
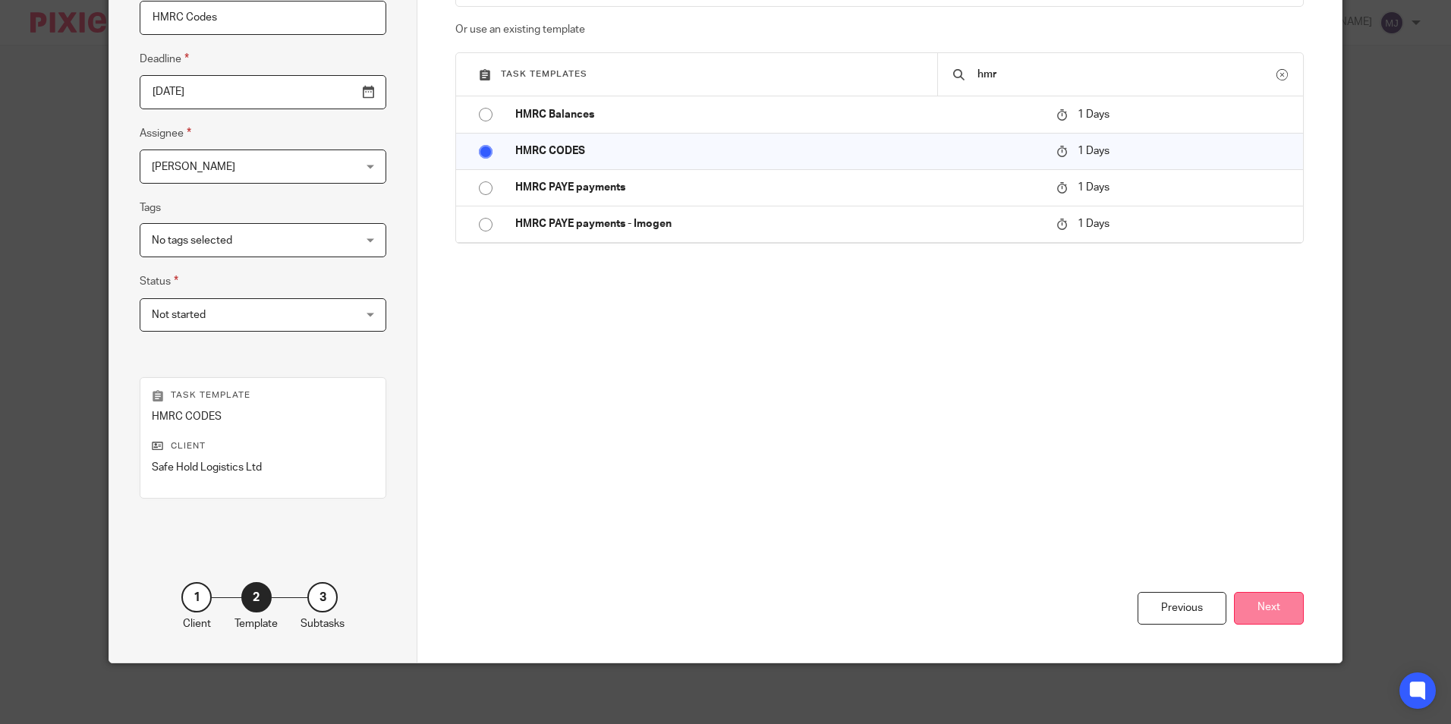
click at [1265, 617] on button "Next" at bounding box center [1269, 608] width 70 height 33
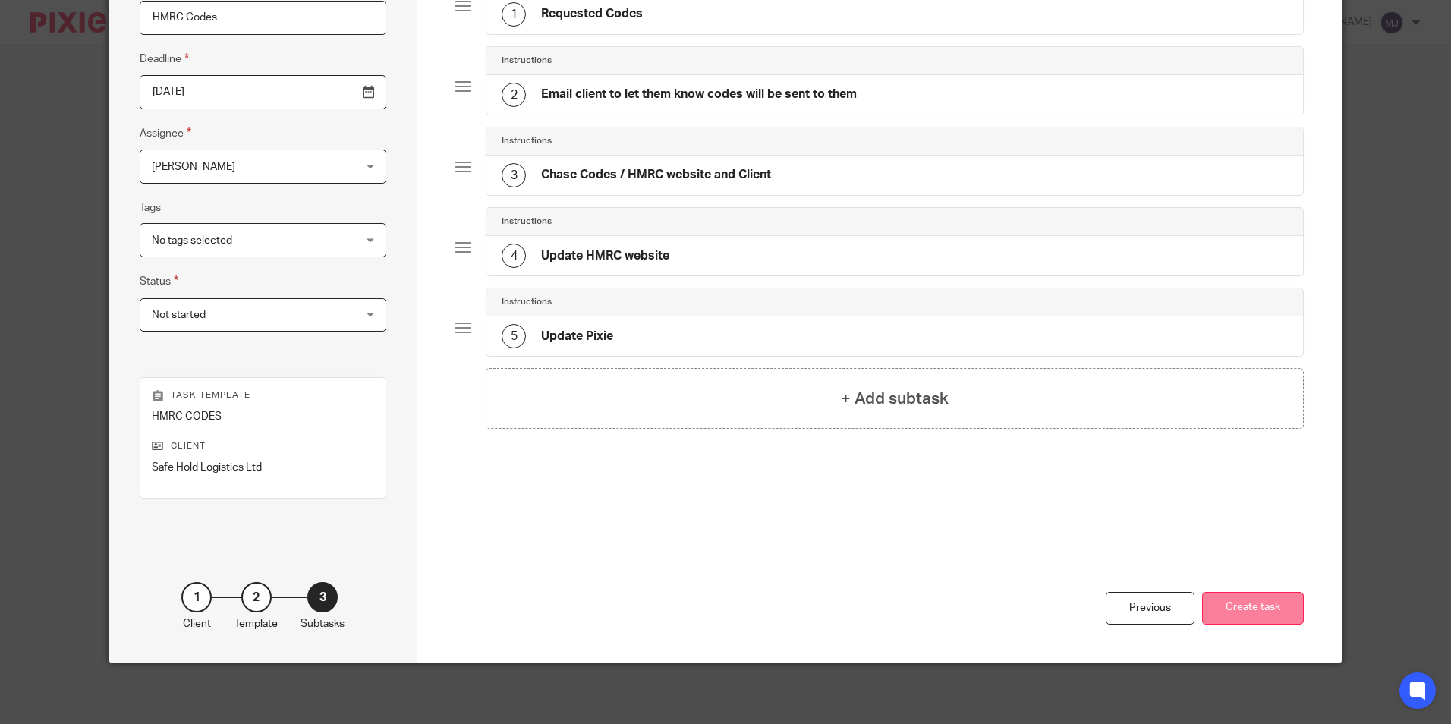
click at [1249, 602] on button "Create task" at bounding box center [1253, 608] width 102 height 33
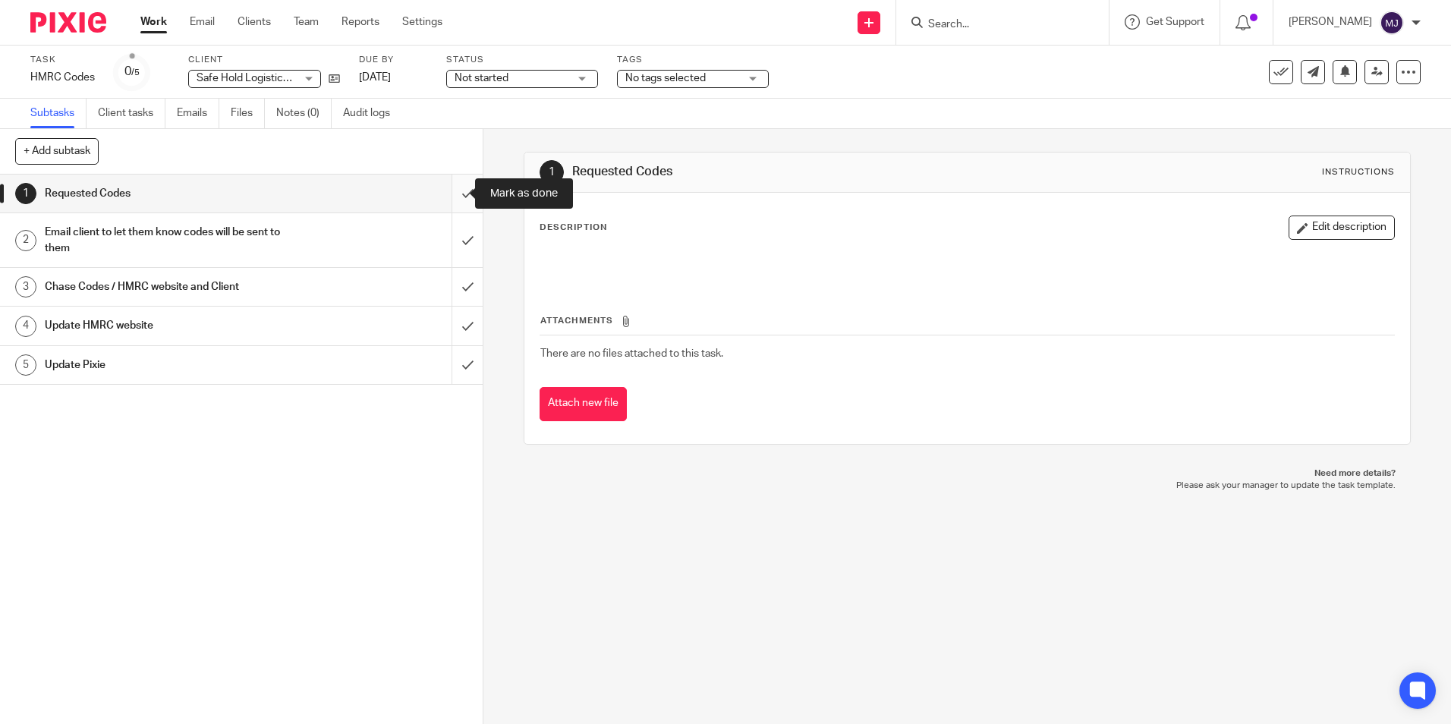
click at [444, 205] on input "submit" at bounding box center [241, 194] width 483 height 38
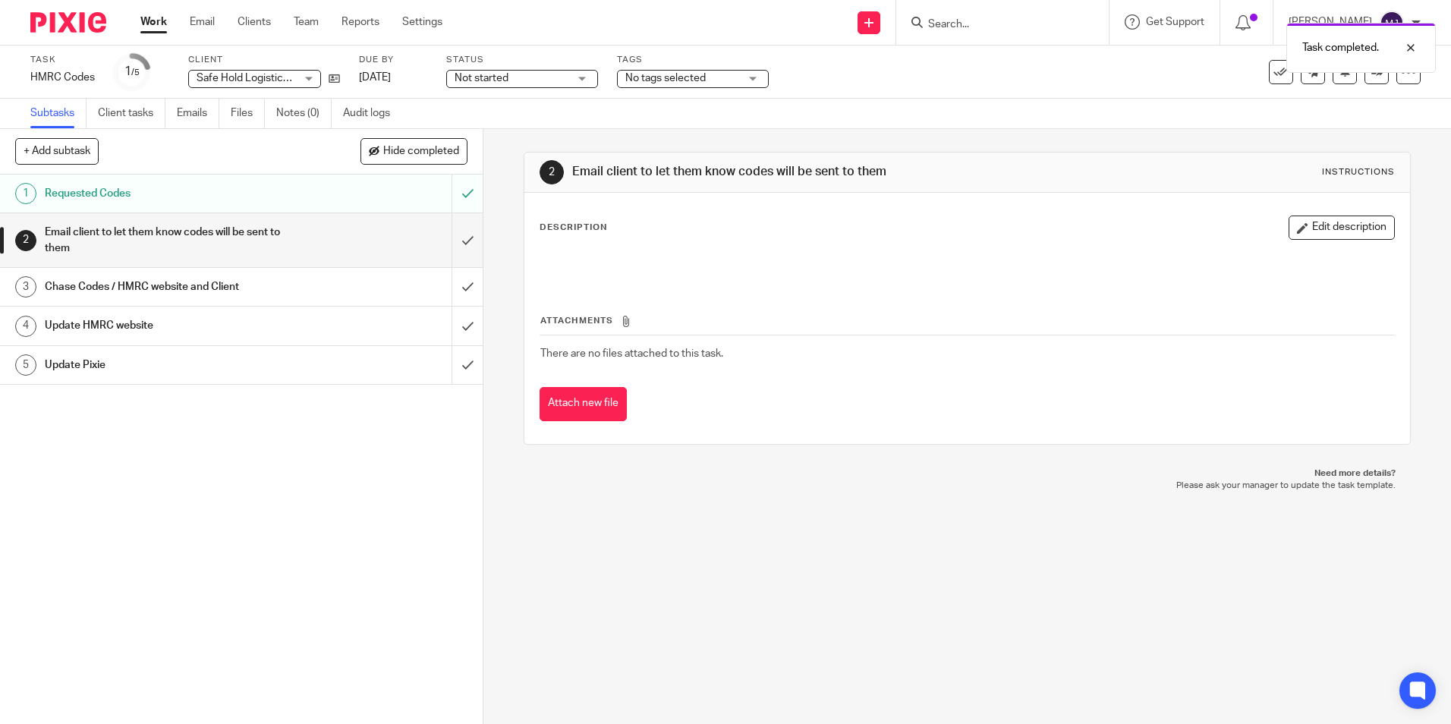
click at [590, 80] on div "Not started Not started" at bounding box center [522, 79] width 152 height 18
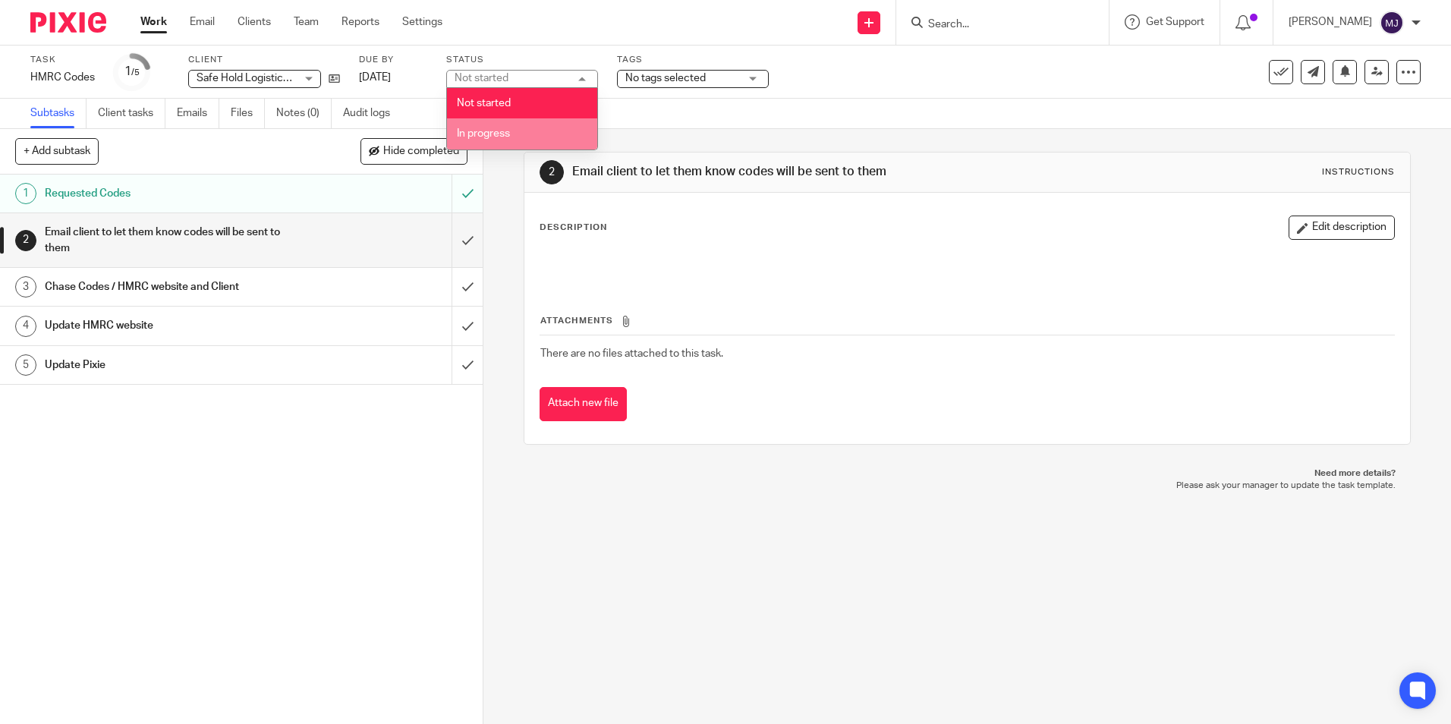
click at [557, 130] on li "In progress" at bounding box center [522, 133] width 150 height 31
drag, startPoint x: 78, startPoint y: 21, endPoint x: 301, endPoint y: 77, distance: 229.2
click at [78, 21] on img at bounding box center [68, 22] width 76 height 20
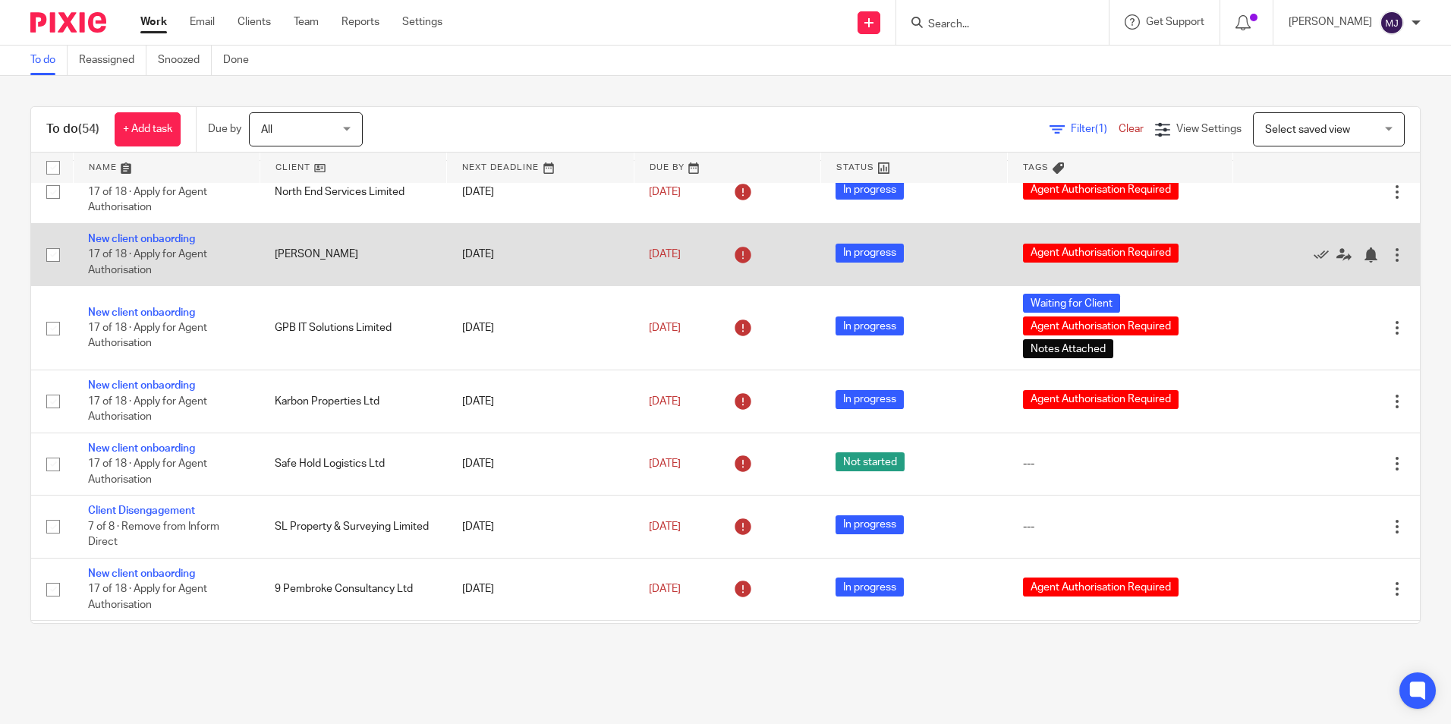
scroll to position [304, 0]
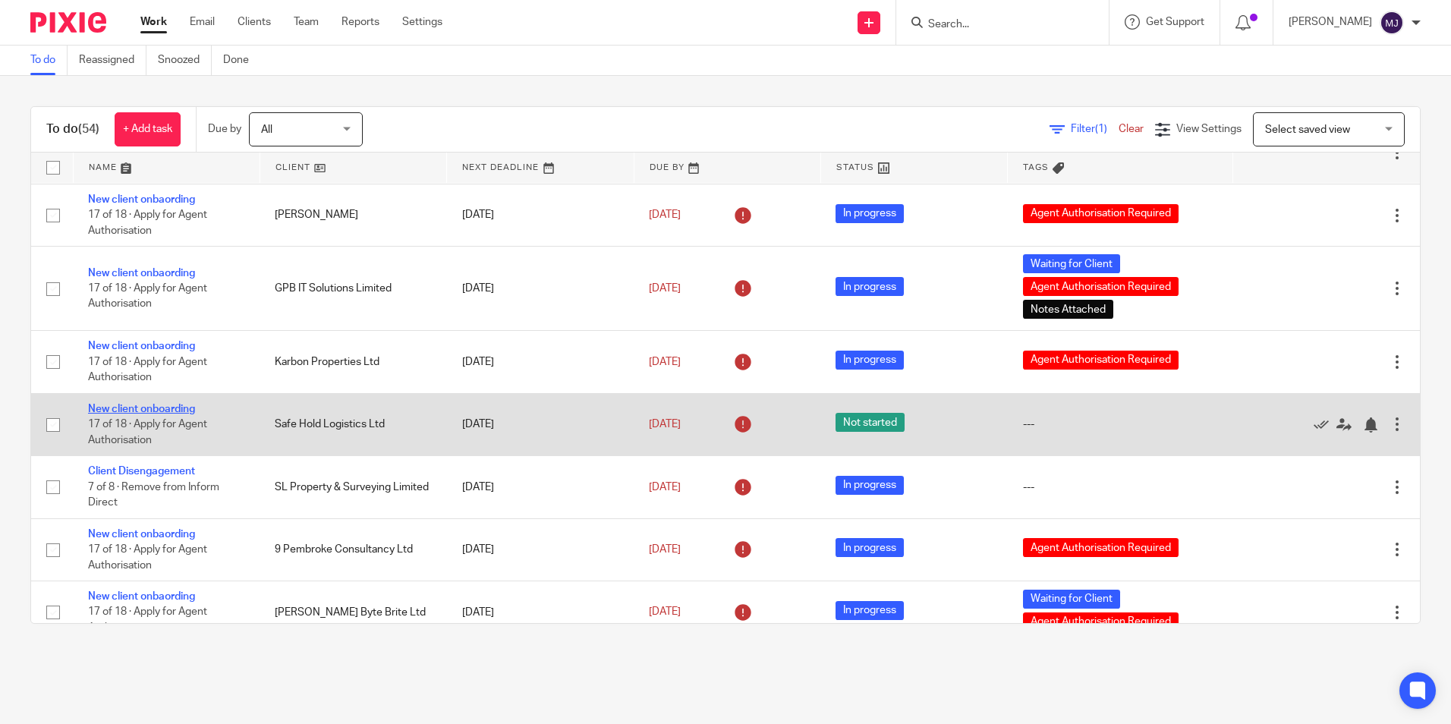
click at [138, 408] on link "New client onboarding" at bounding box center [141, 409] width 107 height 11
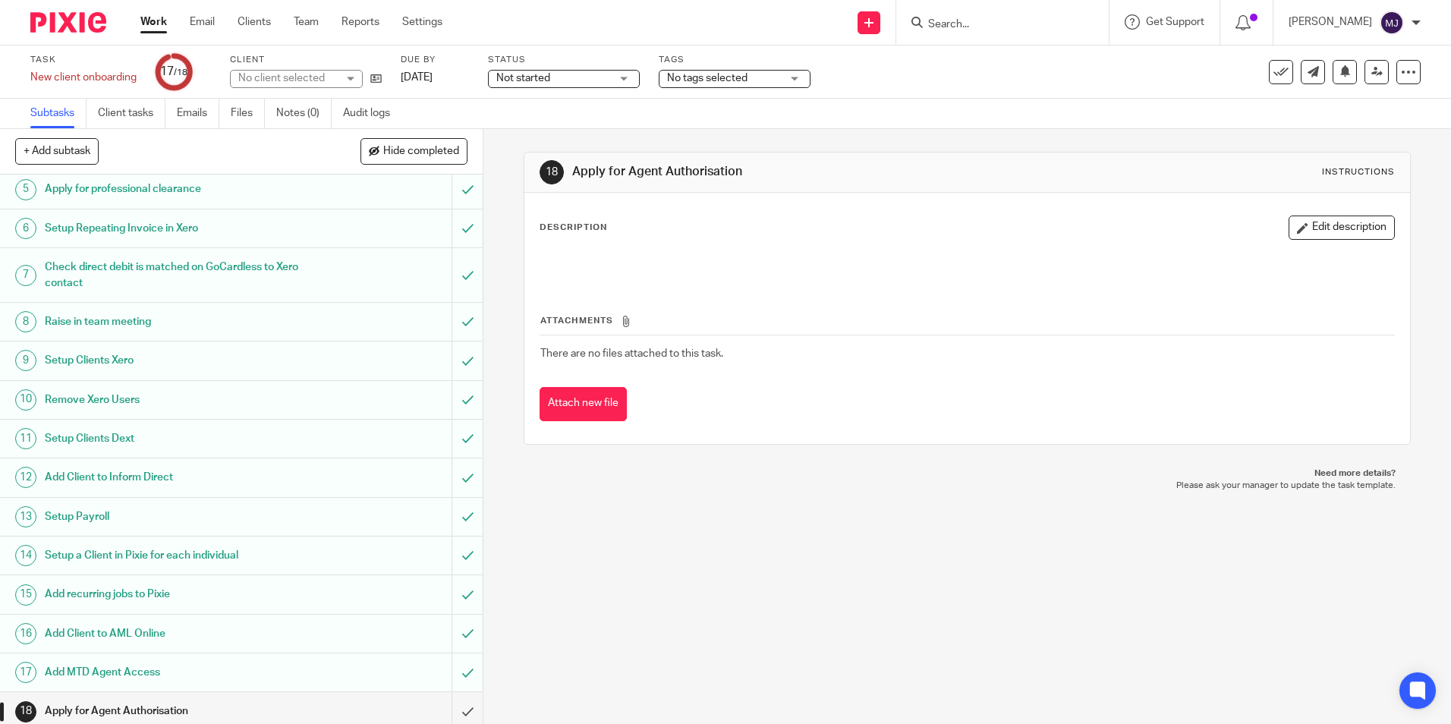
scroll to position [168, 0]
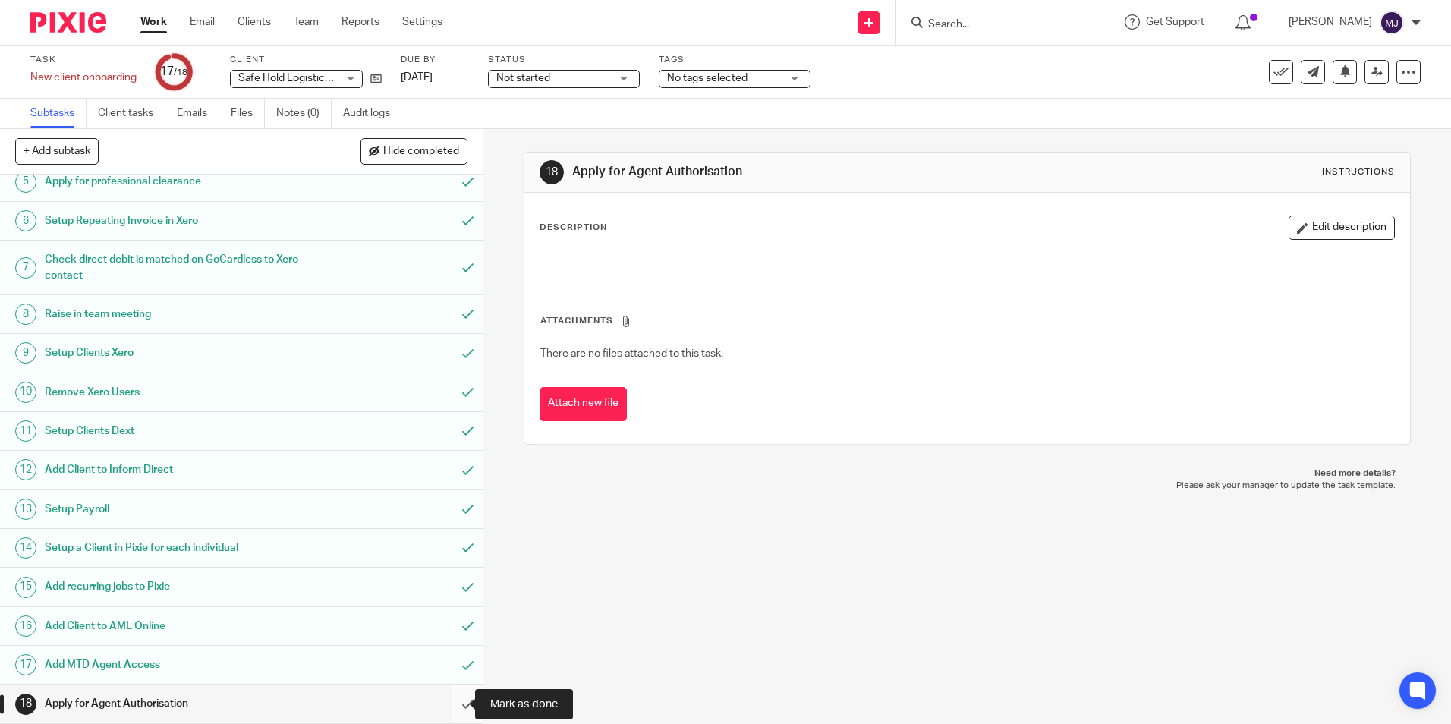
click at [452, 709] on input "submit" at bounding box center [241, 704] width 483 height 38
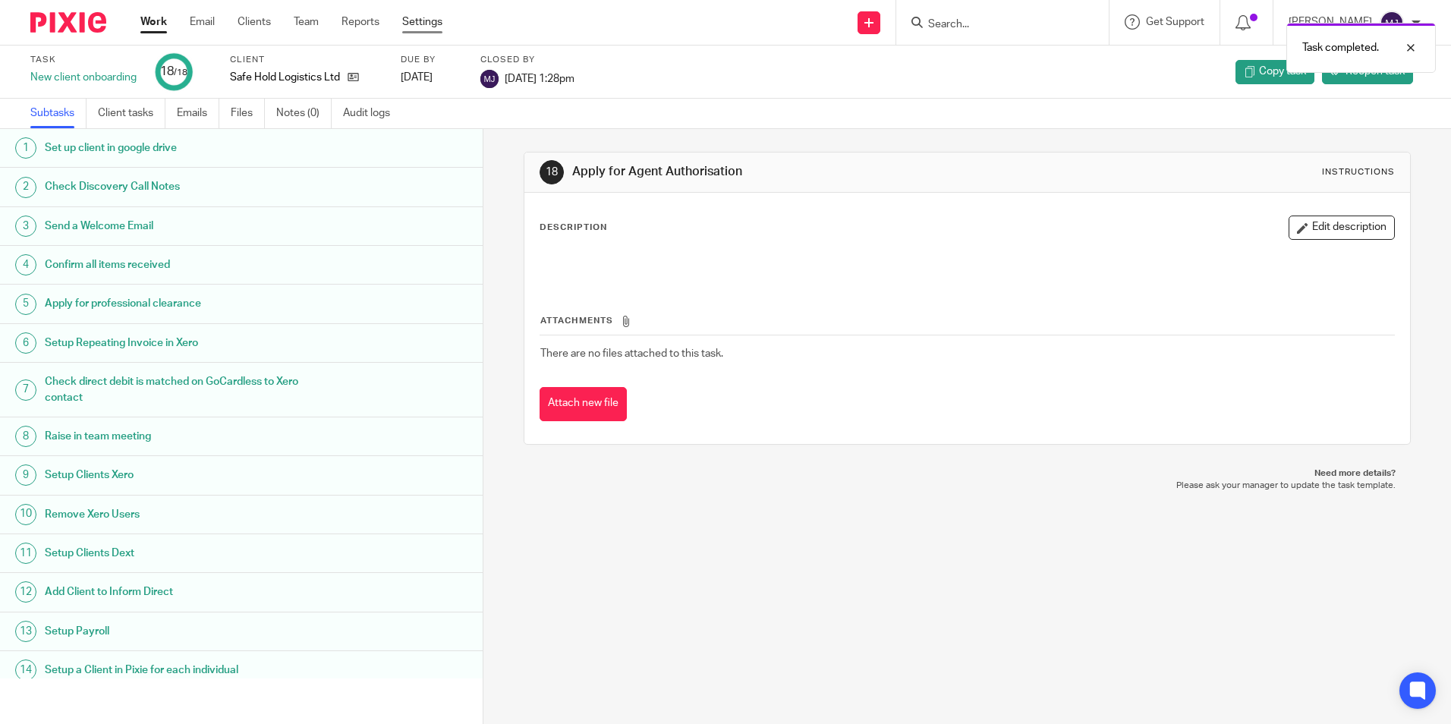
click at [417, 24] on link "Settings" at bounding box center [422, 21] width 40 height 15
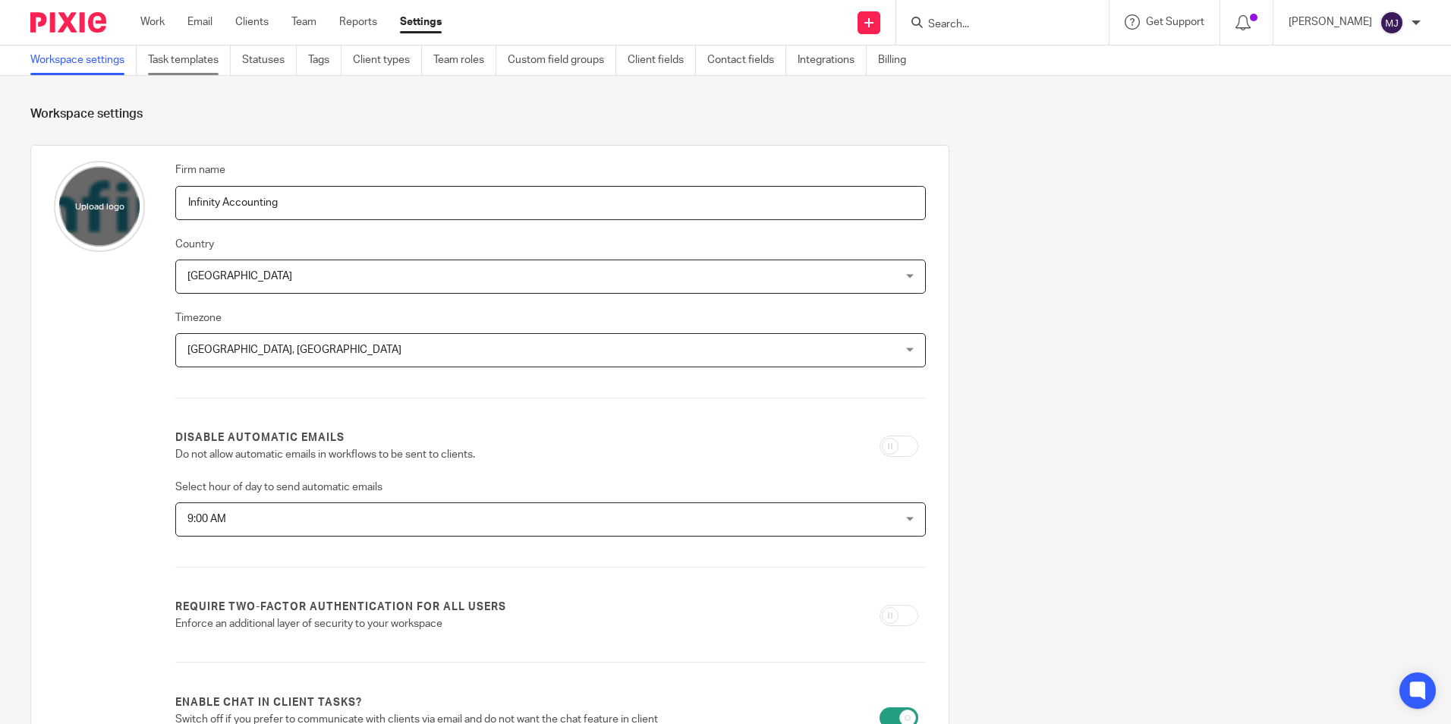
click at [206, 55] on link "Task templates" at bounding box center [189, 61] width 83 height 30
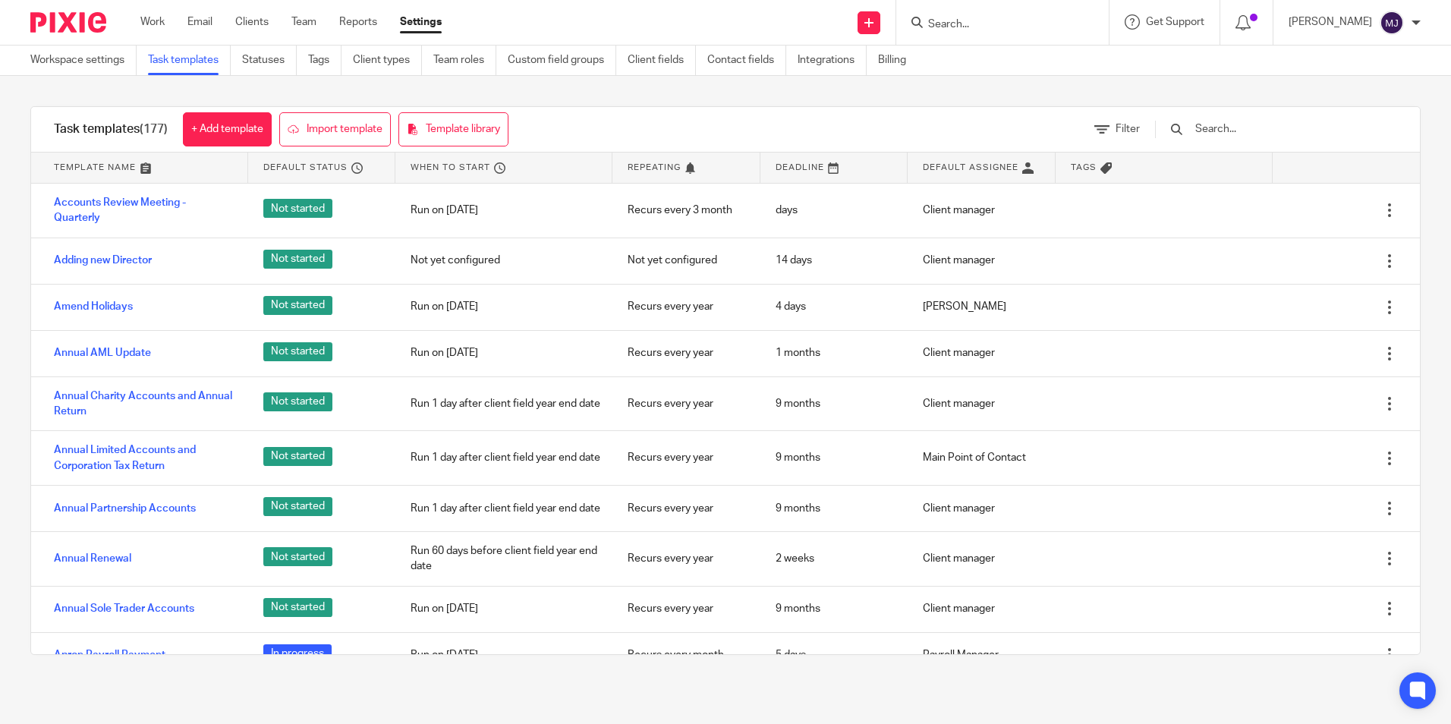
click at [1274, 124] on input "text" at bounding box center [1282, 129] width 177 height 17
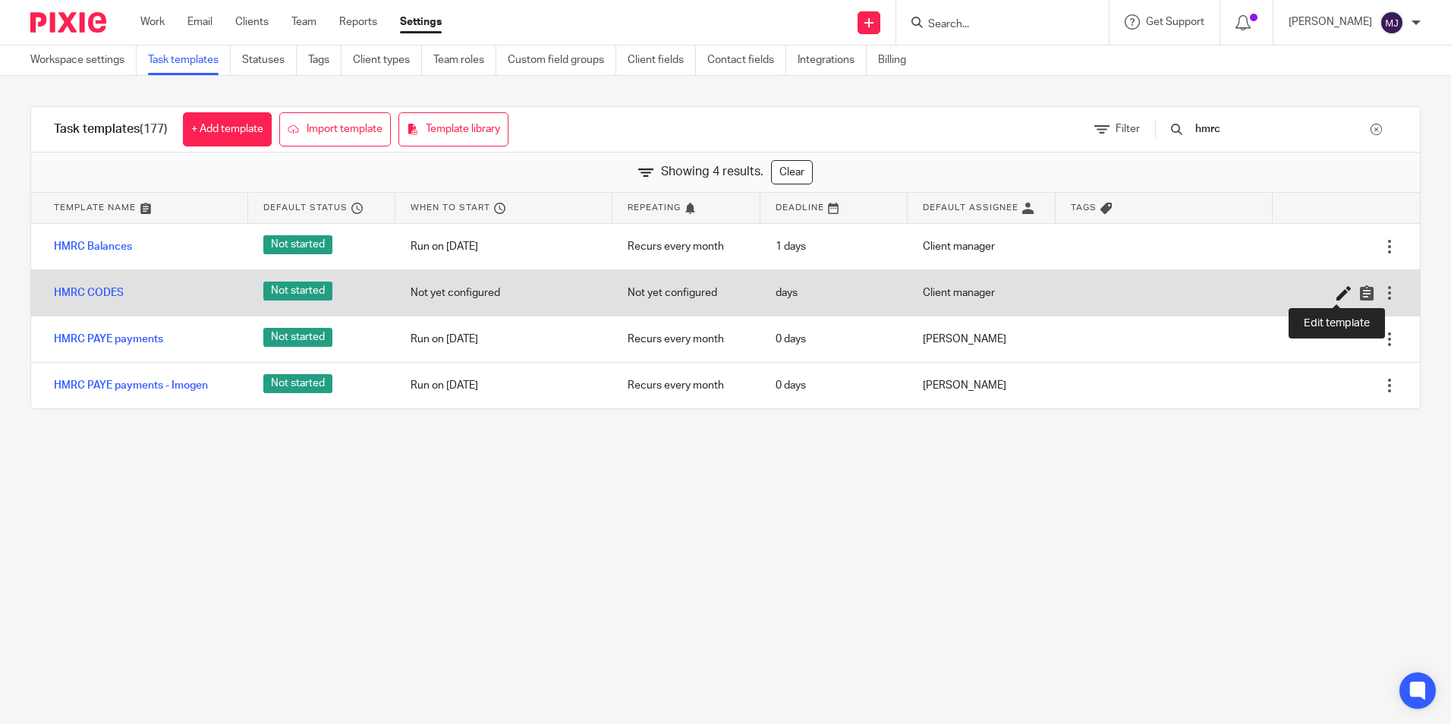
type input "hmrc"
click at [1337, 297] on icon at bounding box center [1344, 292] width 15 height 15
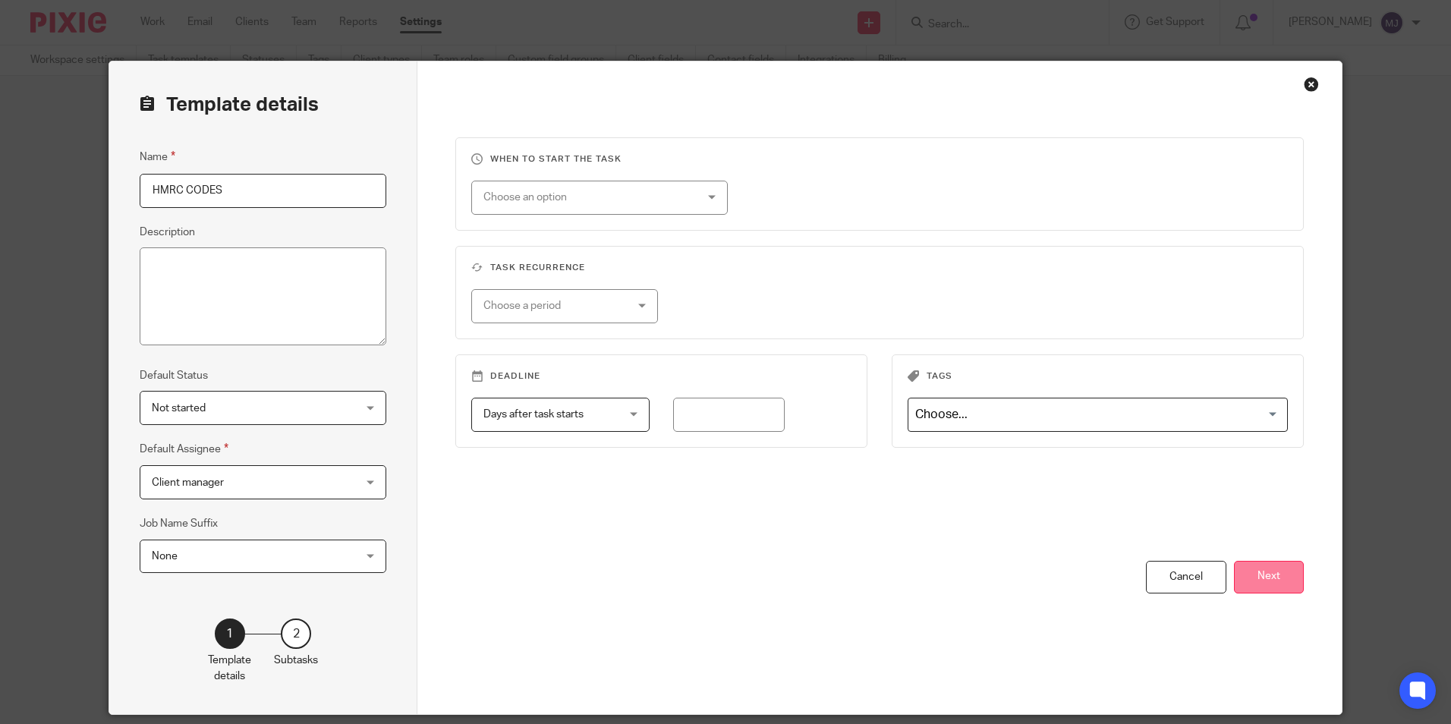
click at [1291, 579] on button "Next" at bounding box center [1269, 577] width 70 height 33
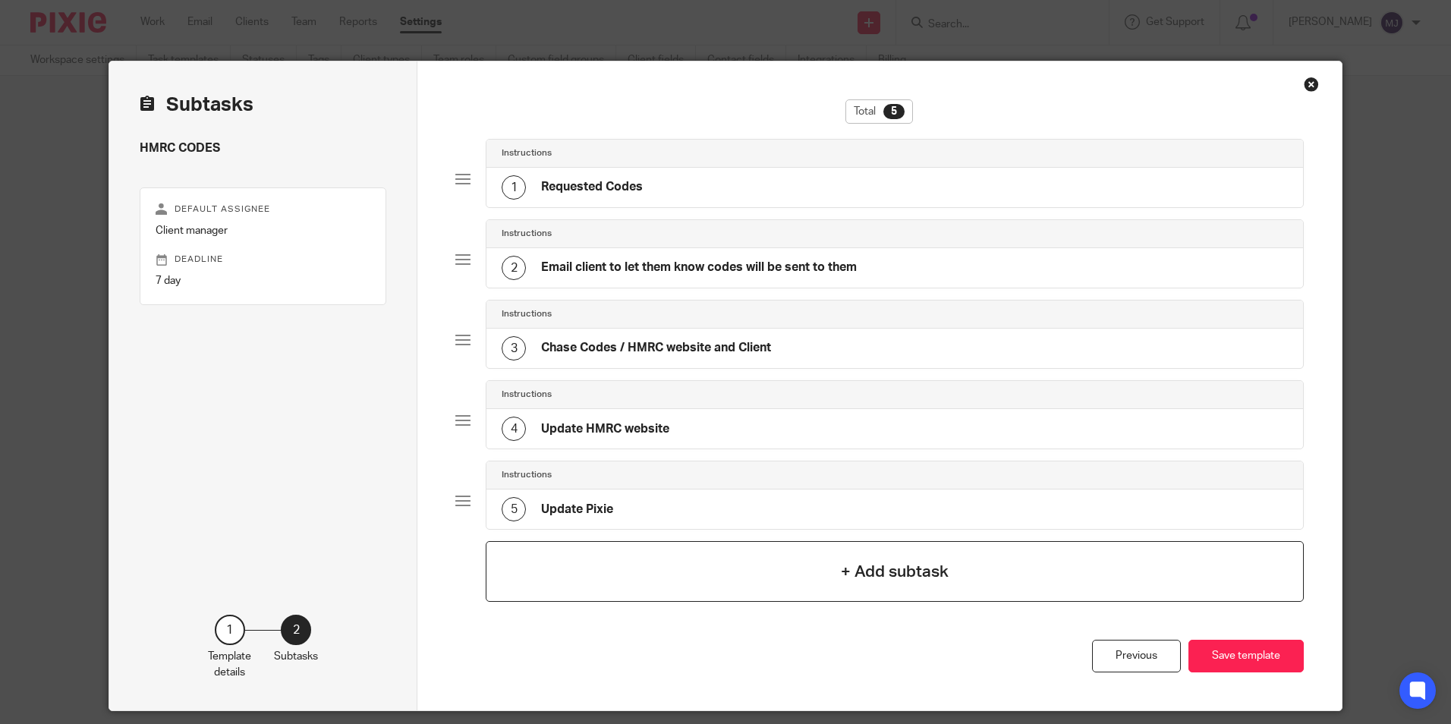
click at [666, 577] on div "+ Add subtask" at bounding box center [894, 571] width 817 height 61
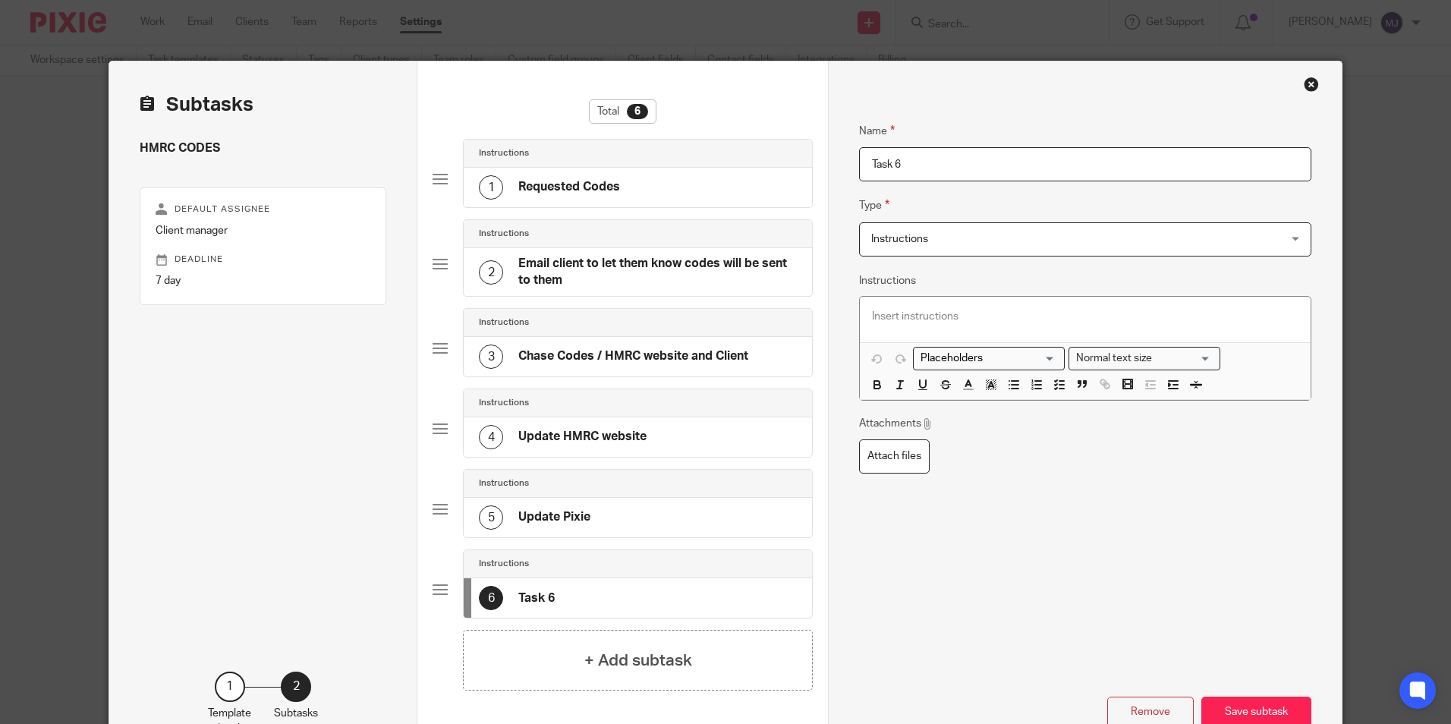
drag, startPoint x: 924, startPoint y: 170, endPoint x: 748, endPoint y: 172, distance: 176.9
click at [790, 169] on div "Subtasks HMRC CODES Default assignee Client manager Deadline 7 day 1 Template d…" at bounding box center [725, 413] width 1232 height 705
type input "Y"
type input "Update Spreadsheet"
click at [684, 651] on h4 "+ Add subtask" at bounding box center [638, 661] width 108 height 24
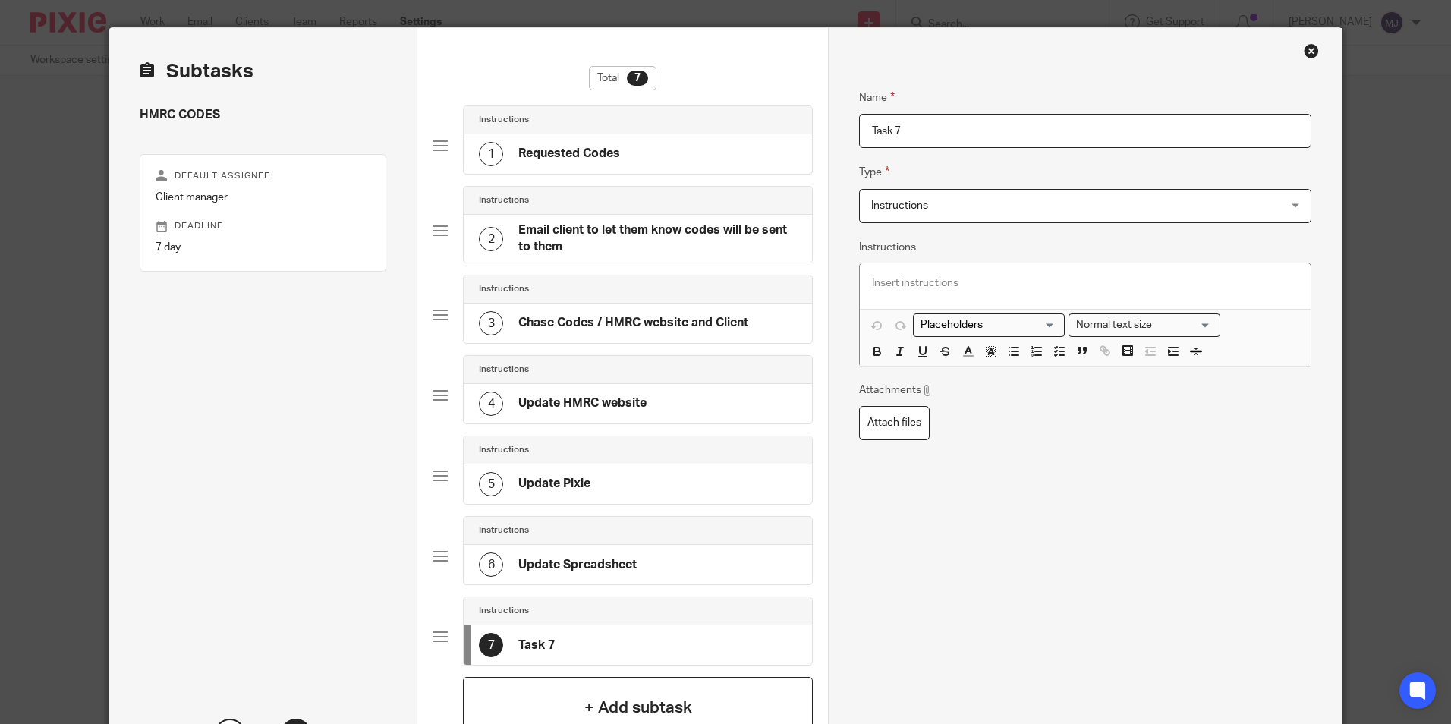
scroll to position [76, 0]
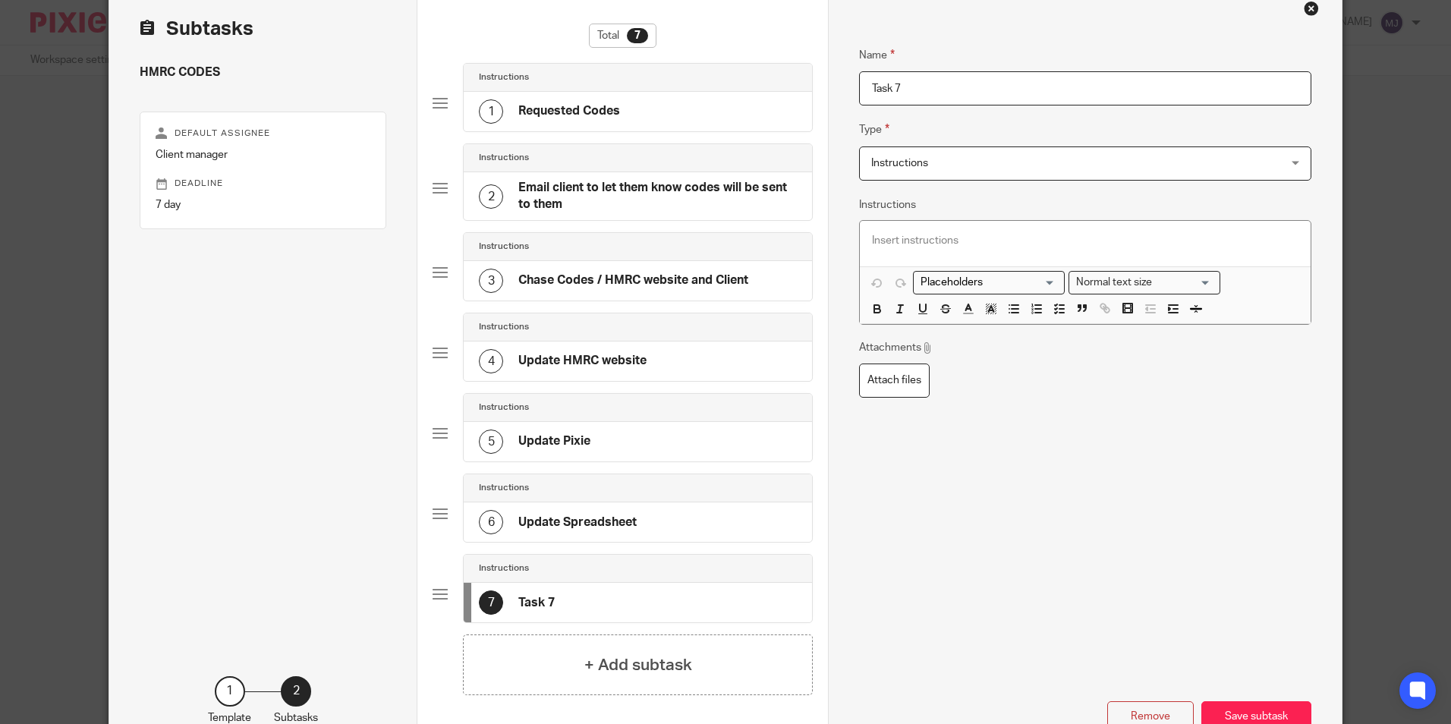
click at [546, 603] on h4 "Task 7" at bounding box center [536, 603] width 36 height 16
click at [561, 602] on div "7 Task 7" at bounding box center [638, 602] width 348 height 39
drag, startPoint x: 922, startPoint y: 87, endPoint x: 844, endPoint y: 88, distance: 78.2
click at [859, 87] on input "Task 7" at bounding box center [1085, 88] width 452 height 34
type input "C"
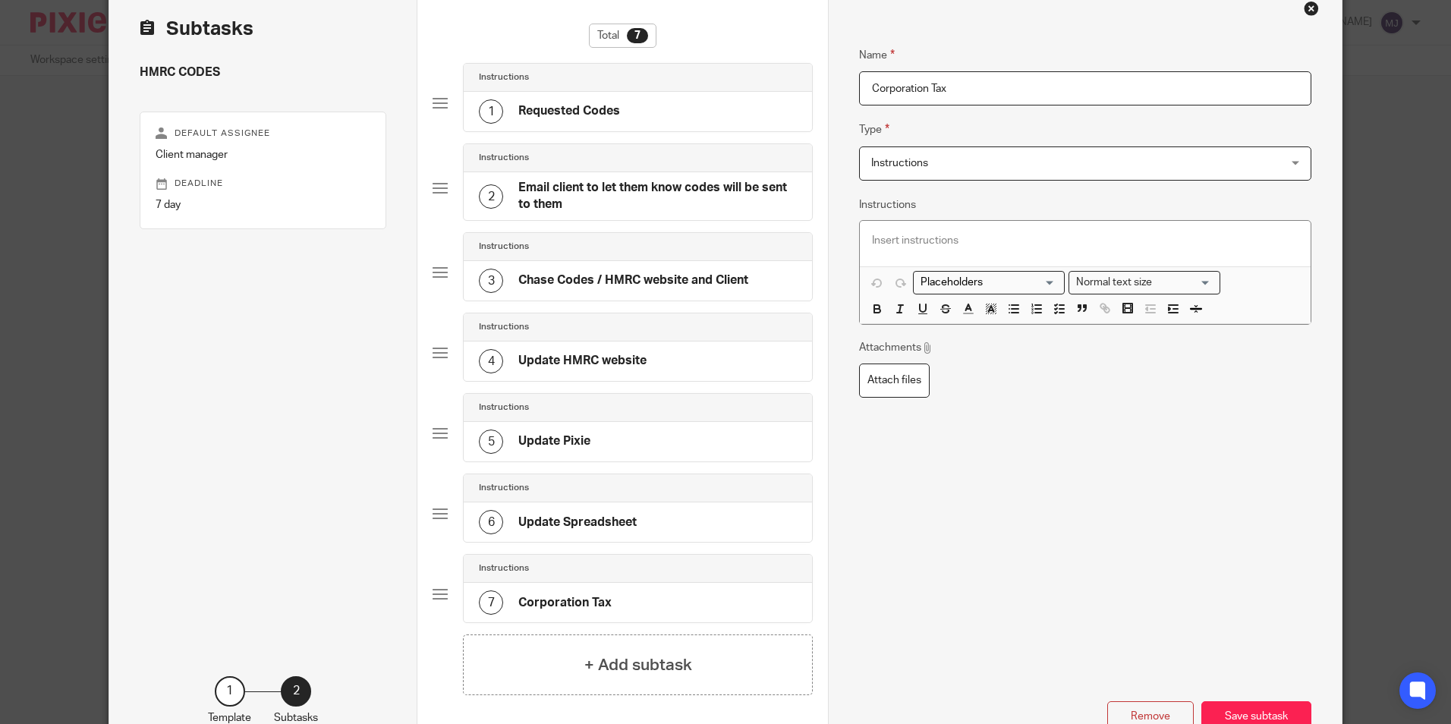
drag, startPoint x: 960, startPoint y: 83, endPoint x: 802, endPoint y: 63, distance: 160.0
click at [802, 63] on div "Subtasks HMRC CODES Default assignee Client manager Deadline 7 day 1 Template d…" at bounding box center [725, 379] width 1232 height 786
type input "Which codes"
click at [916, 237] on p at bounding box center [1085, 240] width 426 height 15
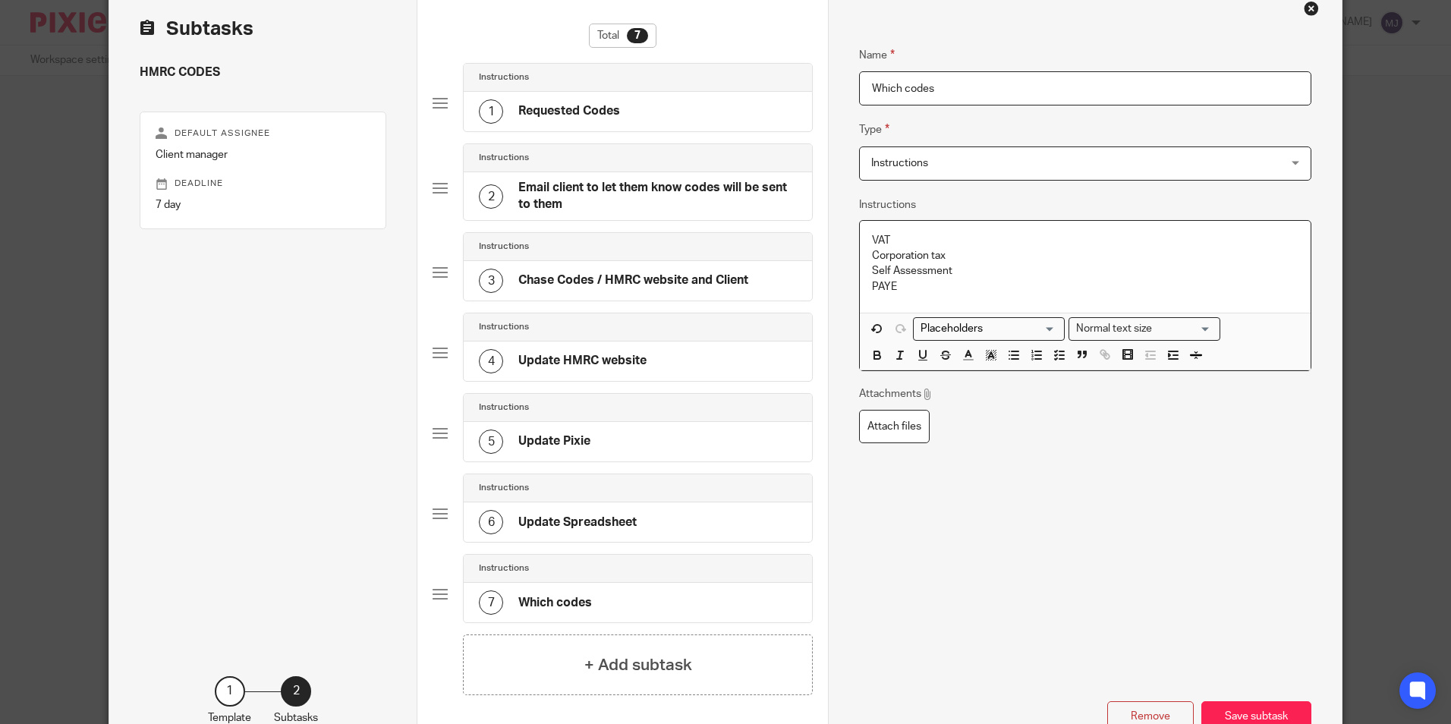
click at [864, 244] on div "VAT Corporation tax Self Assessment PAYE" at bounding box center [1085, 267] width 450 height 92
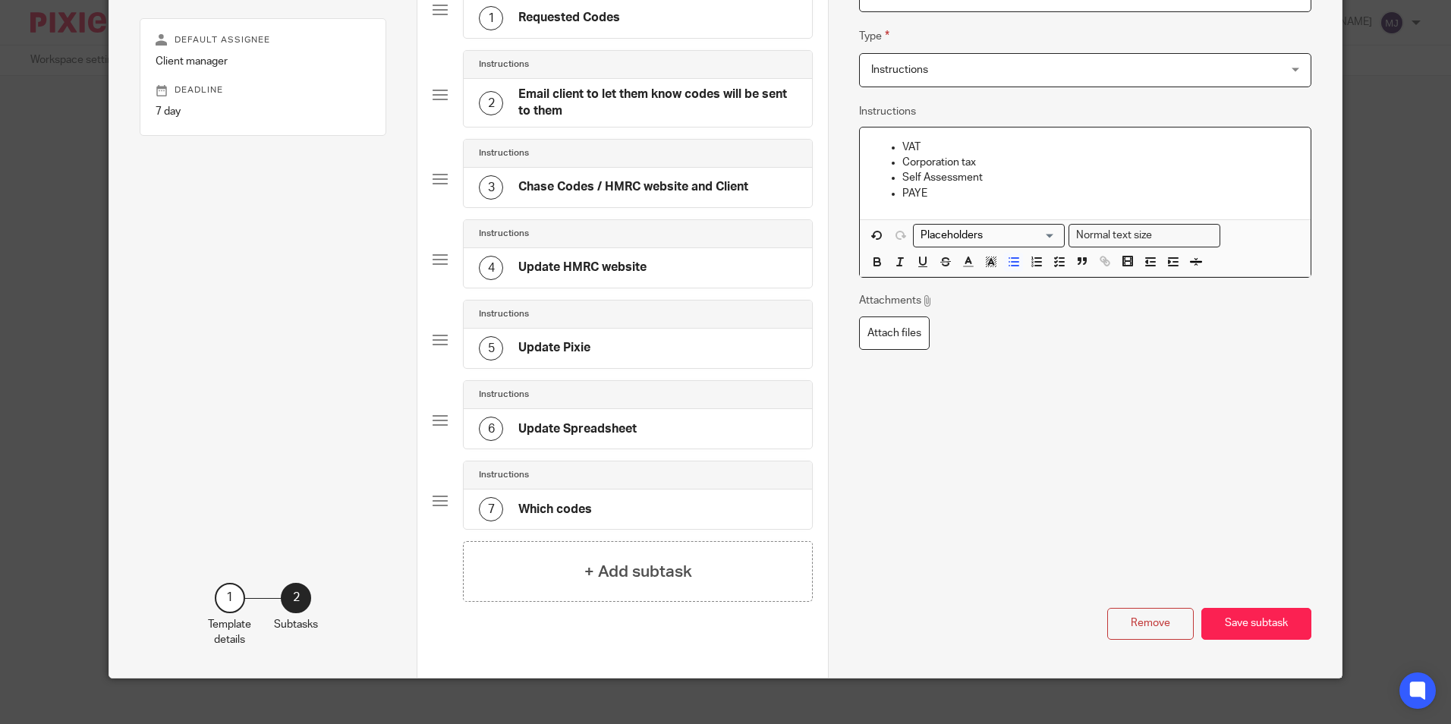
scroll to position [184, 0]
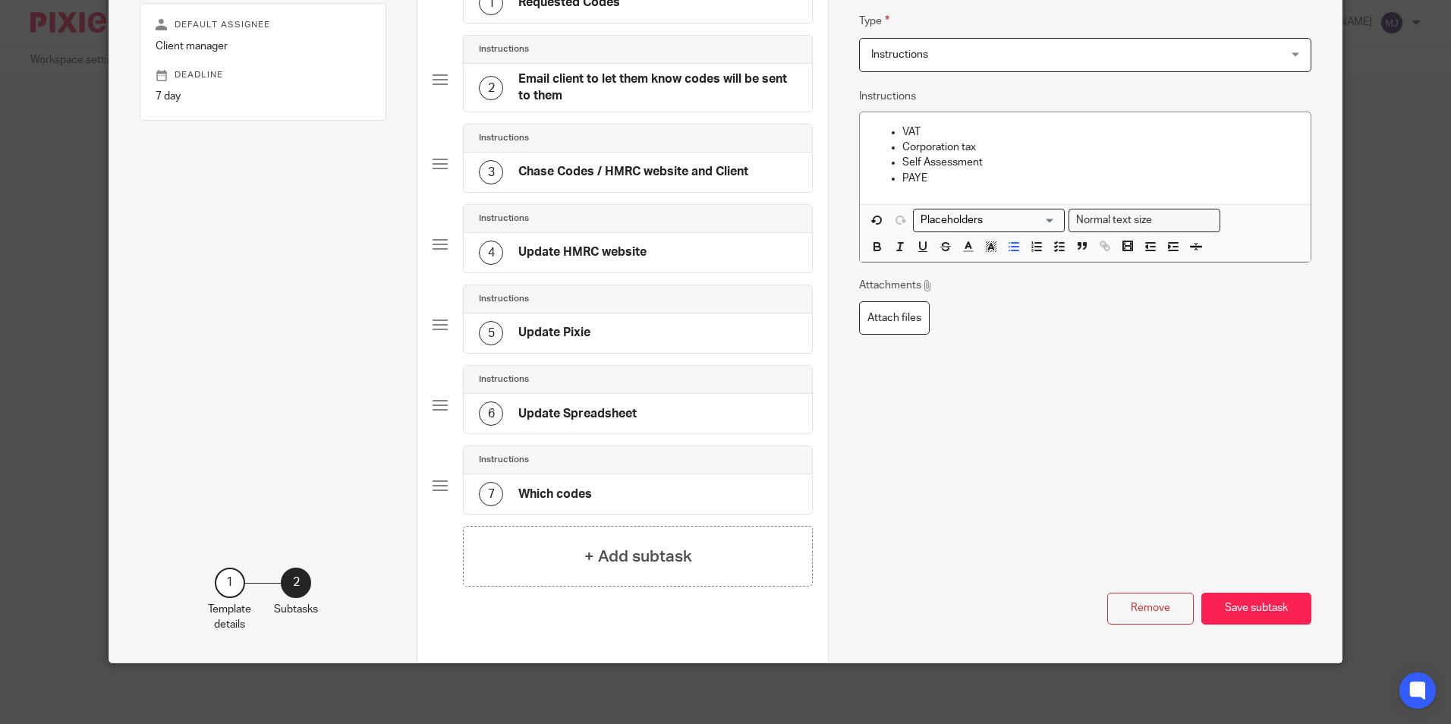
drag, startPoint x: 1275, startPoint y: 611, endPoint x: 971, endPoint y: 451, distance: 343.9
click at [971, 451] on div "Name Which codes Type Instructions Instructions Instructions Send automated ema…" at bounding box center [1085, 270] width 452 height 710
drag, startPoint x: 667, startPoint y: 492, endPoint x: 669, endPoint y: 375, distance: 116.9
click at [669, 375] on div "Instructions 1 Requested Codes Instructions 2 Email client to let them know cod…" at bounding box center [623, 240] width 380 height 572
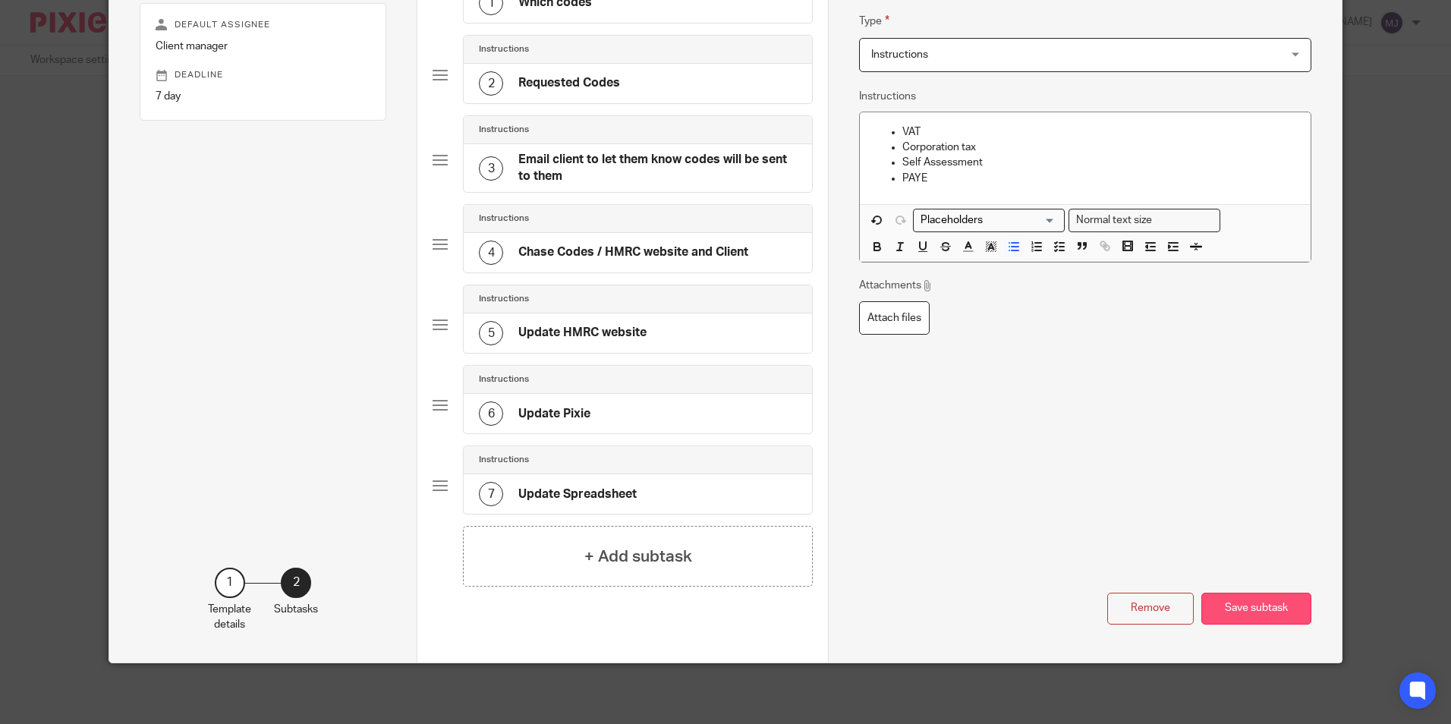
click at [1250, 602] on button "Save subtask" at bounding box center [1257, 609] width 110 height 33
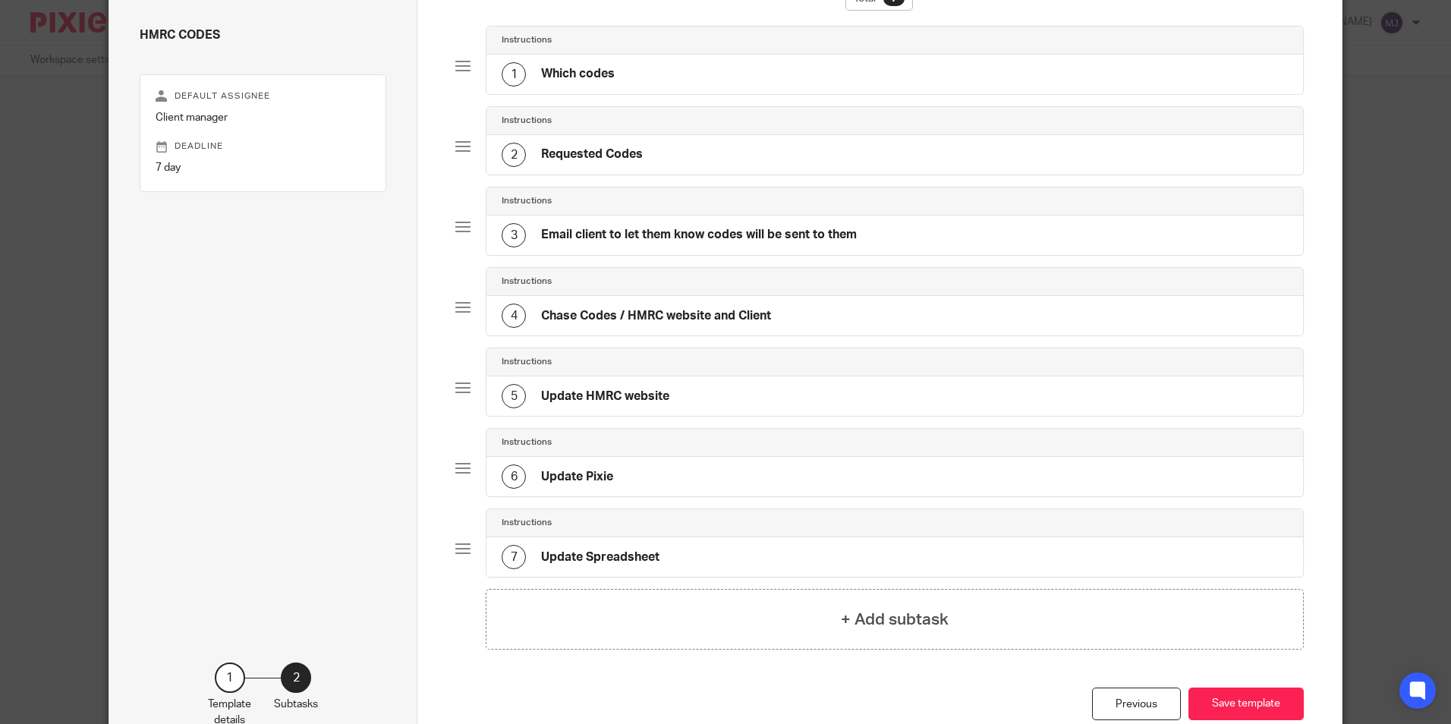
scroll to position [0, 0]
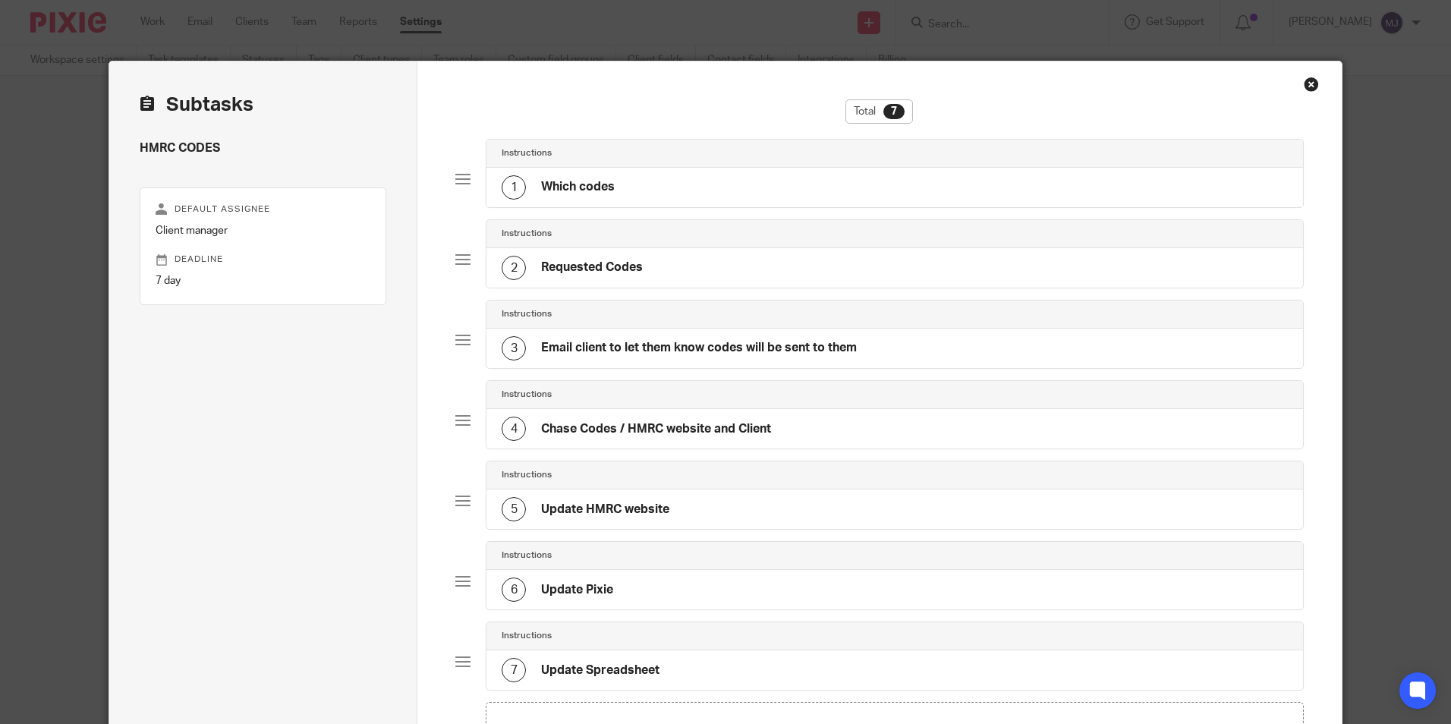
click at [631, 185] on div "1 Which codes" at bounding box center [895, 187] width 816 height 39
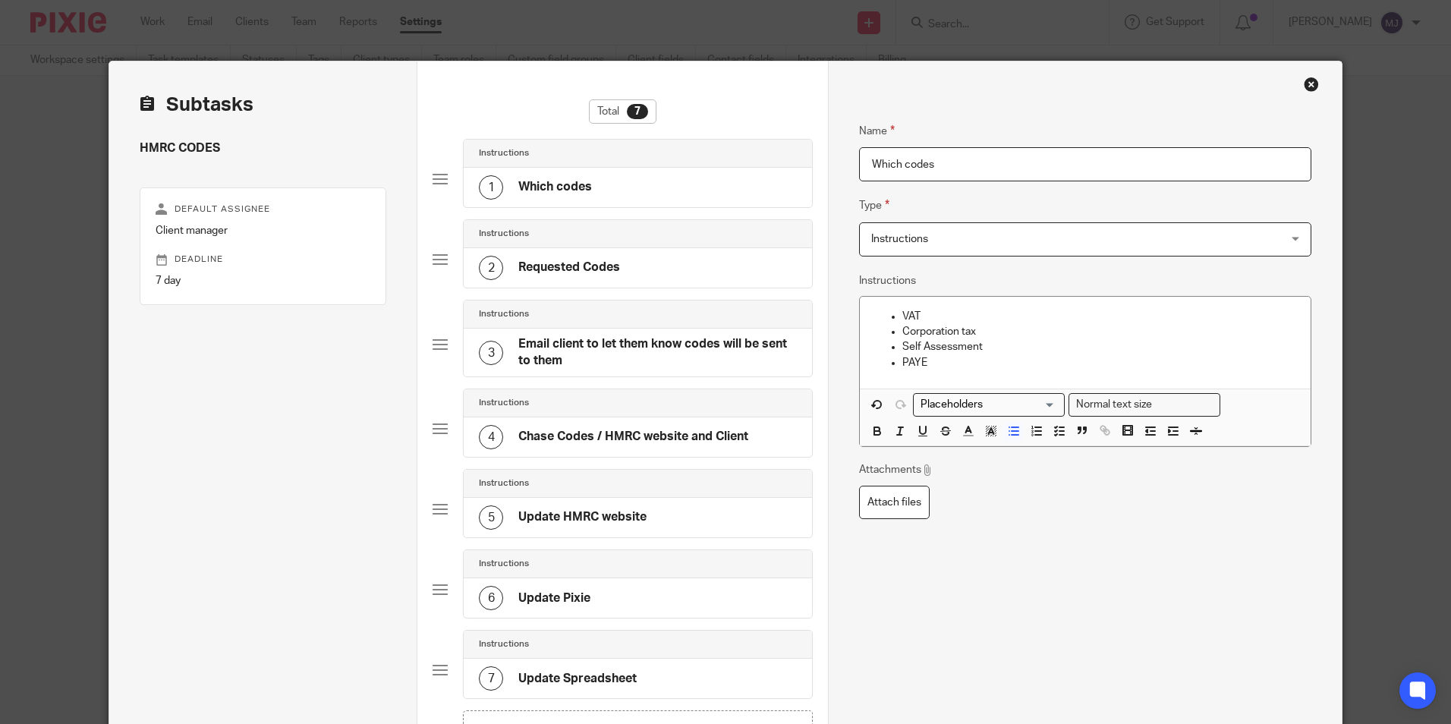
click at [543, 150] on div "Instructions" at bounding box center [638, 153] width 318 height 12
click at [1005, 353] on p "Self Assessment" at bounding box center [1099, 346] width 395 height 15
click at [720, 148] on div "Instructions" at bounding box center [638, 153] width 318 height 12
click at [514, 154] on h4 "Instructions" at bounding box center [504, 153] width 50 height 12
drag, startPoint x: 963, startPoint y: 327, endPoint x: 959, endPoint y: 420, distance: 92.7
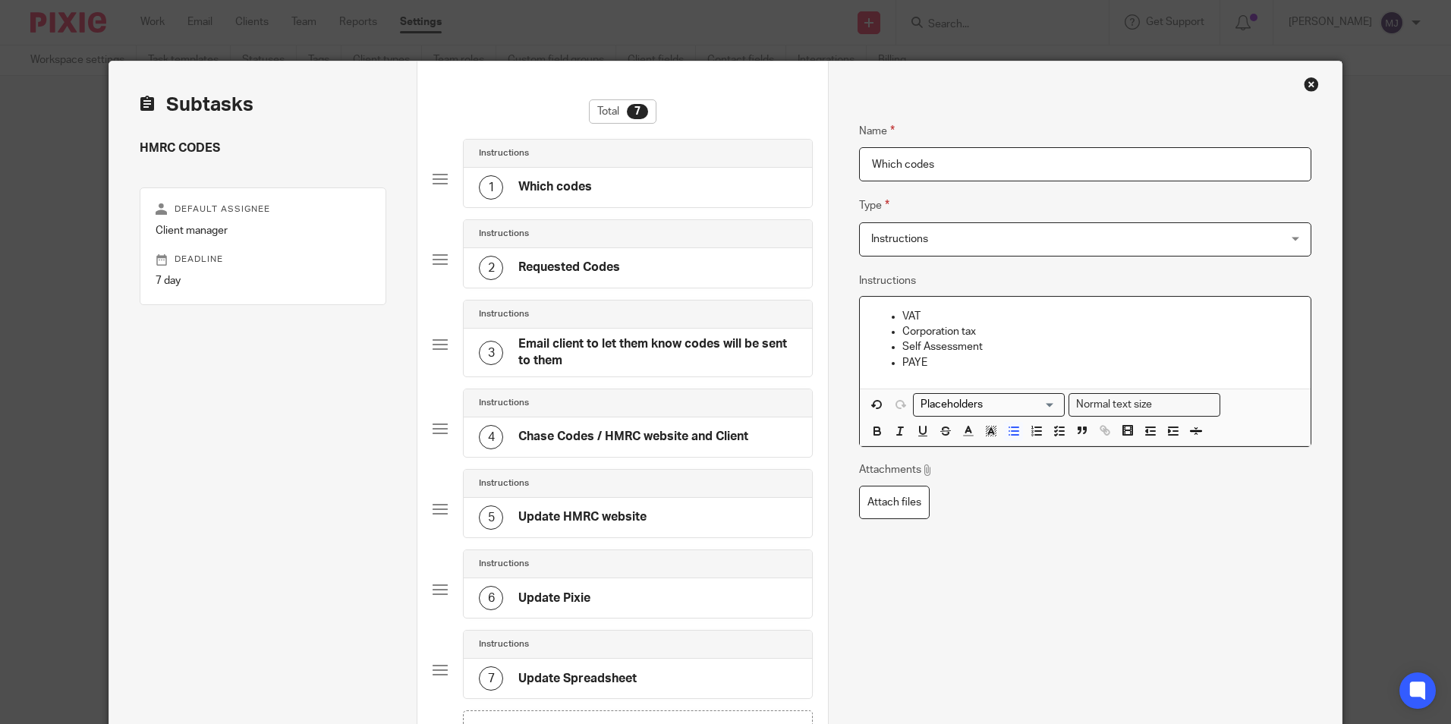
click at [962, 327] on p "Corporation tax" at bounding box center [1099, 331] width 395 height 15
click at [990, 404] on input "Search for option" at bounding box center [985, 405] width 140 height 16
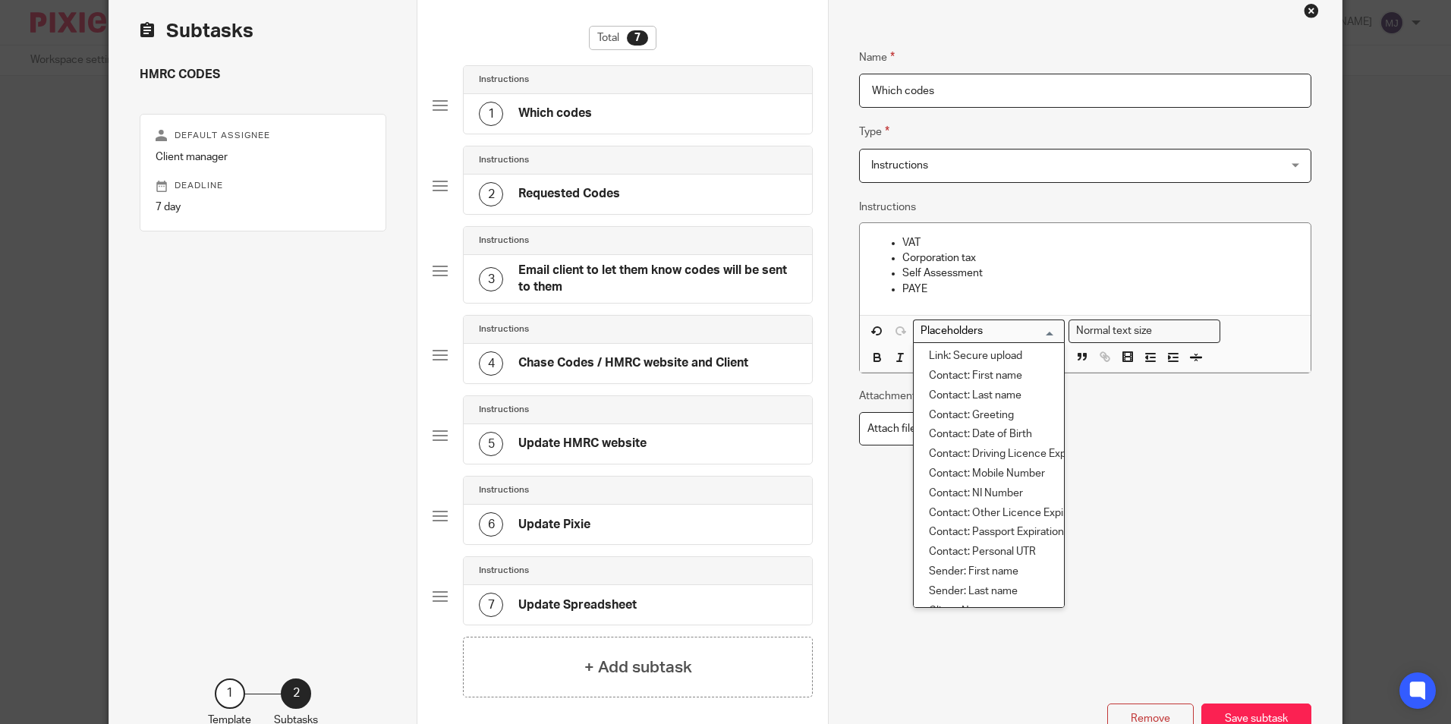
scroll to position [76, 0]
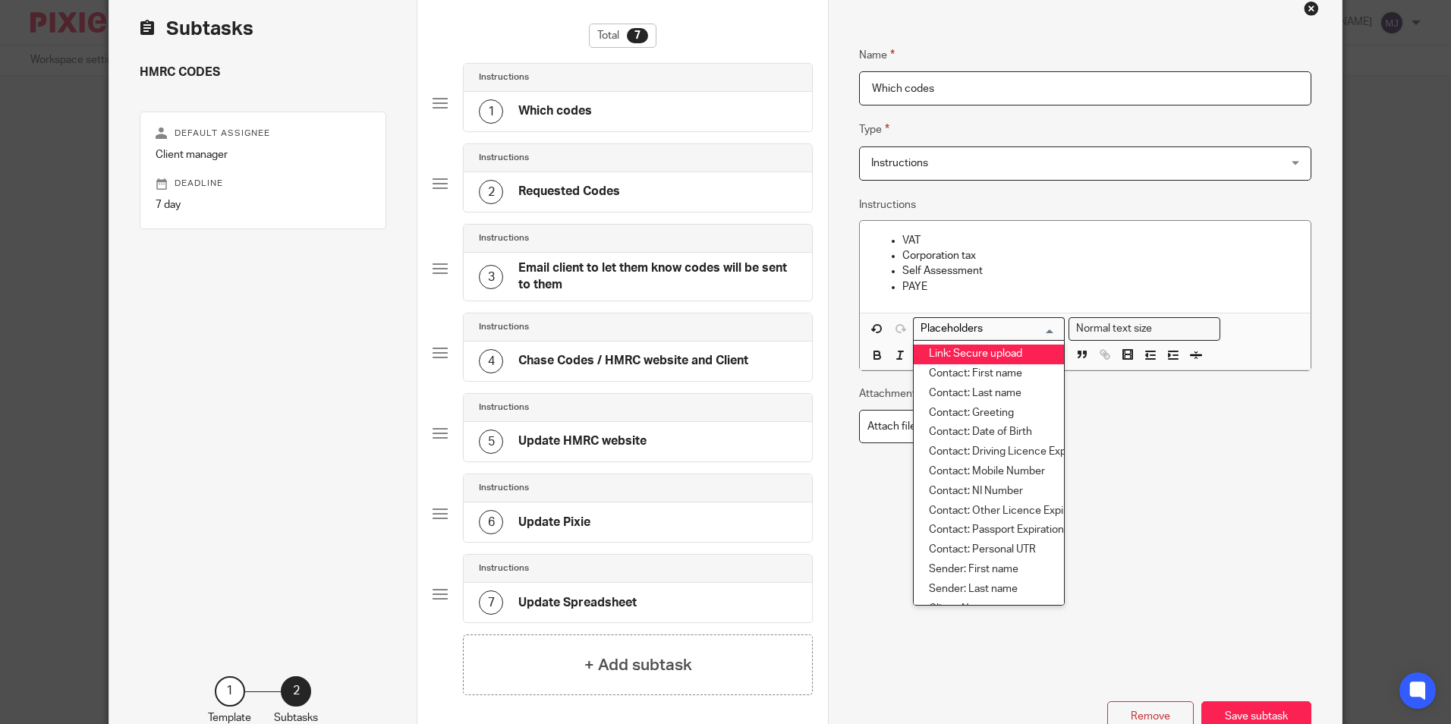
click at [1119, 237] on p "VAT" at bounding box center [1099, 240] width 395 height 15
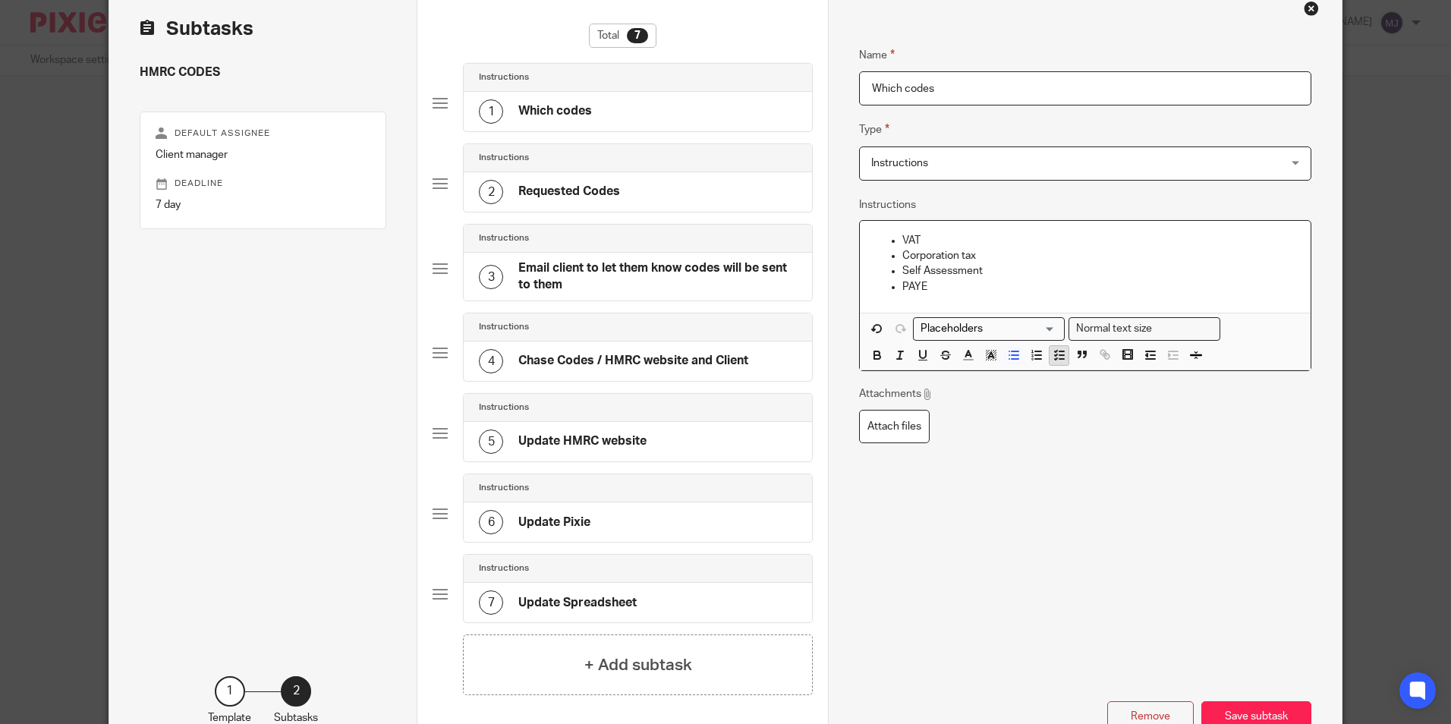
click at [1060, 355] on line "button" at bounding box center [1062, 355] width 5 height 0
drag, startPoint x: 933, startPoint y: 291, endPoint x: 858, endPoint y: 235, distance: 93.8
click at [852, 235] on div "Name Requested Codes Type Instructions Instructions Instructions Send automated…" at bounding box center [1084, 379] width 513 height 786
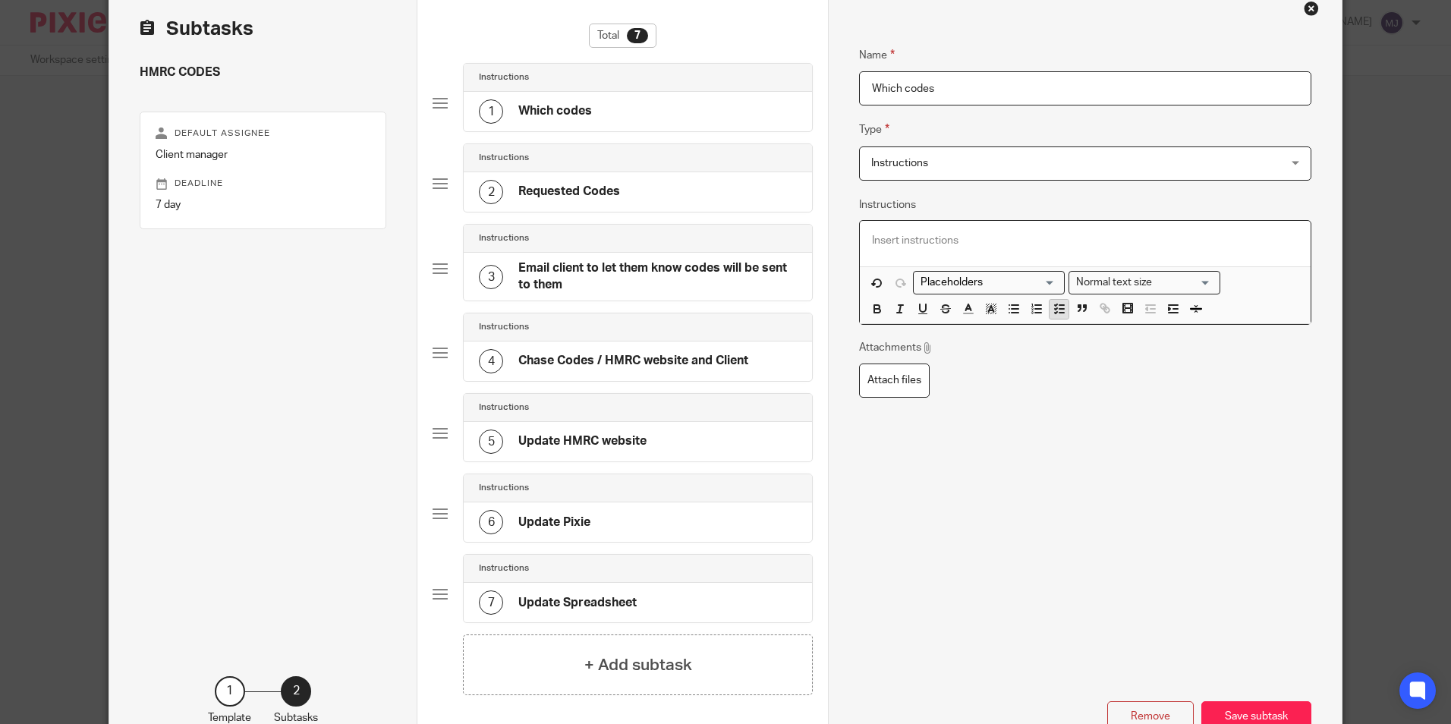
click at [1056, 314] on icon "button" at bounding box center [1060, 309] width 14 height 14
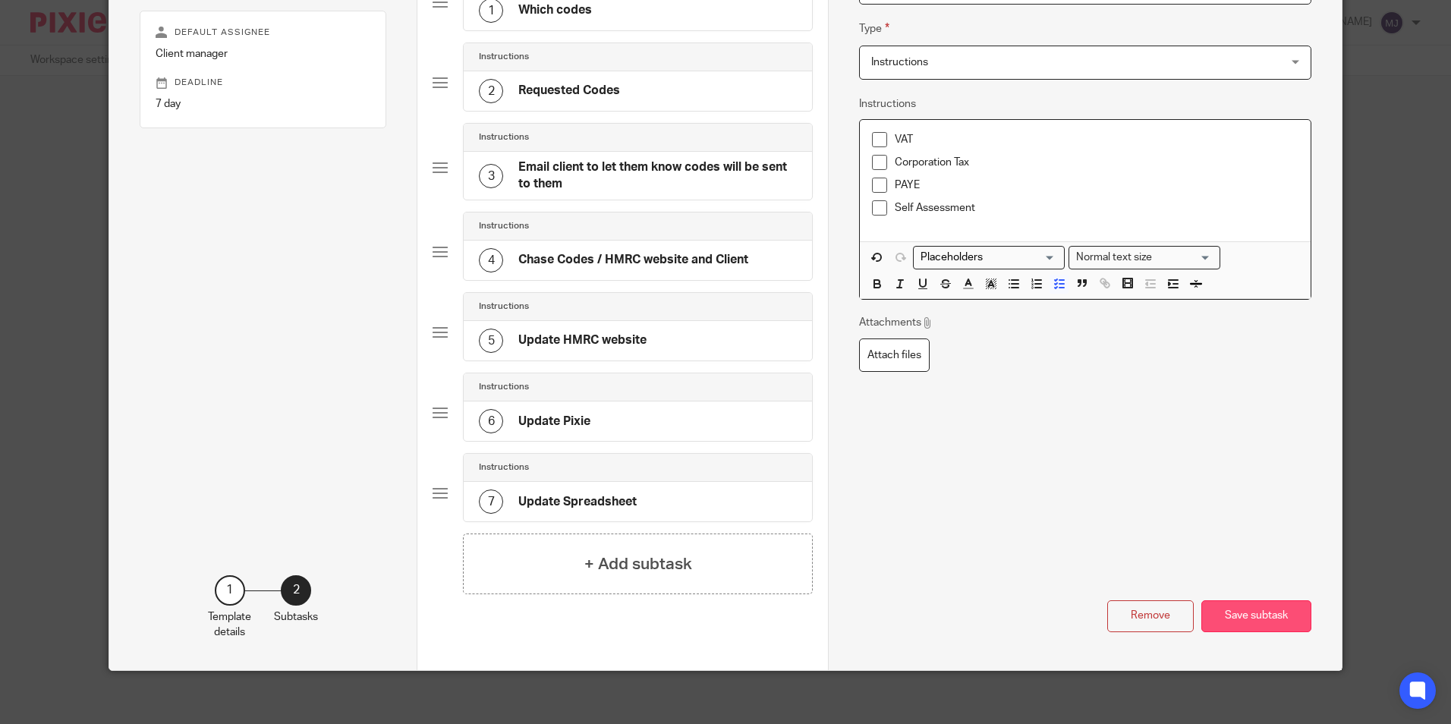
scroll to position [184, 0]
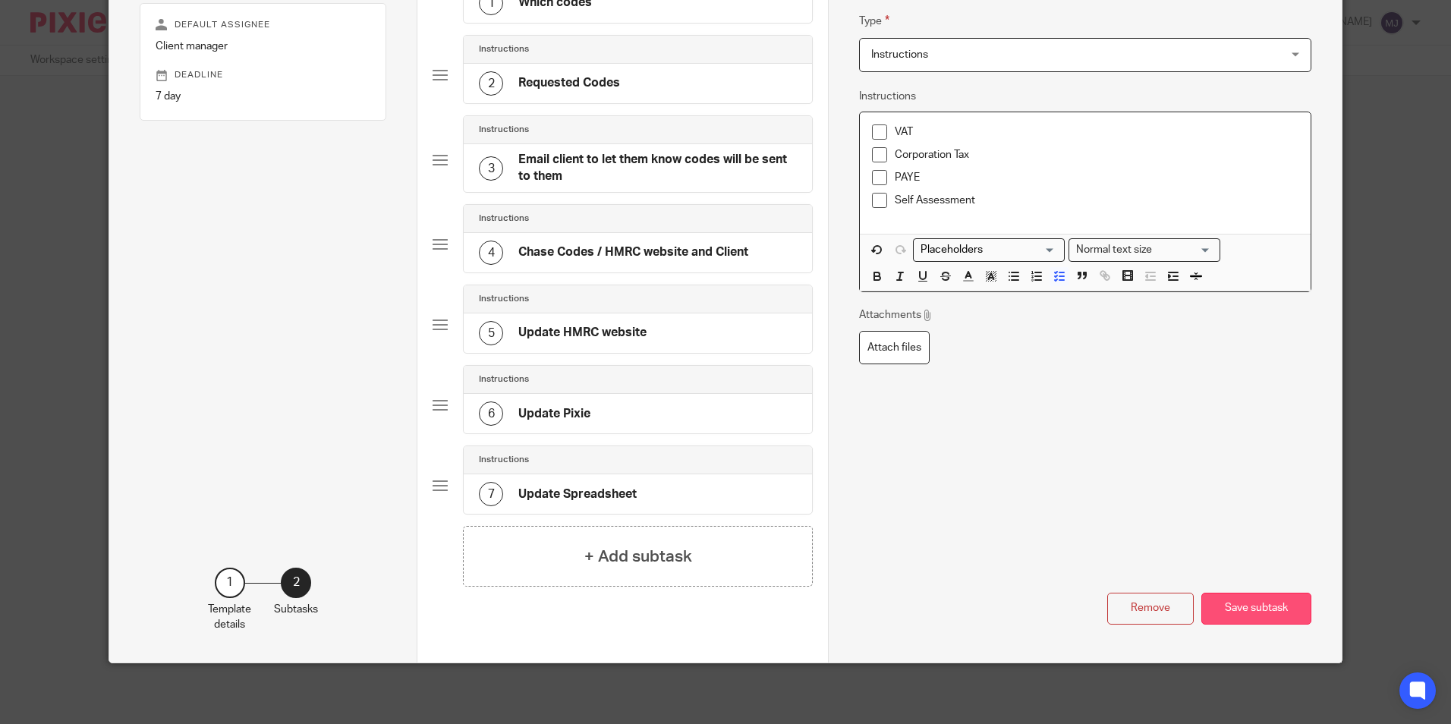
click at [1254, 601] on button "Save subtask" at bounding box center [1257, 609] width 110 height 33
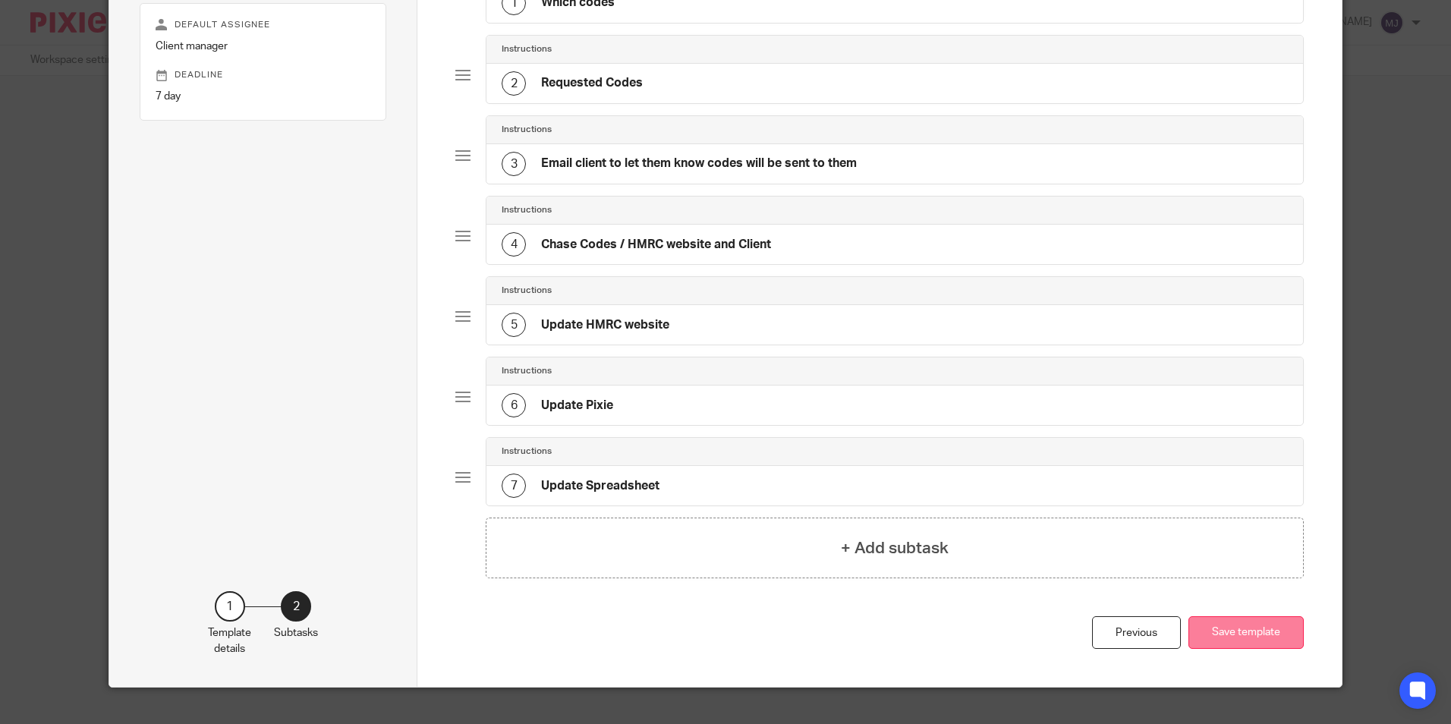
click at [1291, 620] on button "Save template" at bounding box center [1246, 632] width 115 height 33
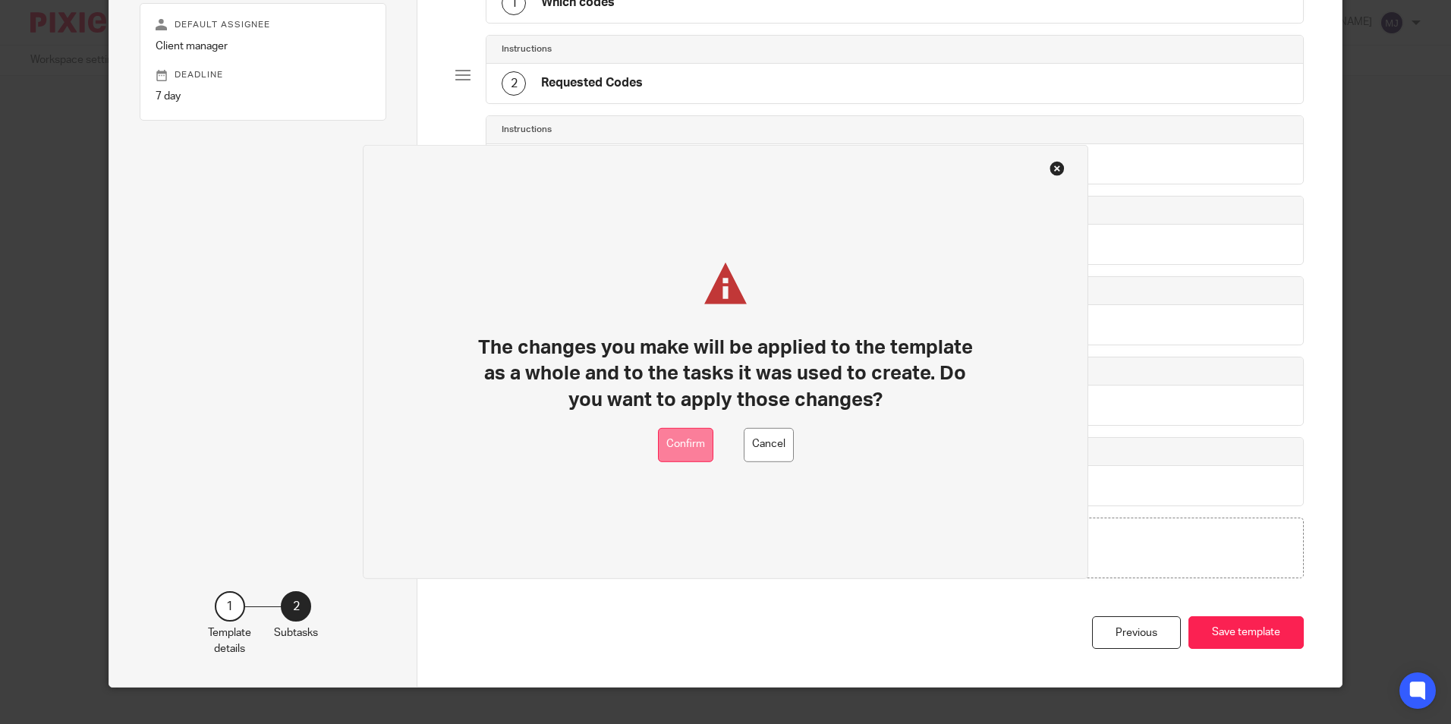
drag, startPoint x: 683, startPoint y: 449, endPoint x: 698, endPoint y: 521, distance: 74.4
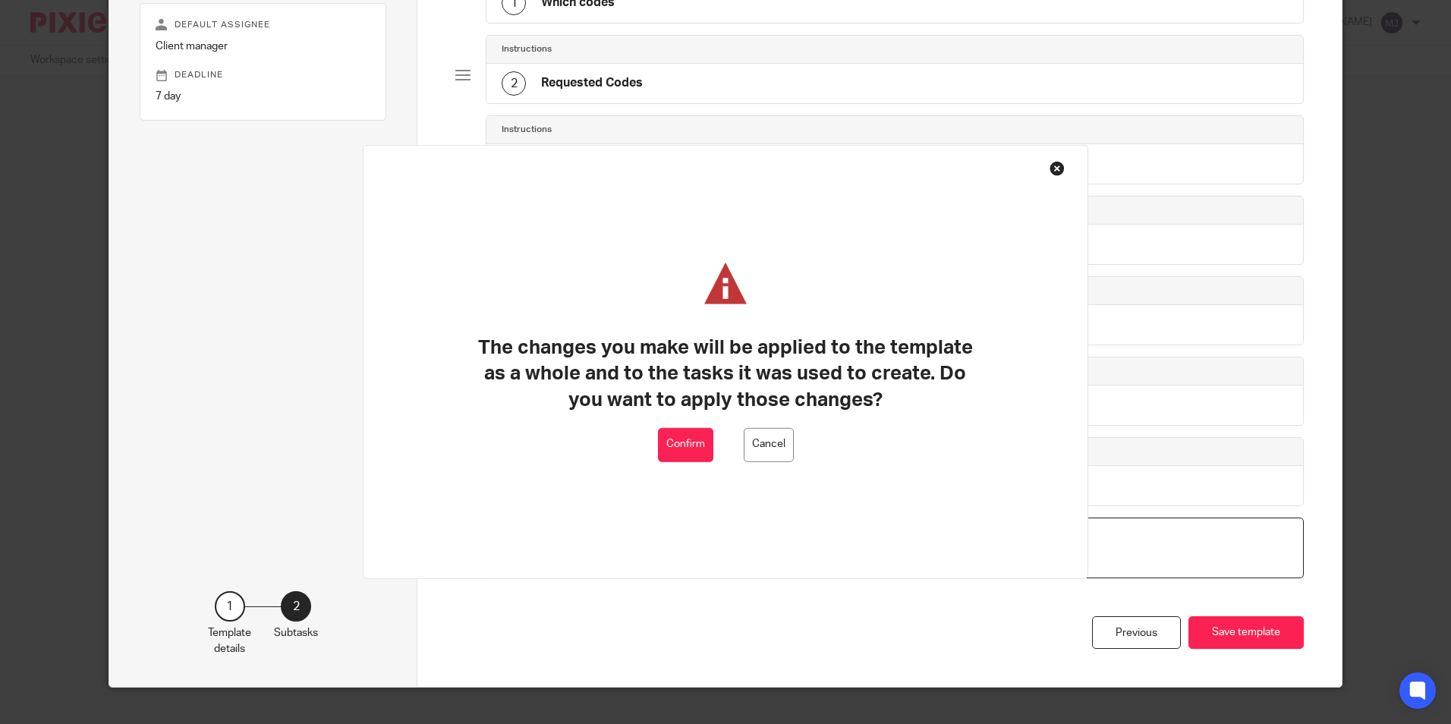
click at [685, 449] on button "Confirm" at bounding box center [685, 445] width 55 height 34
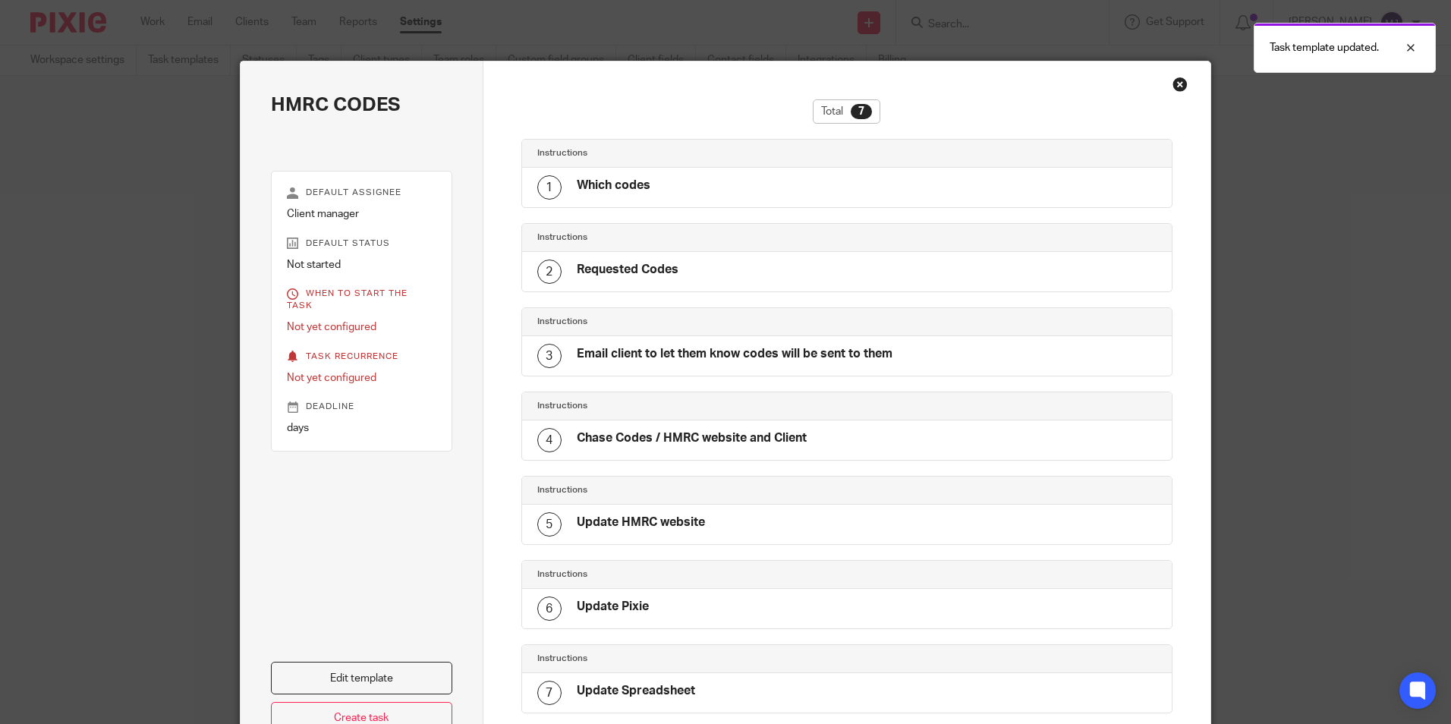
drag, startPoint x: 1178, startPoint y: 87, endPoint x: 1090, endPoint y: 109, distance: 90.9
click at [1178, 87] on div "Close this dialog window" at bounding box center [1180, 84] width 15 height 15
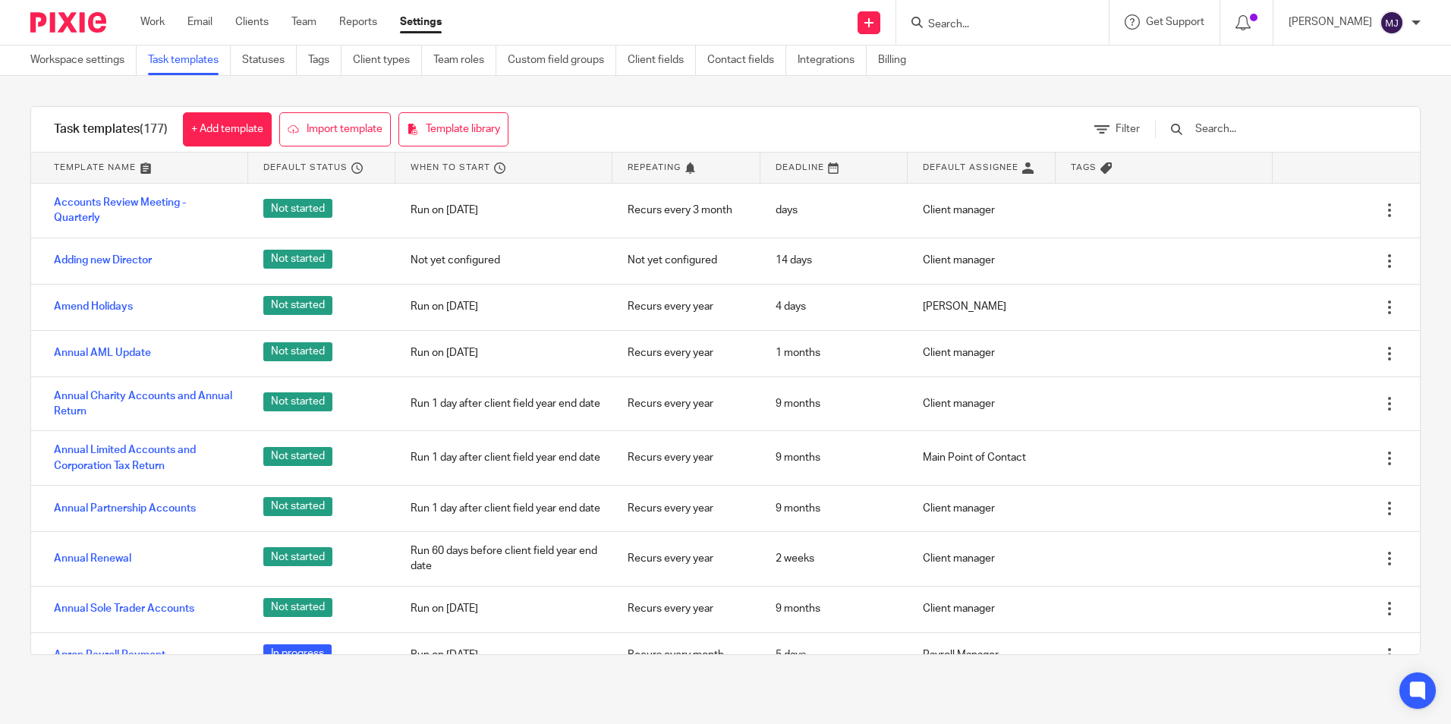
click at [85, 25] on img at bounding box center [68, 22] width 76 height 20
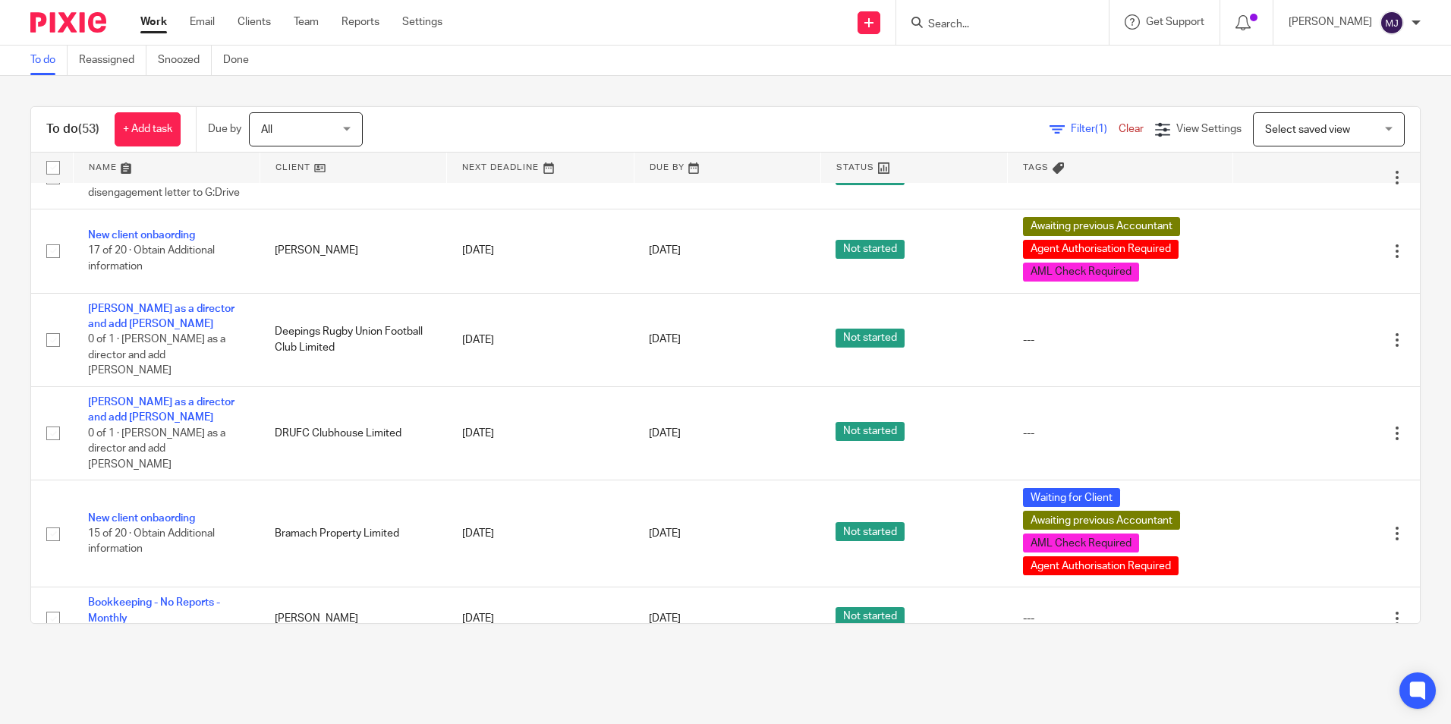
scroll to position [2541, 0]
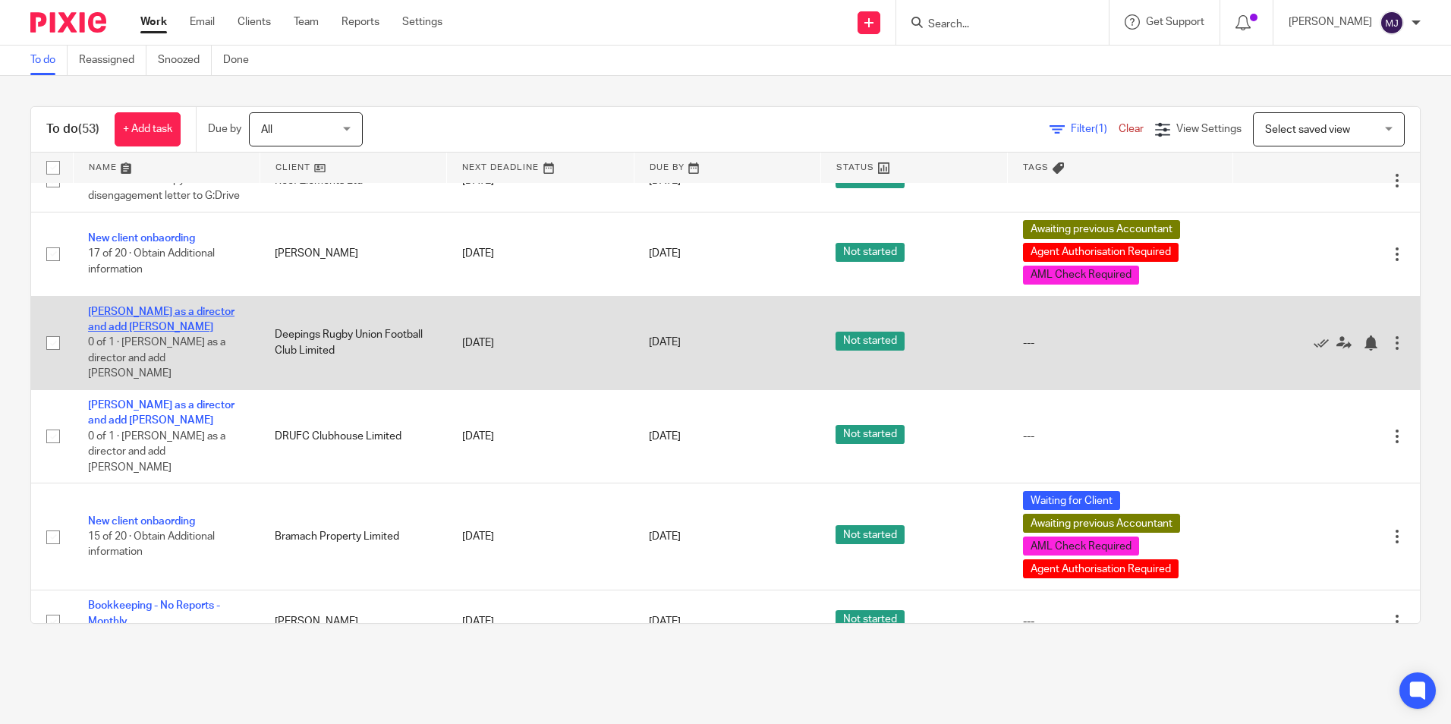
click at [150, 332] on link "Remove Lynsey as a director and add Mark Owen" at bounding box center [161, 320] width 146 height 26
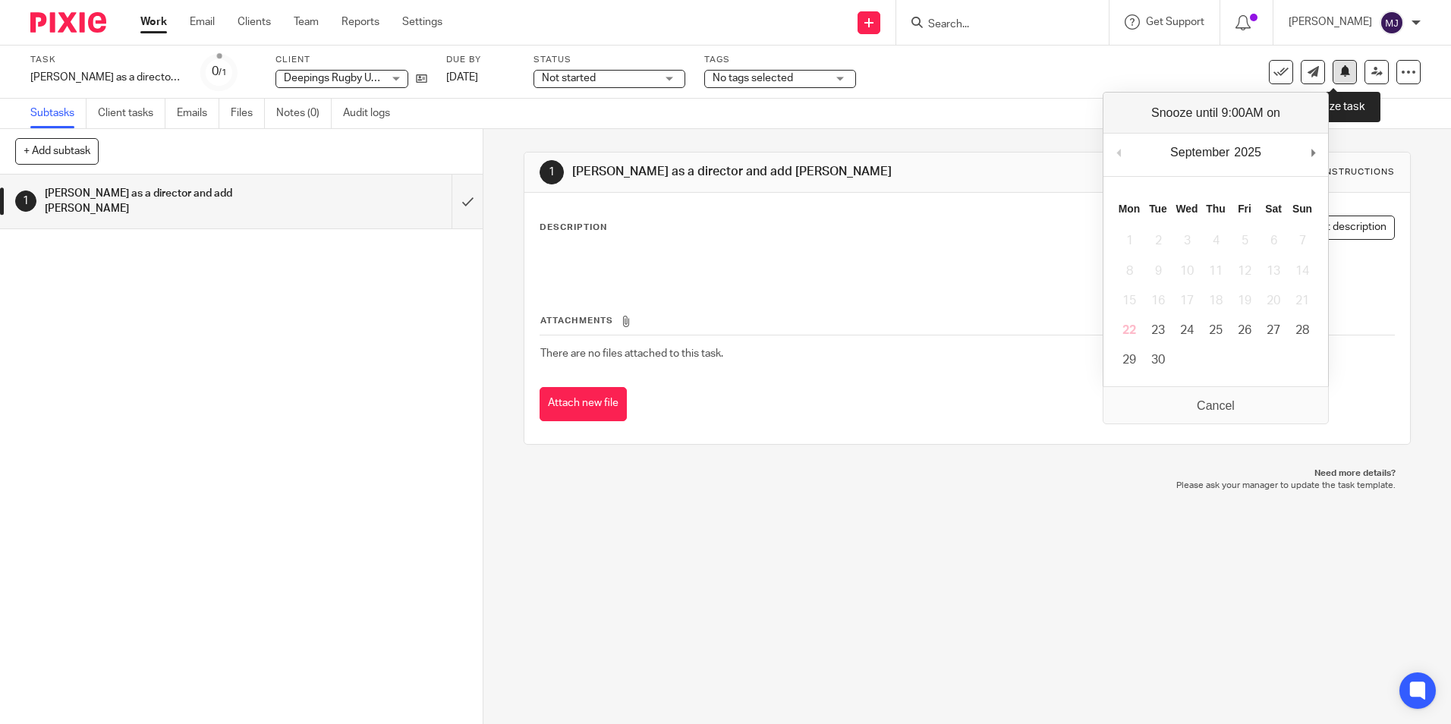
click at [1337, 80] on button at bounding box center [1345, 72] width 24 height 24
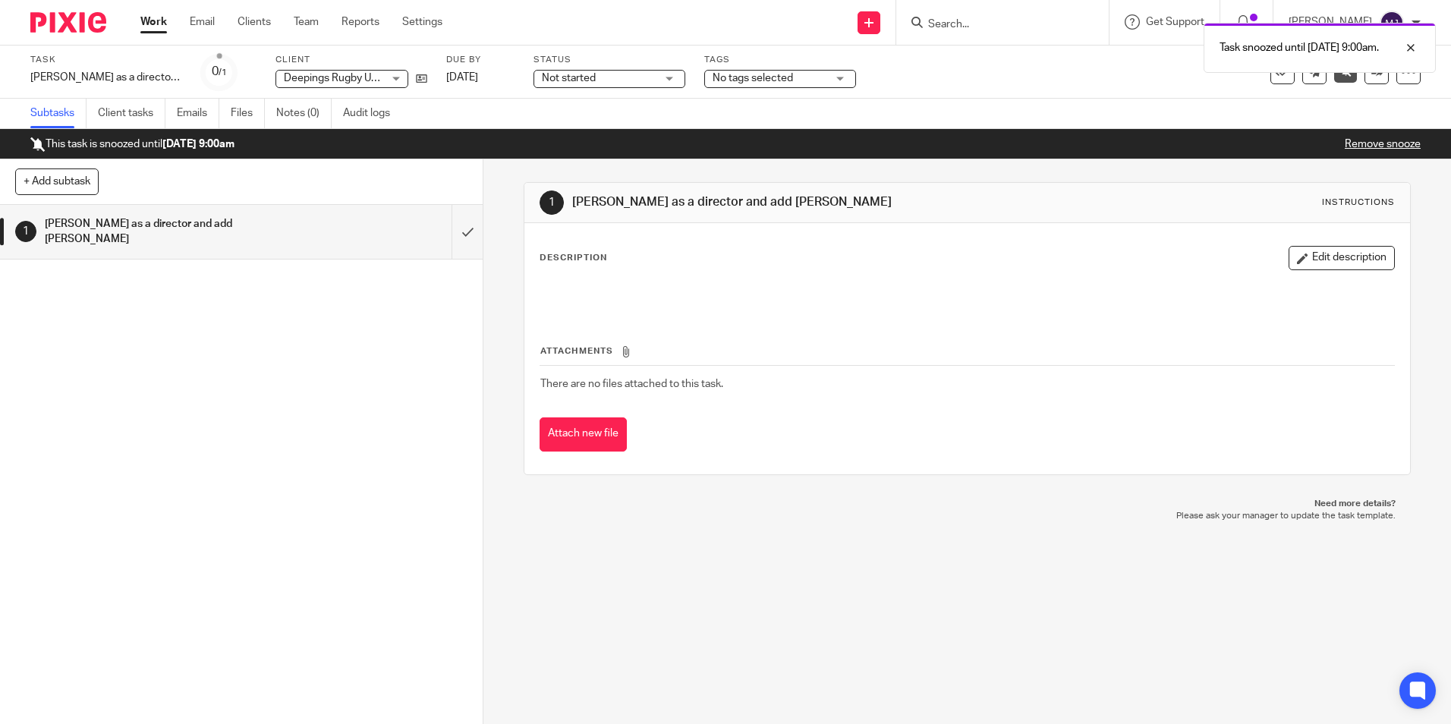
click at [79, 19] on img at bounding box center [68, 22] width 76 height 20
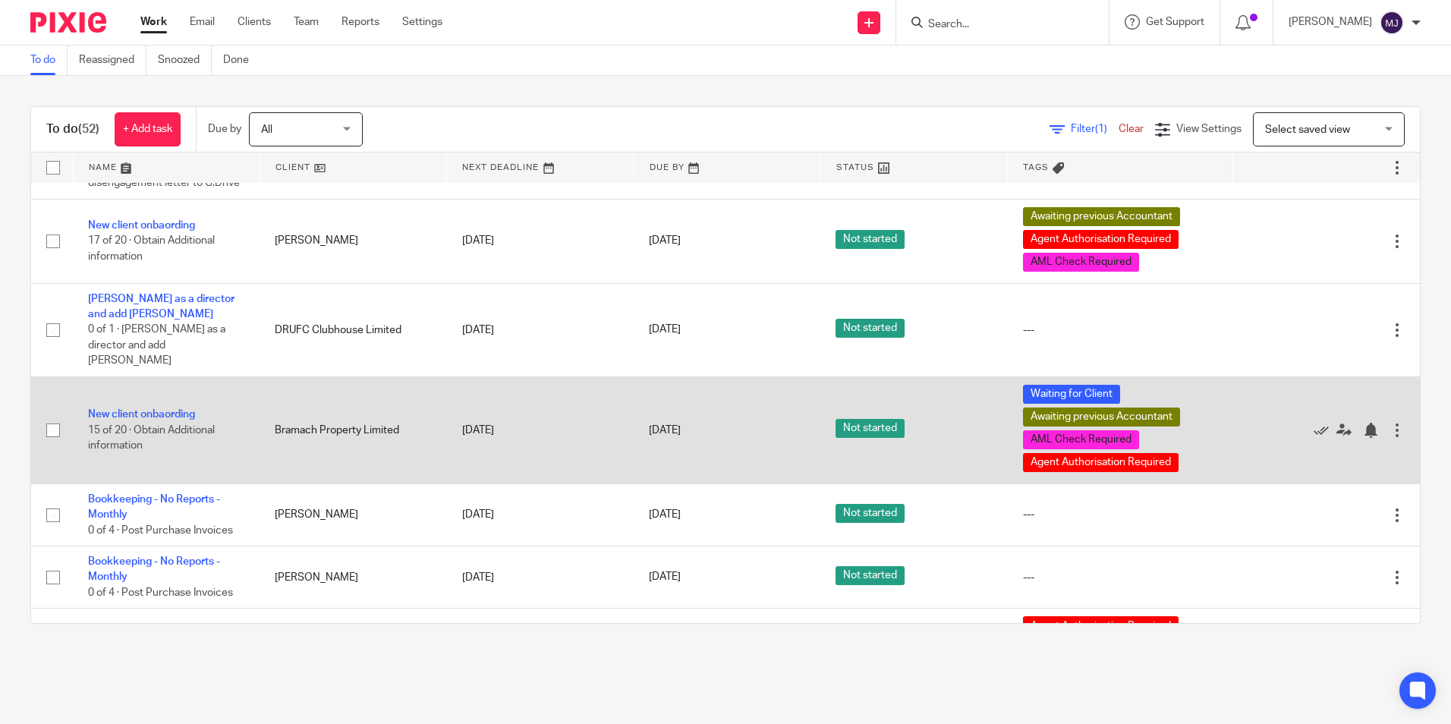
scroll to position [2539, 0]
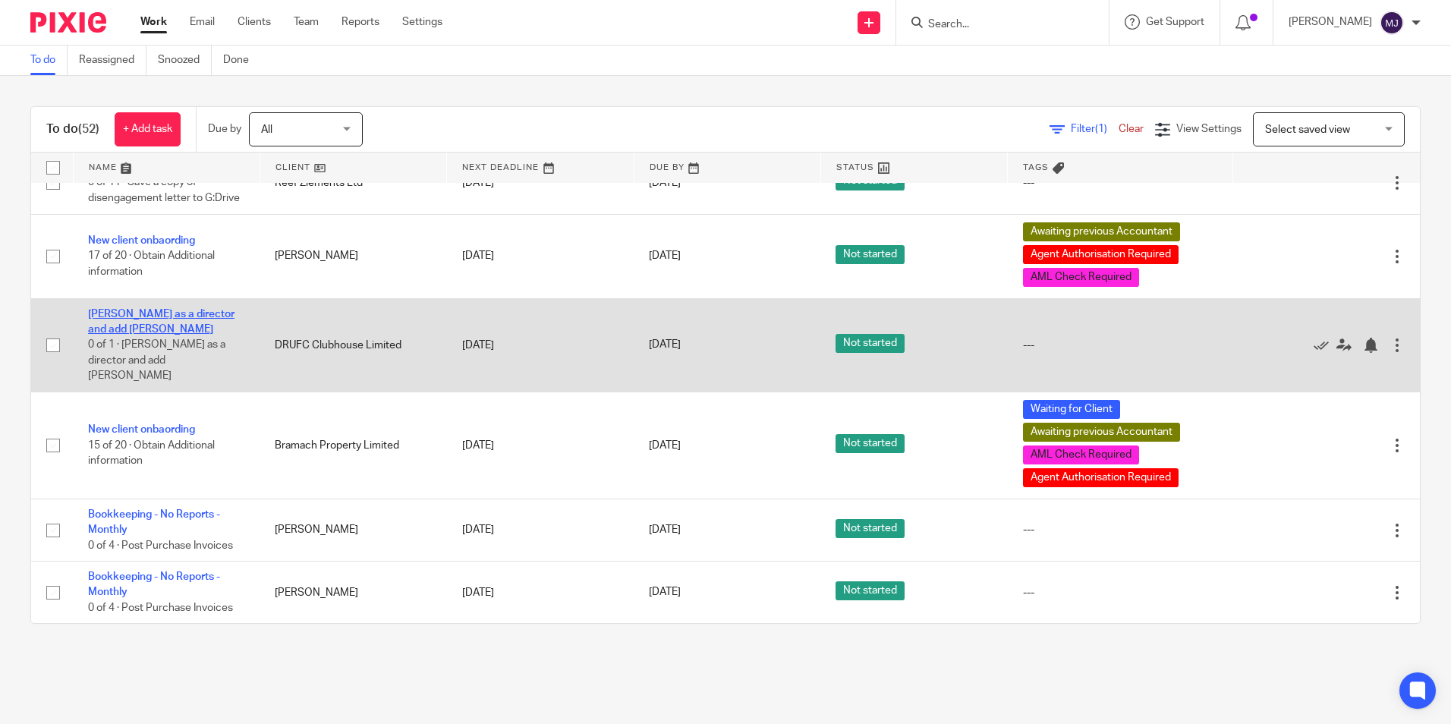
click at [202, 335] on link "[PERSON_NAME] as a director and add [PERSON_NAME]" at bounding box center [161, 322] width 146 height 26
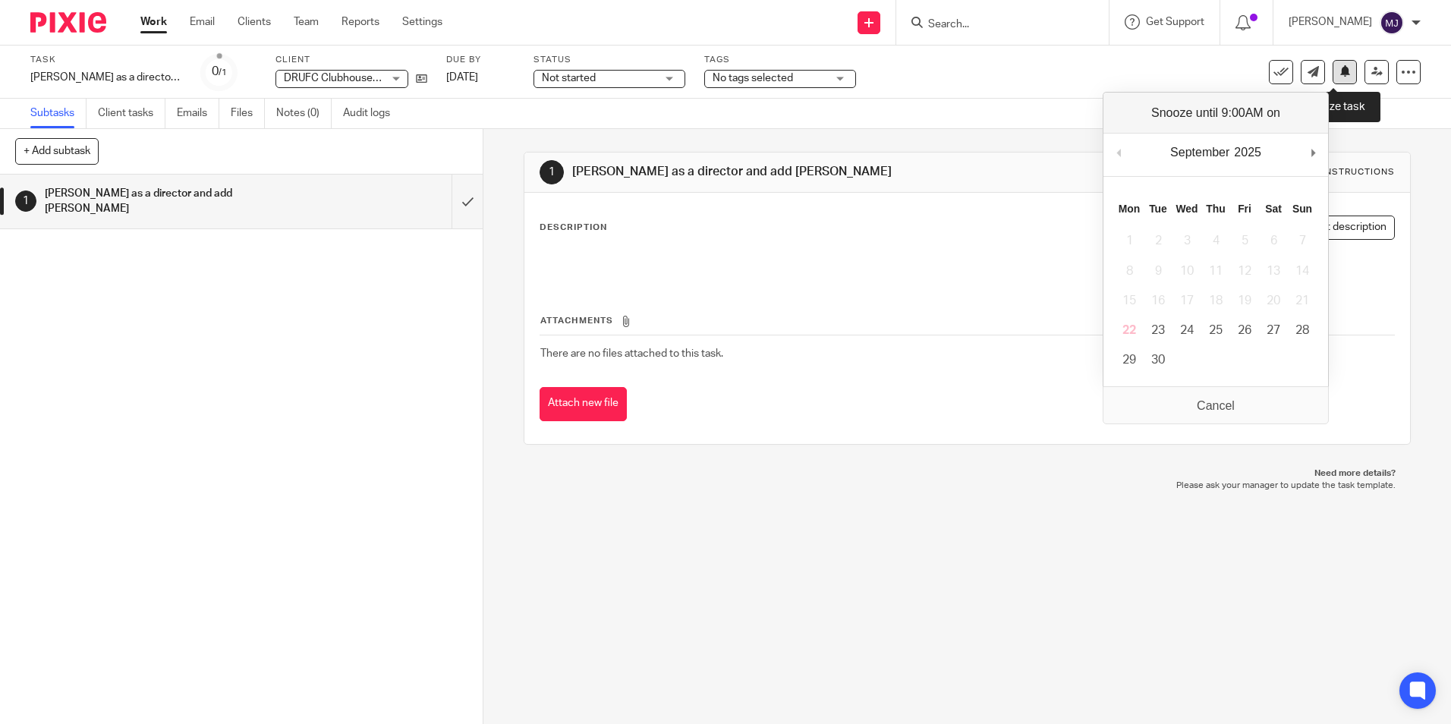
click at [1341, 74] on button at bounding box center [1345, 72] width 24 height 24
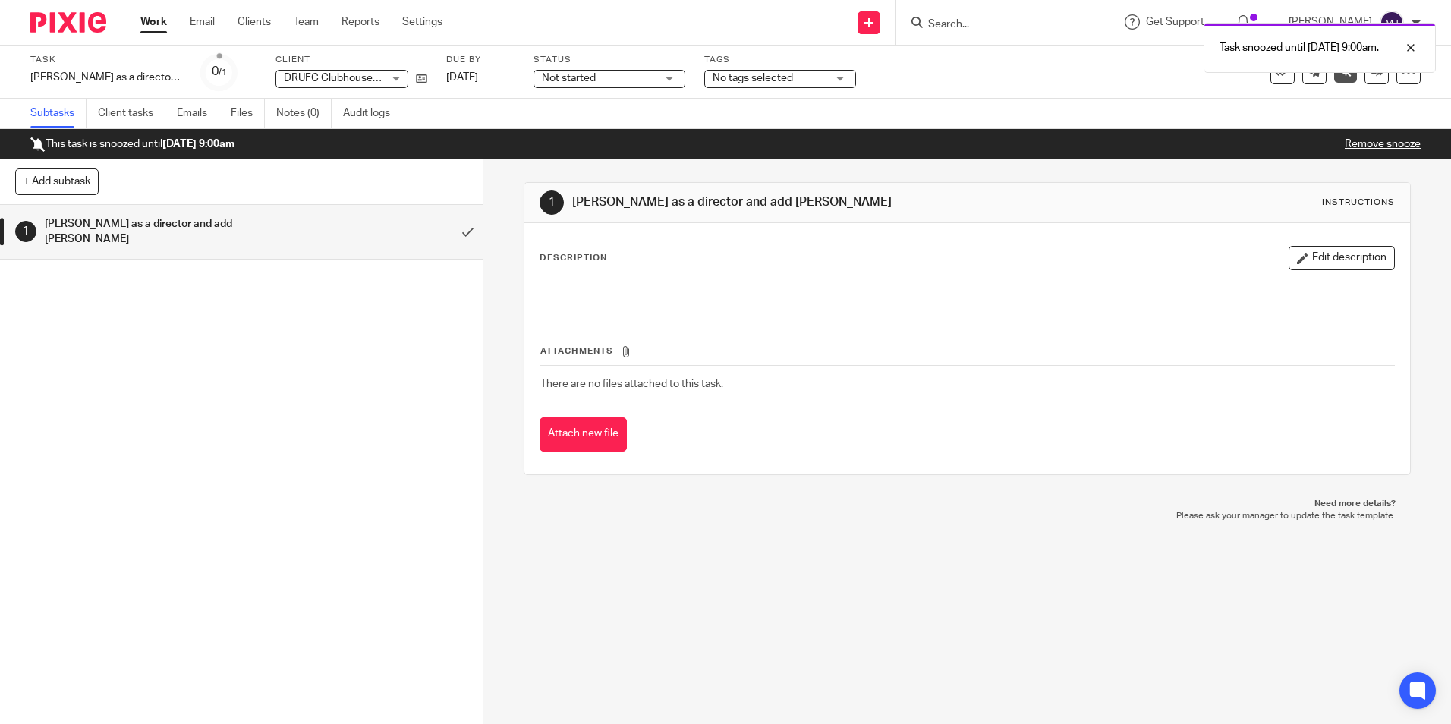
click at [77, 27] on img at bounding box center [68, 22] width 76 height 20
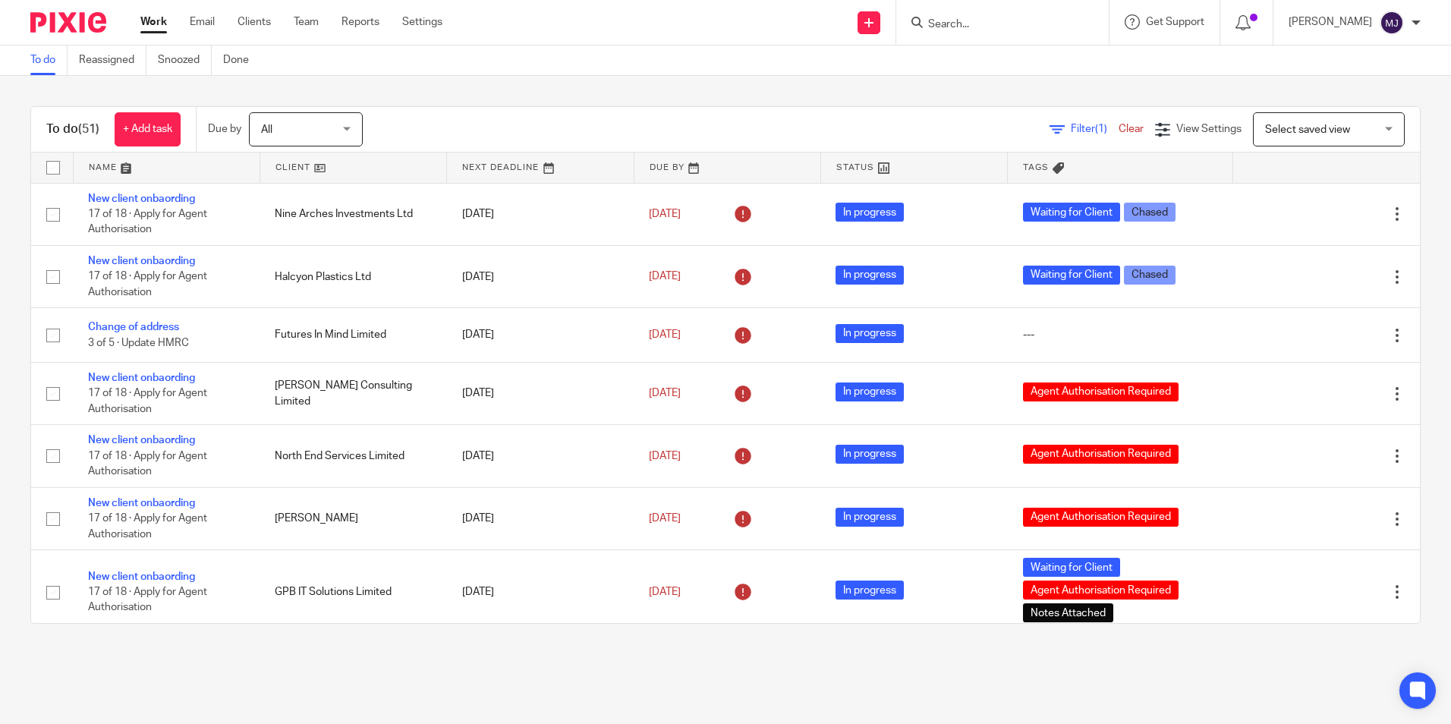
click at [961, 29] on input "Search" at bounding box center [995, 25] width 137 height 14
click at [999, 18] on input "Search" at bounding box center [995, 25] width 137 height 14
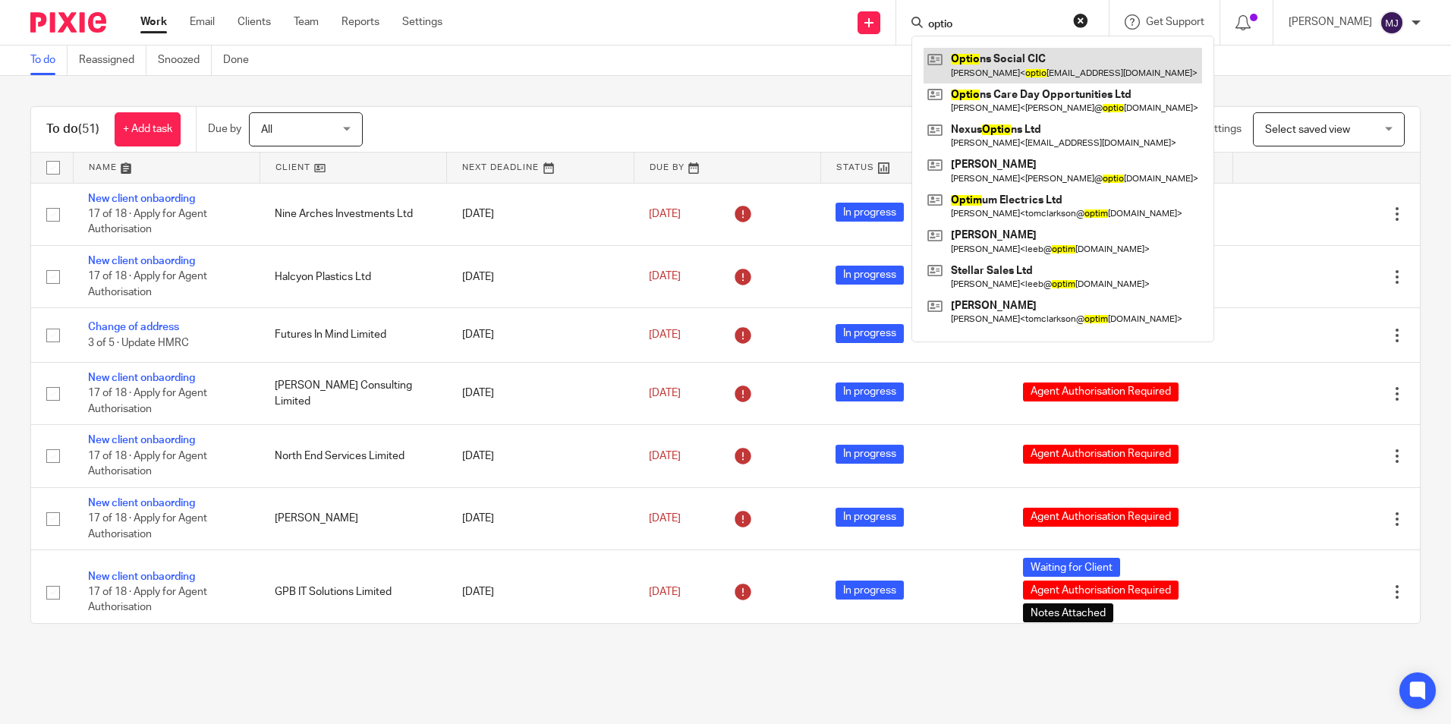
type input "optio"
click at [1086, 57] on link at bounding box center [1063, 65] width 279 height 35
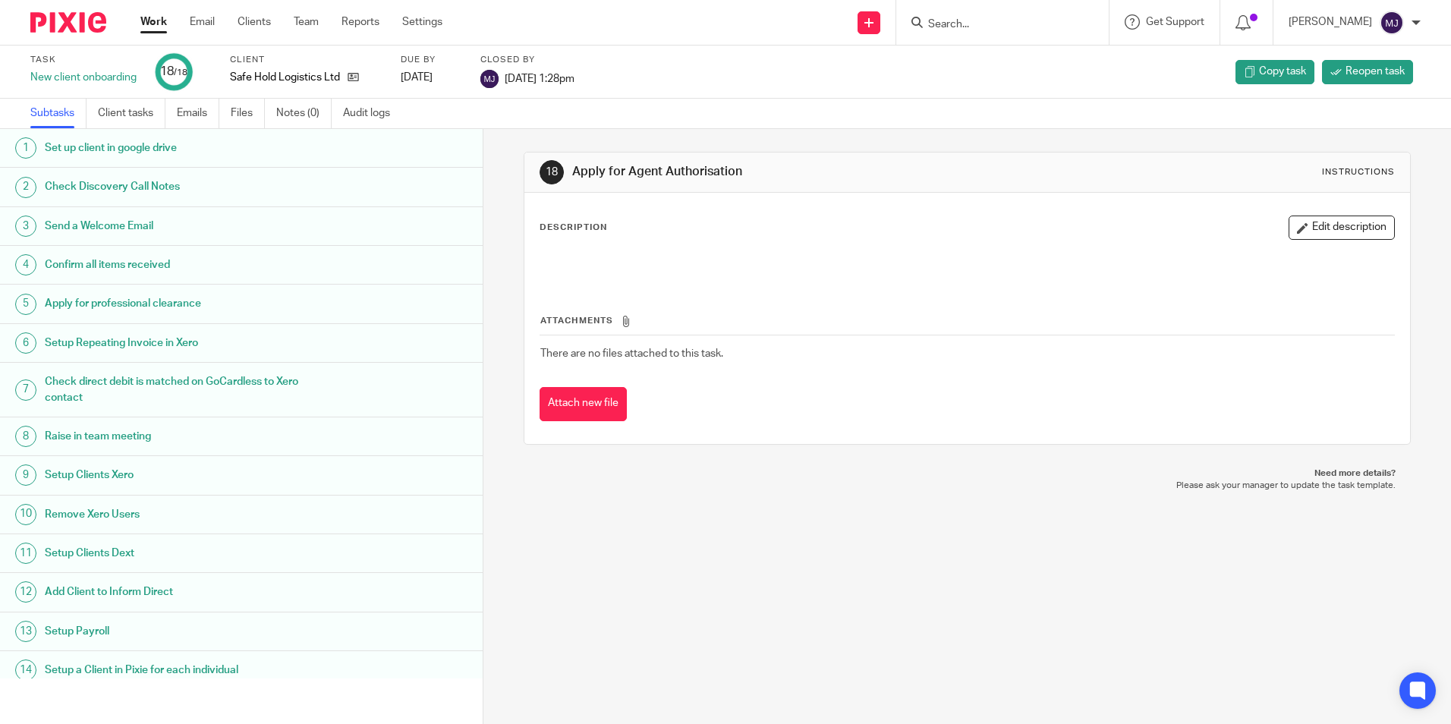
click at [77, 25] on img at bounding box center [68, 22] width 76 height 20
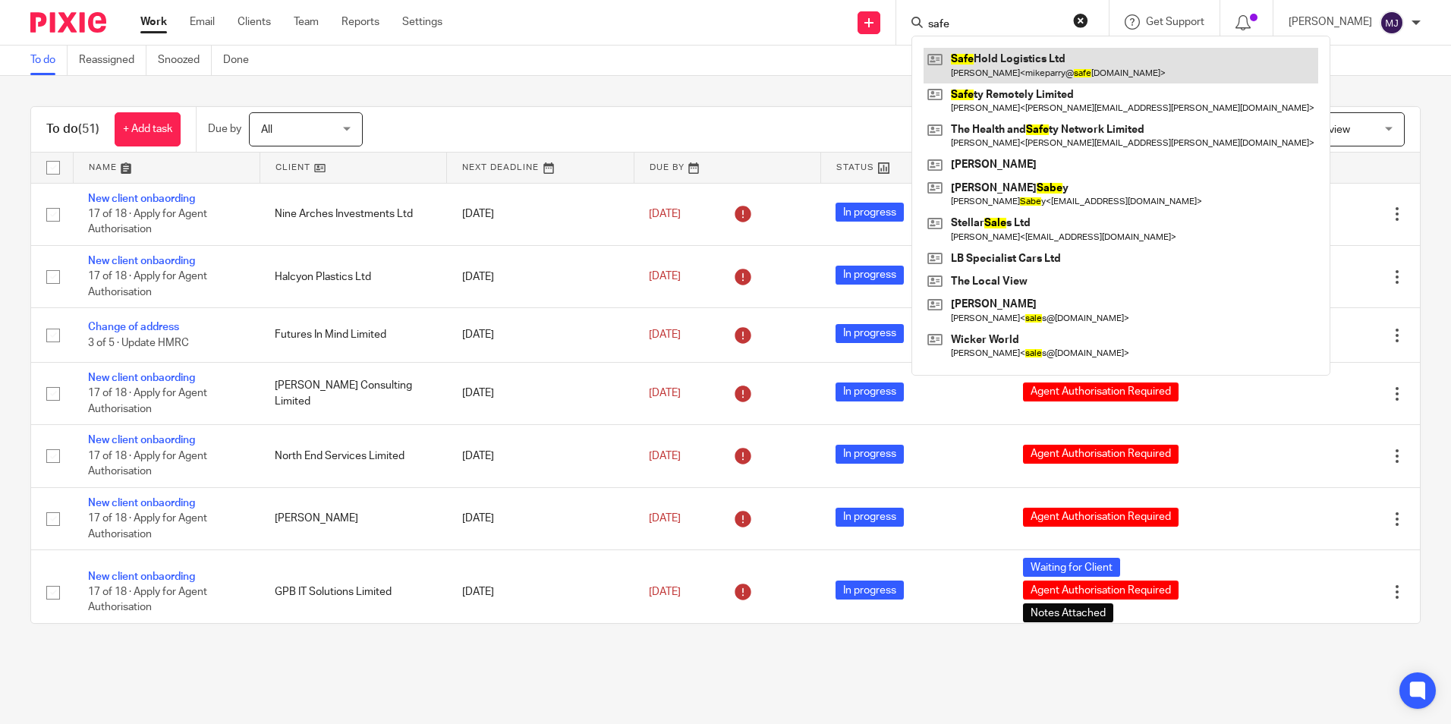
type input "safe"
click at [1016, 54] on link at bounding box center [1121, 65] width 395 height 35
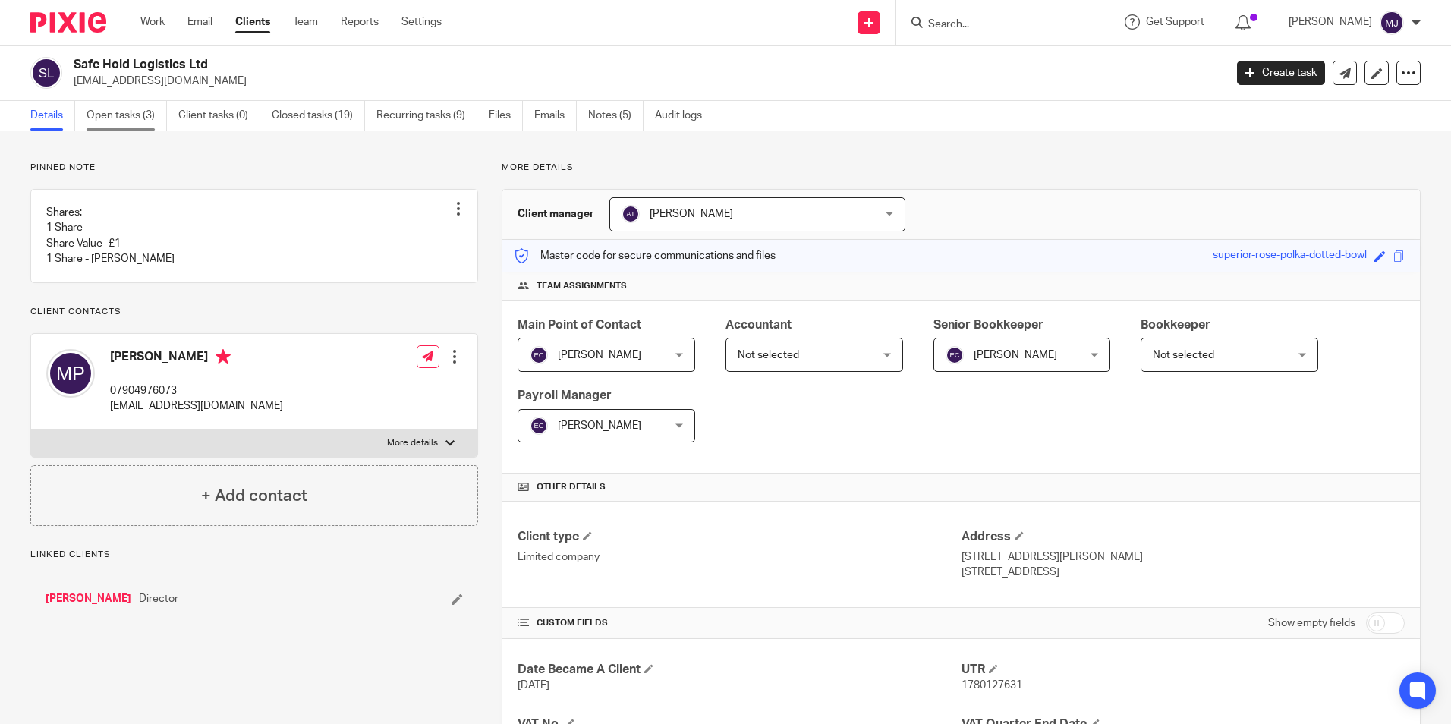
click at [133, 116] on link "Open tasks (3)" at bounding box center [127, 116] width 80 height 30
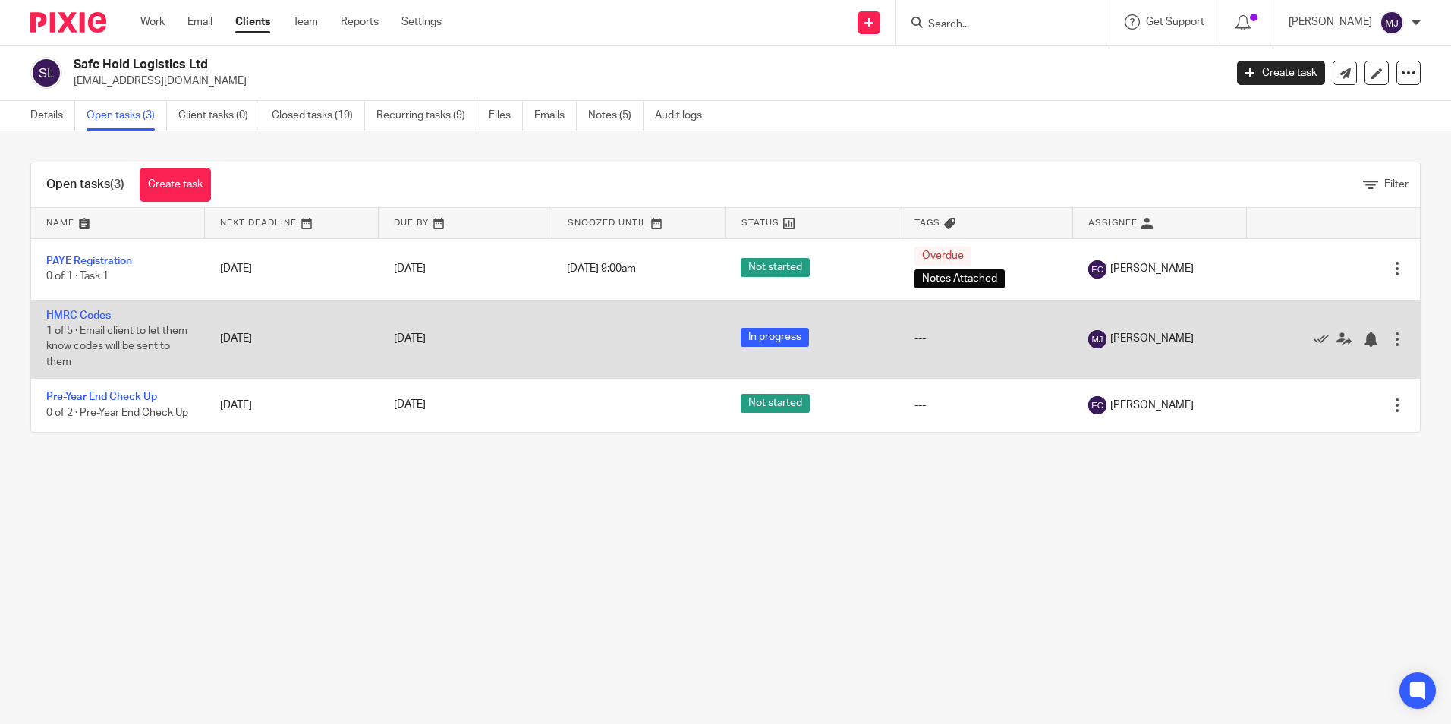
click at [85, 316] on link "HMRC Codes" at bounding box center [78, 315] width 65 height 11
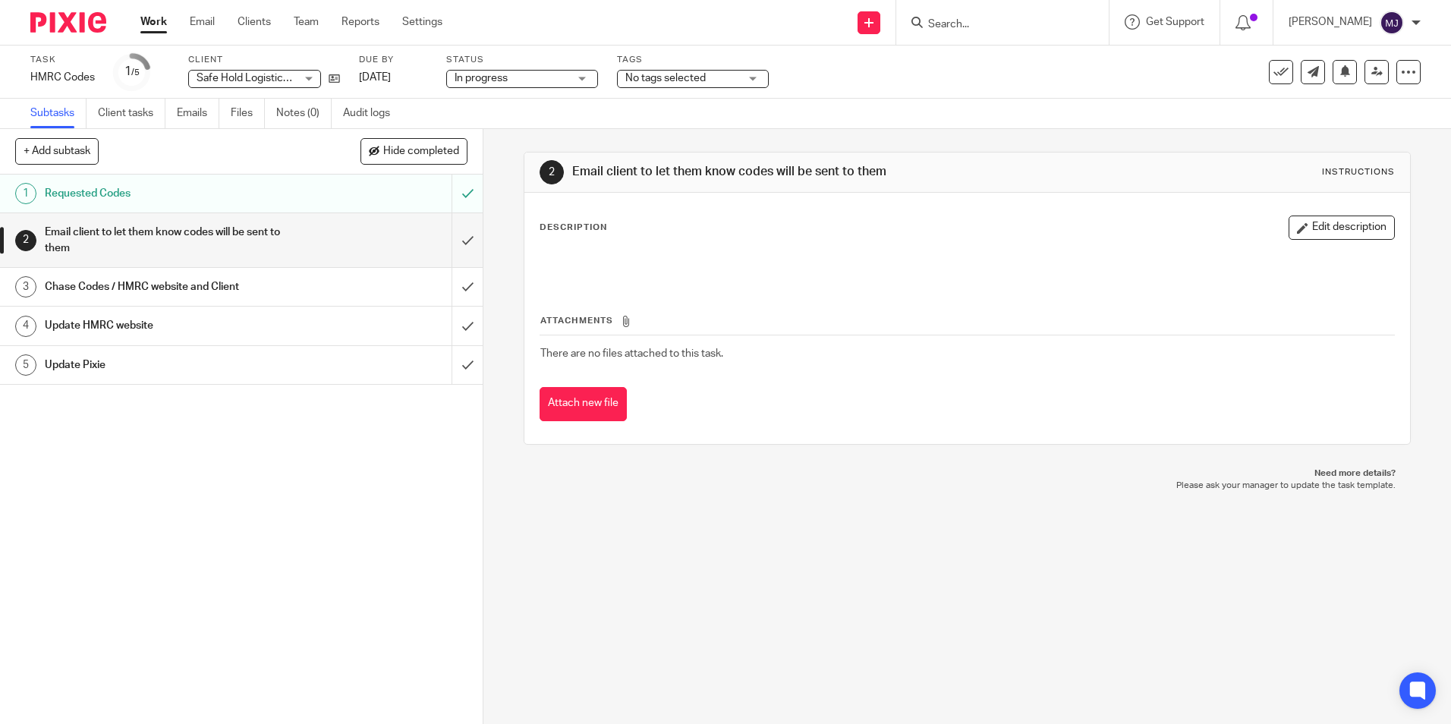
click at [1332, 85] on div "Task HMRC Codes Save HMRC Codes 1 /5 Client Safe Hold Logistics Ltd Safe Hold L…" at bounding box center [725, 72] width 1391 height 36
click at [1334, 78] on button at bounding box center [1345, 72] width 24 height 24
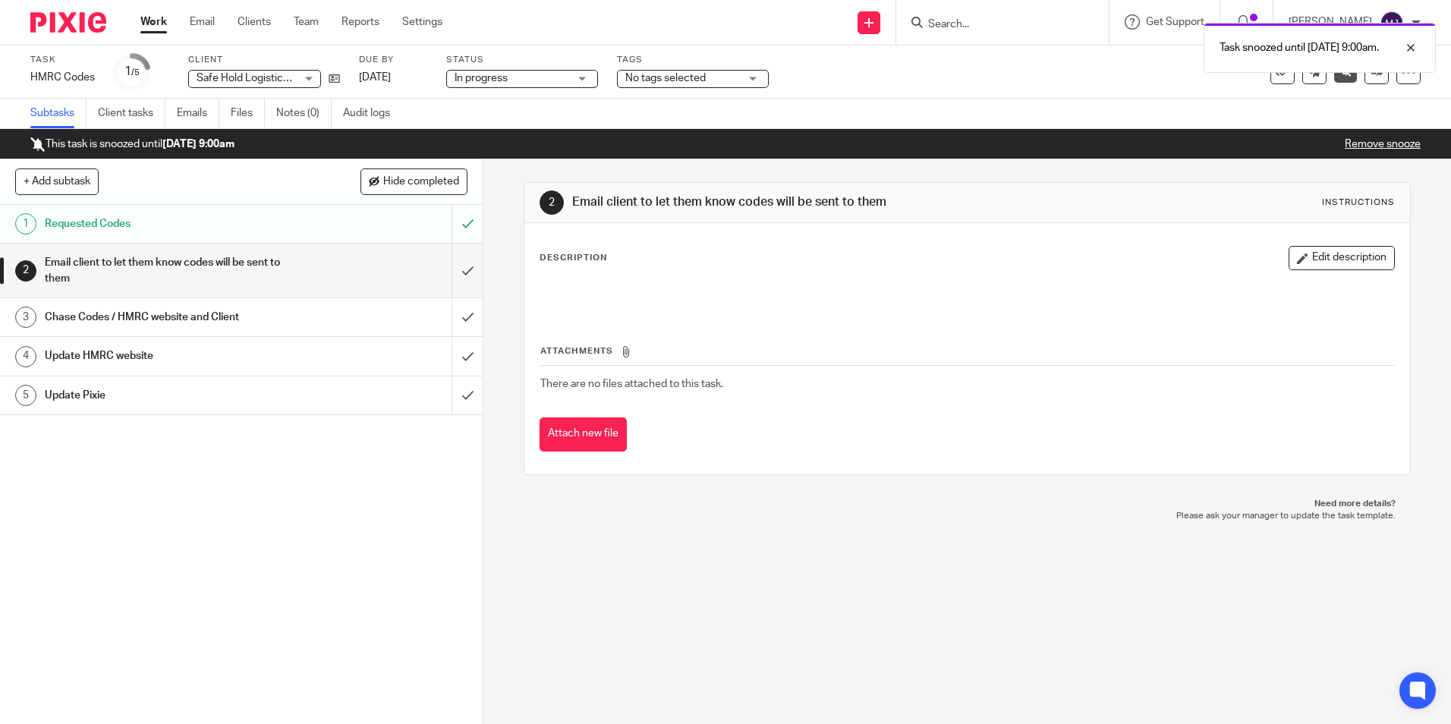
click at [61, 19] on img at bounding box center [68, 22] width 76 height 20
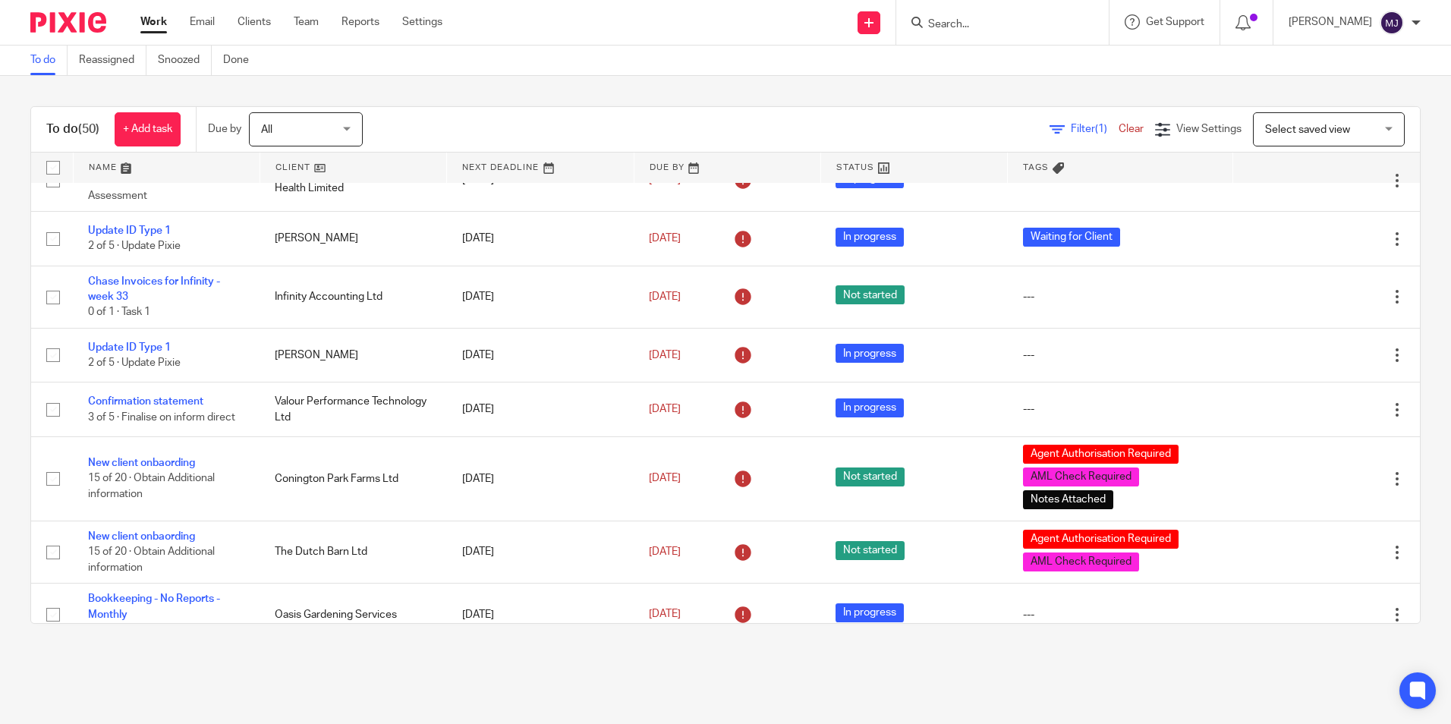
scroll to position [1168, 0]
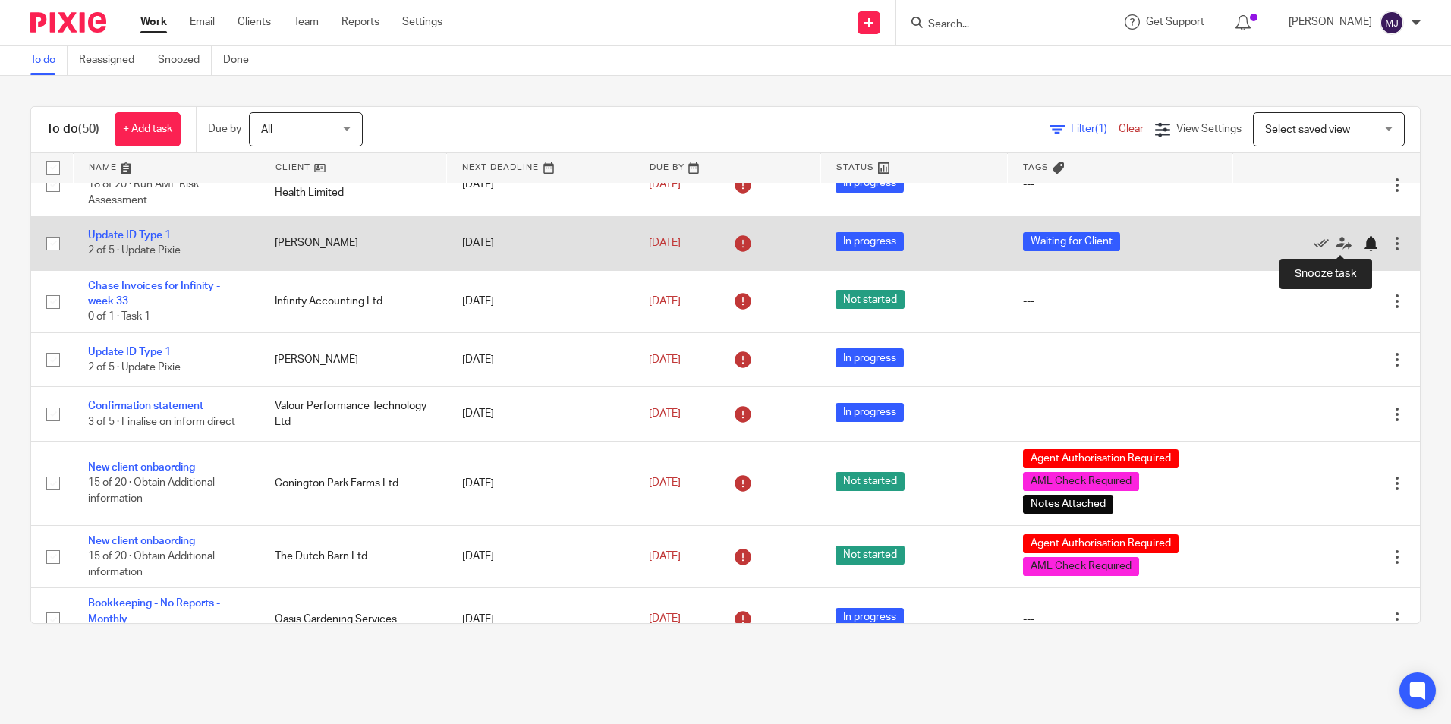
click at [1363, 244] on div at bounding box center [1370, 243] width 15 height 15
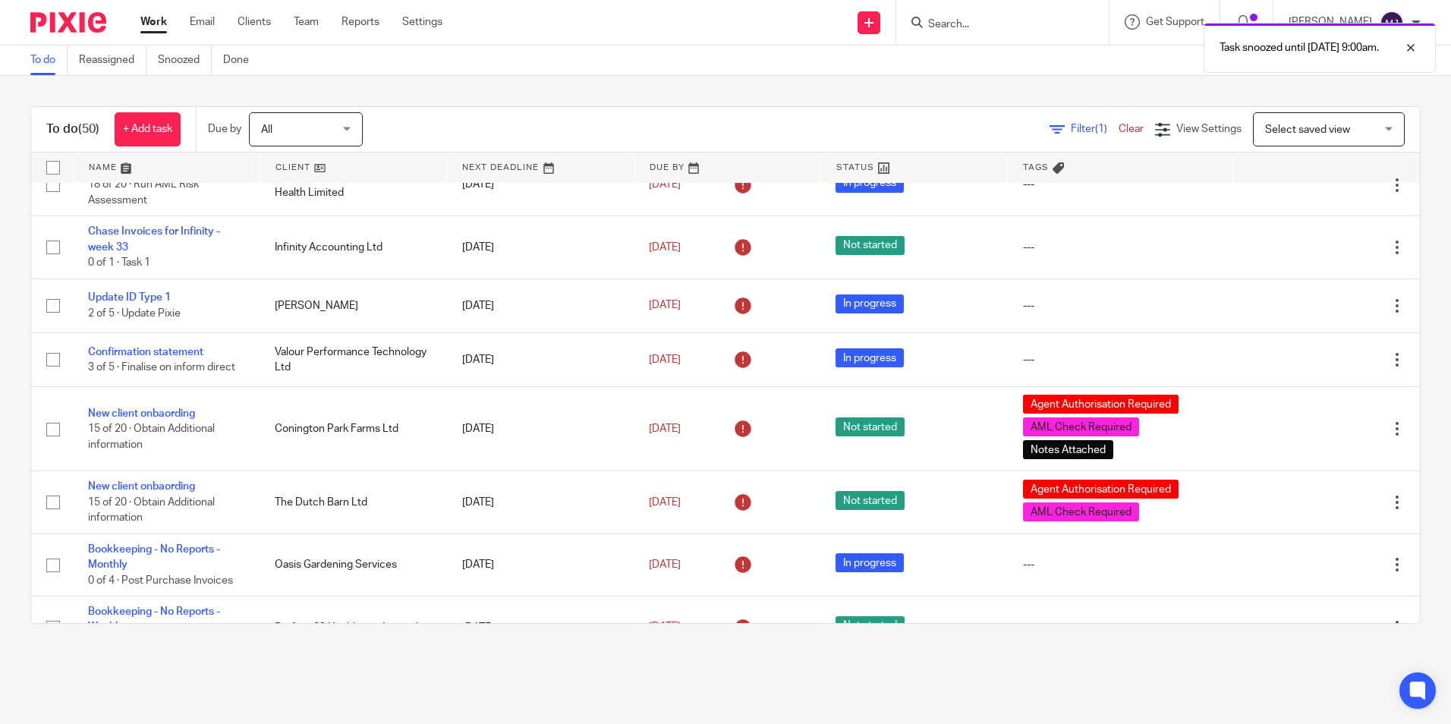
click at [566, 114] on div "Filter (1) Clear View Settings View Settings (1) Filters Clear Save Manage save…" at bounding box center [904, 129] width 1031 height 34
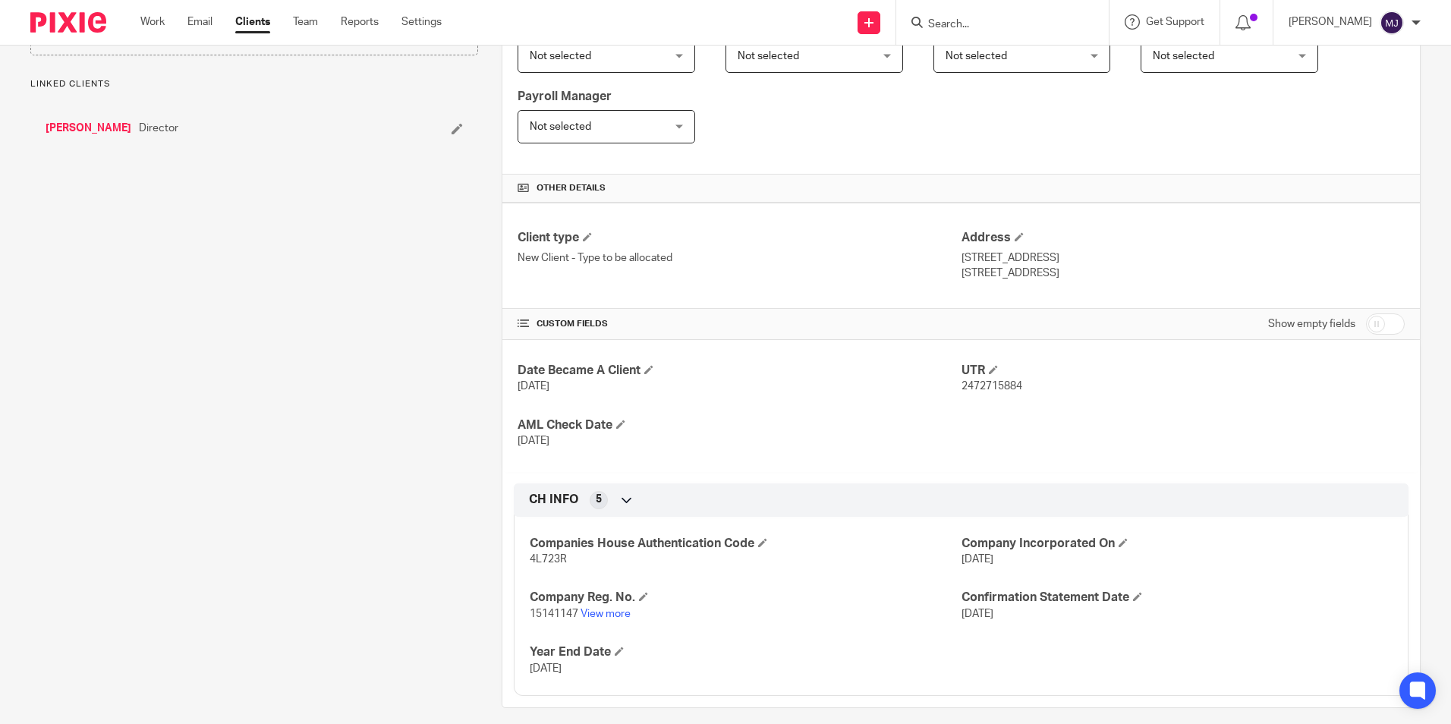
scroll to position [313, 0]
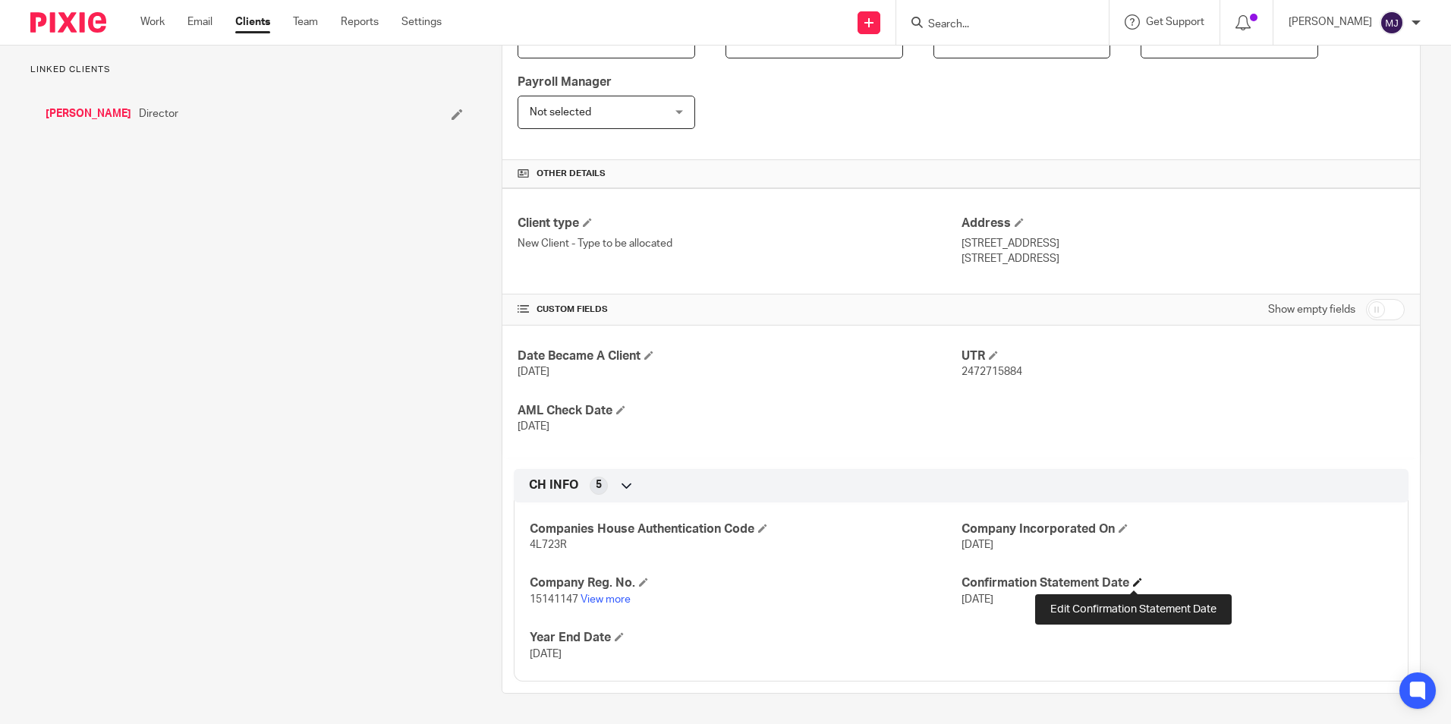
click at [1133, 583] on span at bounding box center [1137, 582] width 9 height 9
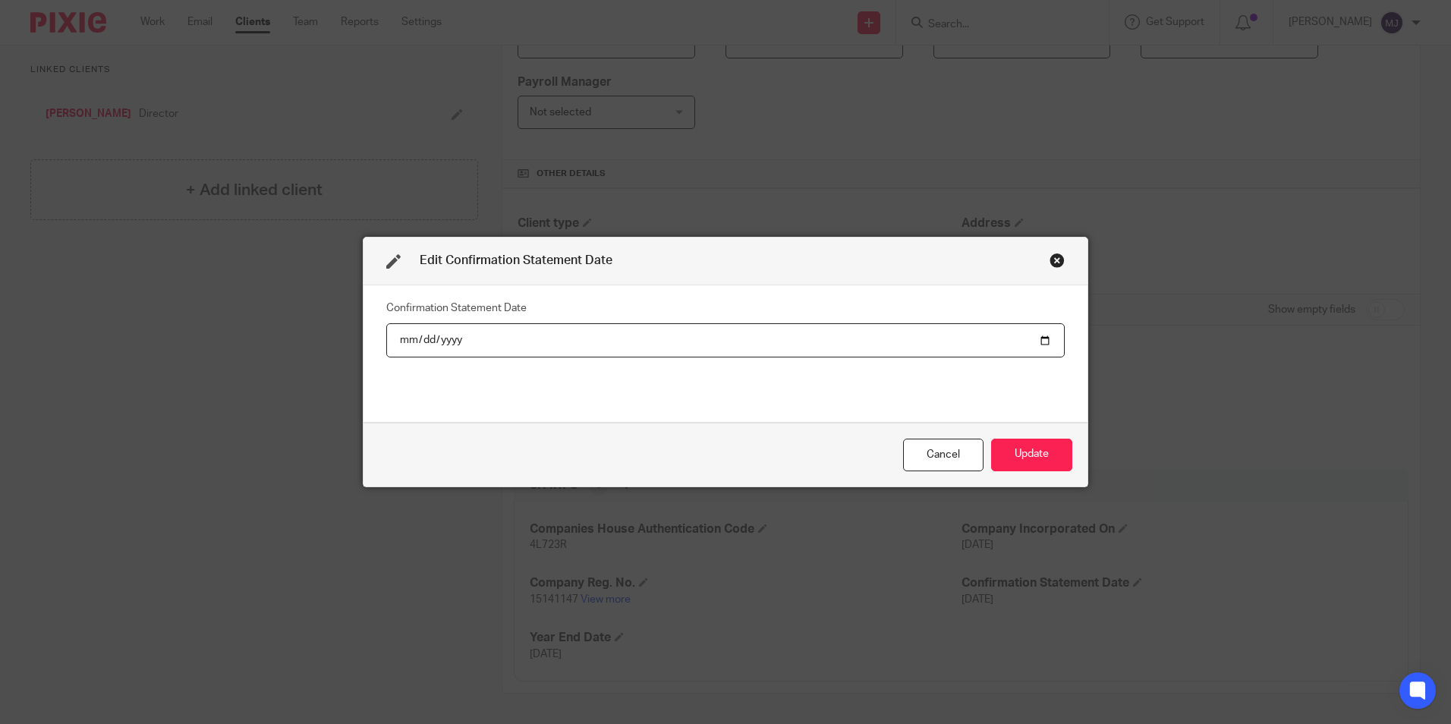
click at [443, 338] on input "[DATE]" at bounding box center [725, 340] width 679 height 34
type input "[DATE]"
click at [1078, 450] on div "Cancel Update" at bounding box center [726, 455] width 724 height 64
click at [1057, 452] on button "Update" at bounding box center [1031, 455] width 81 height 33
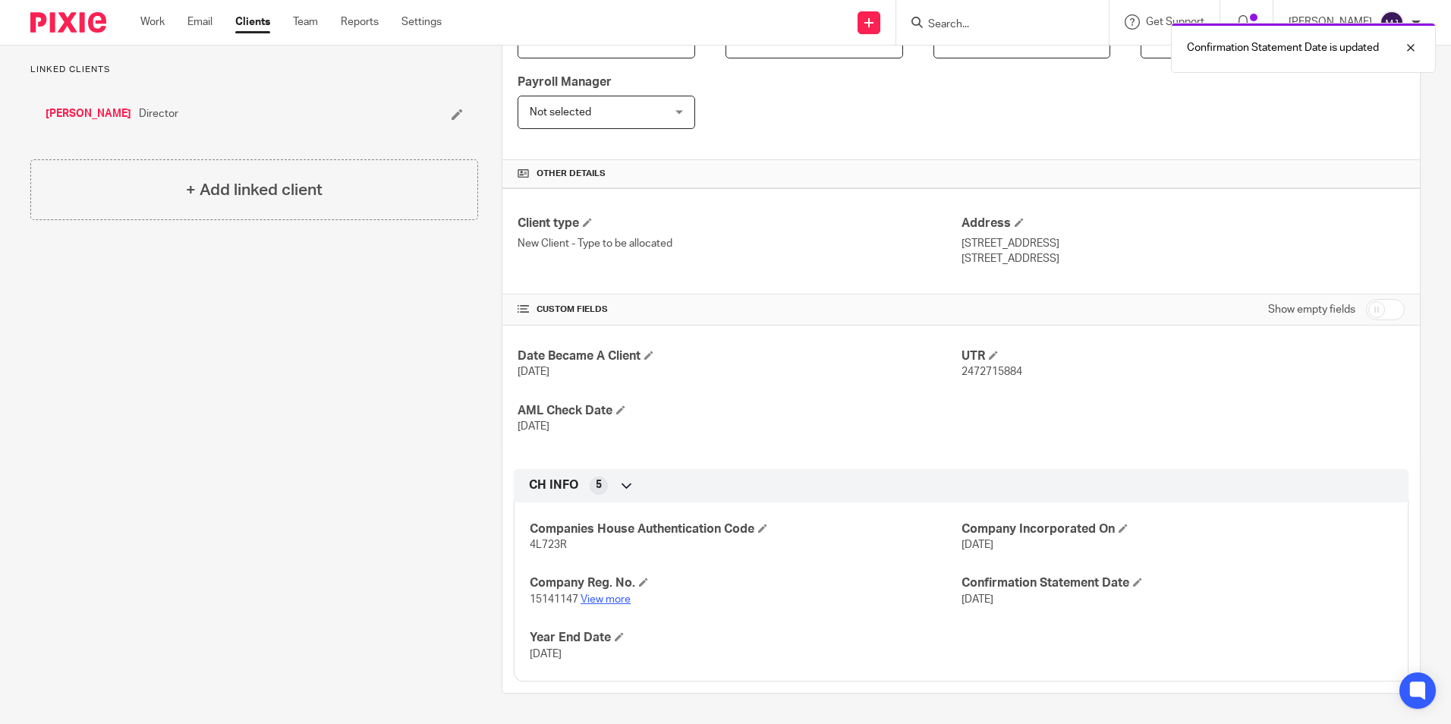
click at [601, 600] on link "View more" at bounding box center [606, 599] width 50 height 11
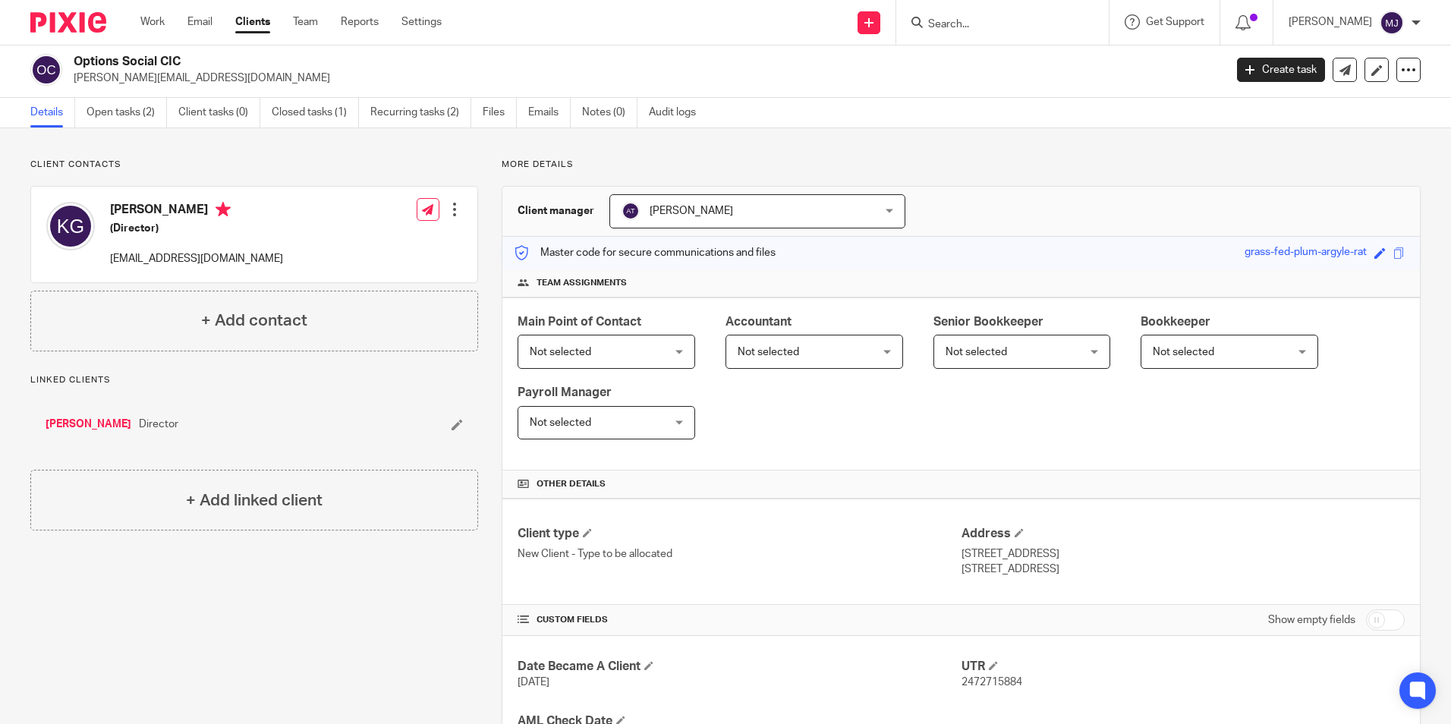
scroll to position [0, 0]
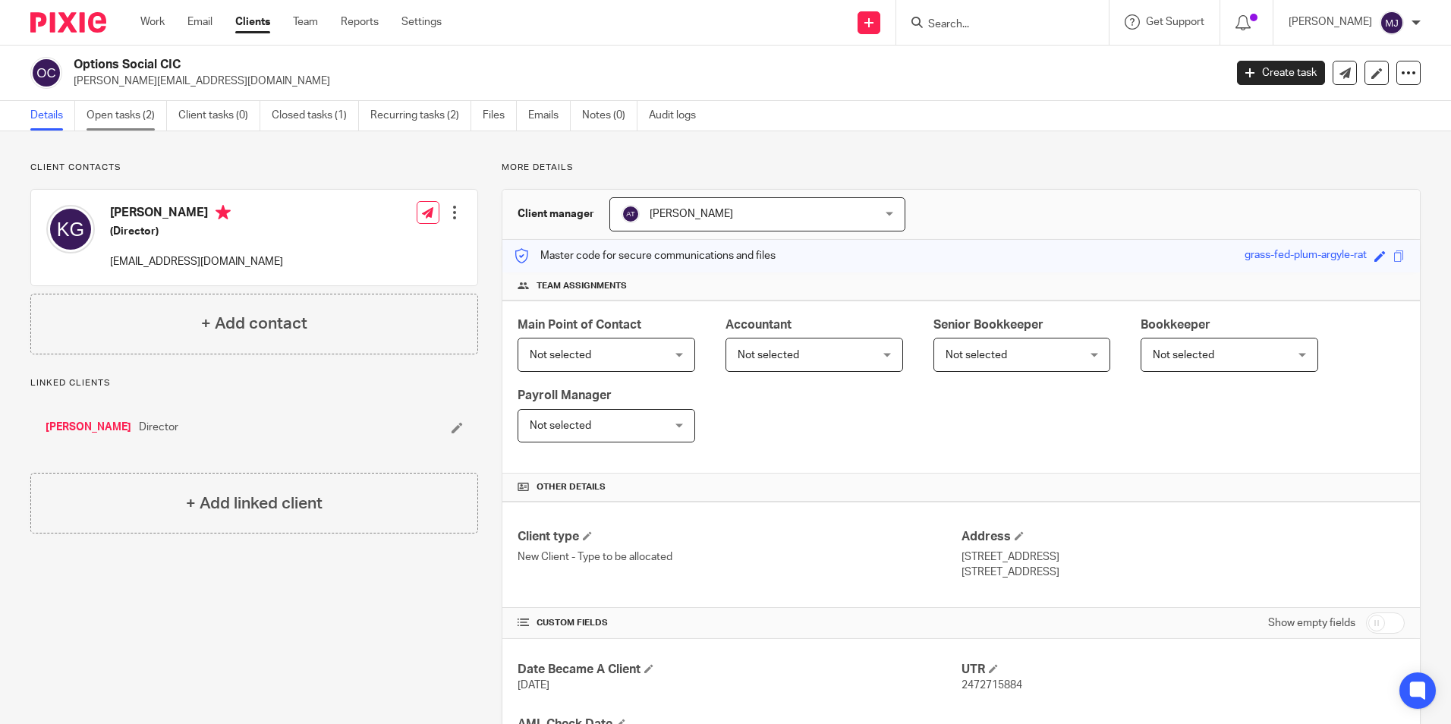
click at [127, 108] on link "Open tasks (2)" at bounding box center [127, 116] width 80 height 30
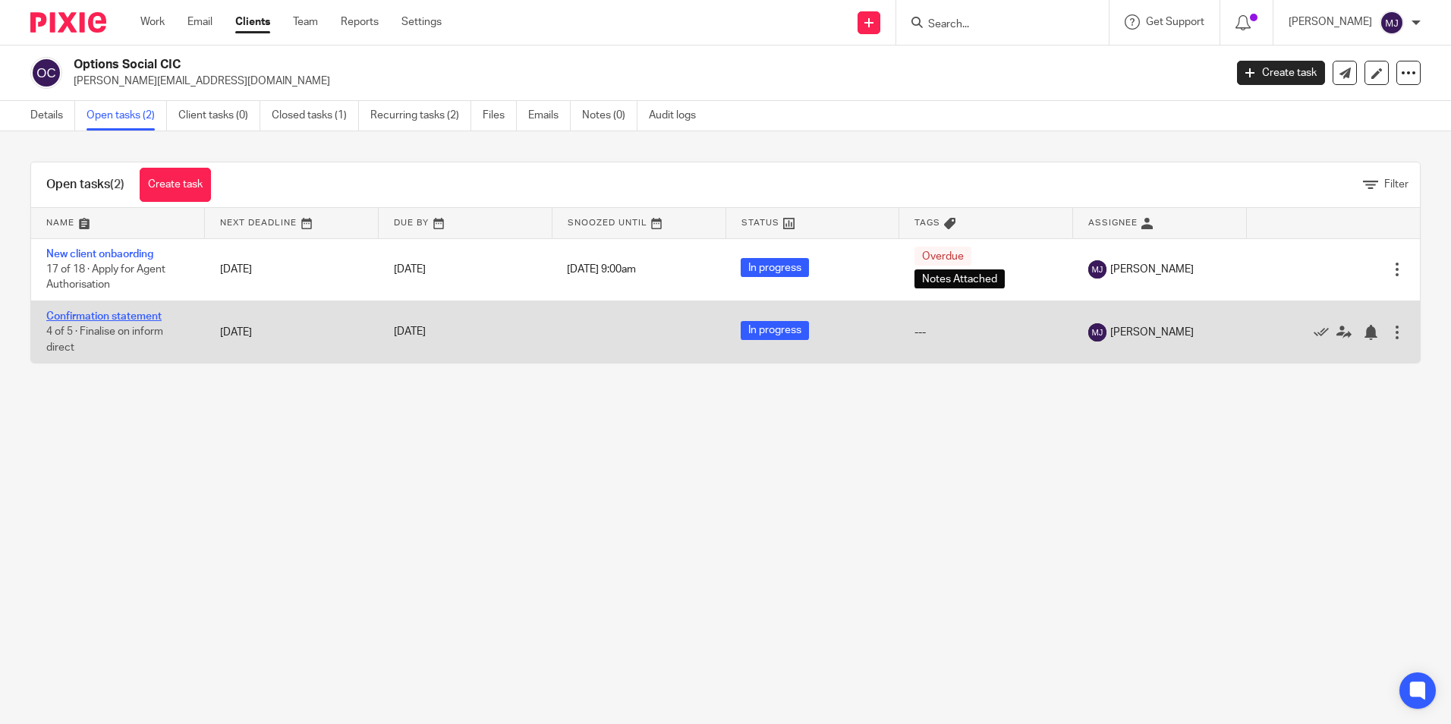
click at [146, 313] on link "Confirmation statement" at bounding box center [103, 316] width 115 height 11
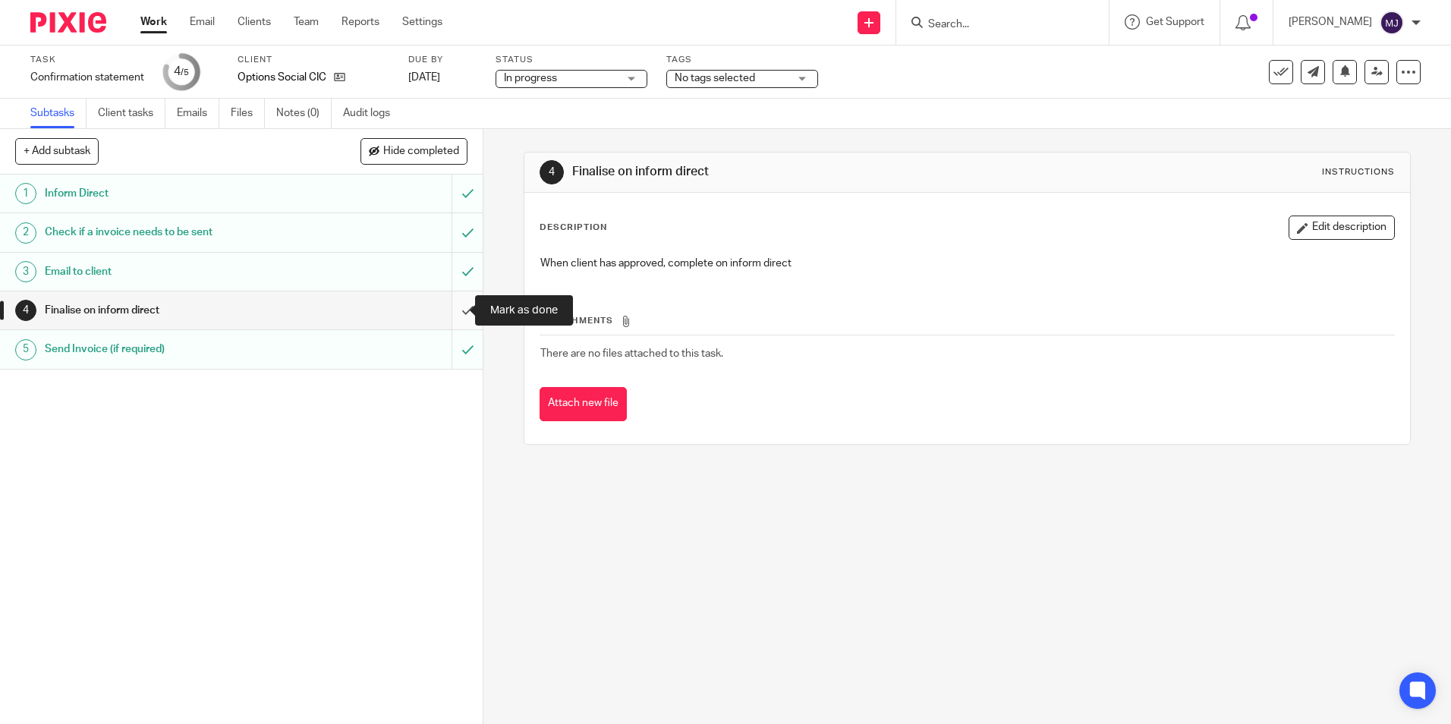
click at [460, 313] on input "submit" at bounding box center [241, 310] width 483 height 38
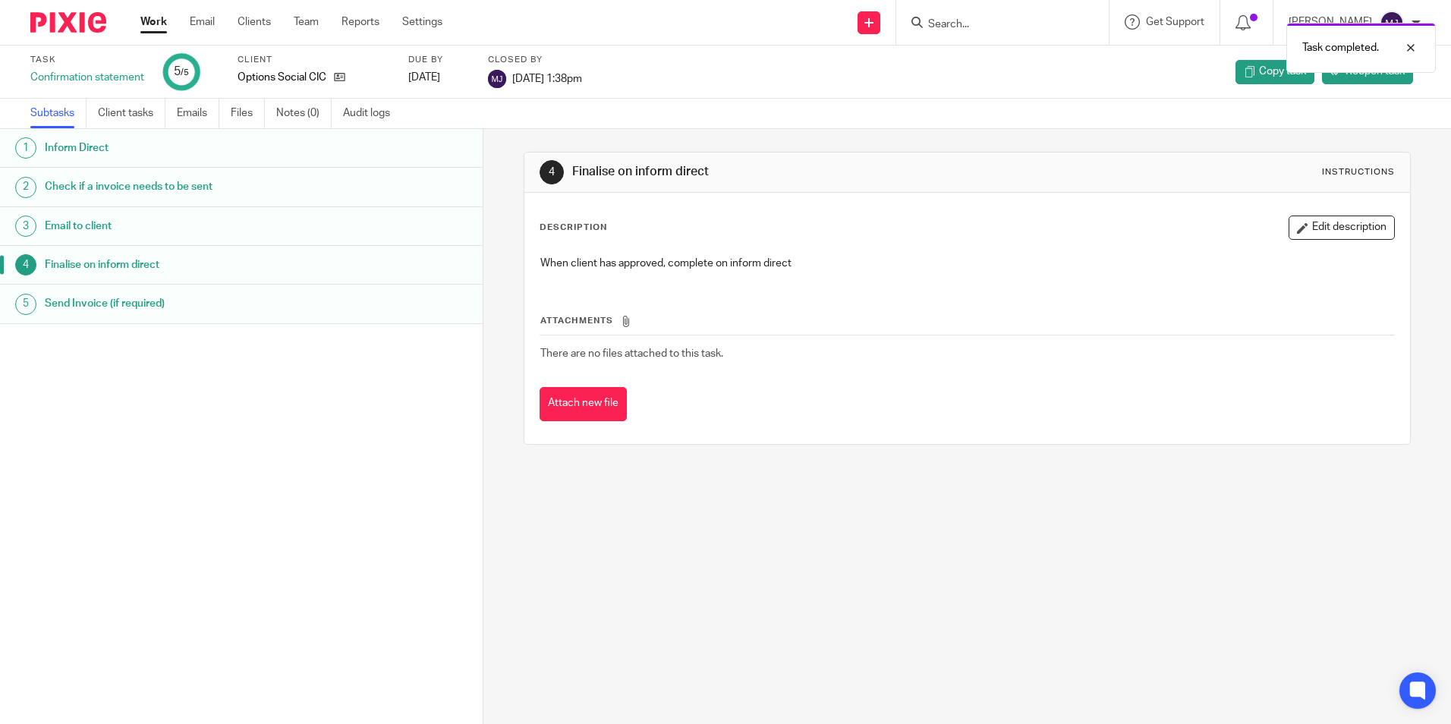
drag, startPoint x: 76, startPoint y: 18, endPoint x: 144, endPoint y: 220, distance: 213.1
click at [76, 17] on img at bounding box center [68, 22] width 76 height 20
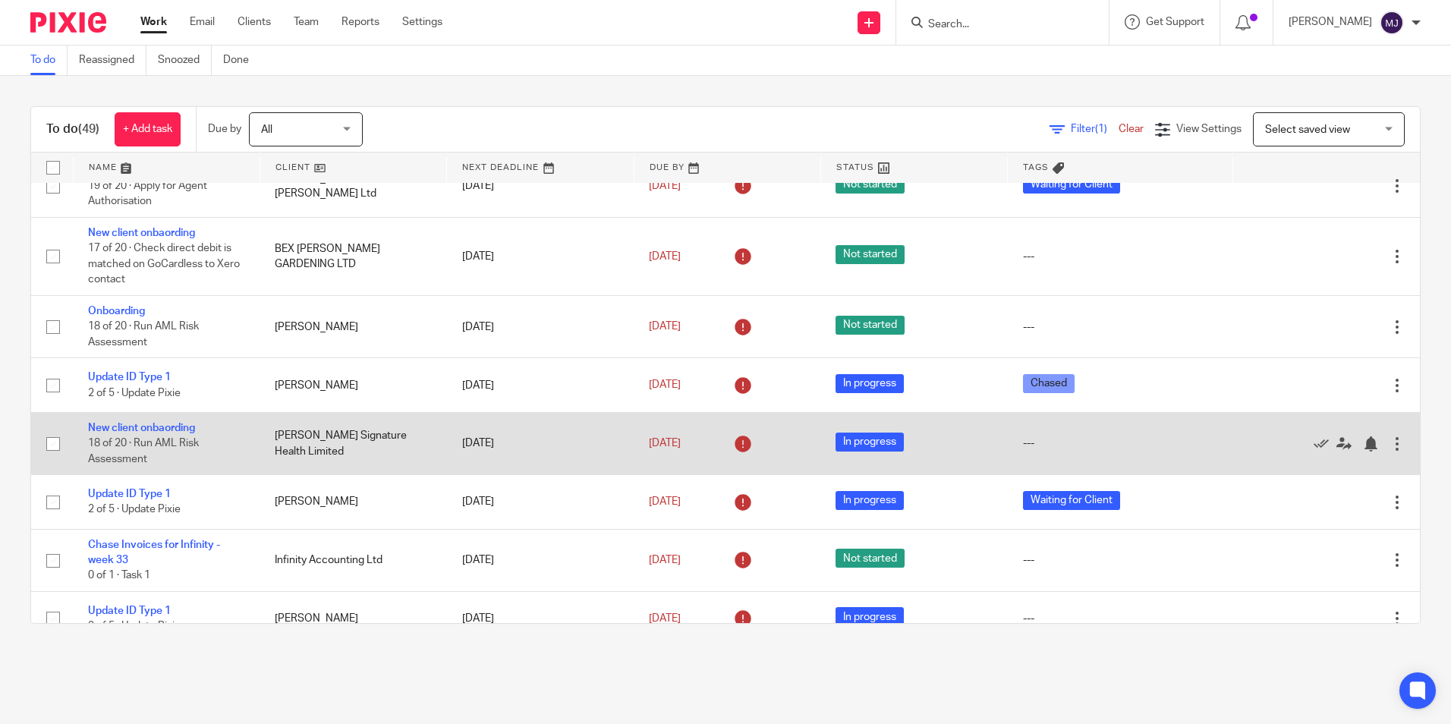
scroll to position [911, 0]
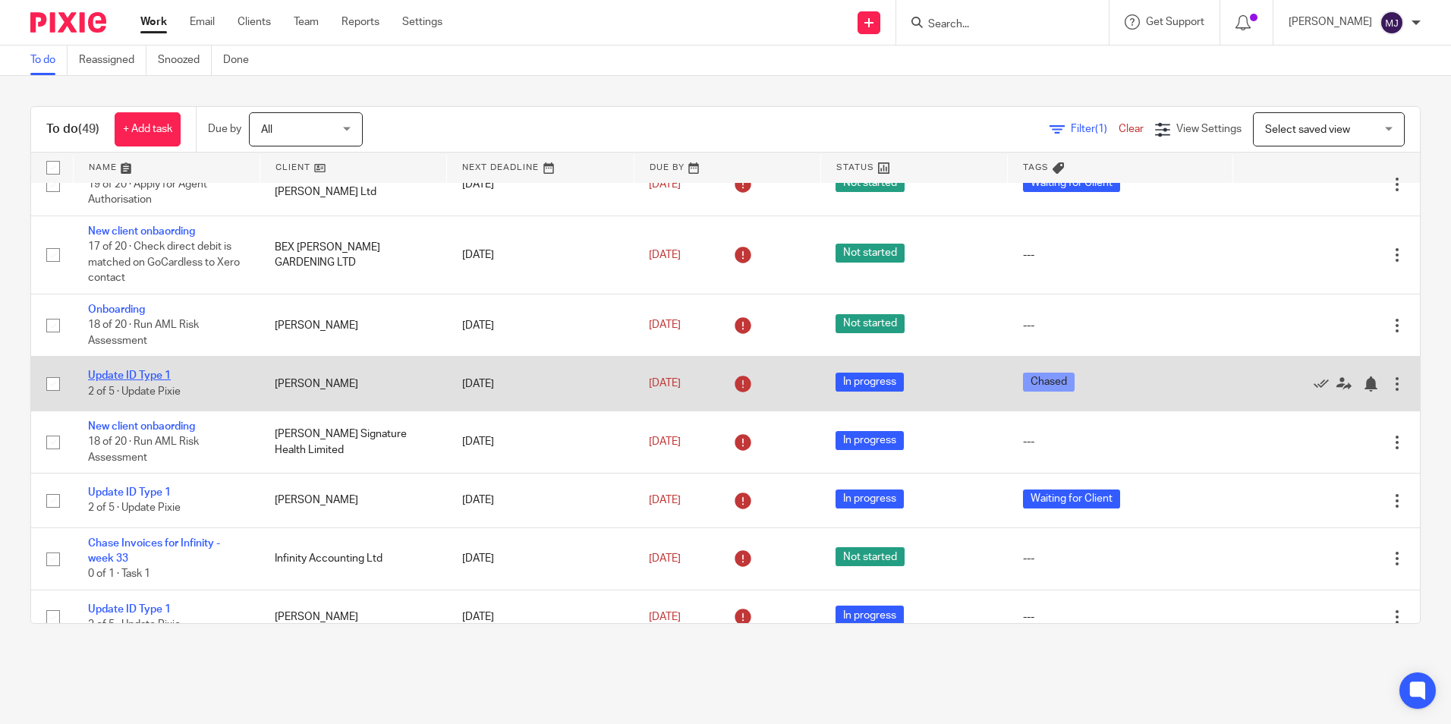
click at [148, 375] on link "Update ID Type 1" at bounding box center [129, 375] width 83 height 11
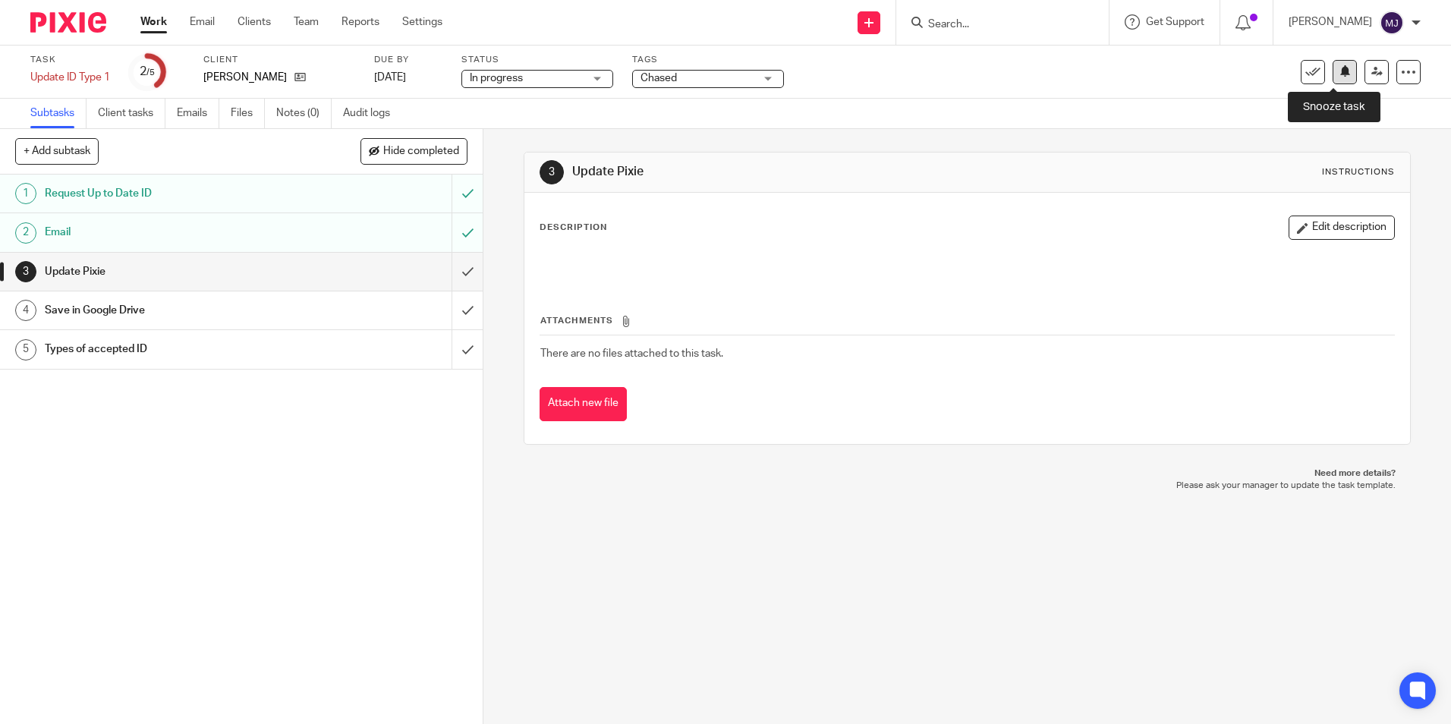
click at [1340, 77] on icon at bounding box center [1345, 70] width 11 height 11
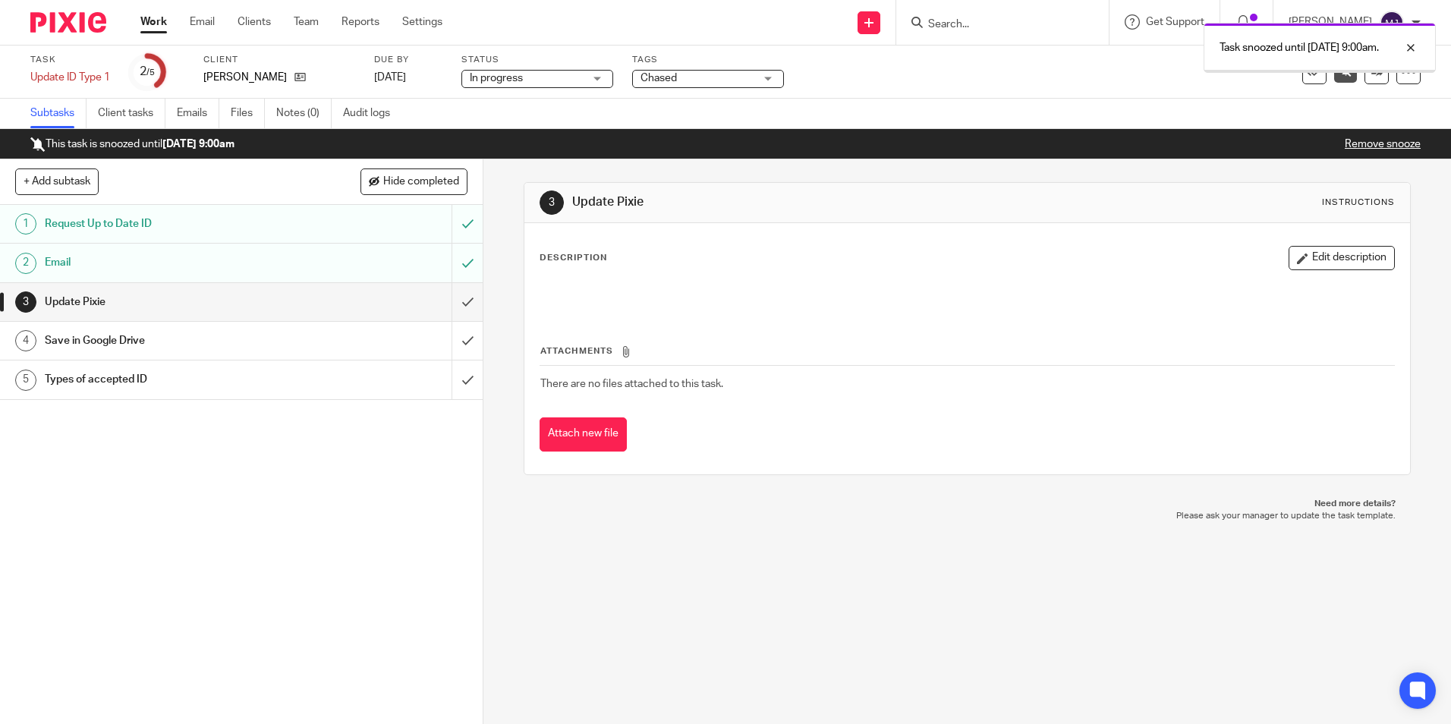
drag, startPoint x: 0, startPoint y: 0, endPoint x: 75, endPoint y: 33, distance: 81.9
click at [65, 20] on img at bounding box center [68, 22] width 76 height 20
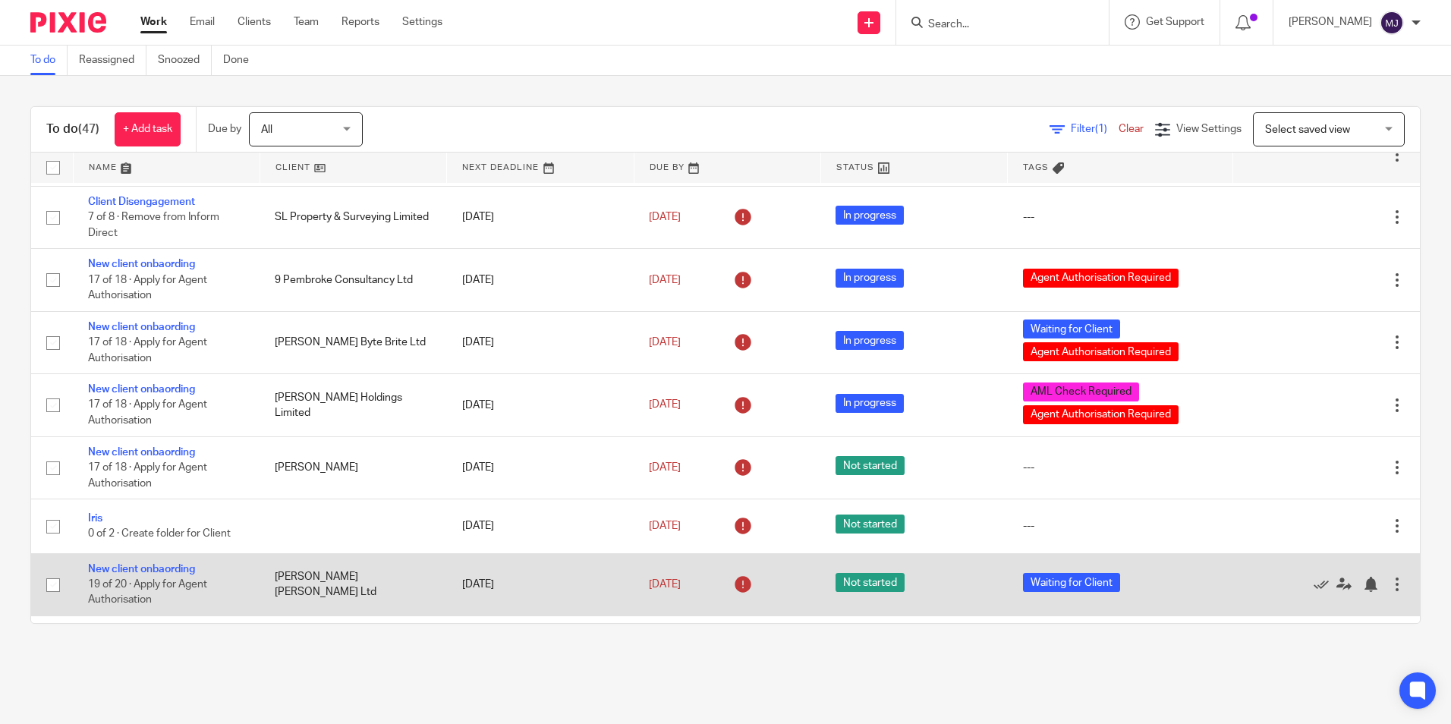
scroll to position [683, 0]
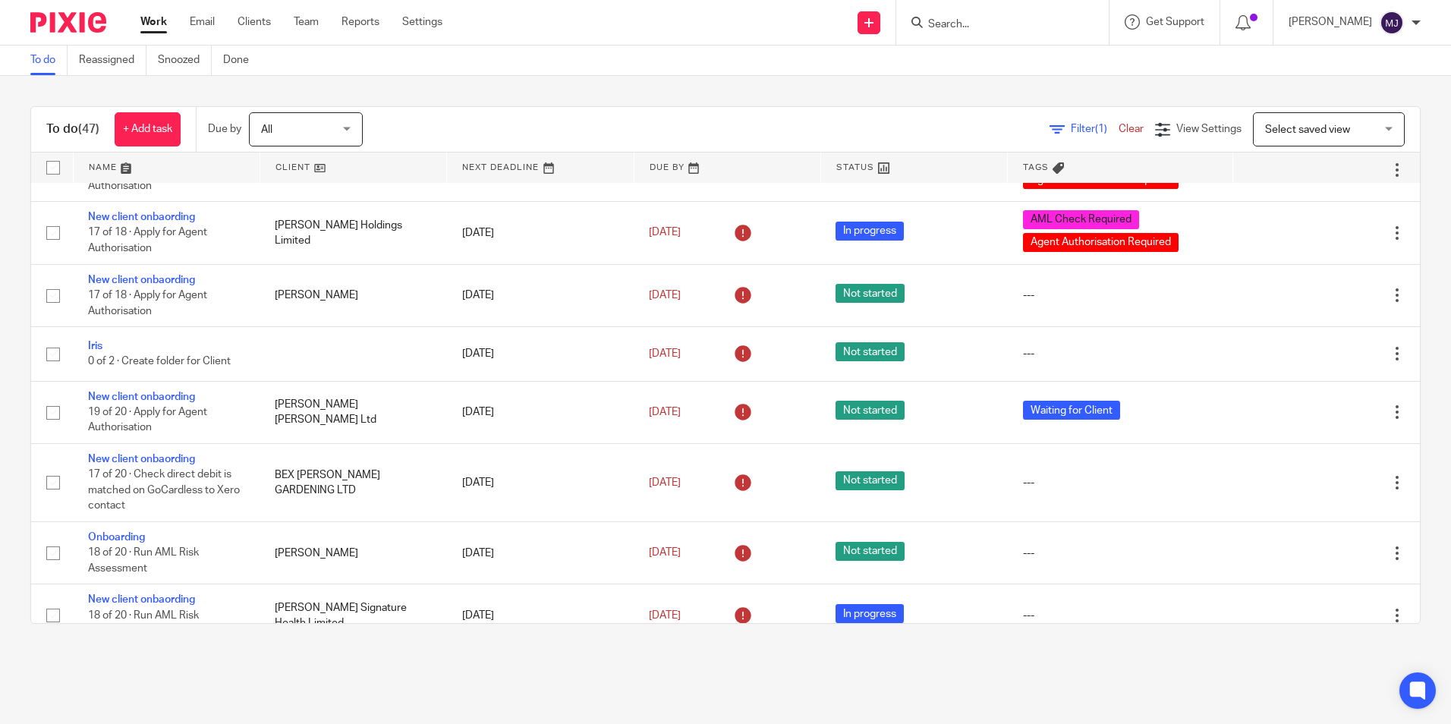
click at [644, 77] on div "To do (47) + Add task Due by All All Today Tomorrow This week Next week This mo…" at bounding box center [725, 365] width 1451 height 578
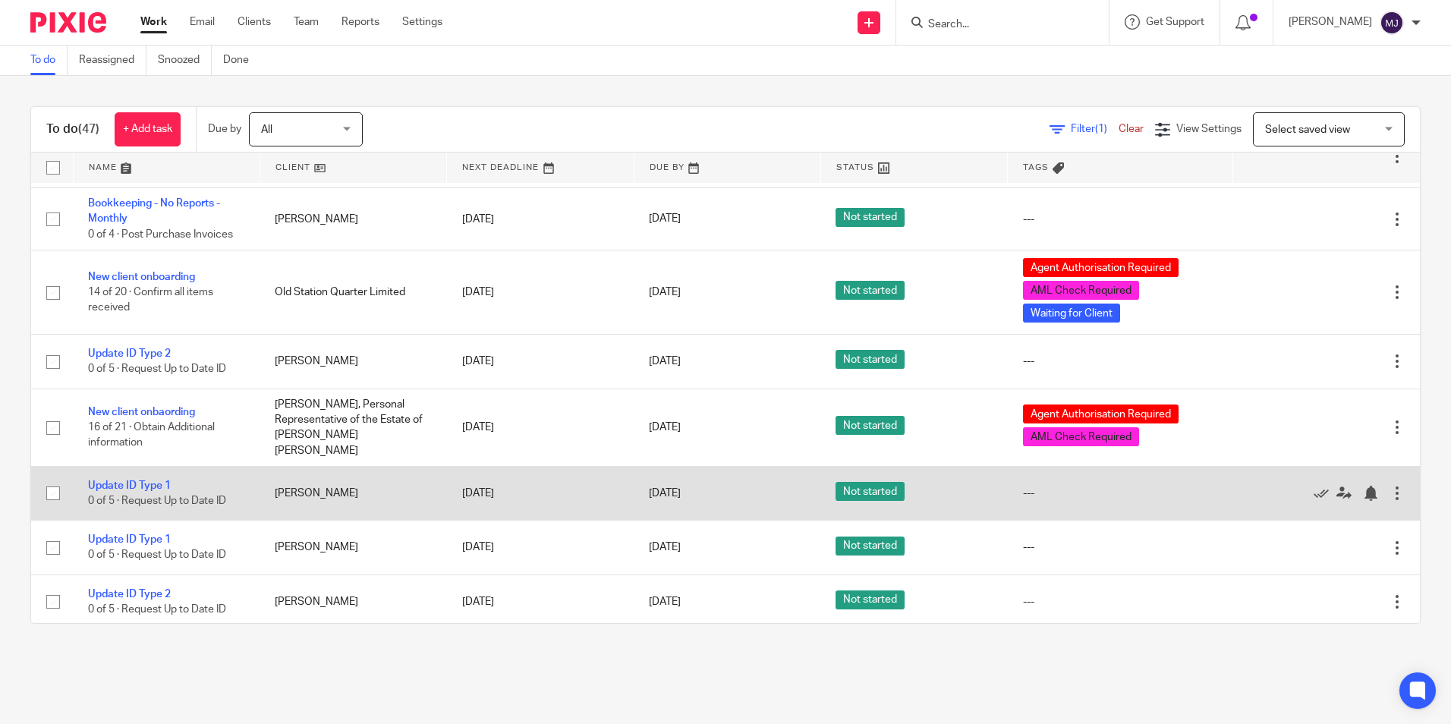
scroll to position [2600, 0]
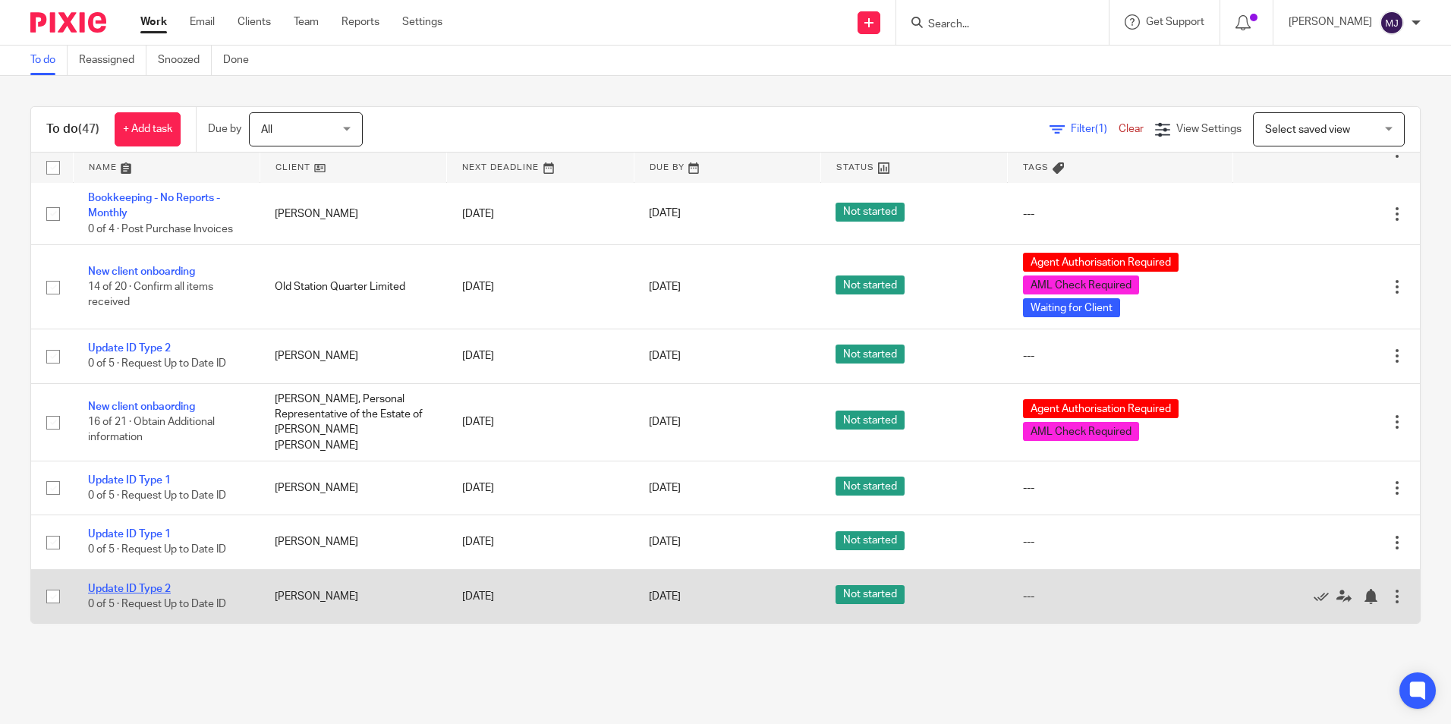
click at [129, 589] on link "Update ID Type 2" at bounding box center [129, 589] width 83 height 11
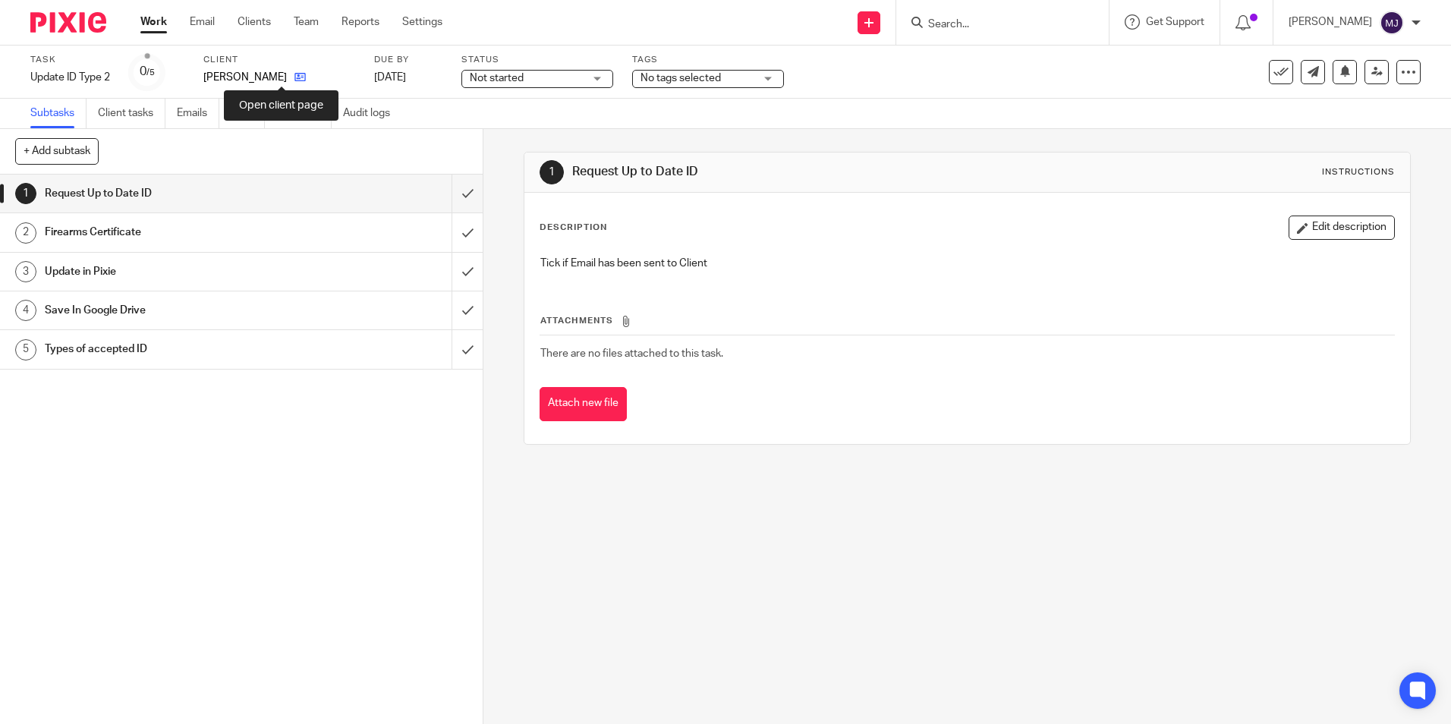
click at [295, 75] on icon at bounding box center [300, 76] width 11 height 11
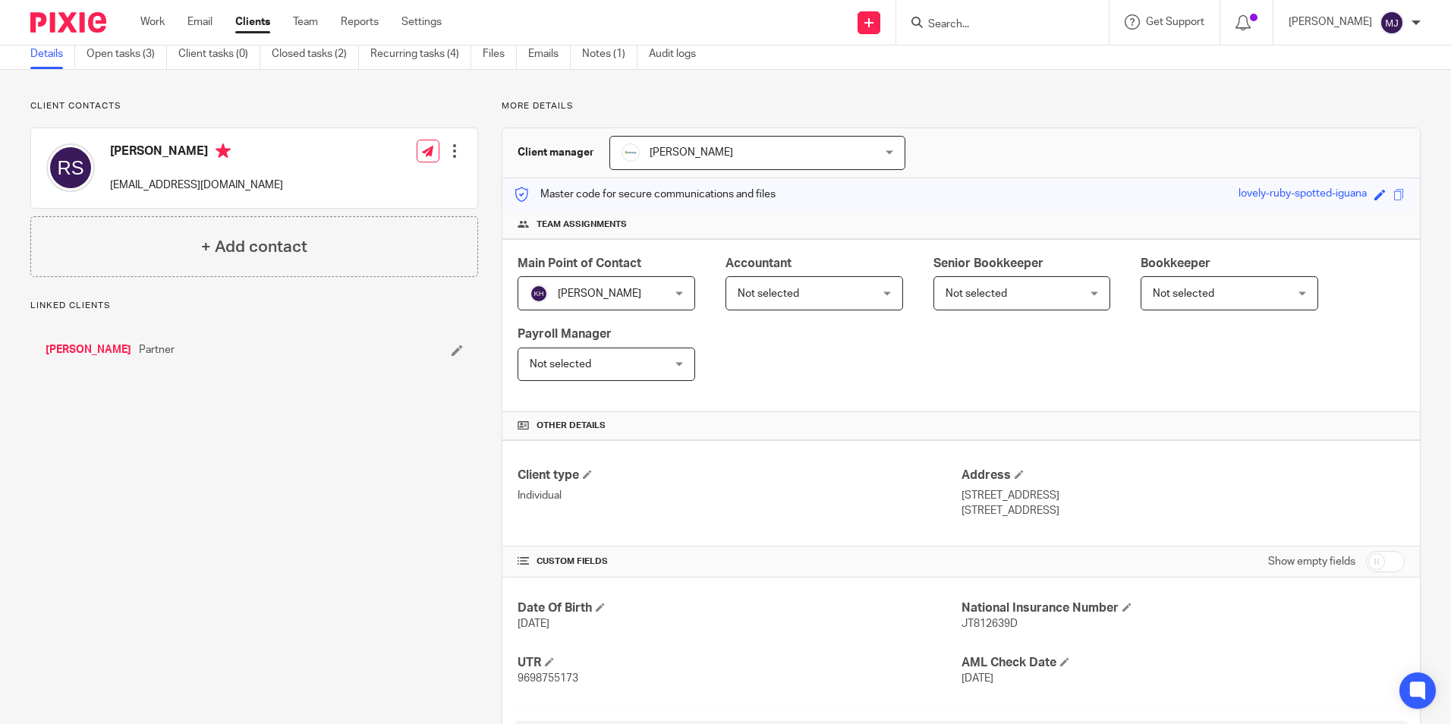
scroll to position [179, 0]
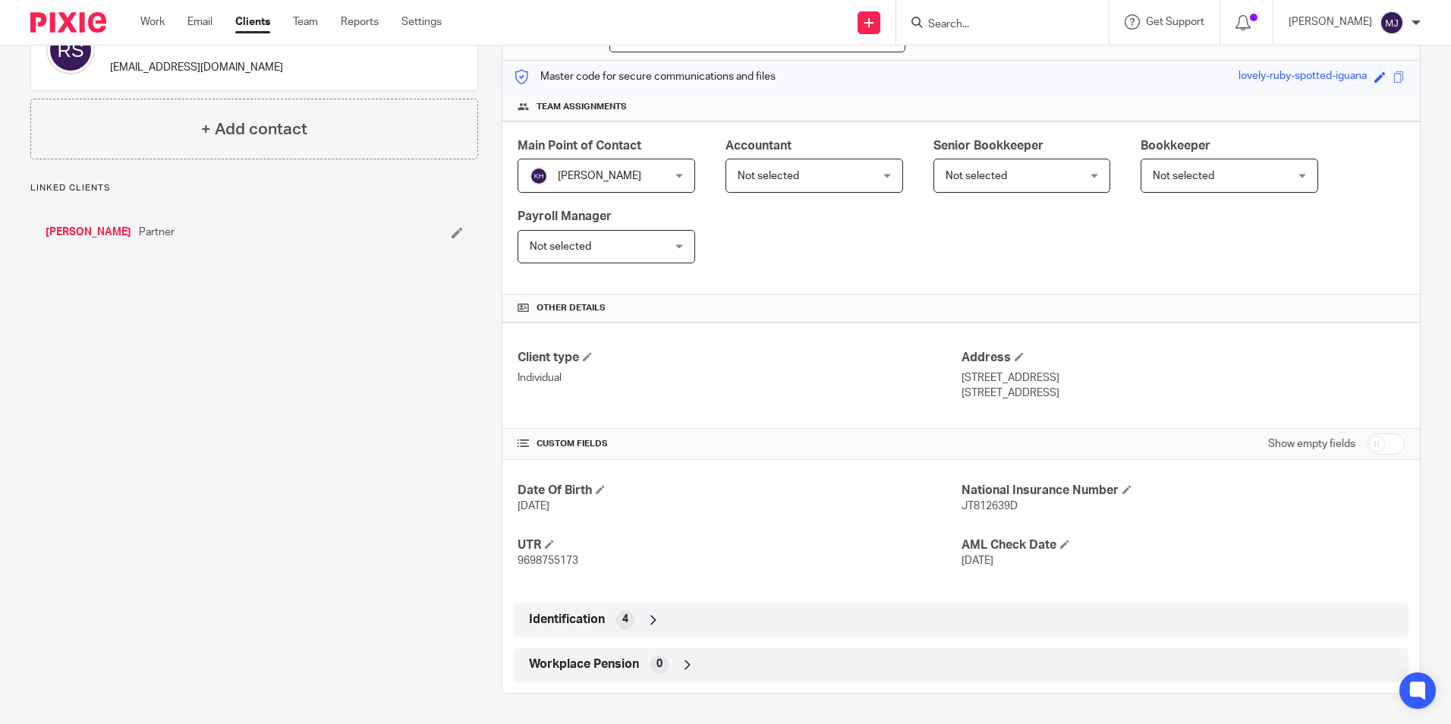
click at [659, 627] on div "Identification 4" at bounding box center [961, 620] width 872 height 26
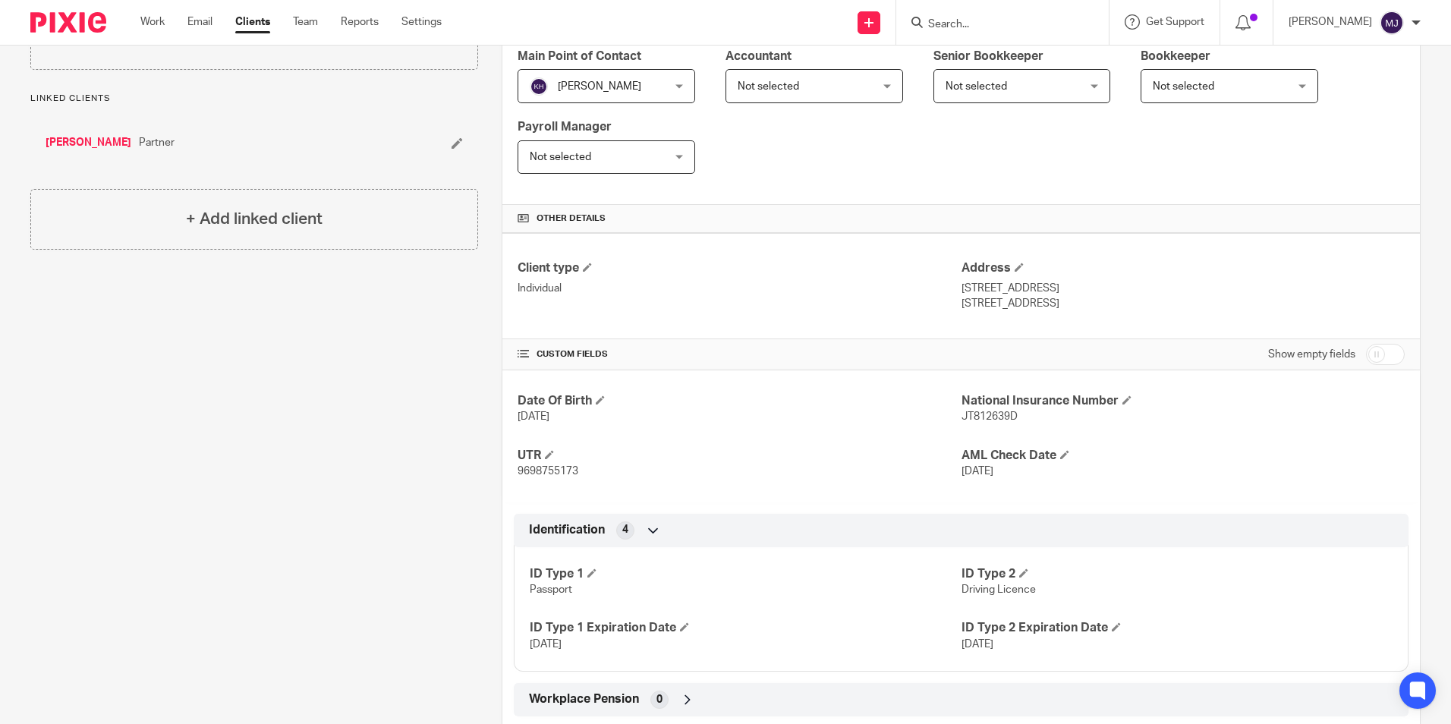
scroll to position [0, 0]
